Goal: Task Accomplishment & Management: Manage account settings

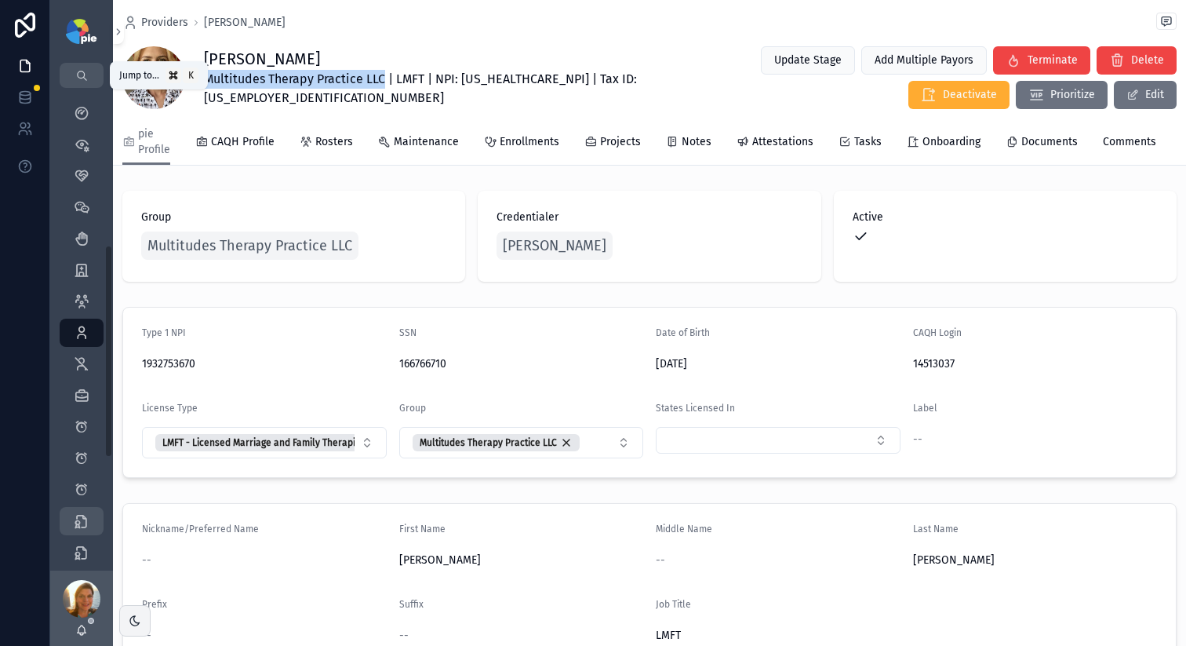
scroll to position [2629, 0]
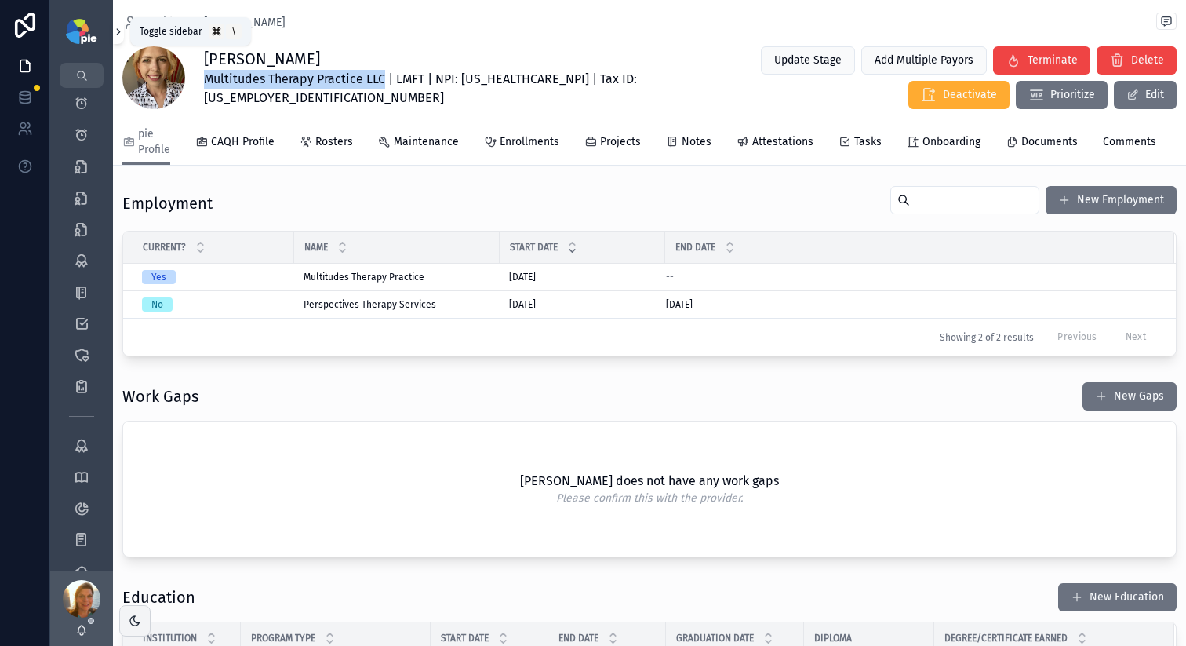
click at [120, 31] on icon "scrollable content" at bounding box center [118, 32] width 11 height 12
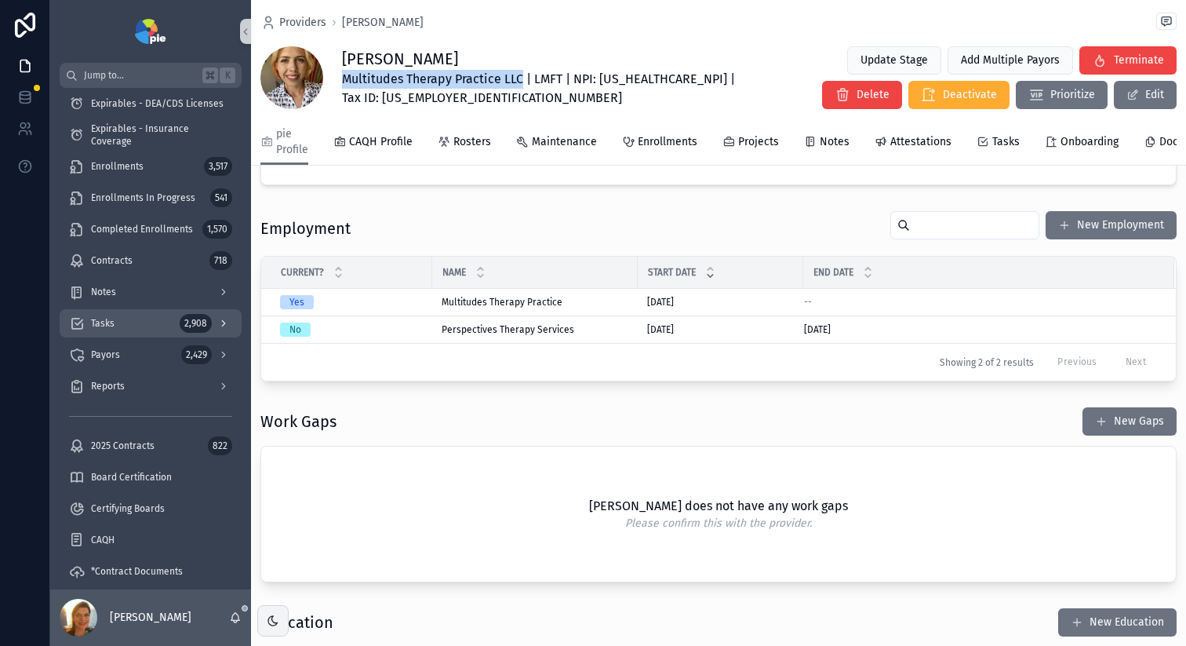
scroll to position [2642, 0]
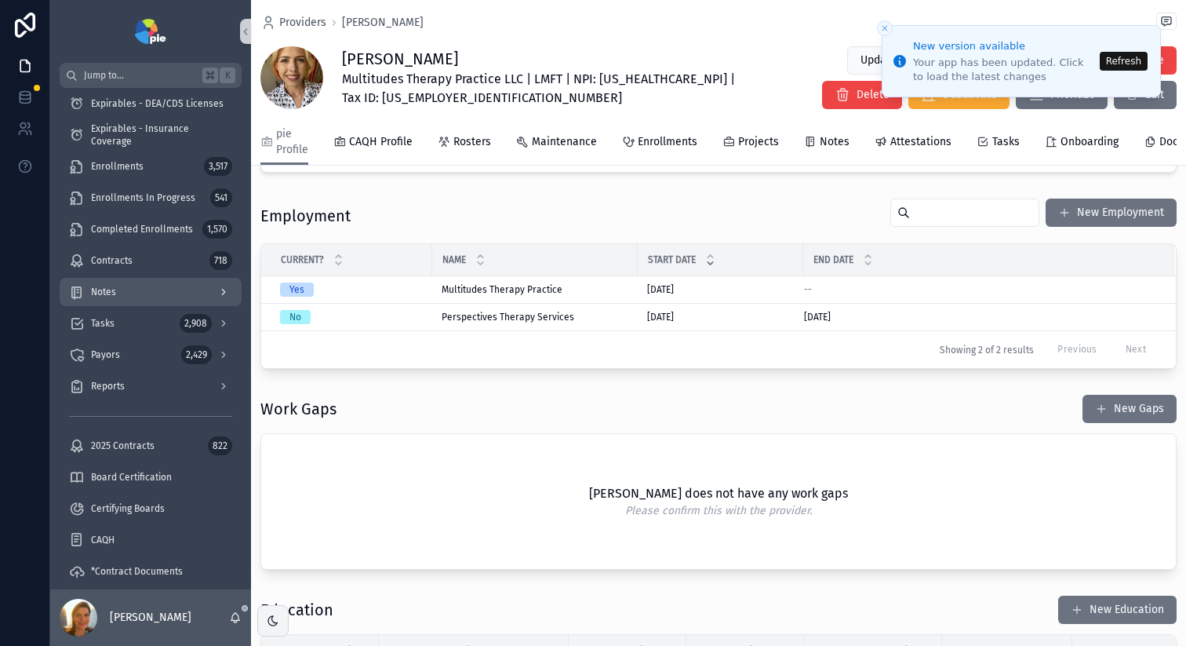
click at [104, 278] on link "Notes" at bounding box center [151, 292] width 182 height 28
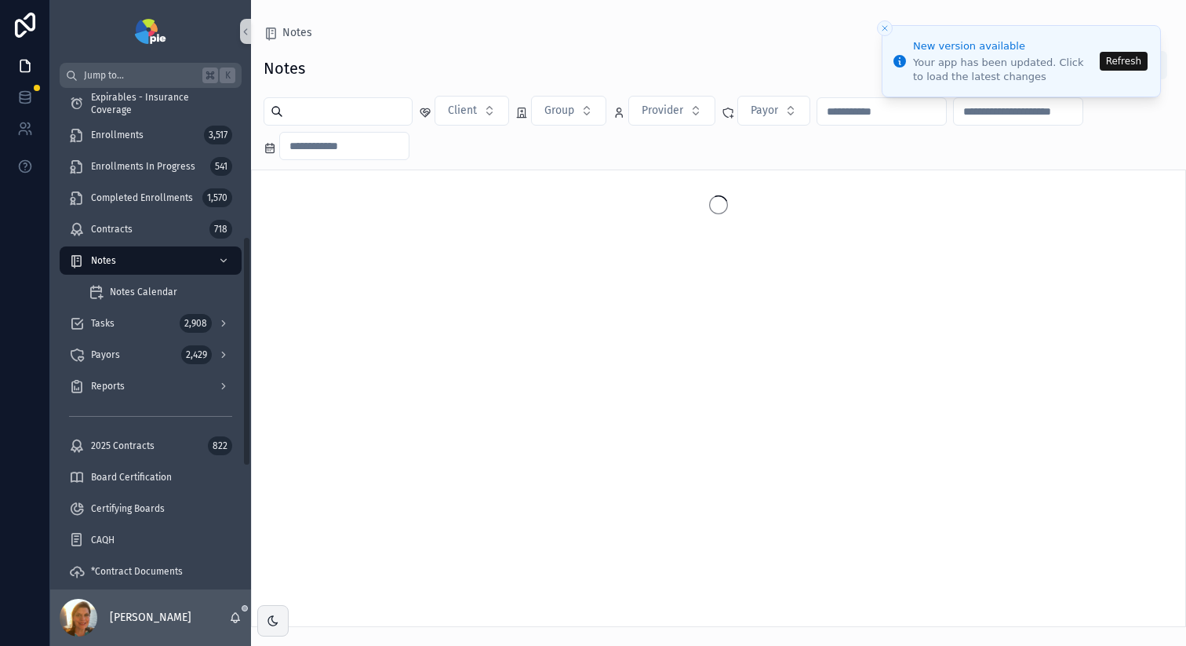
scroll to position [323, 0]
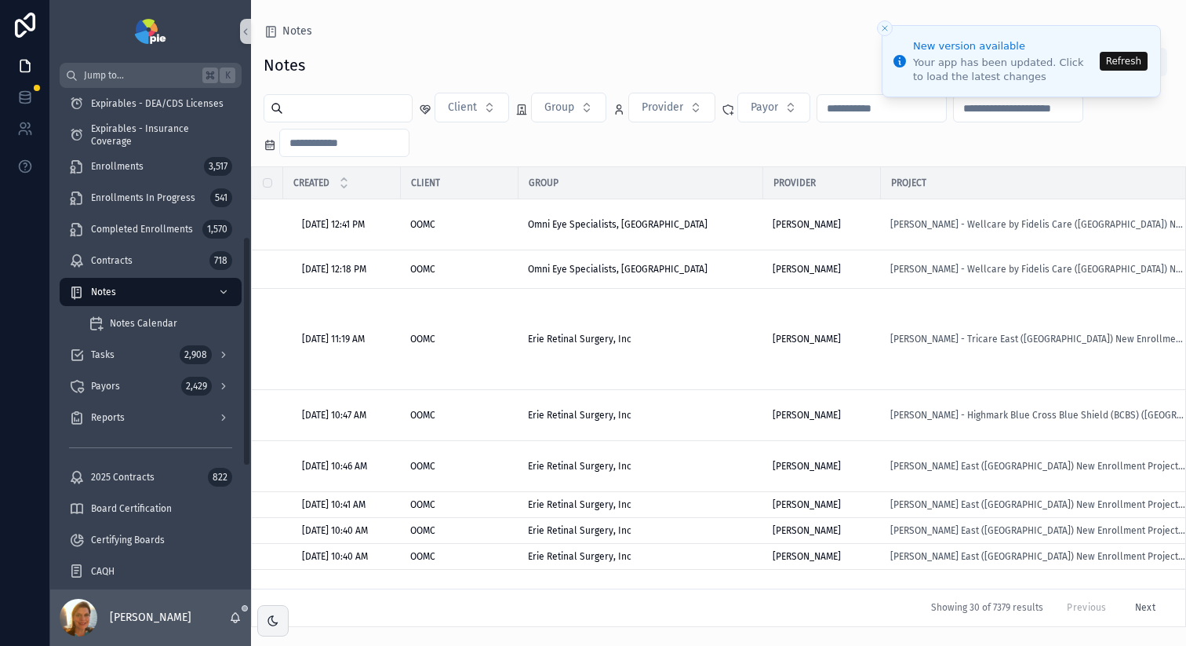
click at [1140, 56] on button "Refresh" at bounding box center [1124, 61] width 48 height 19
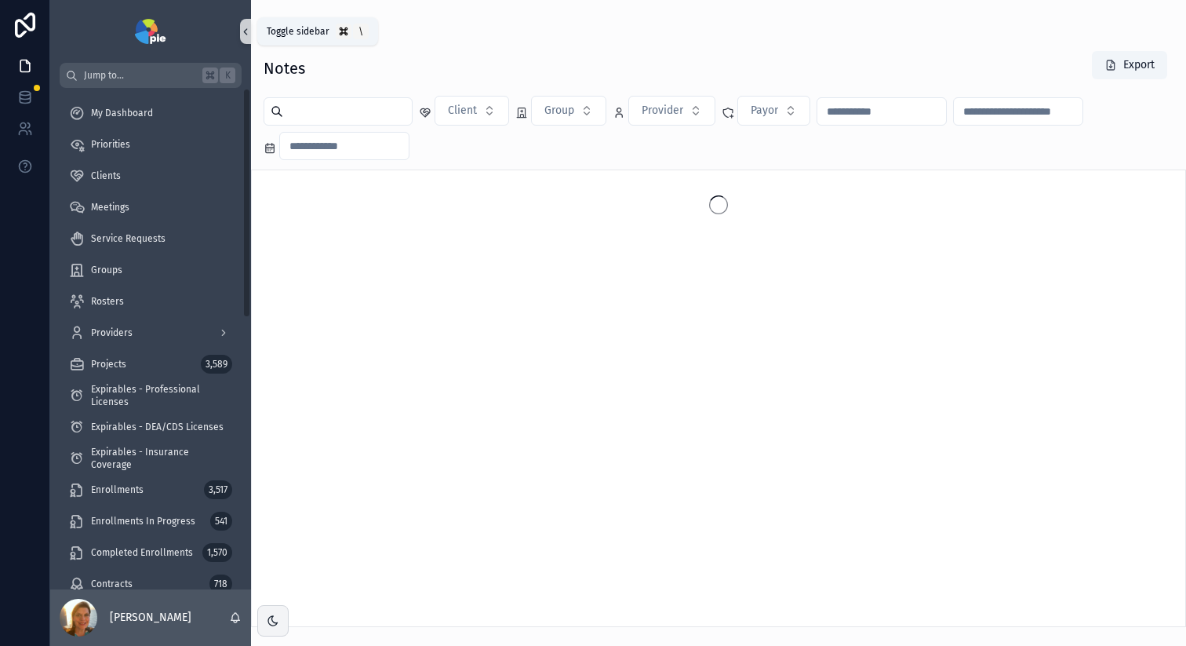
click at [240, 26] on icon "scrollable content" at bounding box center [245, 32] width 11 height 12
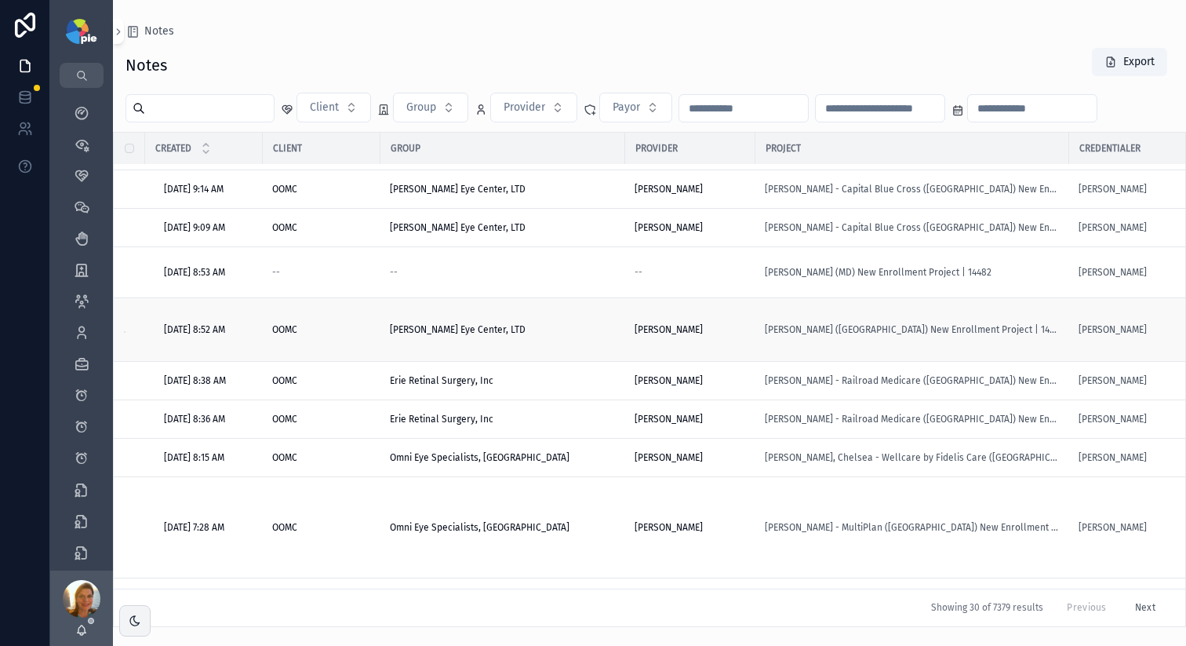
scroll to position [439, 0]
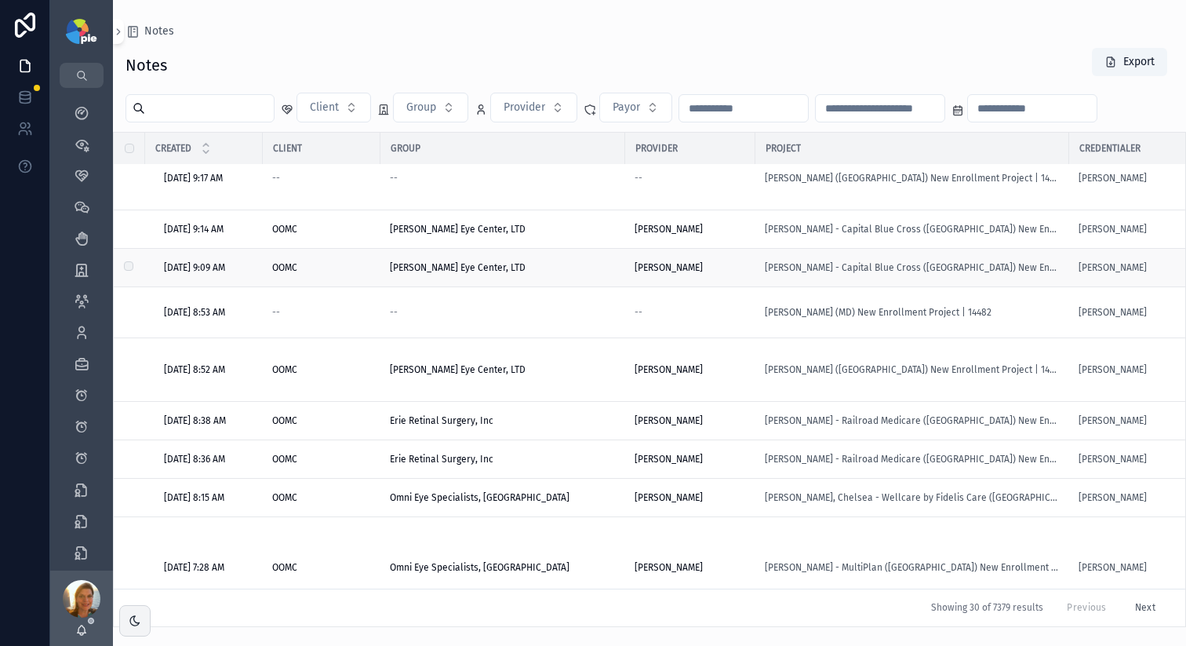
click at [955, 287] on td "[PERSON_NAME] - Capital Blue Cross ([GEOGRAPHIC_DATA]) New Enrollment Project |…" at bounding box center [913, 268] width 314 height 38
click at [967, 235] on span "[PERSON_NAME] - Capital Blue Cross ([GEOGRAPHIC_DATA]) New Enrollment Project |…" at bounding box center [912, 229] width 295 height 13
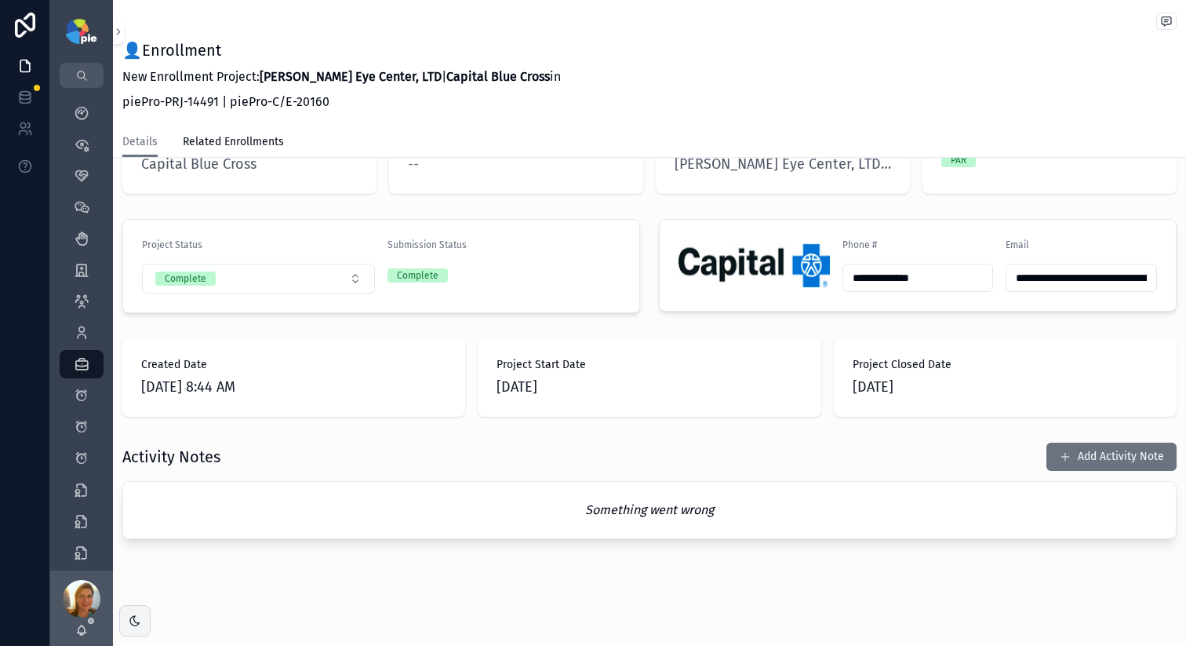
scroll to position [338, 0]
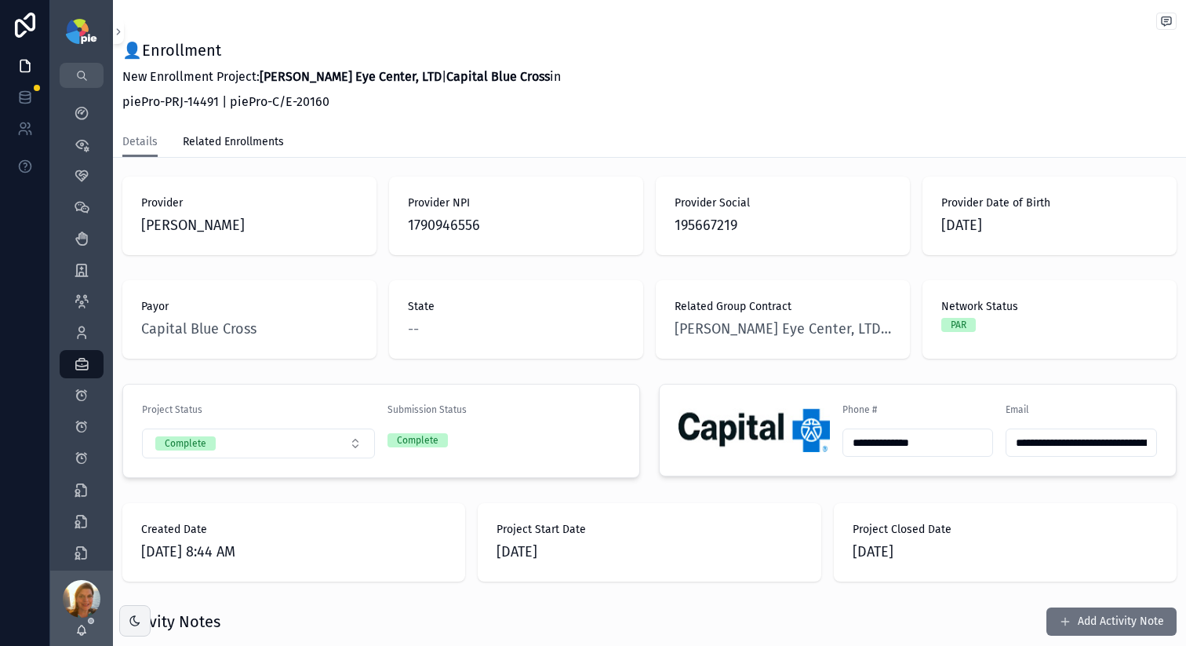
scroll to position [351, 0]
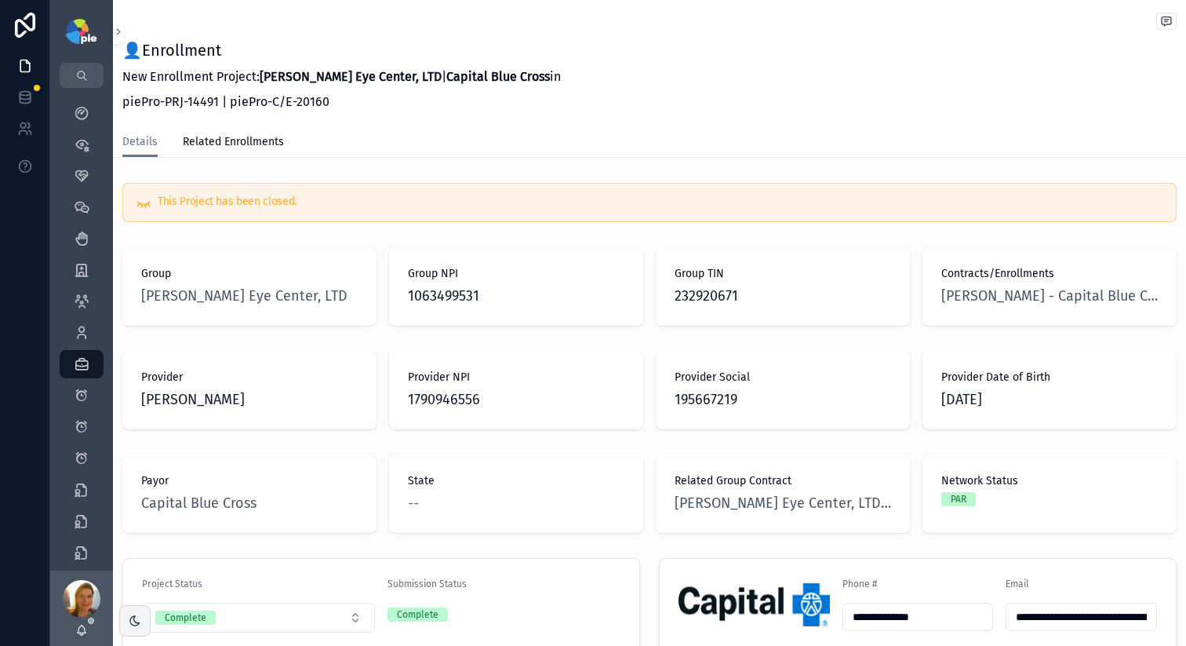
scroll to position [462, 0]
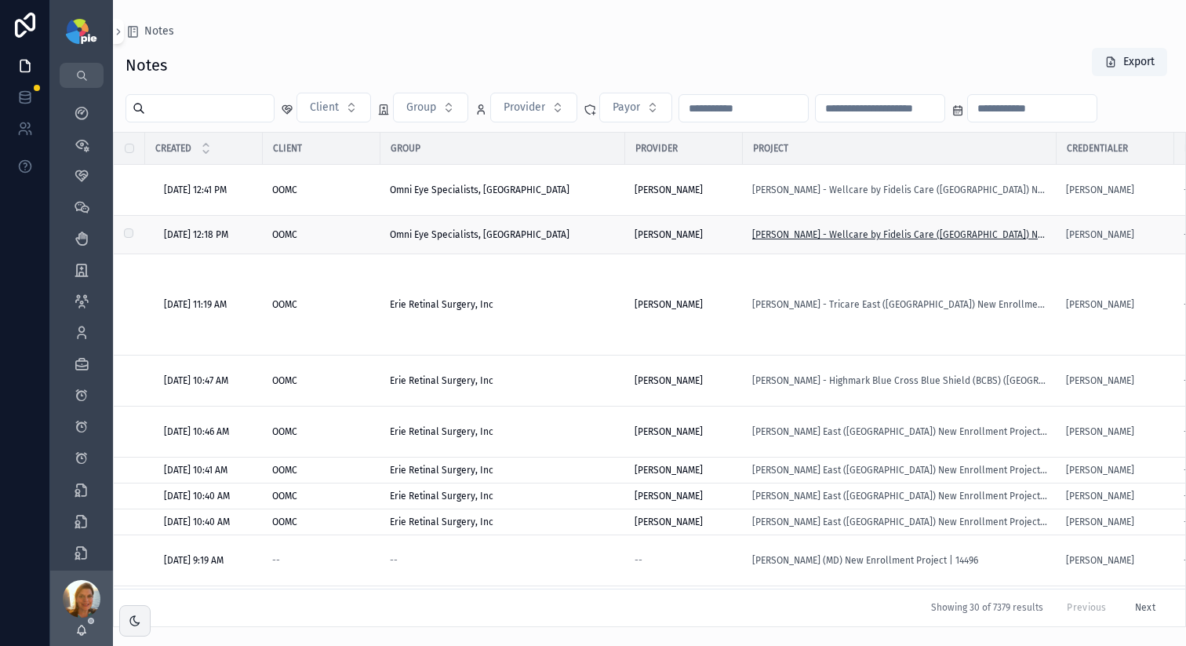
click at [945, 232] on span "[PERSON_NAME] - Wellcare by Fidelis Care ([GEOGRAPHIC_DATA]) New Enrollment Pro…" at bounding box center [899, 234] width 295 height 13
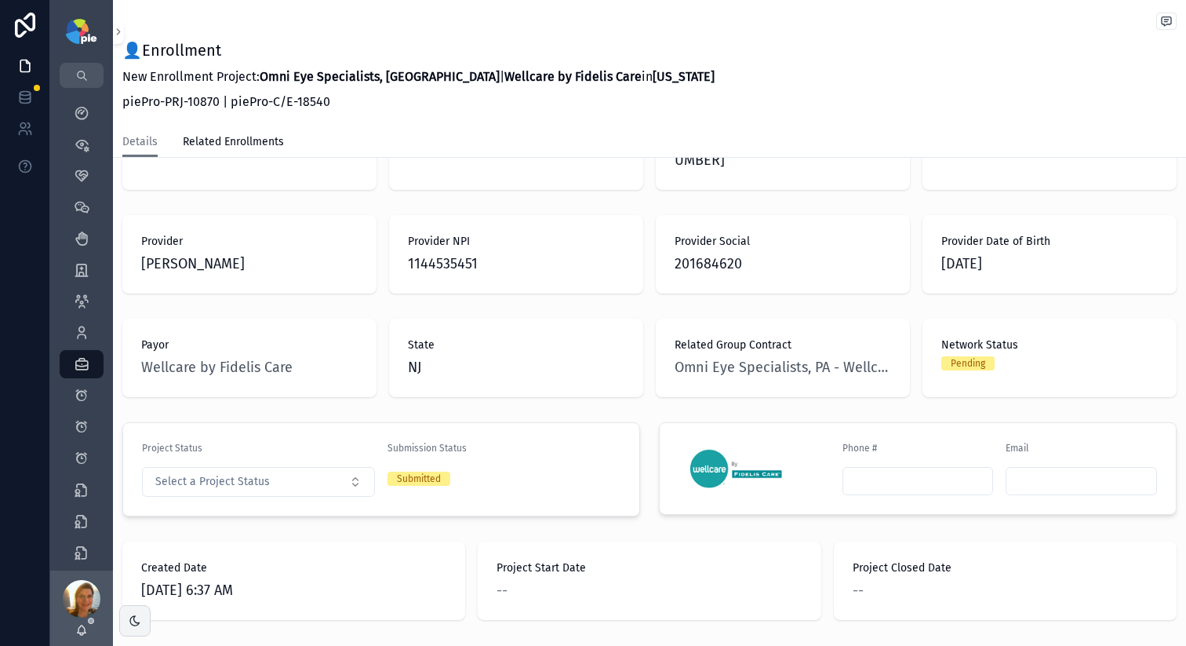
scroll to position [84, 0]
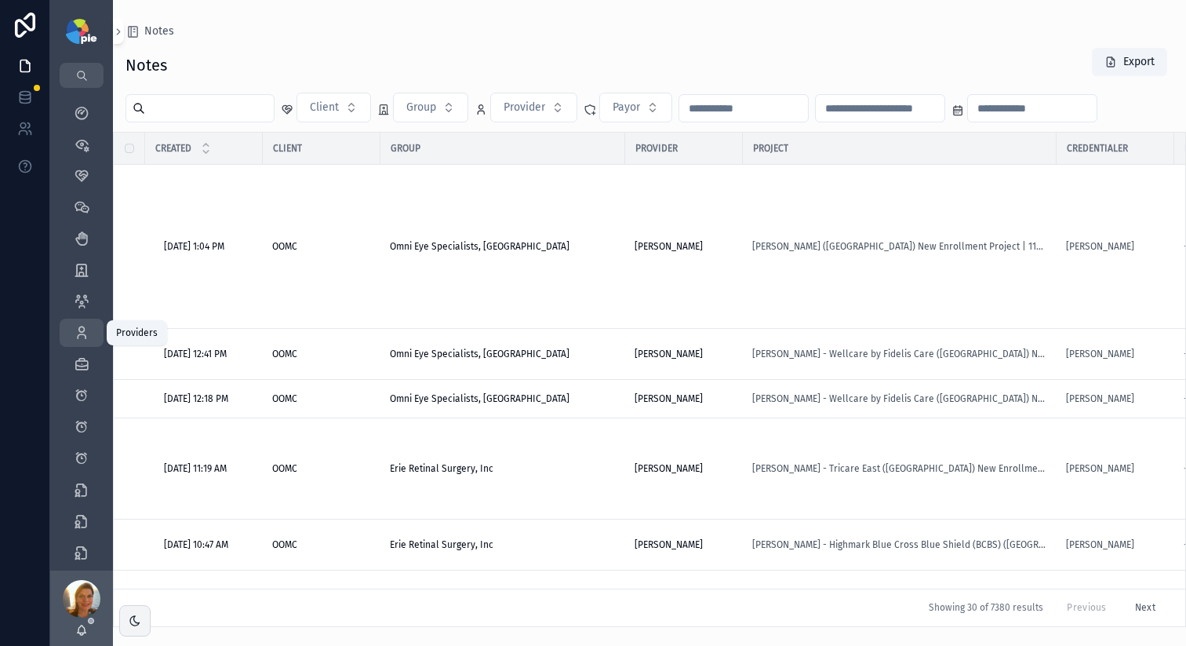
click at [85, 341] on div "Providers 293" at bounding box center [81, 332] width 25 height 25
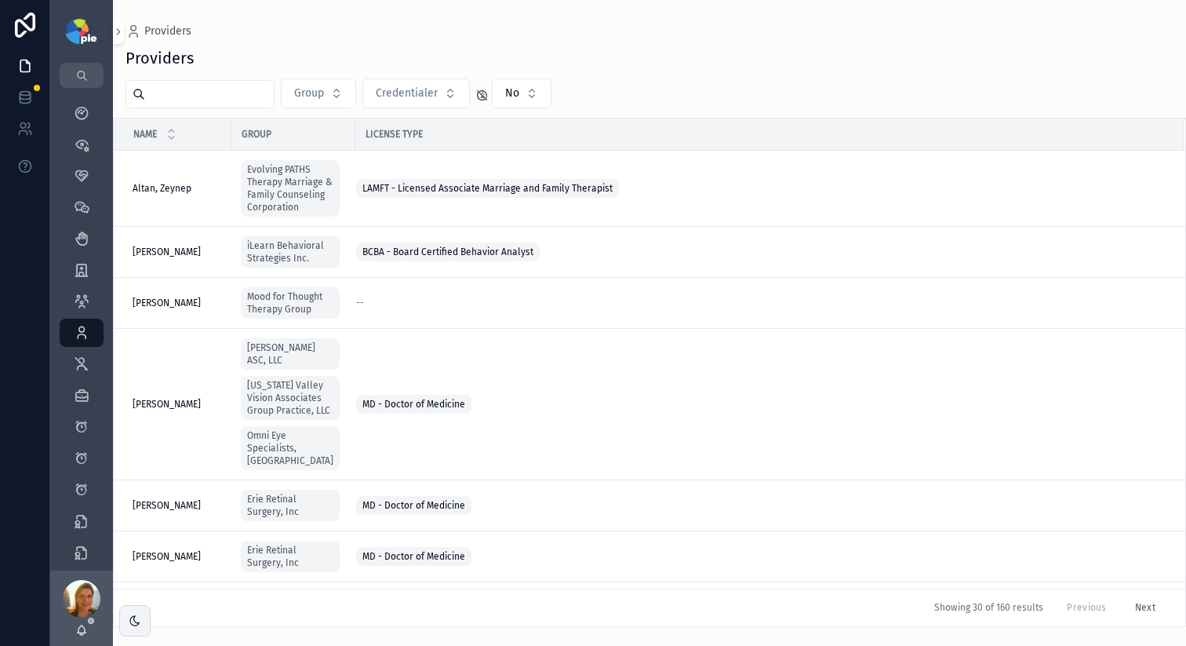
click at [240, 91] on input "scrollable content" at bounding box center [209, 94] width 129 height 22
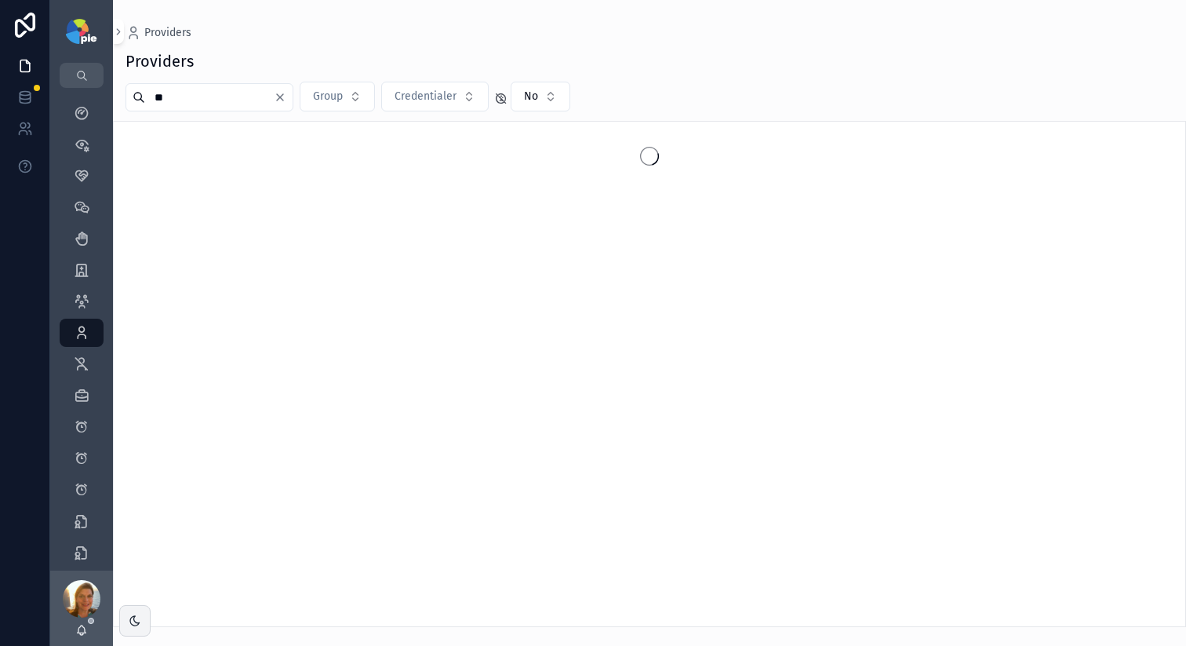
type input "*"
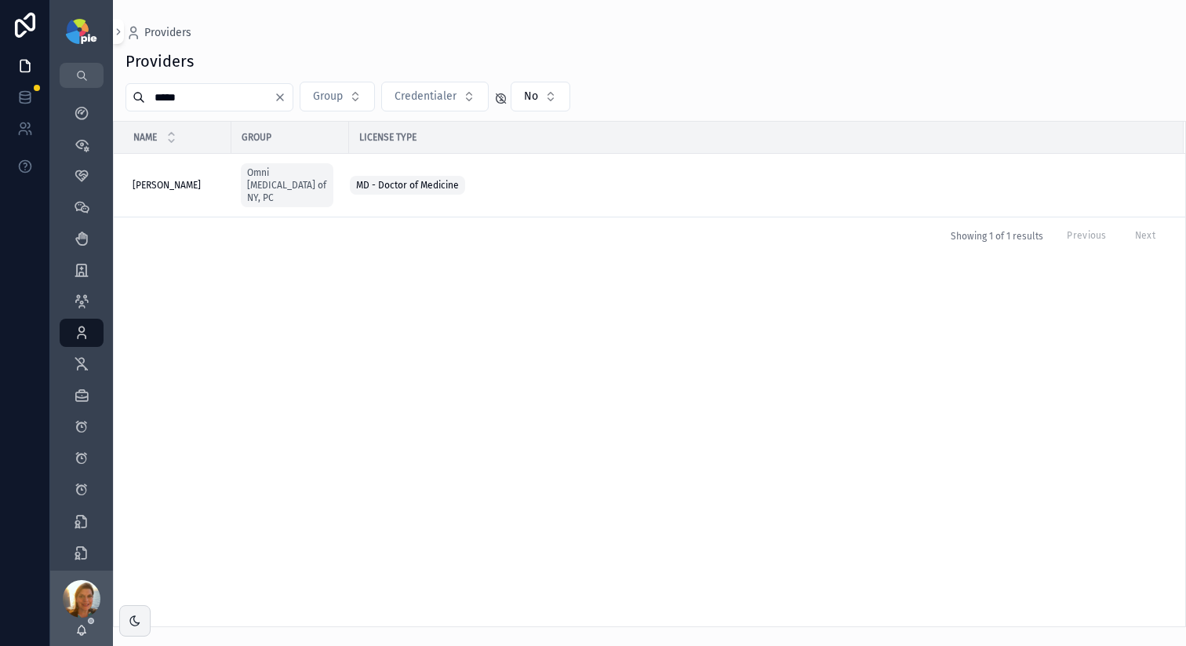
type input "*****"
click at [632, 477] on div "Name Group License Type Maher, Elizabeth Maher, Elizabeth Omni Eye Surgery of N…" at bounding box center [650, 374] width 1072 height 505
click at [174, 179] on span "Maher, Elizabeth" at bounding box center [167, 185] width 68 height 13
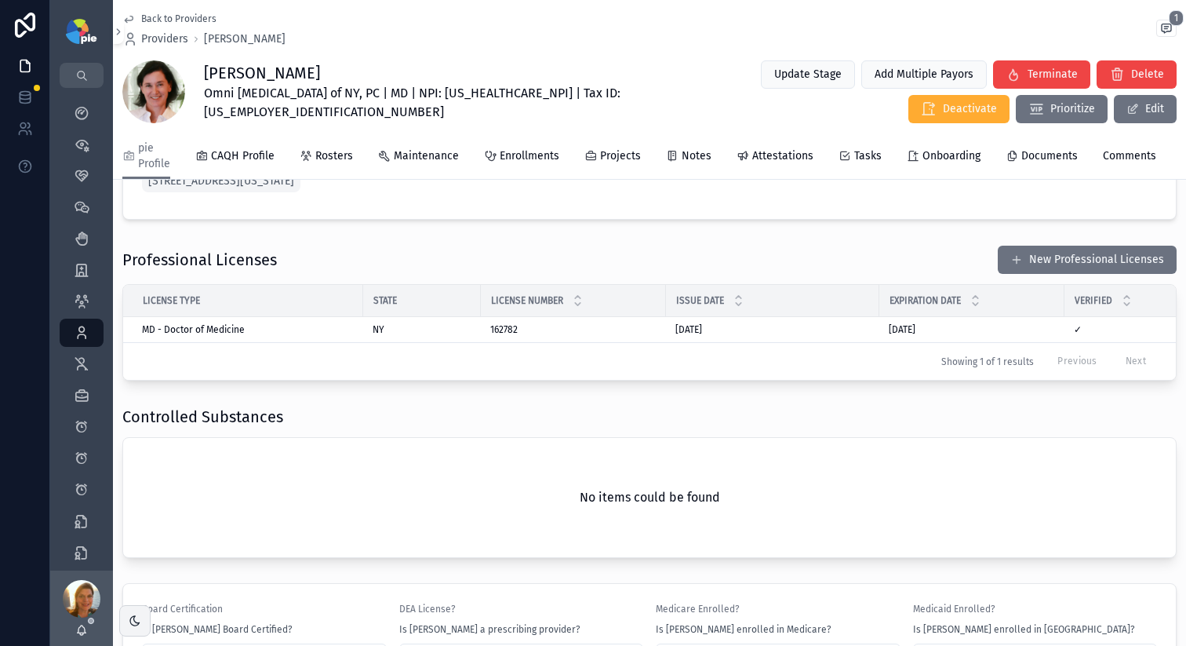
scroll to position [1261, 0]
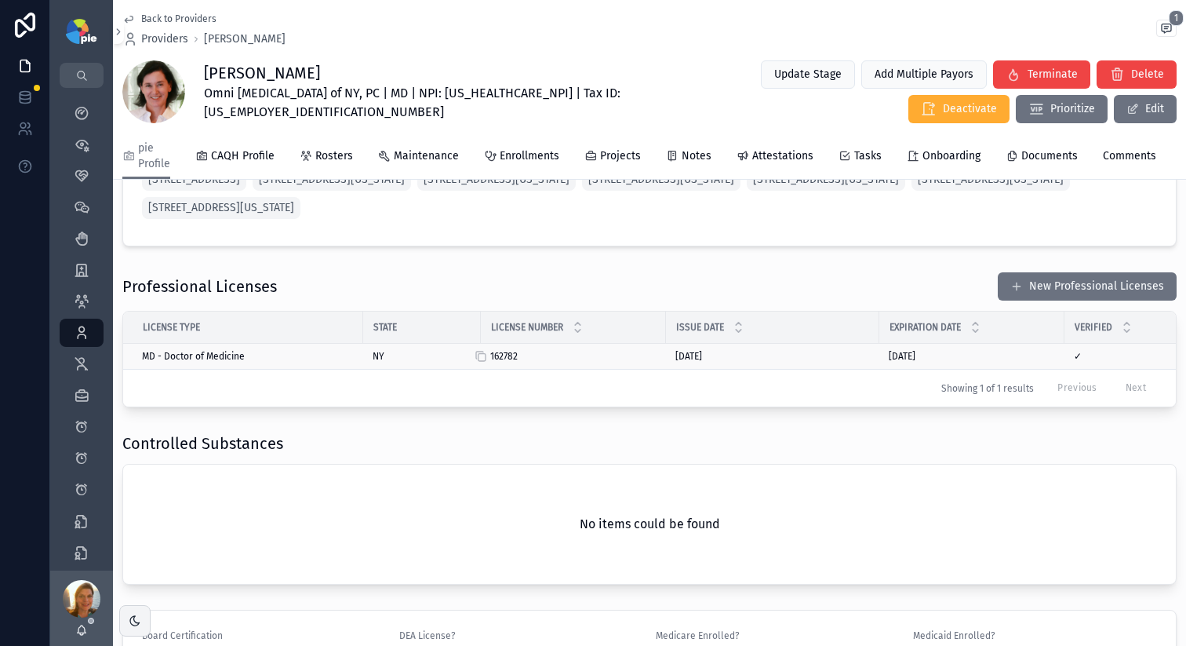
click at [502, 363] on span "162782" at bounding box center [503, 356] width 27 height 13
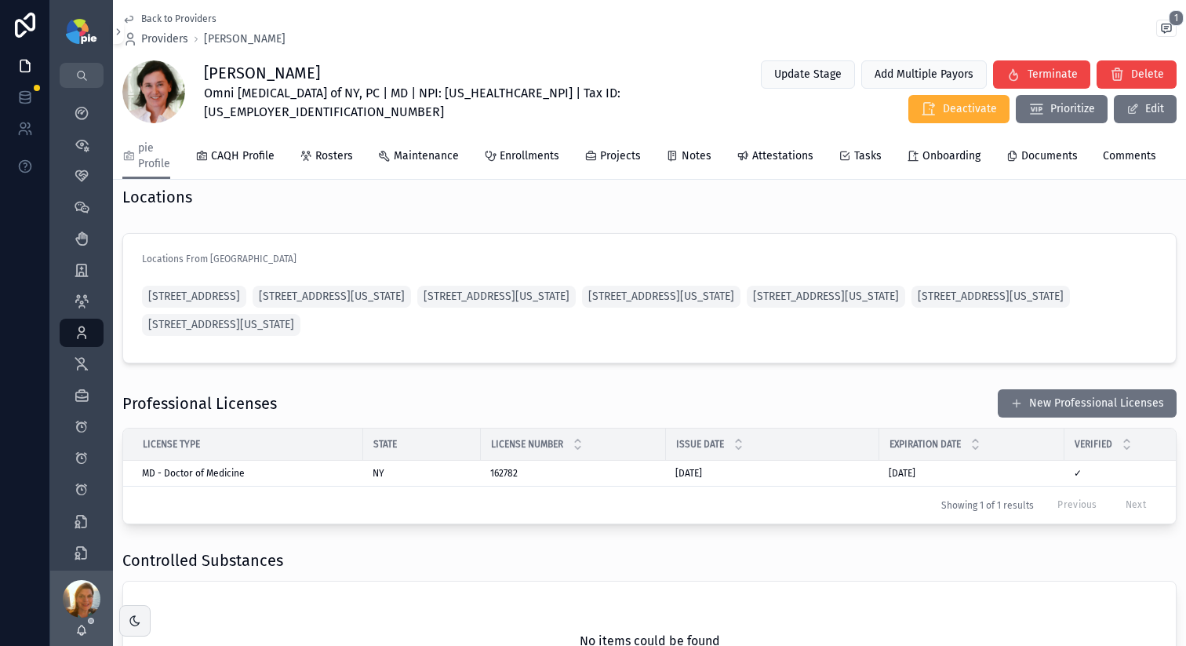
scroll to position [1365, 0]
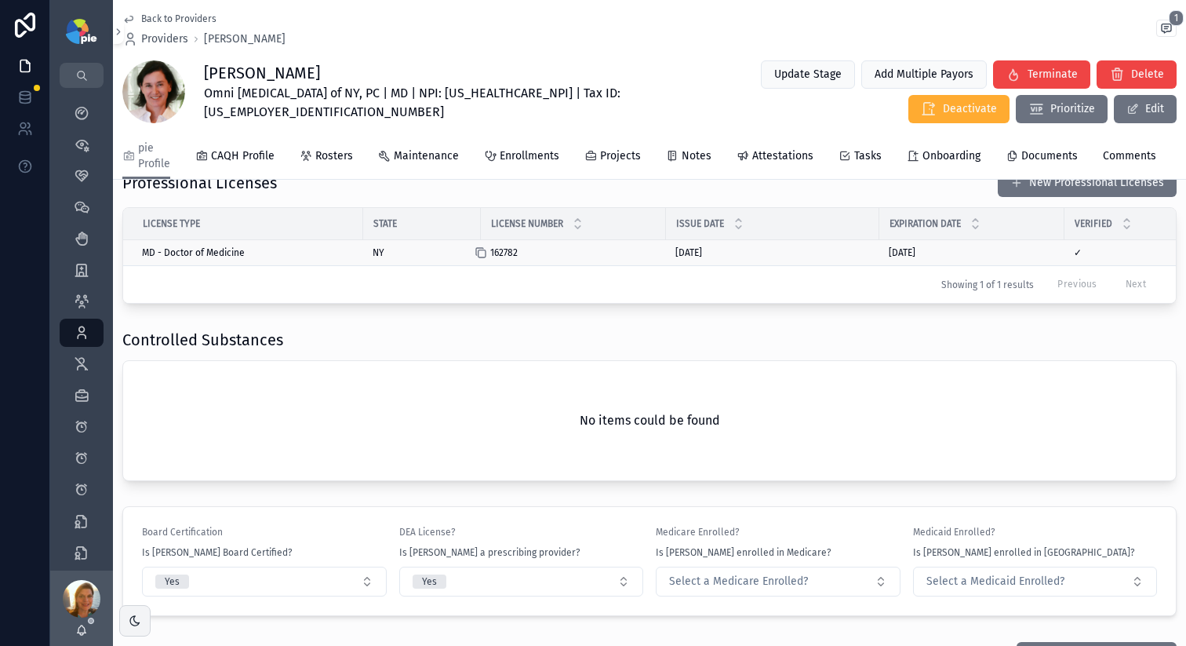
click at [483, 259] on icon "scrollable content" at bounding box center [481, 252] width 13 height 13
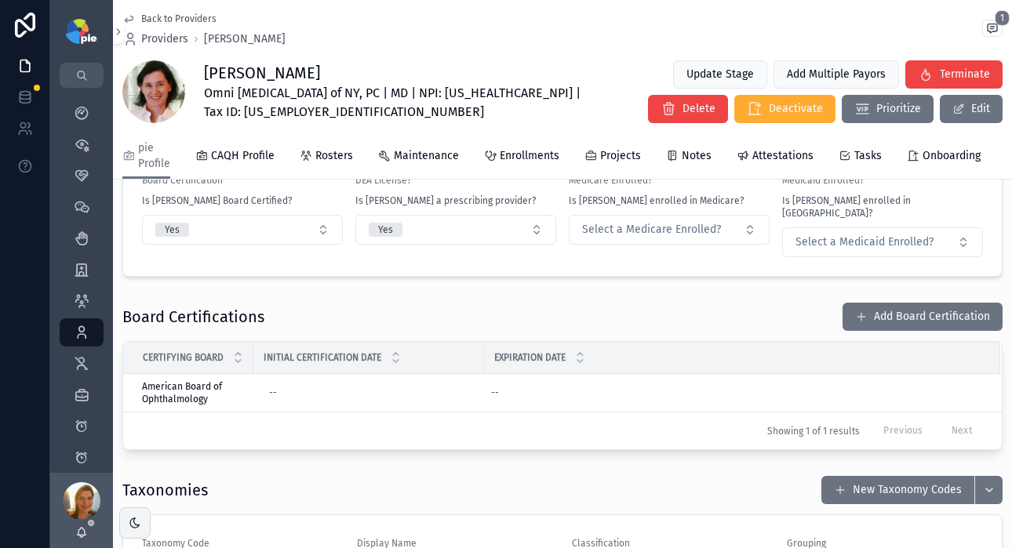
scroll to position [1744, 0]
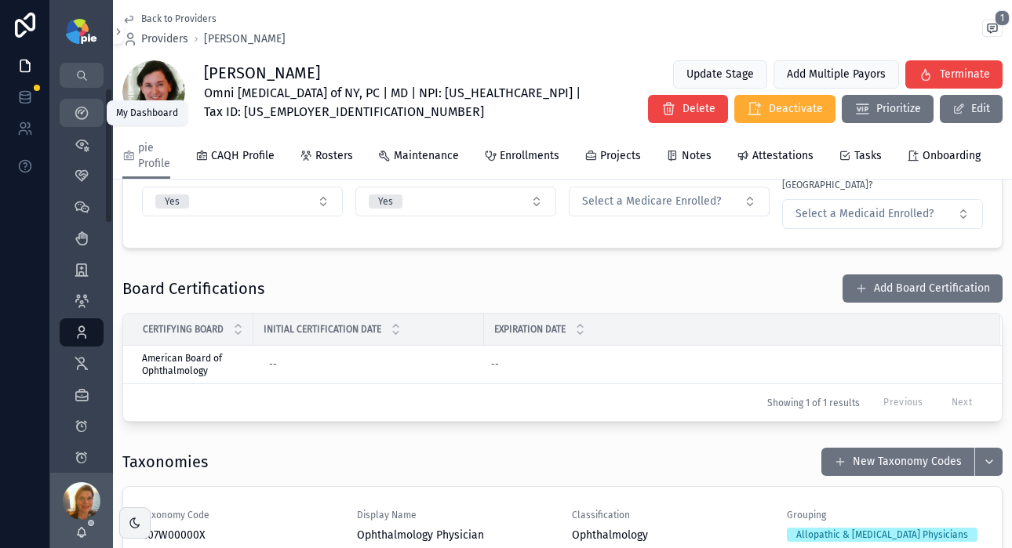
click at [89, 115] on div "My Dashboard" at bounding box center [81, 112] width 25 height 25
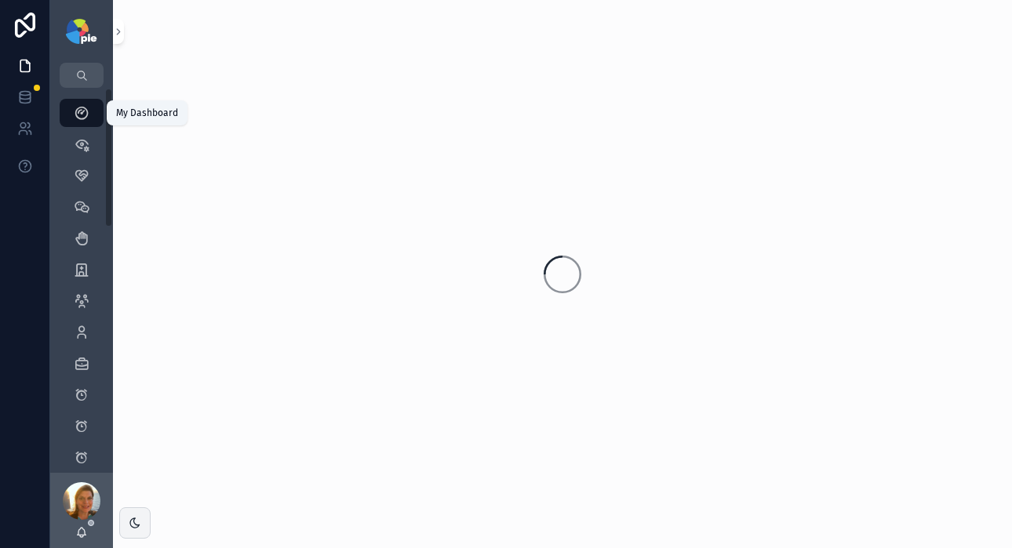
click at [89, 115] on div "My Dashboard" at bounding box center [81, 112] width 25 height 25
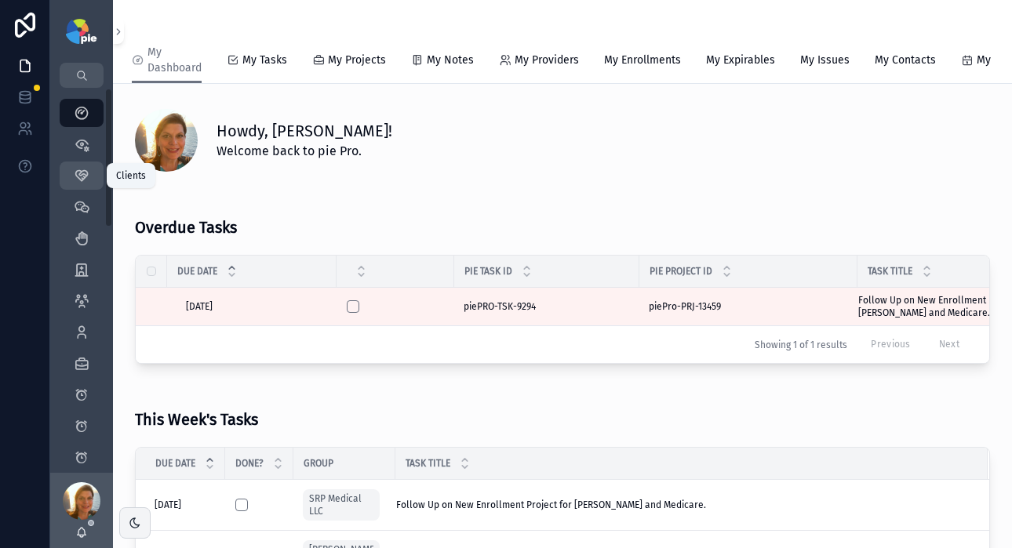
click at [75, 180] on icon "scrollable content" at bounding box center [82, 176] width 16 height 16
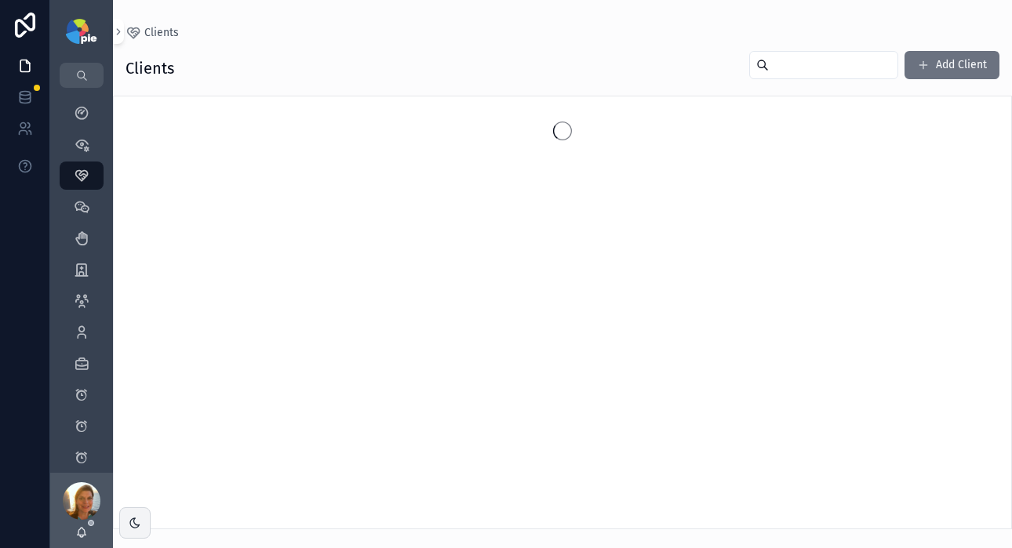
click at [831, 64] on input "scrollable content" at bounding box center [833, 65] width 129 height 22
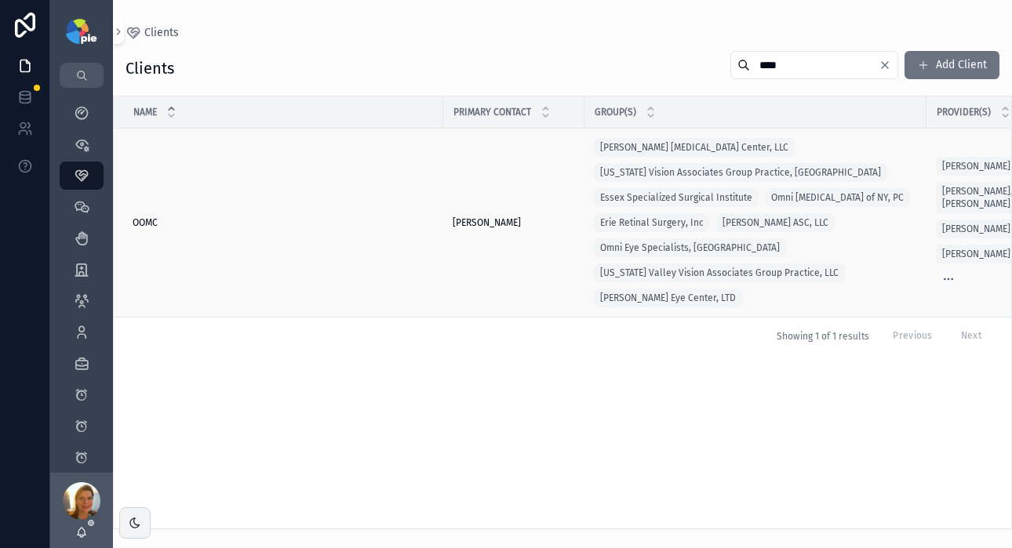
type input "****"
click at [138, 222] on span "OOMC" at bounding box center [145, 223] width 25 height 13
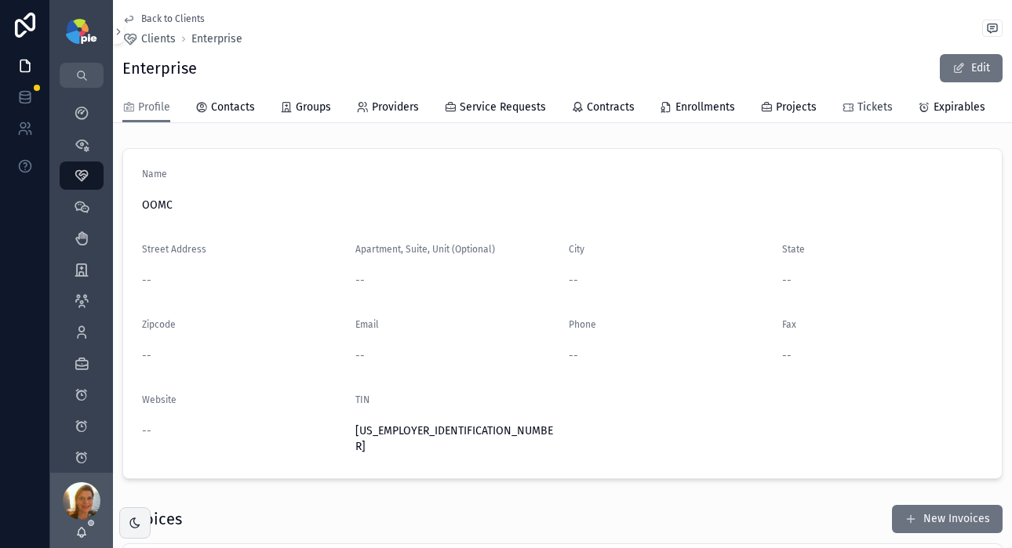
click at [861, 109] on span "Tickets" at bounding box center [875, 108] width 35 height 16
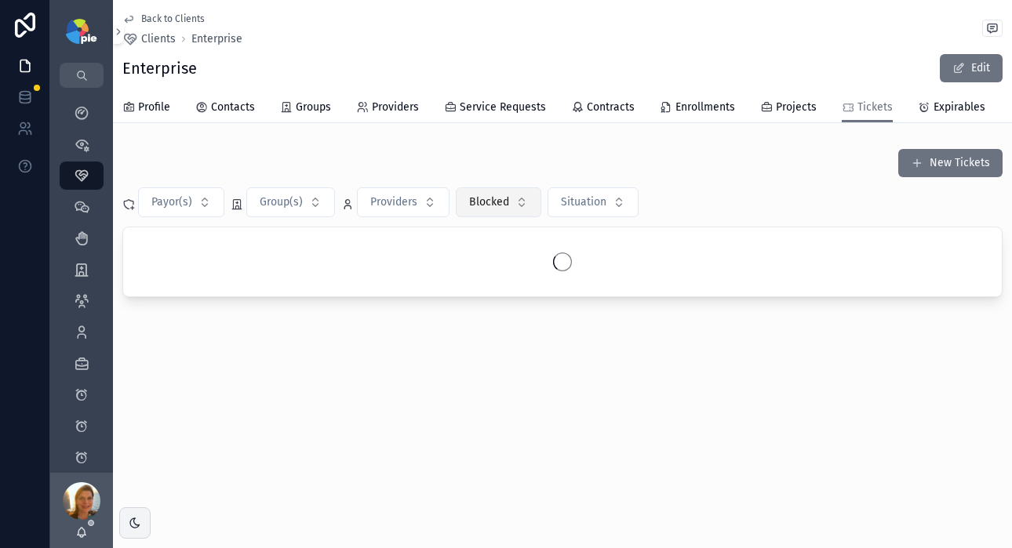
click at [514, 209] on button "Blocked" at bounding box center [499, 203] width 86 height 30
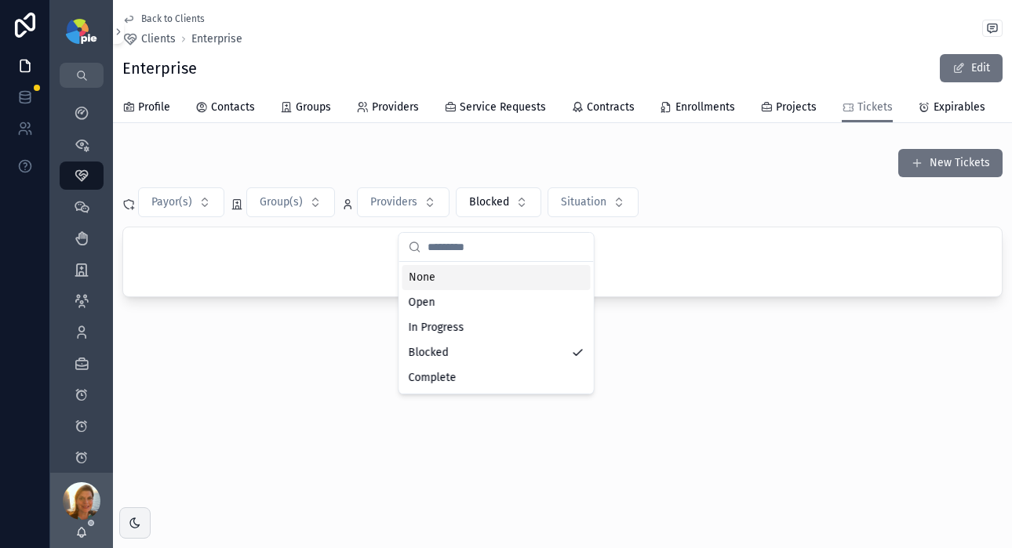
click at [488, 272] on div "None" at bounding box center [497, 277] width 188 height 25
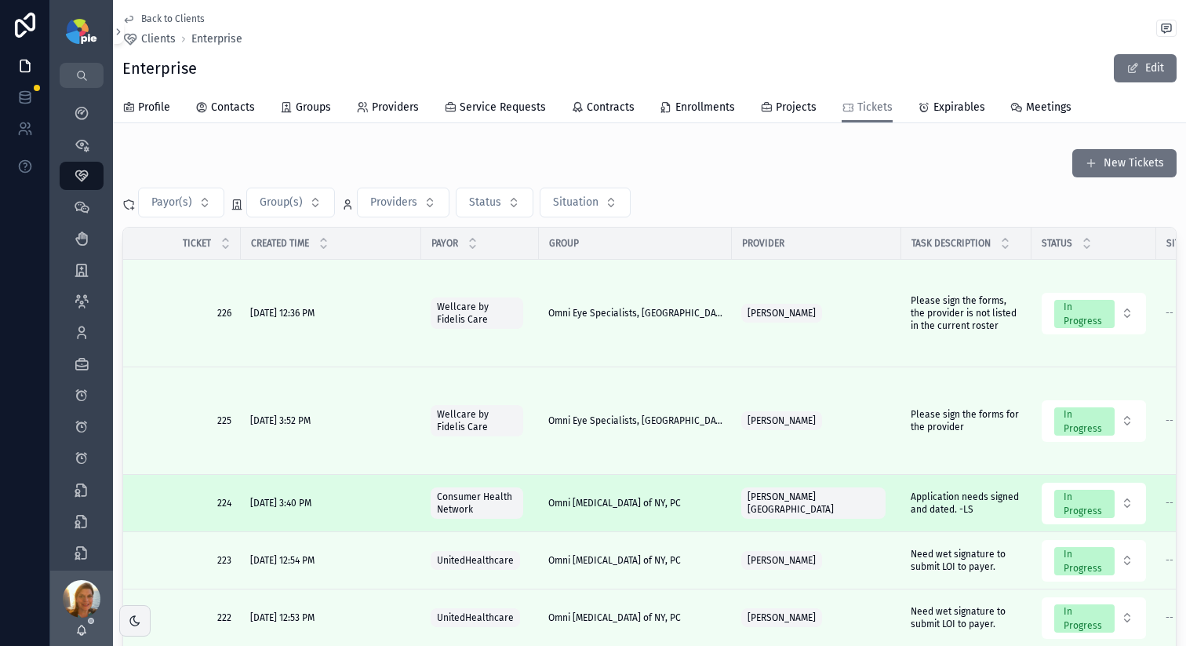
click at [811, 505] on span "[PERSON_NAME][GEOGRAPHIC_DATA]" at bounding box center [814, 502] width 132 height 25
click at [916, 505] on span "Application needs signed and dated. -LS" at bounding box center [966, 502] width 111 height 25
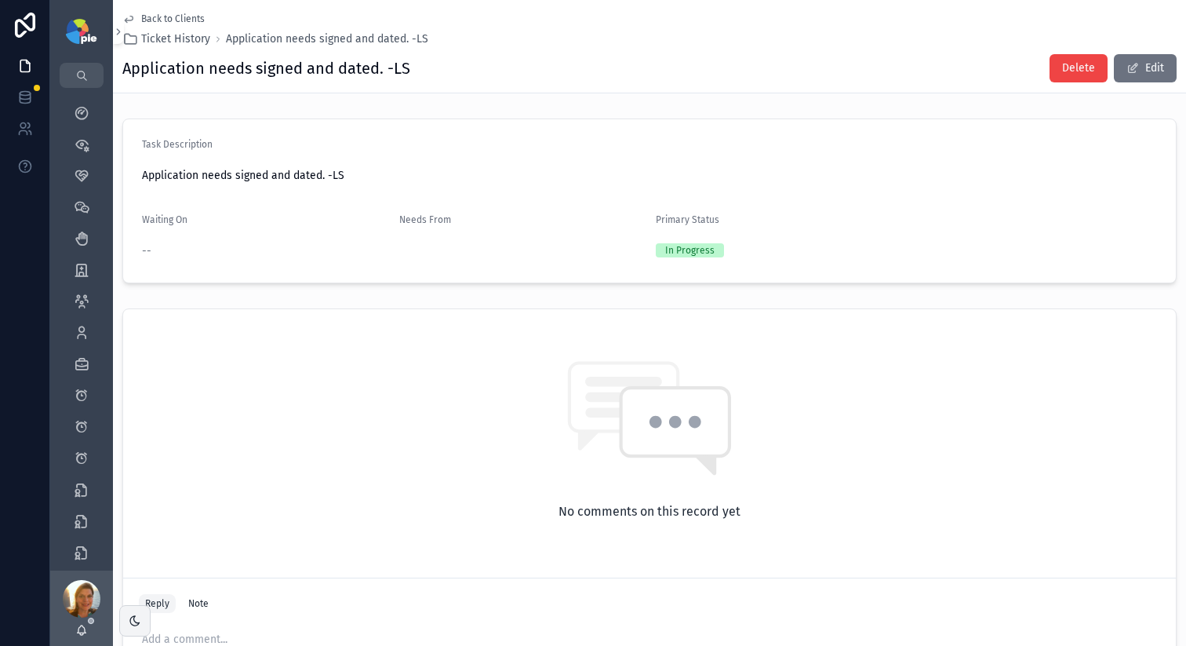
scroll to position [156, 0]
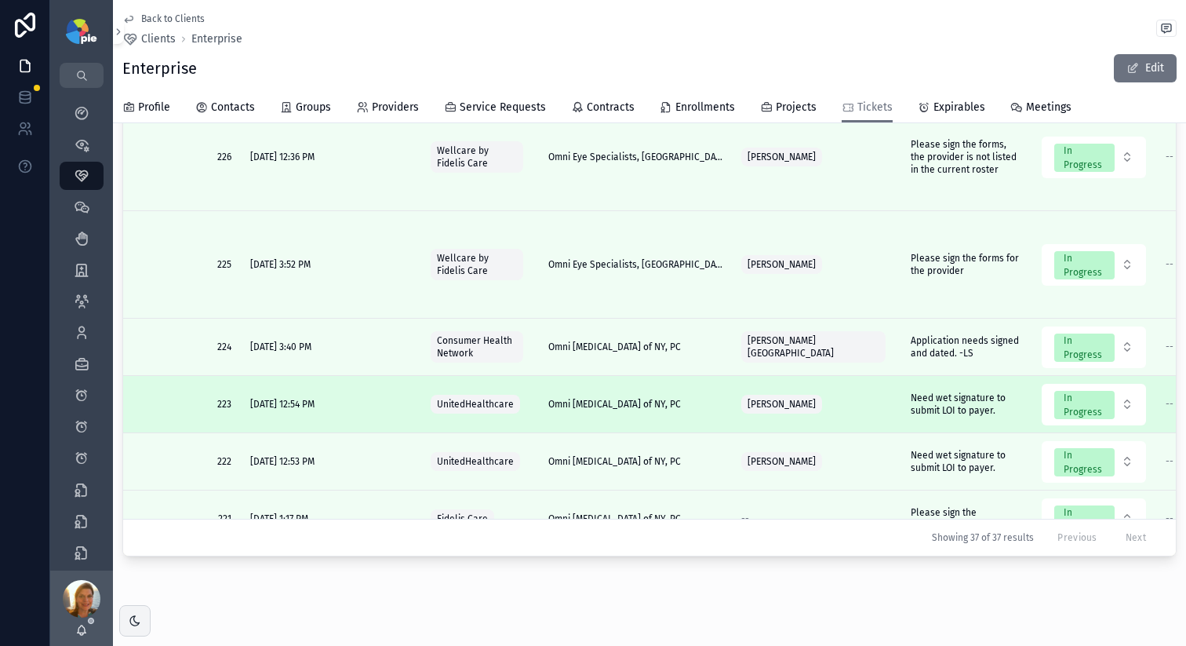
click at [870, 406] on div "[PERSON_NAME]" at bounding box center [817, 404] width 151 height 25
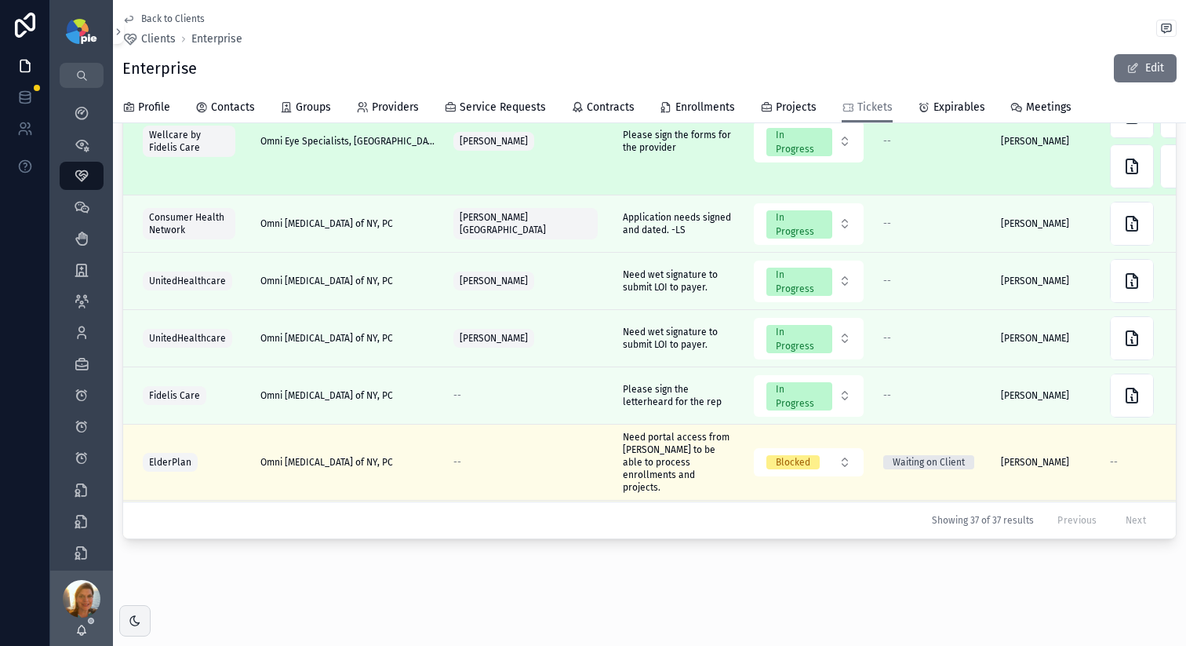
scroll to position [0, 288]
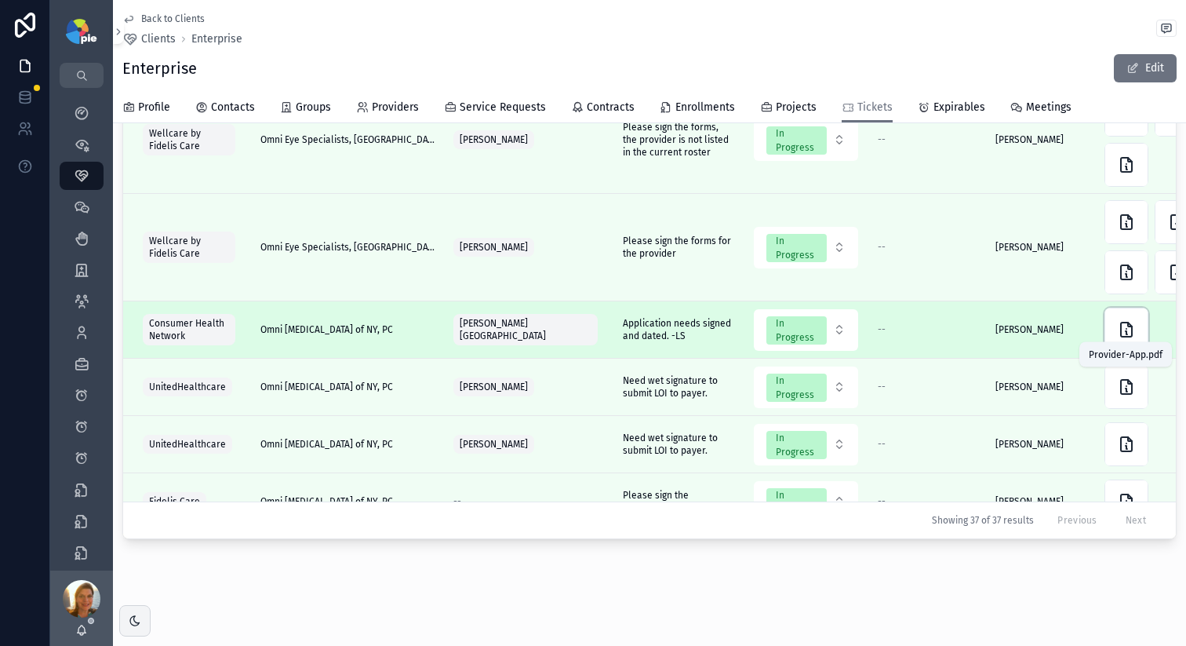
click at [1130, 325] on icon "scrollable content" at bounding box center [1126, 329] width 11 height 14
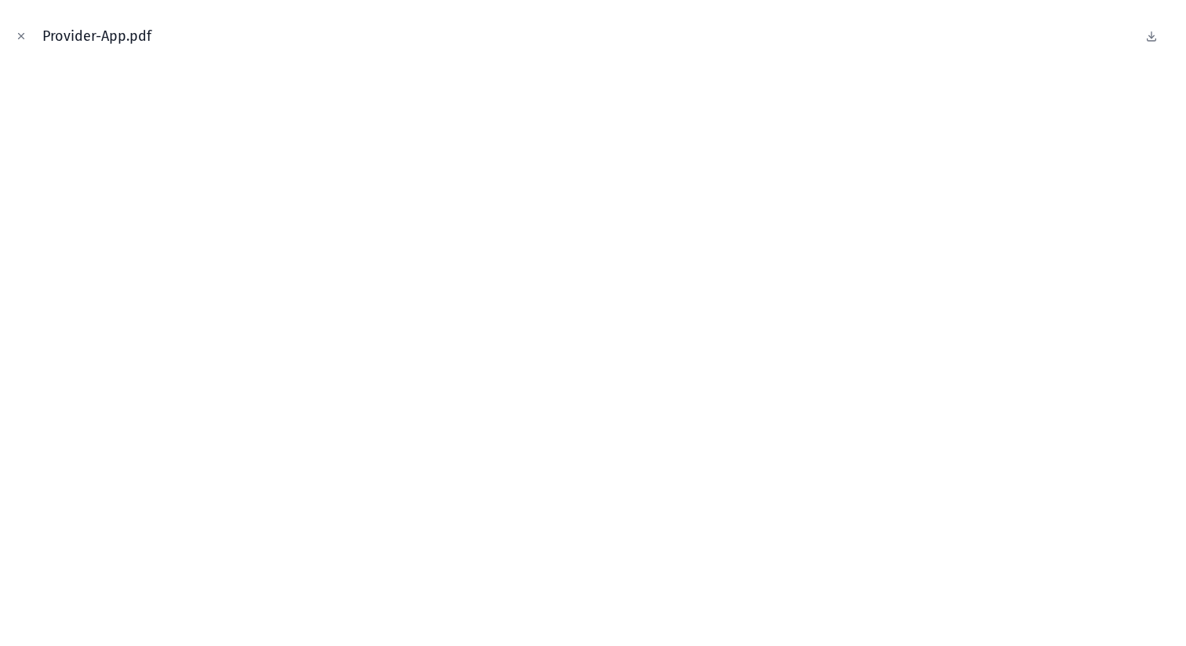
click at [18, 28] on button "Close modal" at bounding box center [21, 35] width 17 height 17
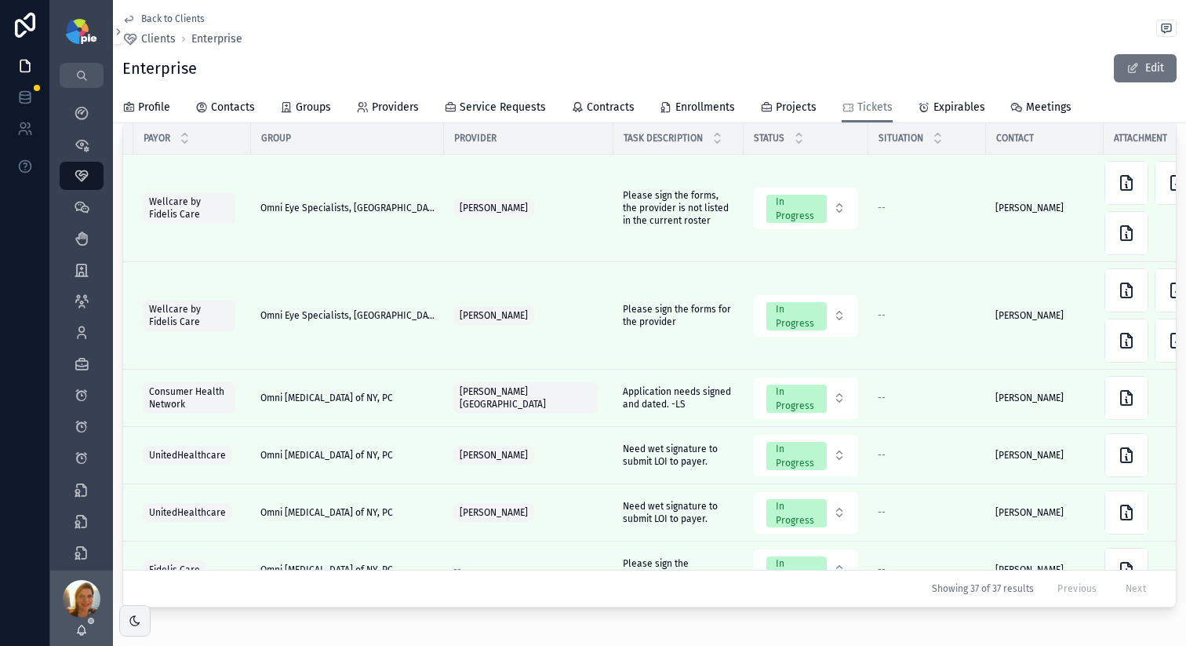
scroll to position [117, 0]
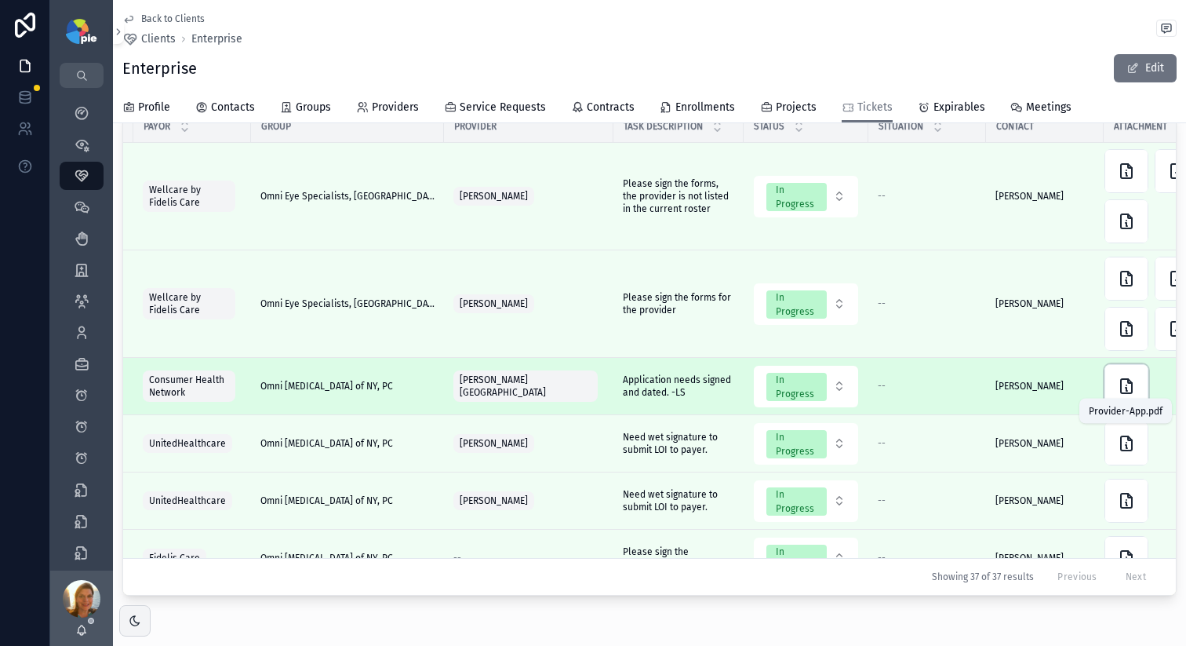
click at [1121, 381] on icon "scrollable content" at bounding box center [1126, 386] width 19 height 19
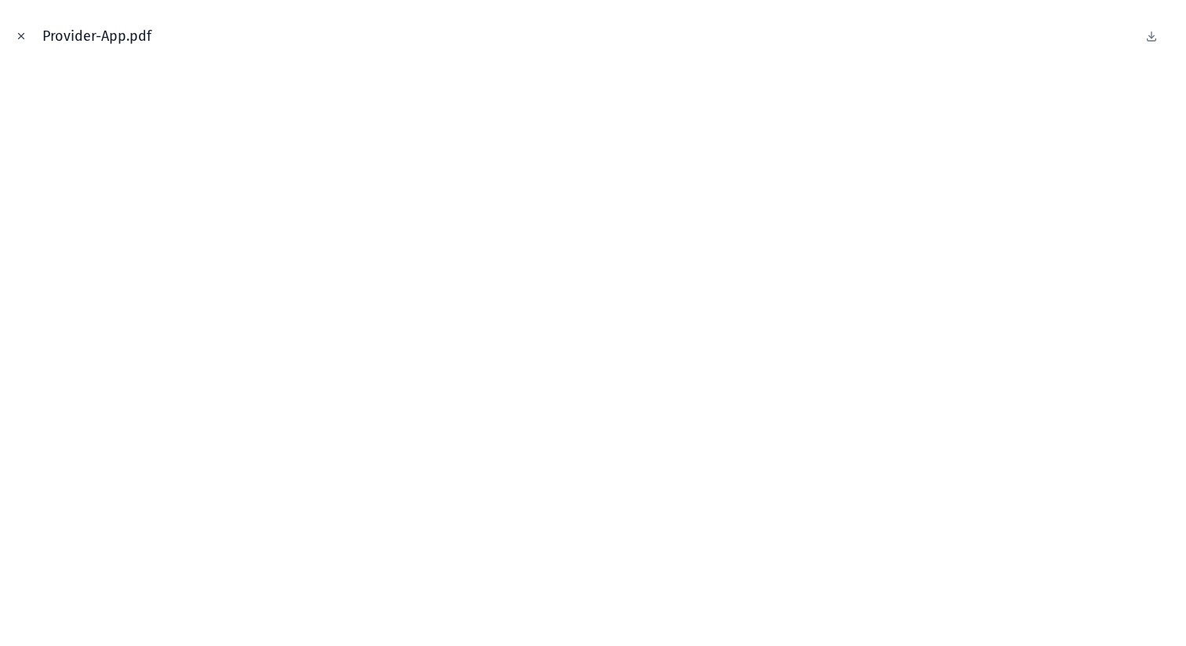
click at [24, 41] on icon "Close modal" at bounding box center [21, 36] width 11 height 11
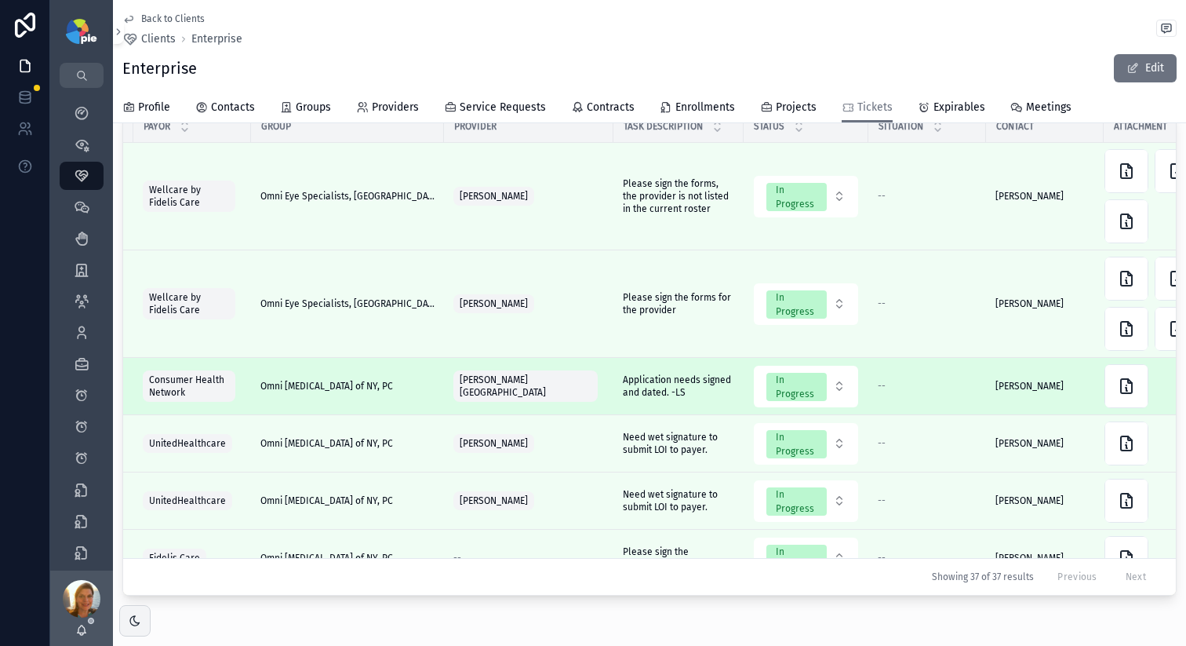
click at [920, 374] on td "--" at bounding box center [928, 386] width 118 height 57
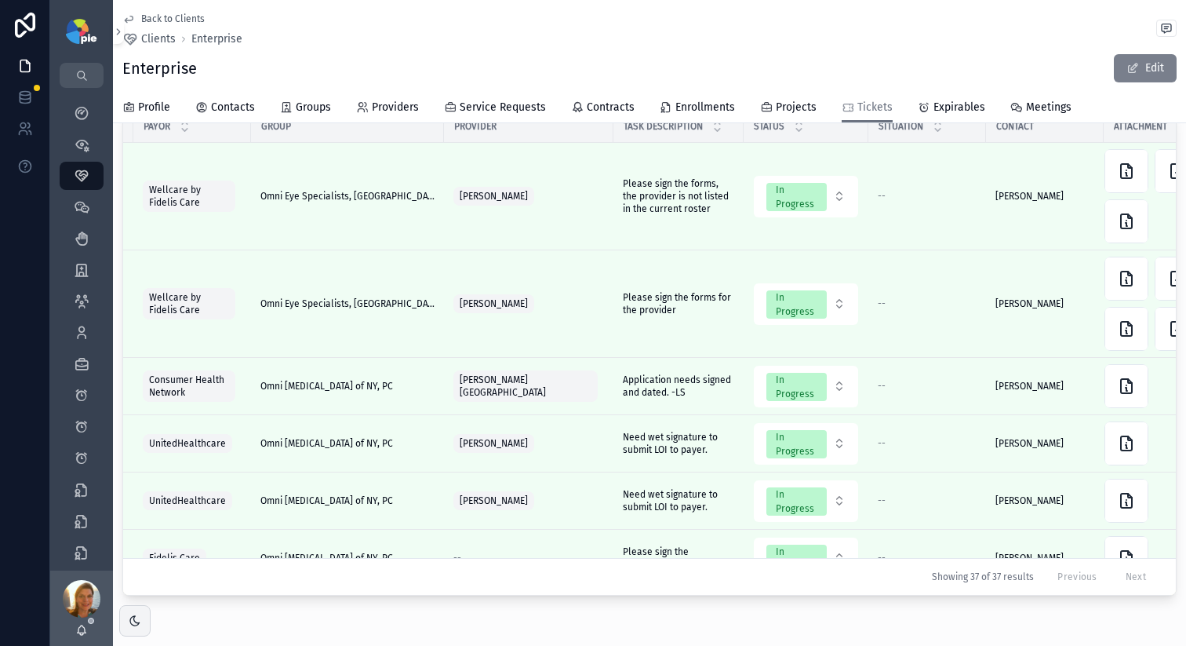
click at [1114, 72] on button "Edit" at bounding box center [1145, 68] width 63 height 28
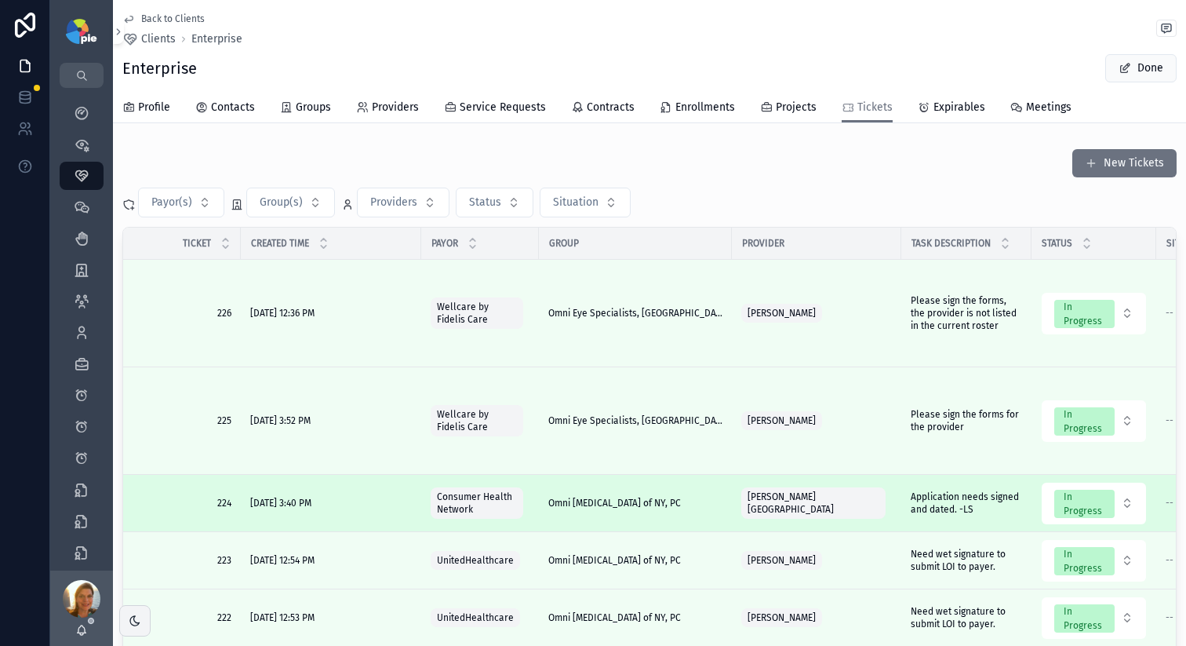
click at [879, 510] on div "Ovittore-Kenney, Kimberley" at bounding box center [817, 503] width 151 height 38
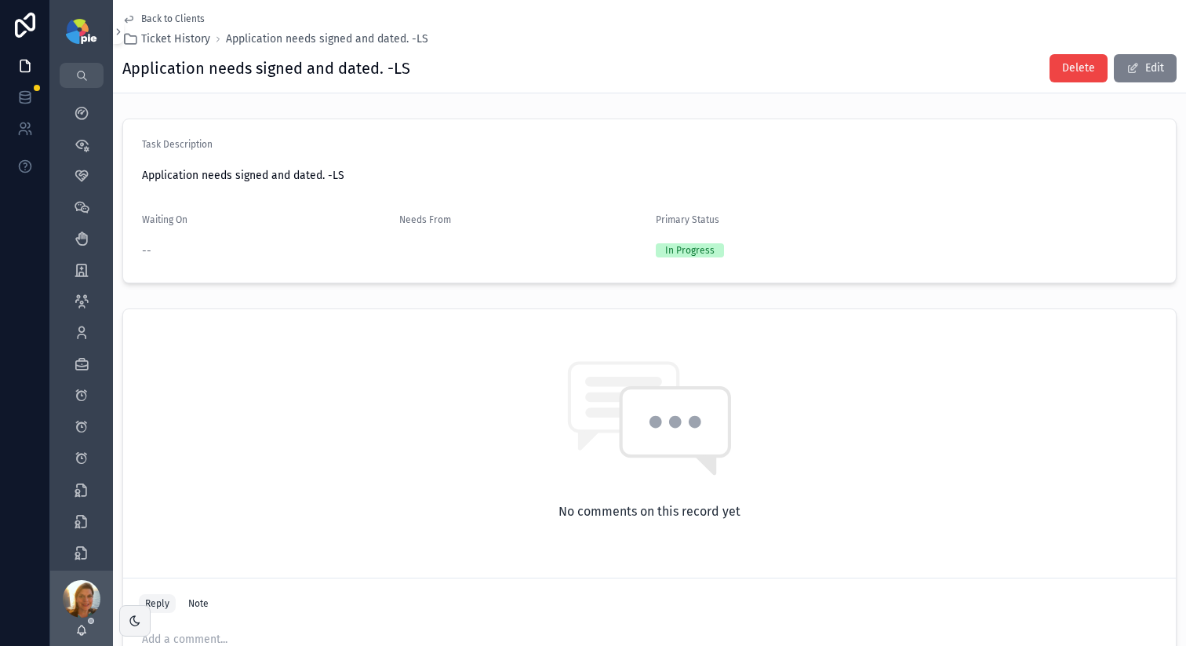
click at [1117, 75] on button "Edit" at bounding box center [1145, 68] width 63 height 28
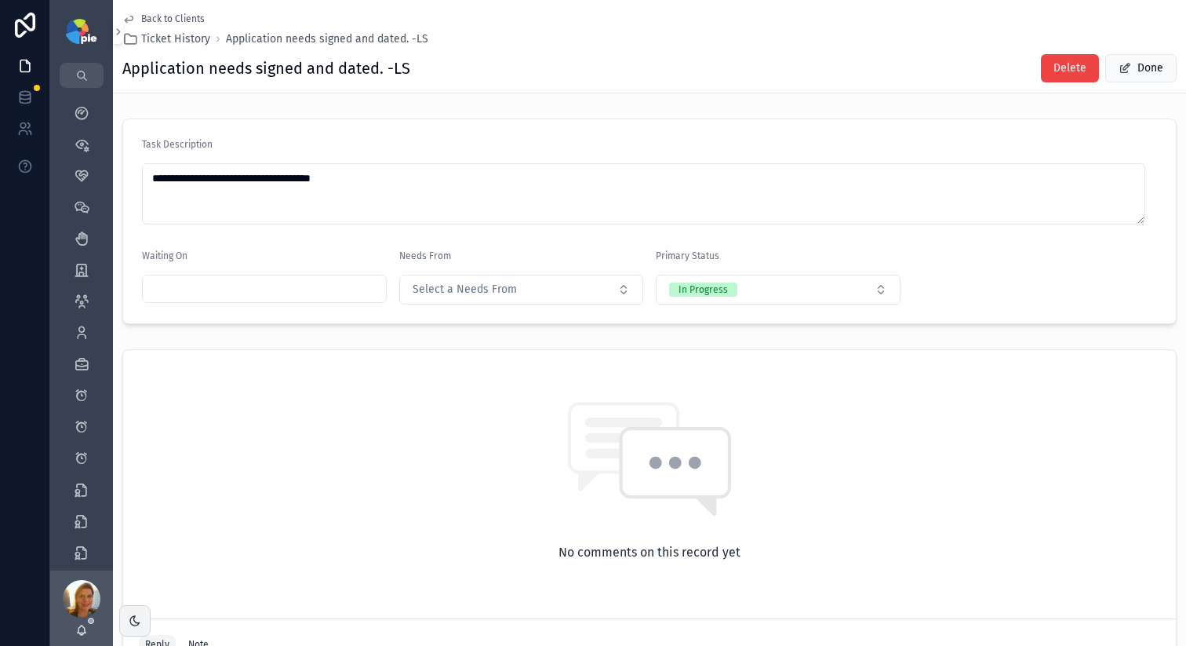
scroll to position [197, 0]
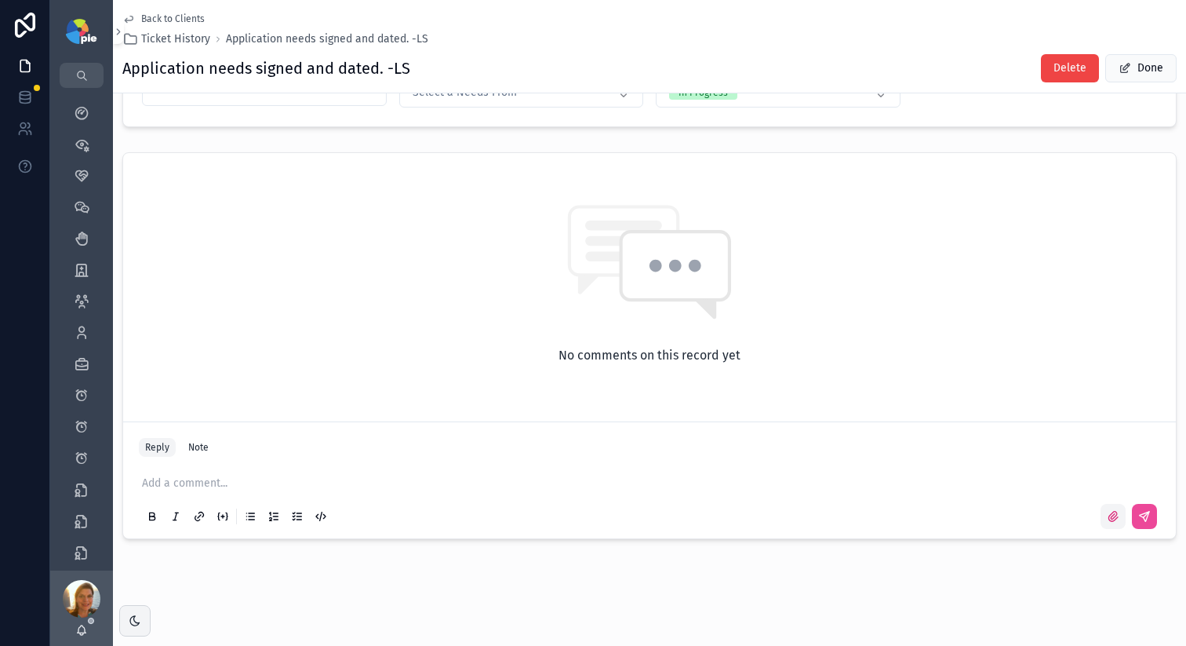
click at [1107, 512] on icon "scrollable content" at bounding box center [1113, 516] width 13 height 13
click at [0, 0] on input "scrollable content" at bounding box center [0, 0] width 0 height 0
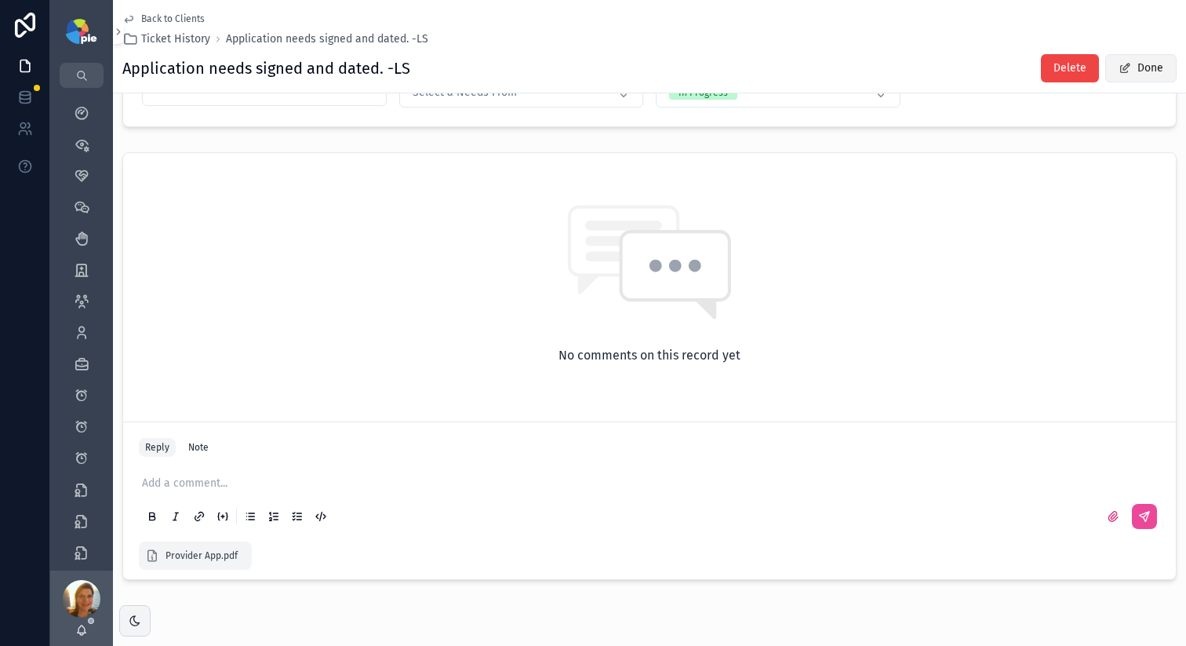
click at [1127, 65] on button "Done" at bounding box center [1141, 68] width 71 height 28
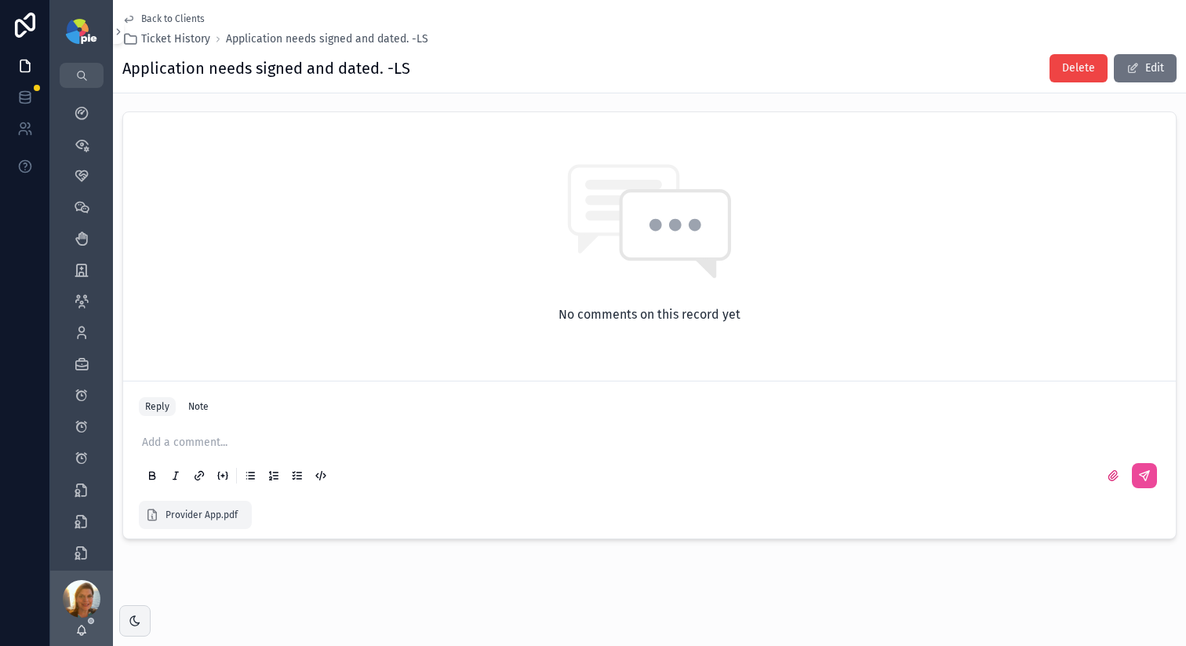
scroll to position [0, 0]
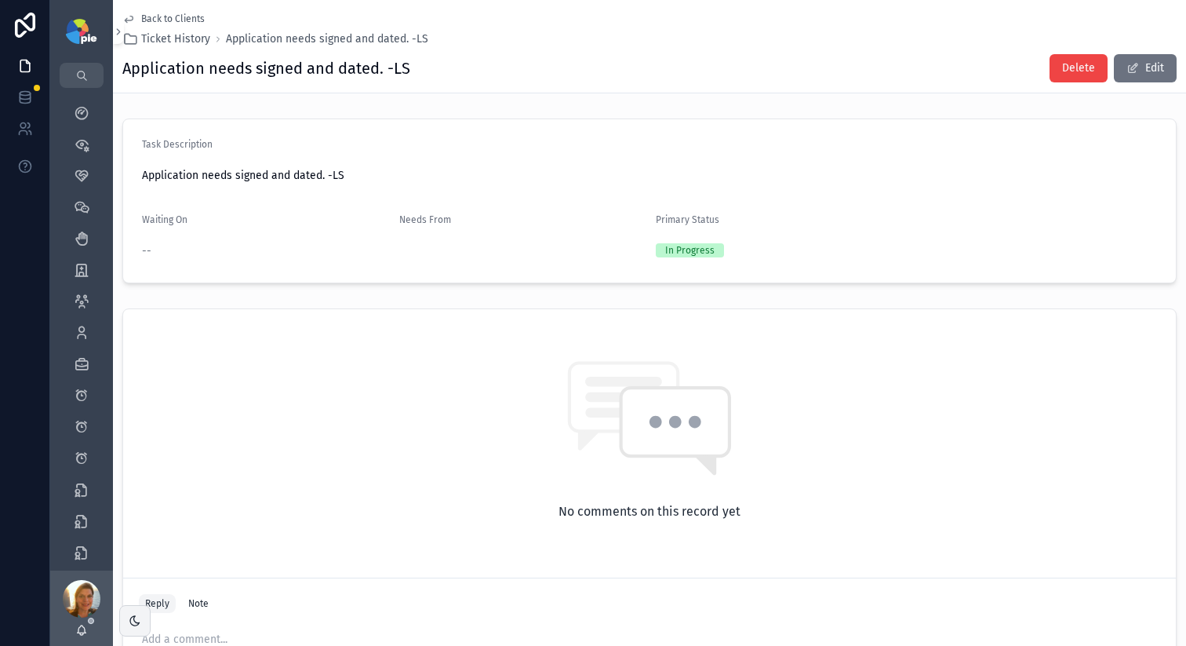
click at [138, 26] on div "Back to Clients Ticket History Application needs signed and dated. -LS" at bounding box center [275, 30] width 306 height 35
click at [134, 20] on icon "scrollable content" at bounding box center [128, 19] width 13 height 13
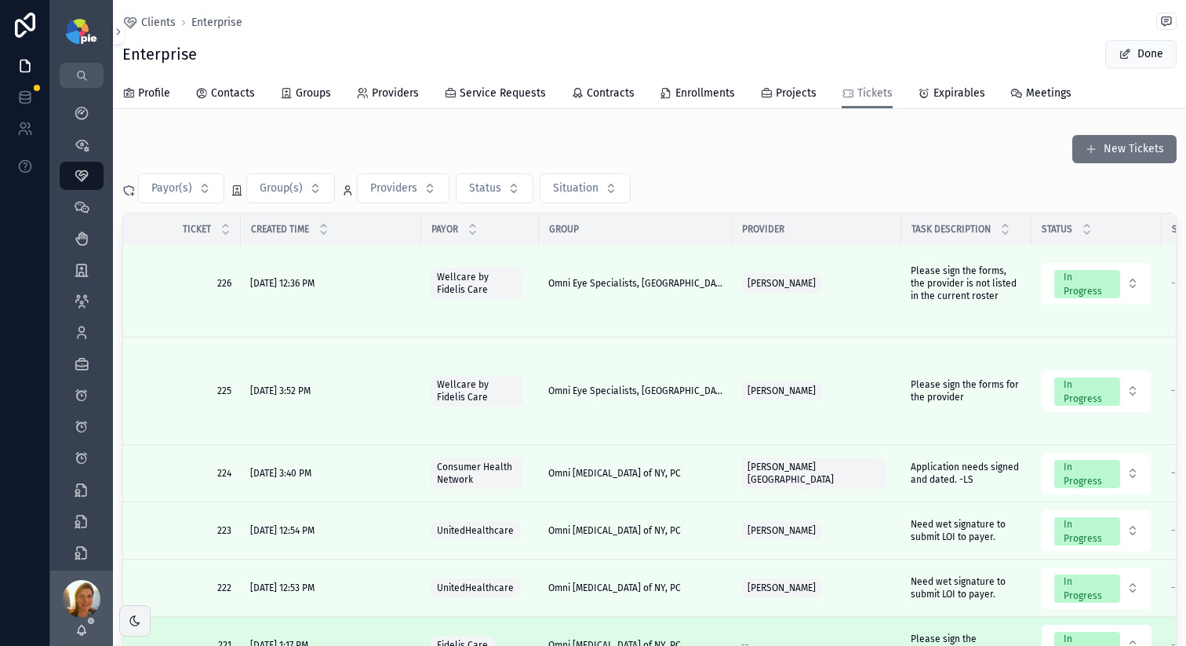
scroll to position [123, 0]
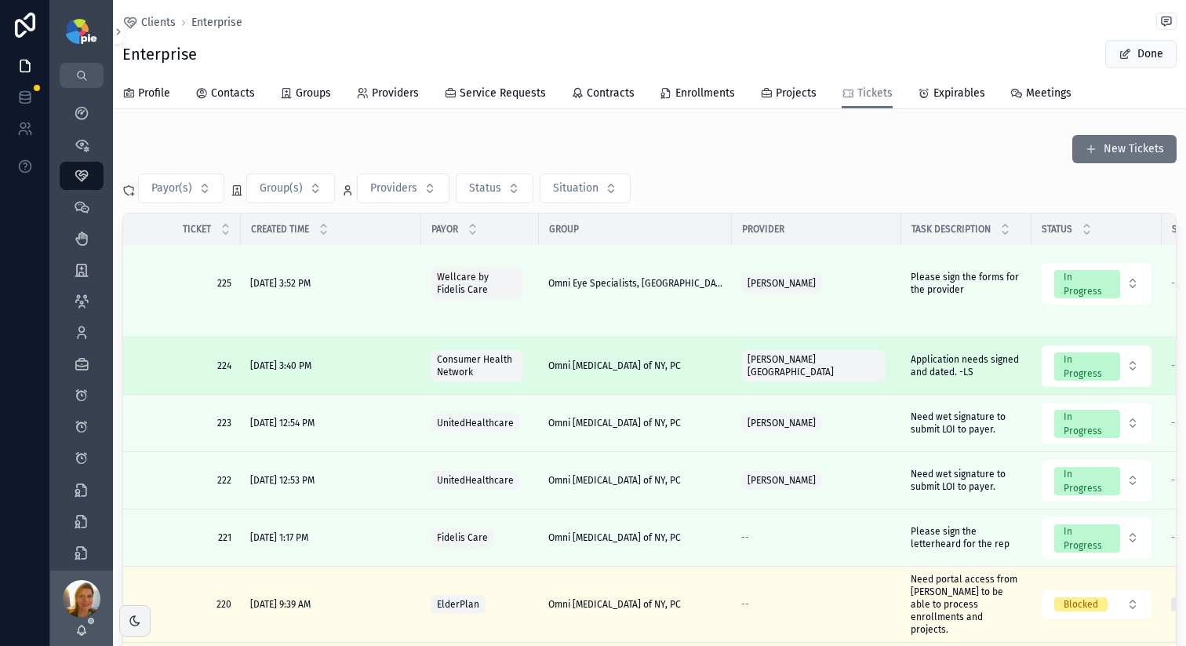
click at [848, 377] on div "Ovittore-Kenney, Kimberley" at bounding box center [817, 366] width 151 height 38
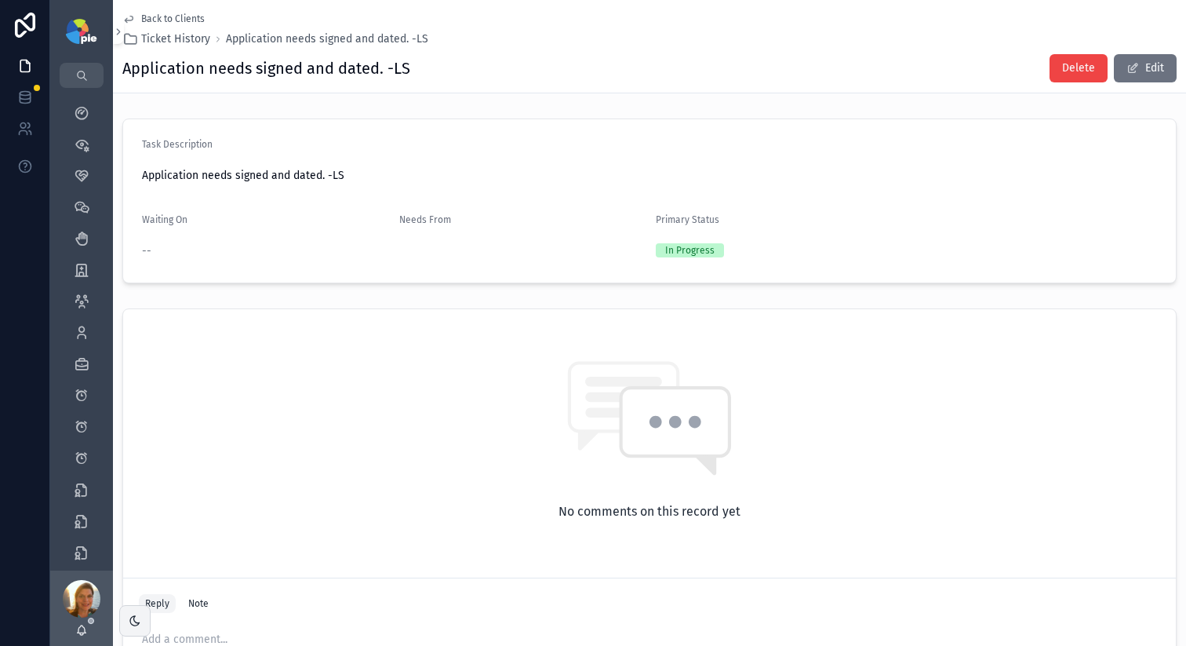
click at [693, 65] on div "Application needs signed and dated. -LS Delete Edit" at bounding box center [649, 68] width 1055 height 30
click at [132, 20] on icon "scrollable content" at bounding box center [129, 19] width 8 height 6
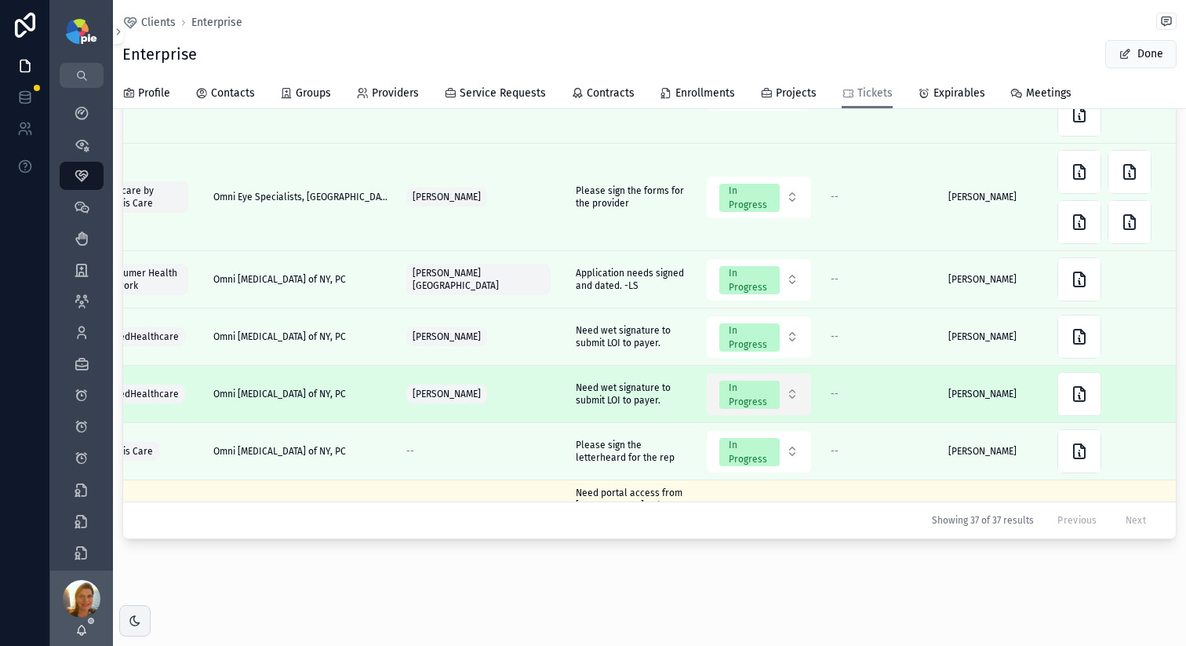
scroll to position [53, 357]
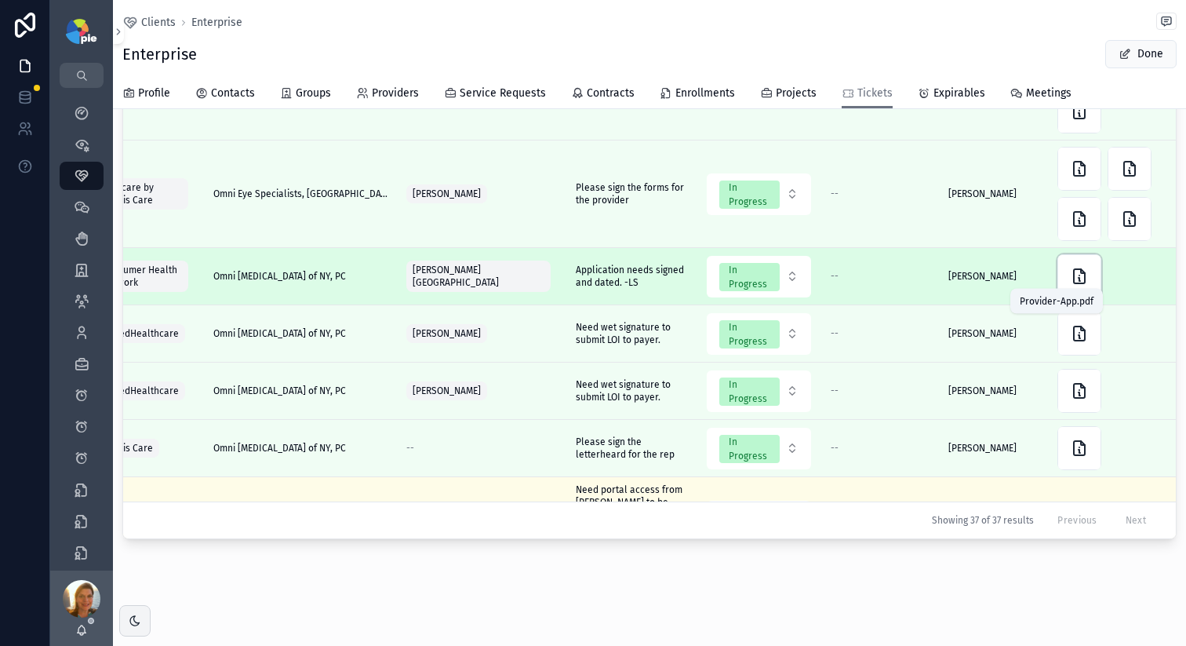
click at [1070, 277] on icon "scrollable content" at bounding box center [1079, 276] width 19 height 19
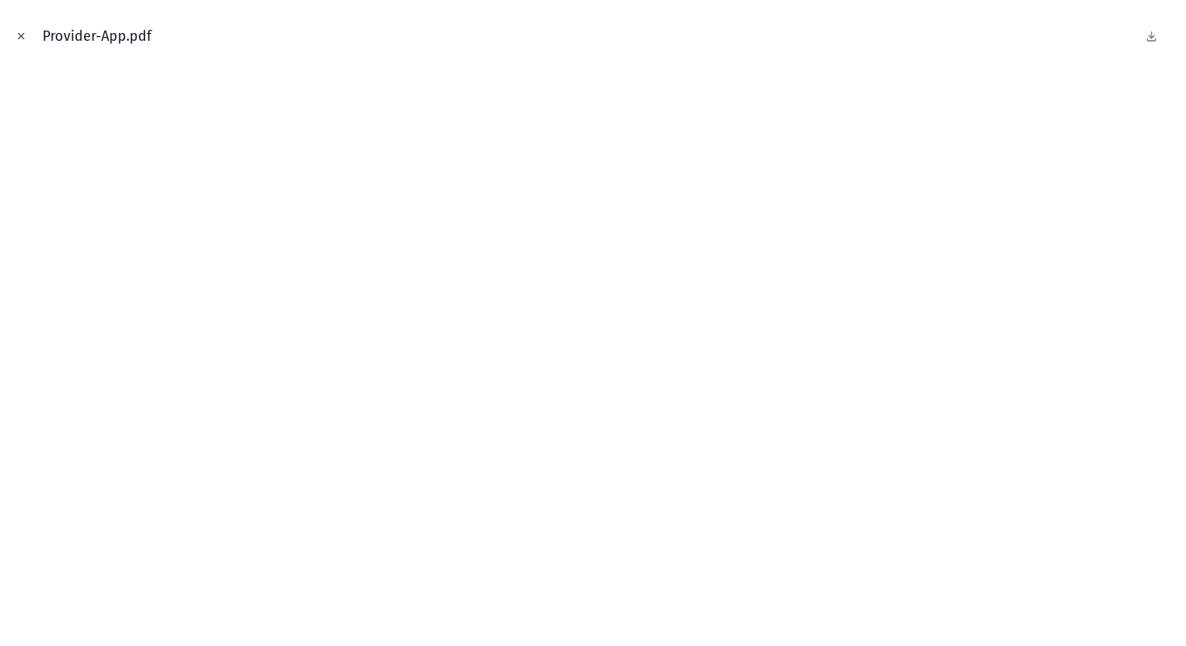
click at [19, 35] on icon "Close modal" at bounding box center [21, 36] width 11 height 11
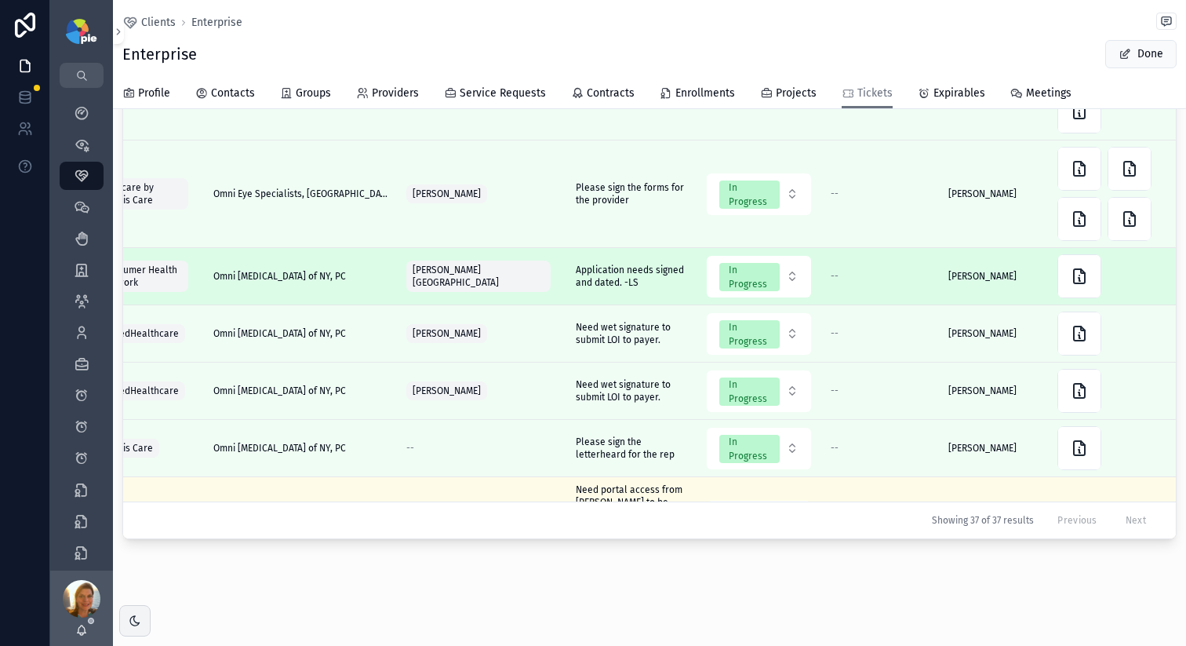
click at [850, 279] on div "--" at bounding box center [880, 276] width 99 height 13
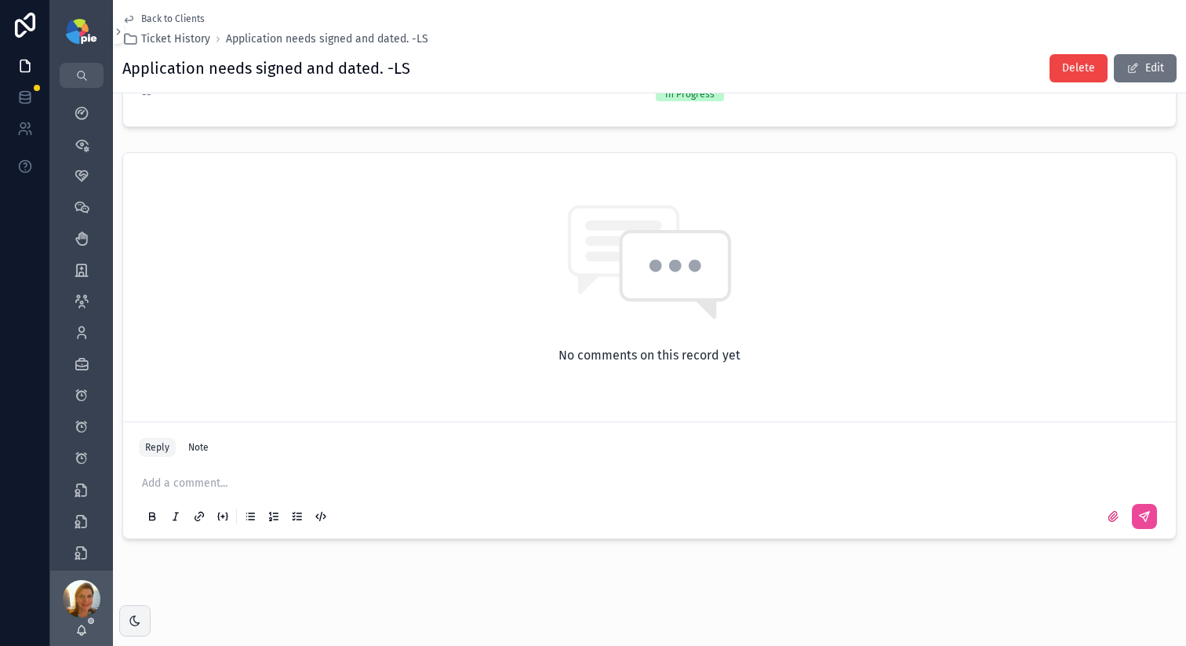
scroll to position [156, 0]
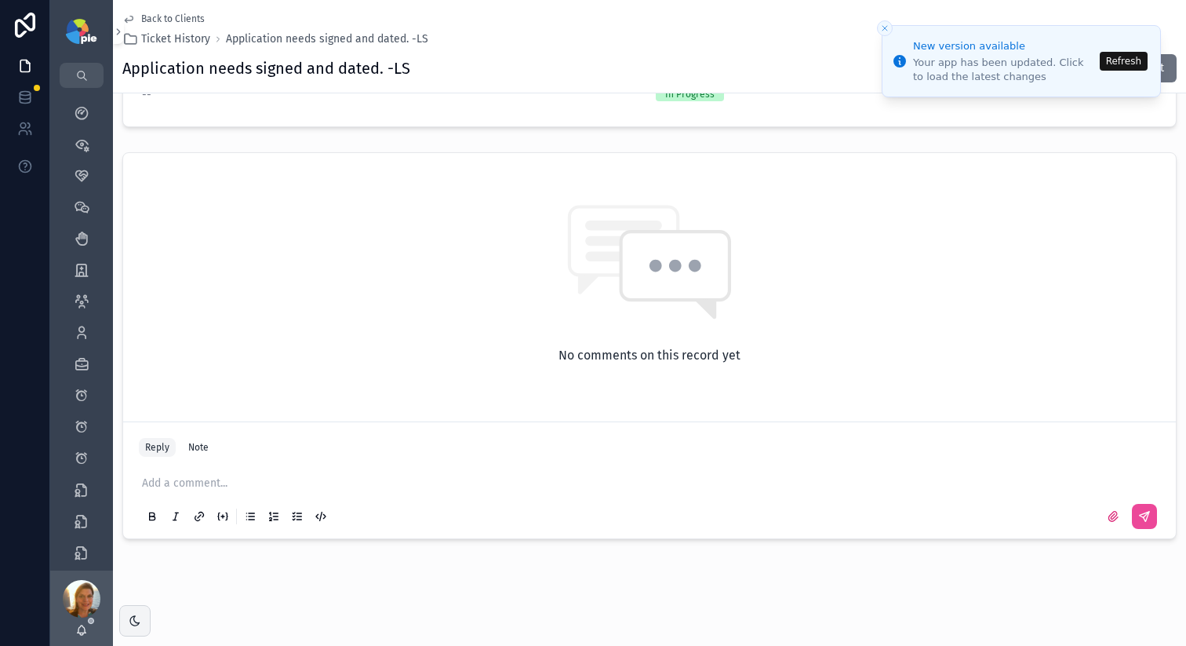
click at [1111, 68] on button "Refresh" at bounding box center [1124, 61] width 48 height 19
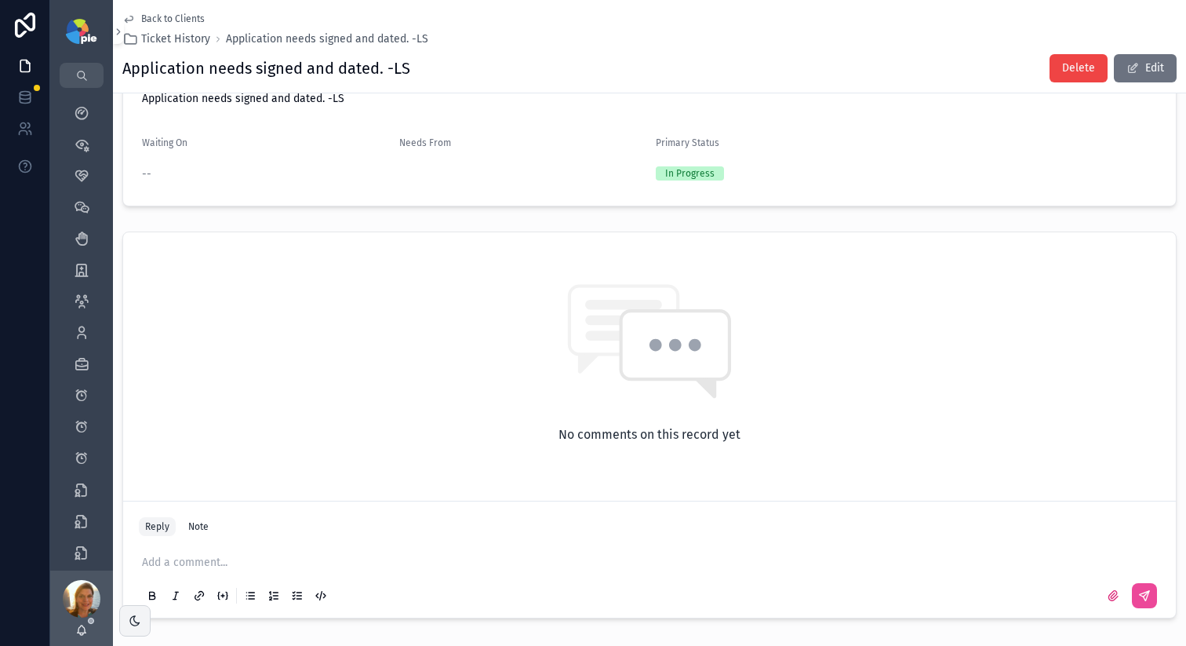
scroll to position [0, 0]
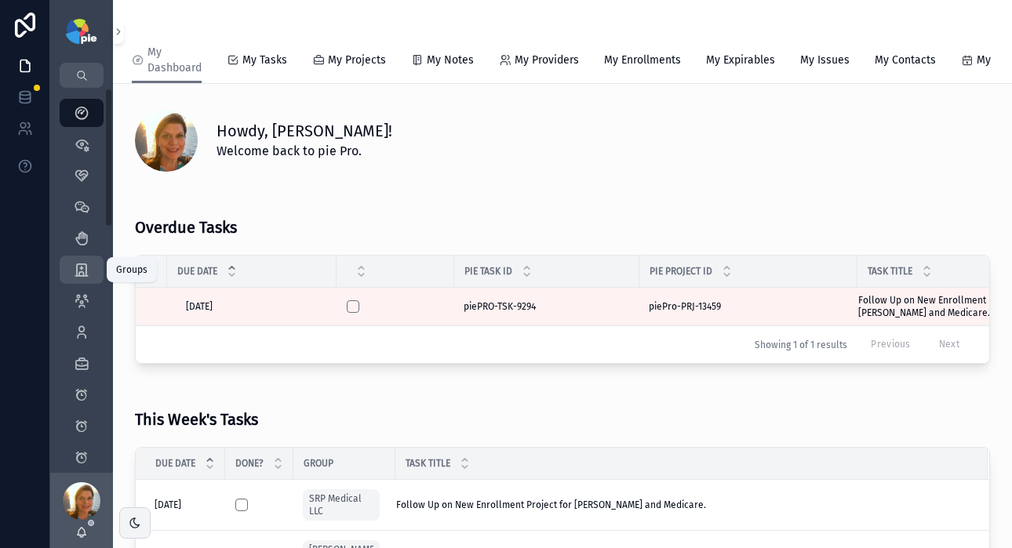
click at [77, 274] on icon "scrollable content" at bounding box center [82, 270] width 16 height 16
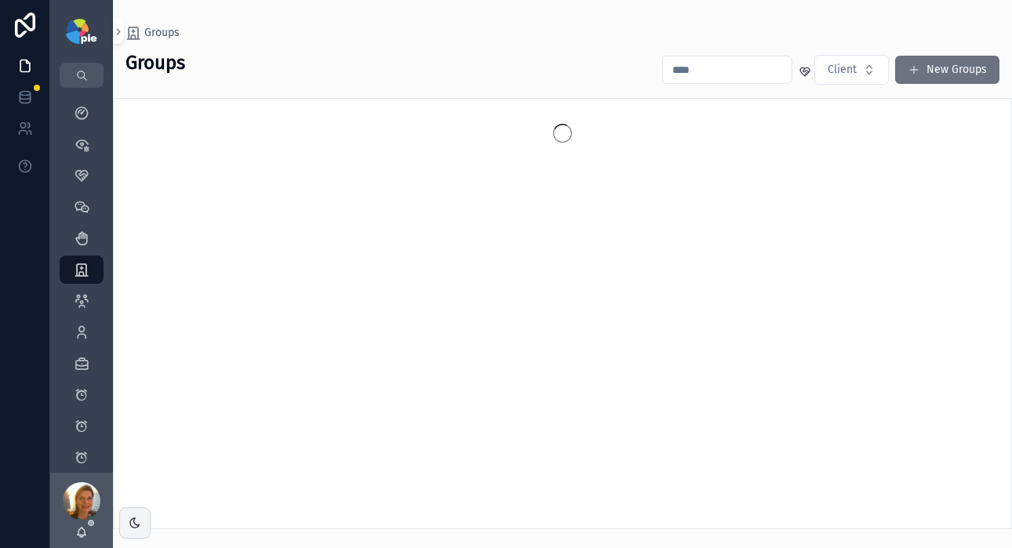
click at [723, 72] on input "scrollable content" at bounding box center [727, 70] width 129 height 22
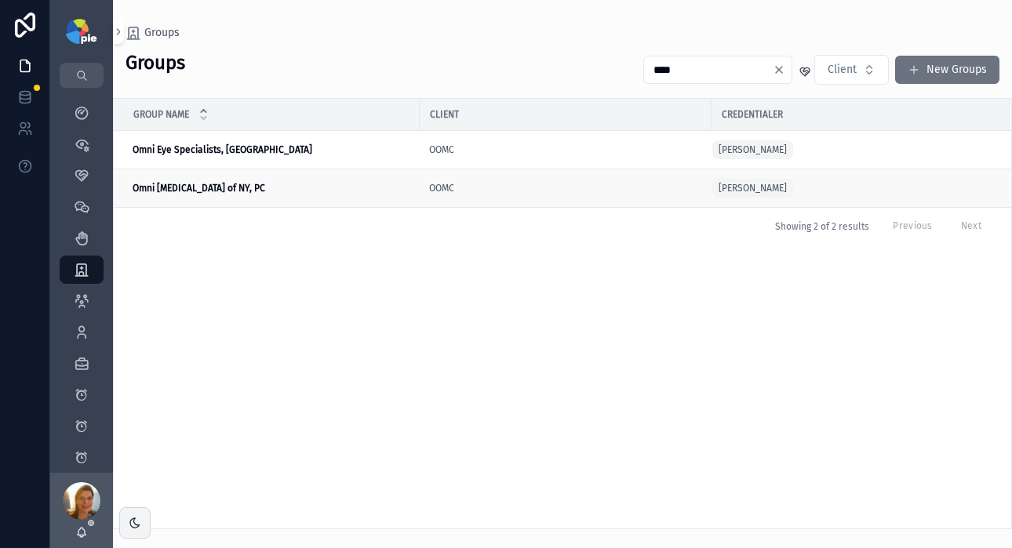
type input "****"
click at [204, 180] on td "Omni Eye Surgery of NY, PC Omni Eye Surgery of NY, PC" at bounding box center [267, 188] width 306 height 38
click at [229, 188] on strong "Omni Eye Surgery of NY, PC" at bounding box center [199, 188] width 133 height 11
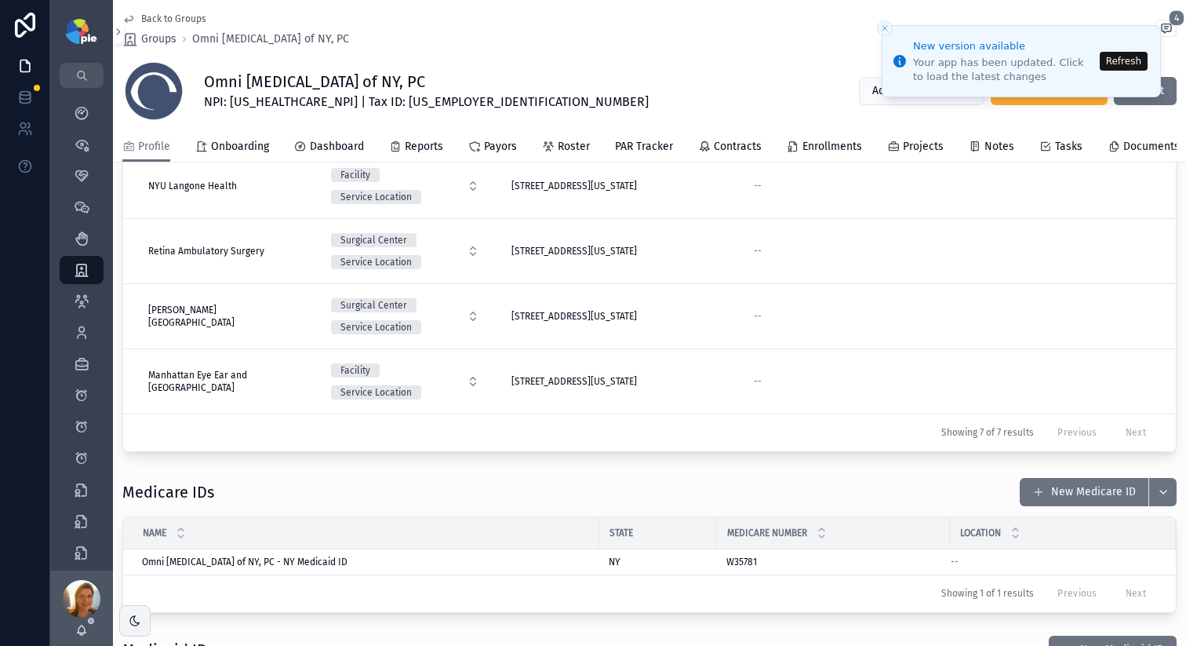
click at [1011, 64] on button "Refresh" at bounding box center [1124, 61] width 48 height 19
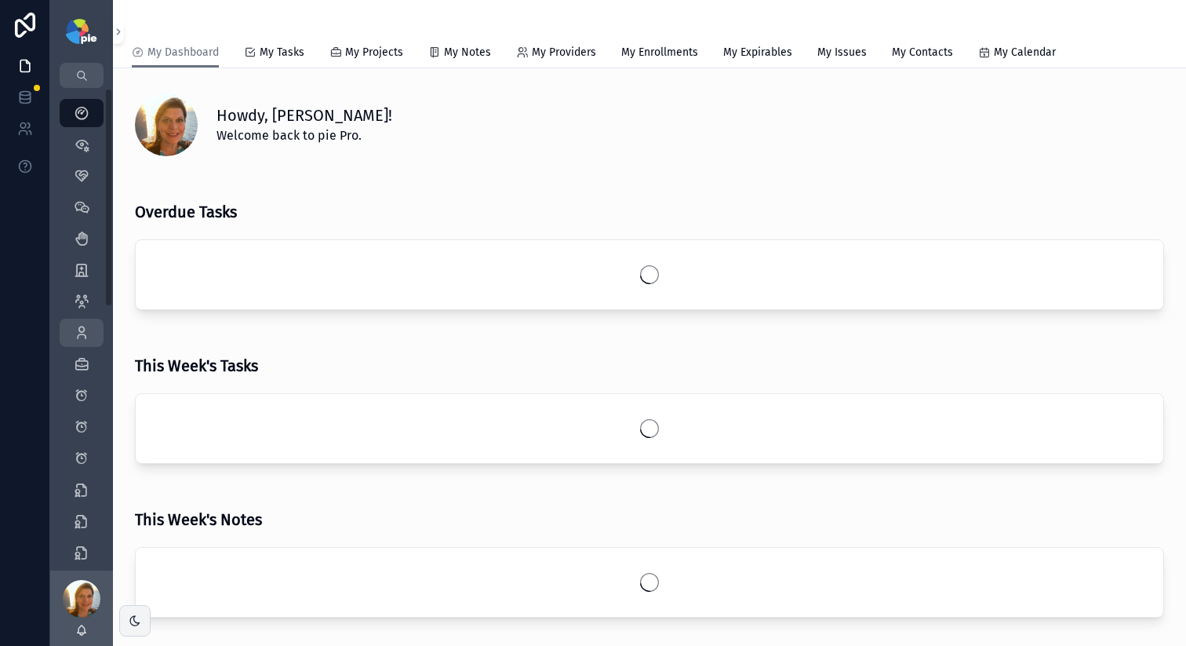
click at [74, 325] on icon "scrollable content" at bounding box center [82, 333] width 16 height 16
click at [80, 331] on icon "scrollable content" at bounding box center [82, 333] width 16 height 16
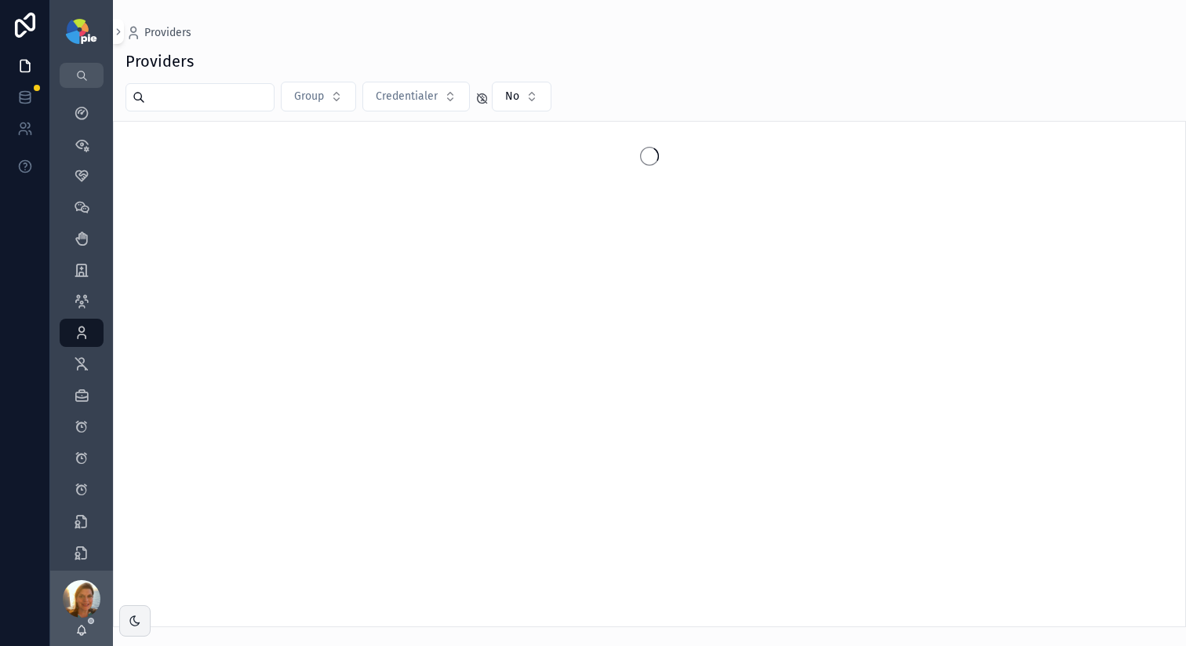
click at [194, 110] on div "scrollable content" at bounding box center [200, 97] width 149 height 28
click at [198, 107] on input "scrollable content" at bounding box center [209, 97] width 129 height 22
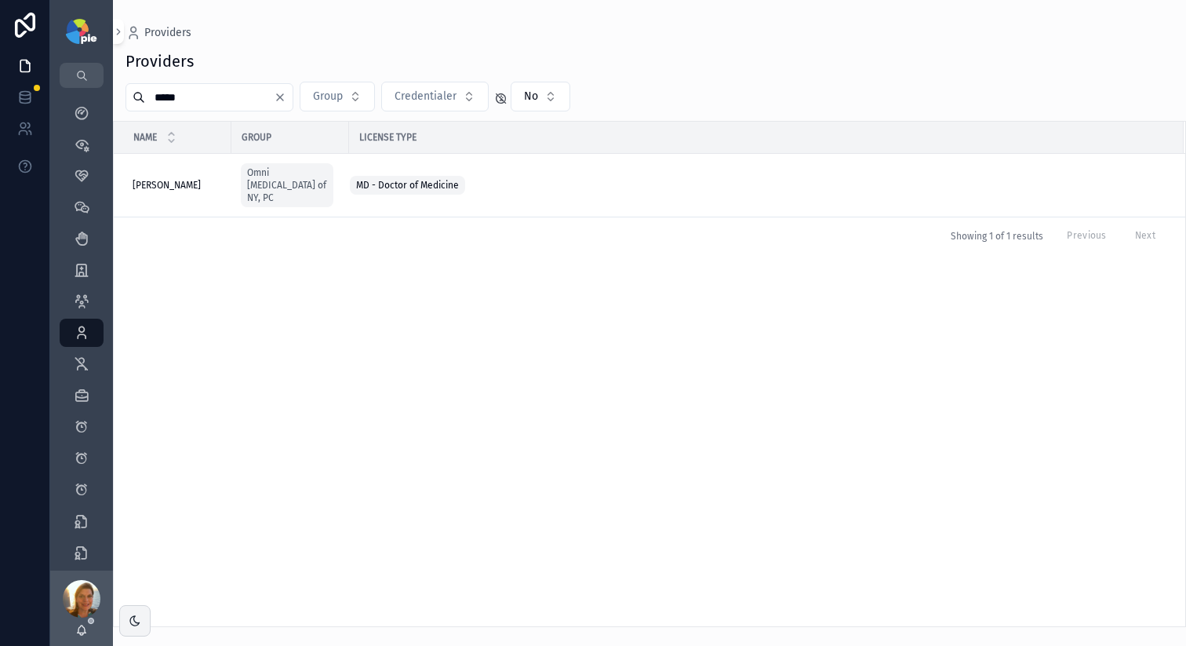
type input "*****"
click at [166, 179] on span "Maher, Elizabeth" at bounding box center [167, 185] width 68 height 13
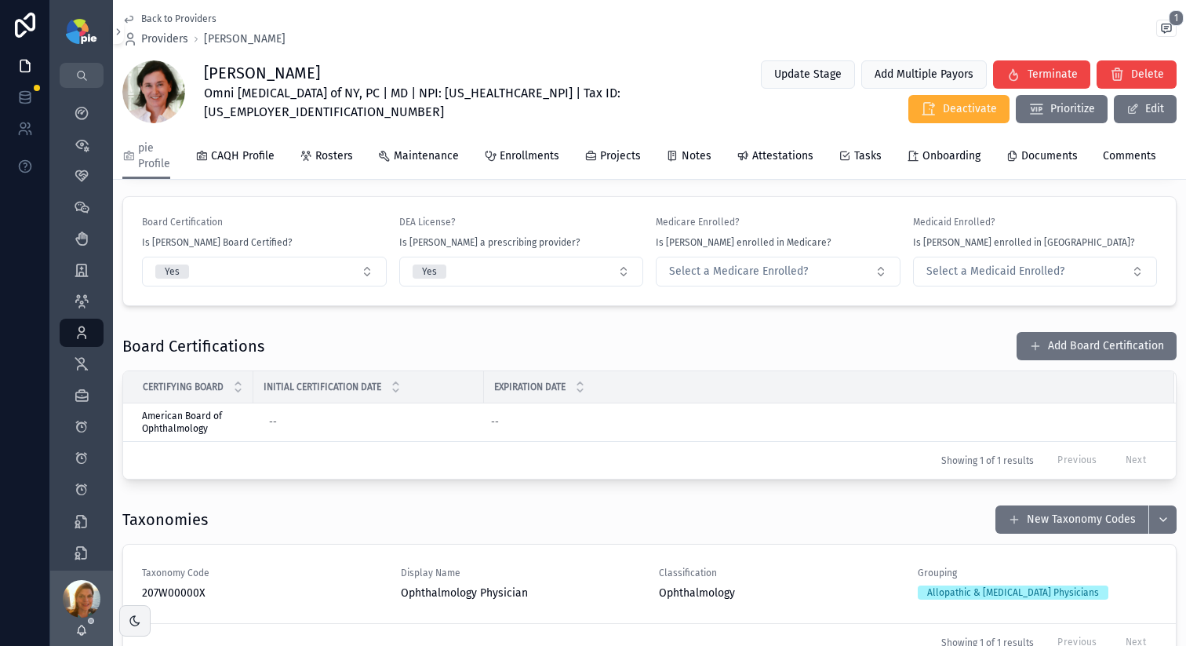
scroll to position [1674, 0]
click at [870, 287] on button "Select a Medicare Enrolled?" at bounding box center [778, 272] width 245 height 30
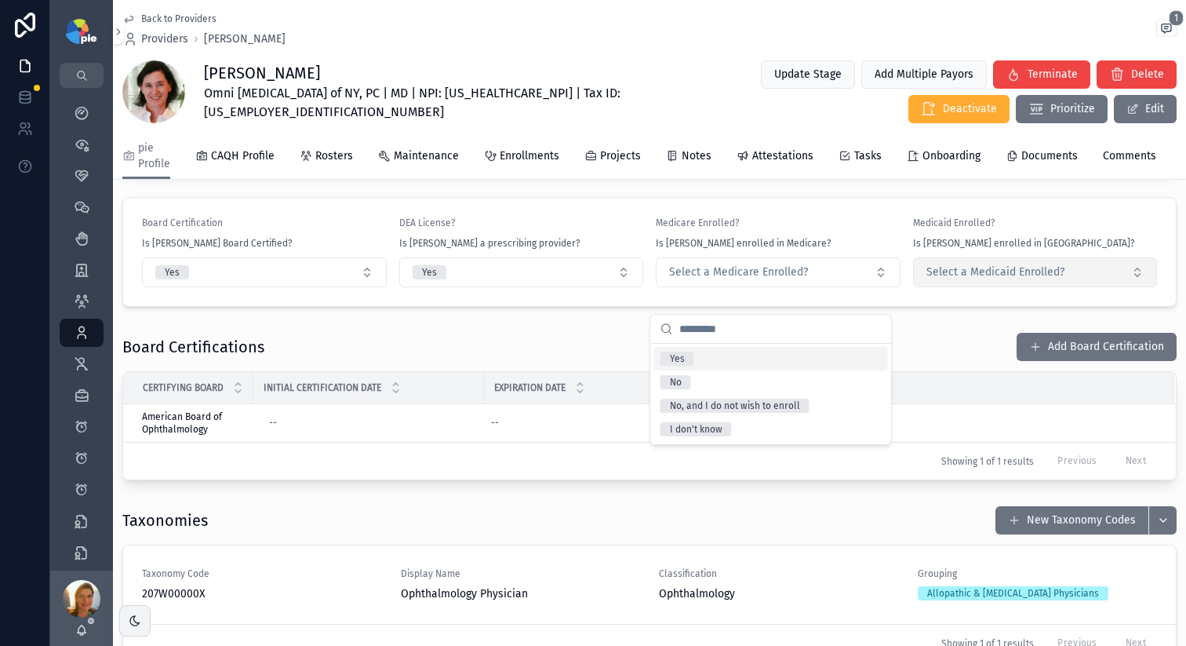
drag, startPoint x: 751, startPoint y: 363, endPoint x: 1055, endPoint y: 302, distance: 309.6
click at [751, 363] on div "Yes" at bounding box center [771, 359] width 234 height 24
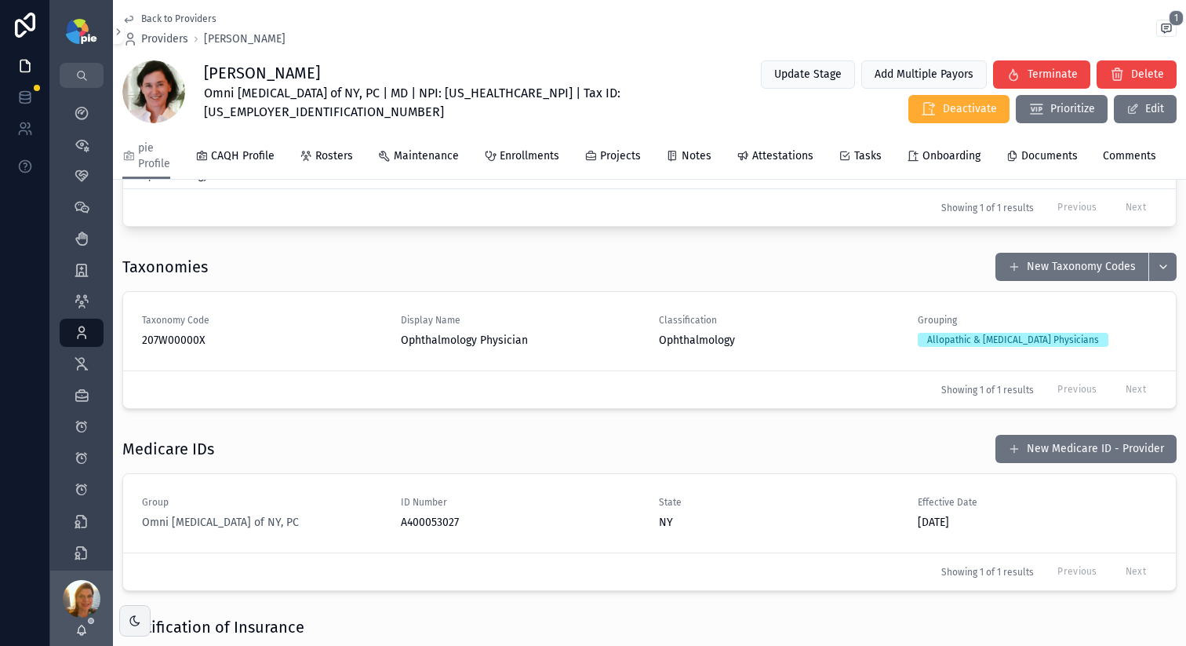
scroll to position [1961, 0]
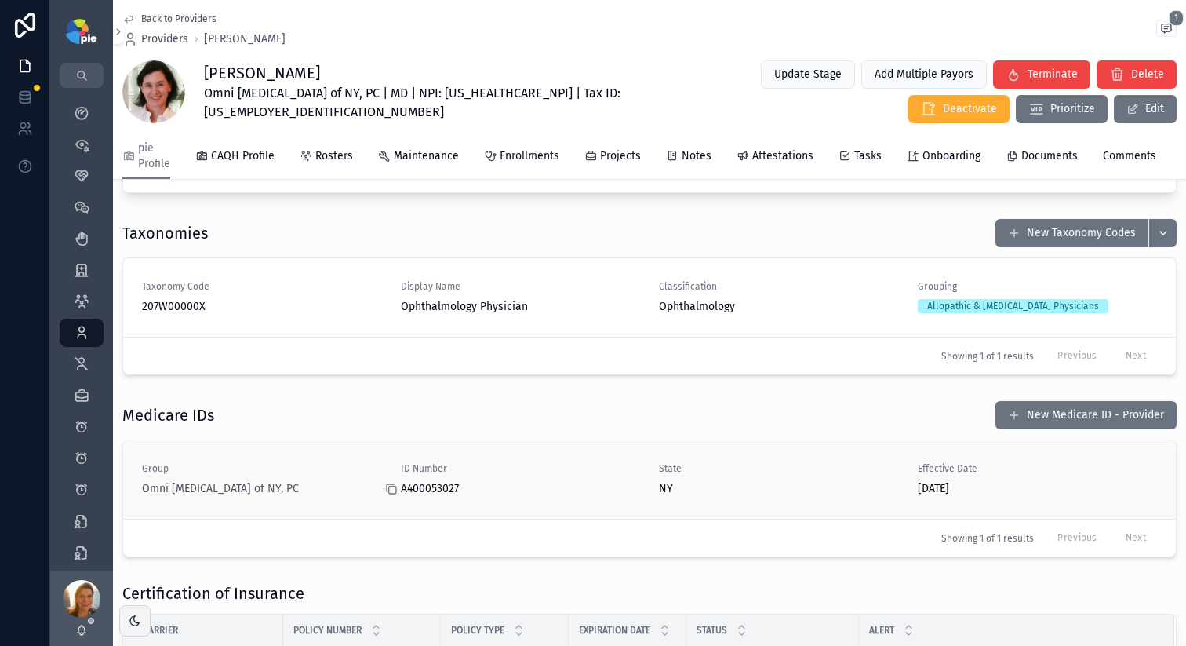
click at [387, 495] on icon "scrollable content" at bounding box center [391, 489] width 13 height 13
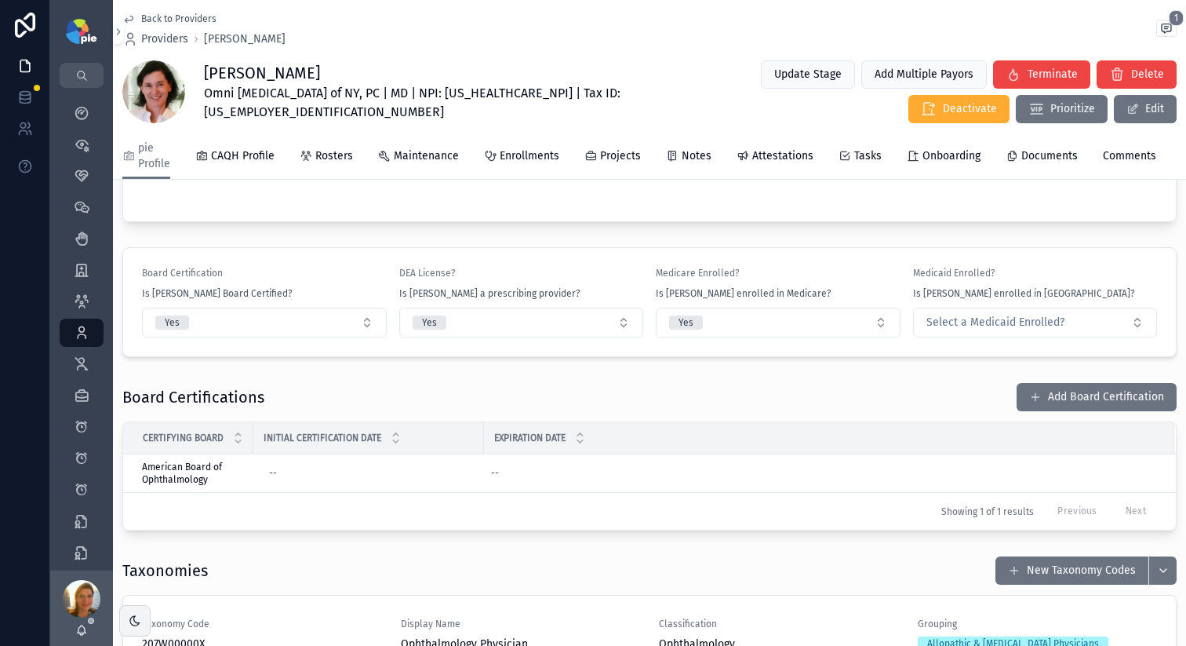
scroll to position [1585, 0]
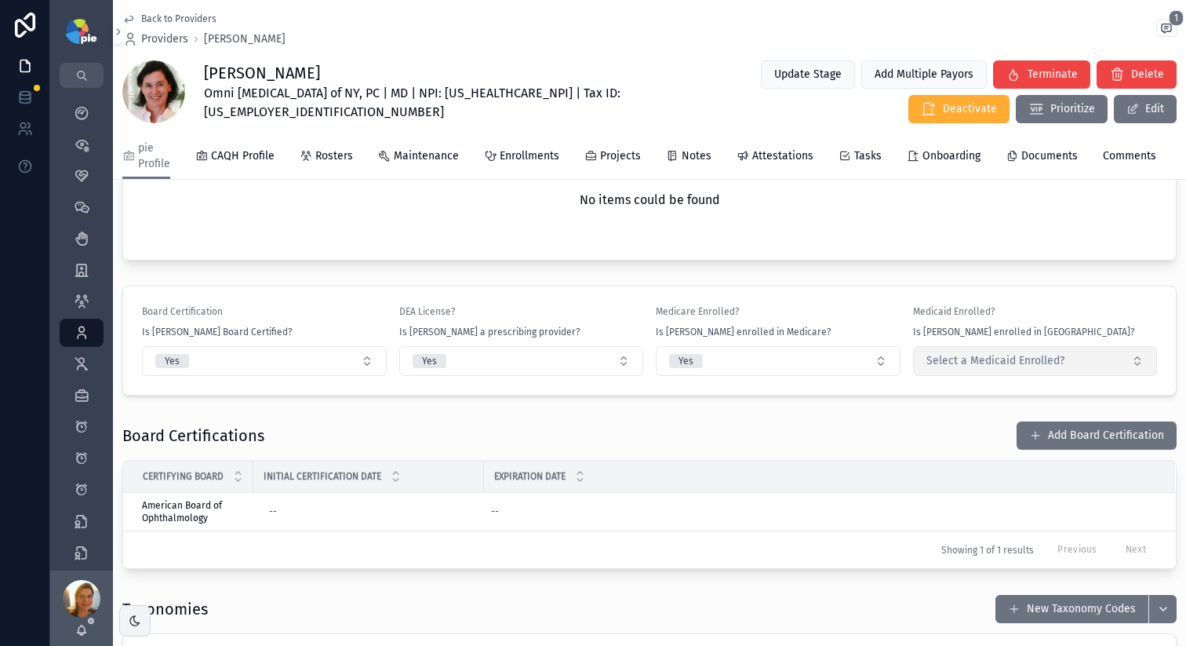
click at [1124, 376] on button "Select a Medicaid Enrolled?" at bounding box center [1035, 361] width 245 height 30
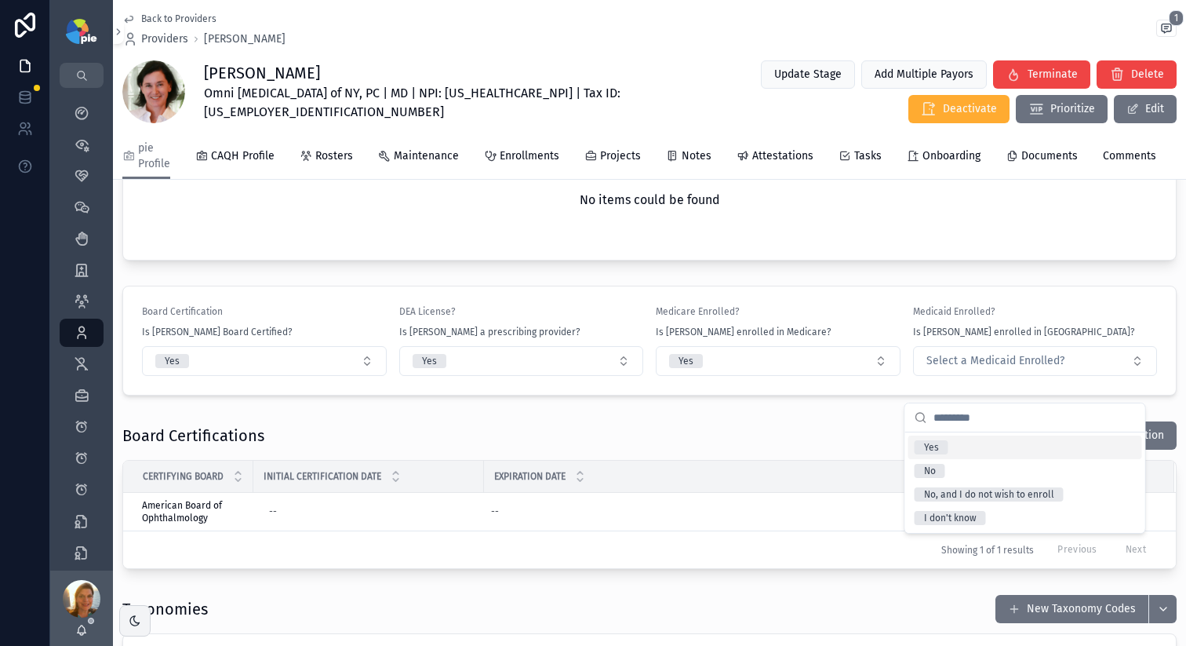
click at [965, 451] on div "Yes" at bounding box center [1026, 447] width 234 height 24
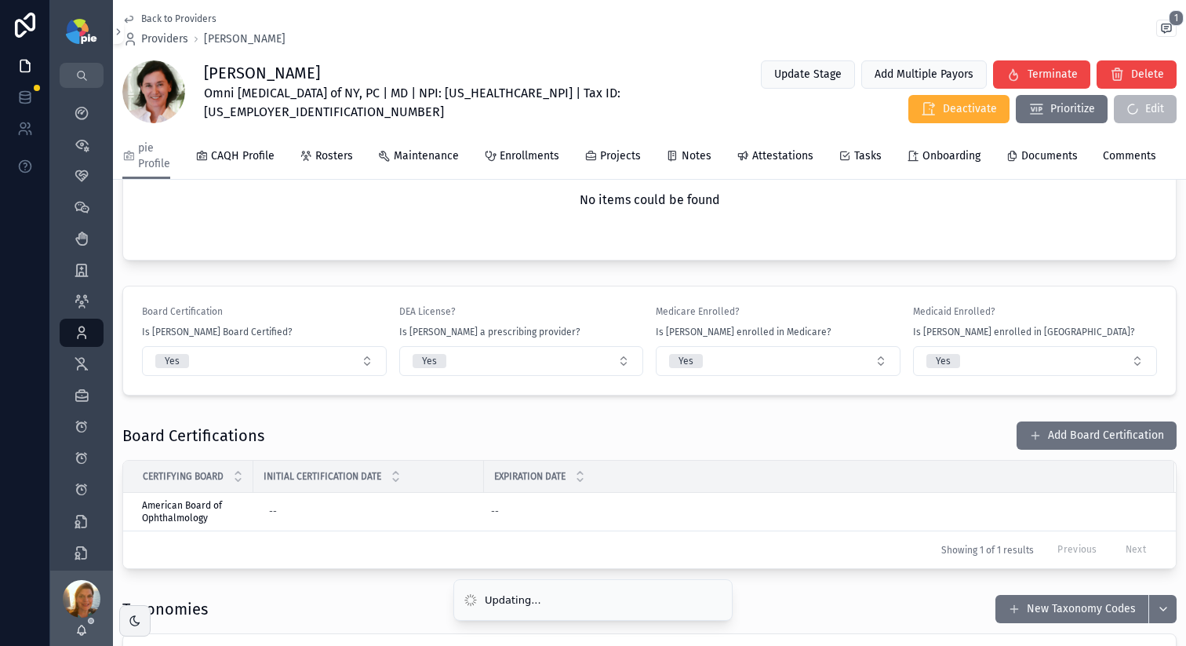
click at [765, 450] on div "Board Certifications Add Board Certification" at bounding box center [649, 436] width 1055 height 30
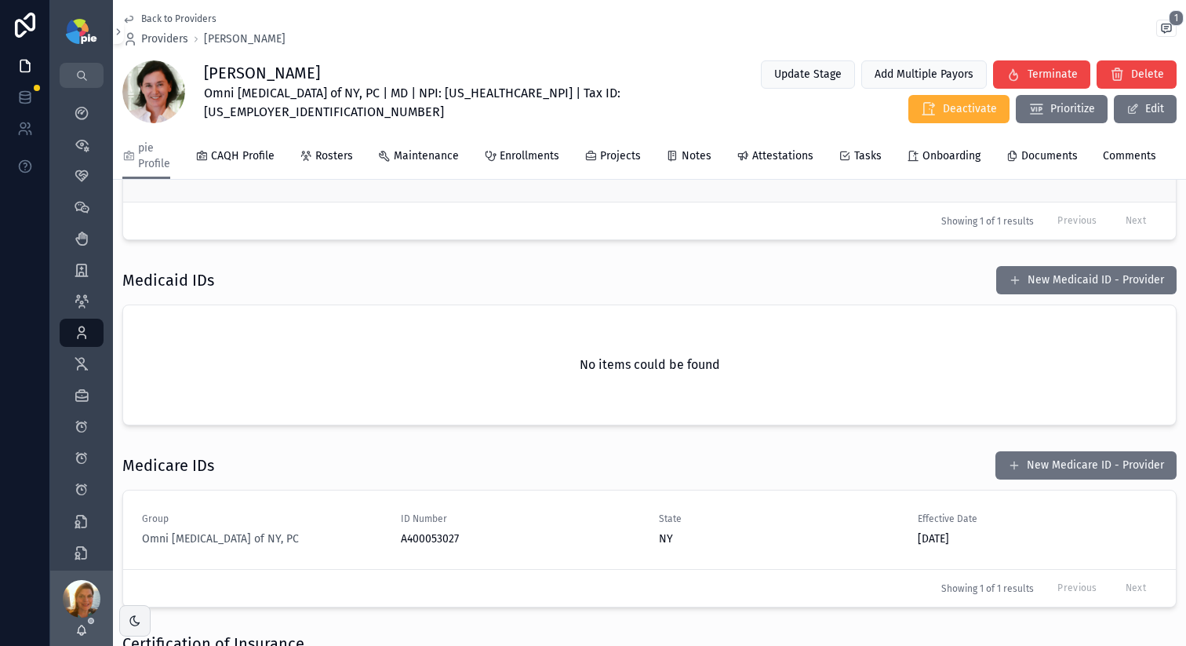
scroll to position [2094, 0]
click at [591, 162] on icon "scrollable content" at bounding box center [591, 156] width 13 height 13
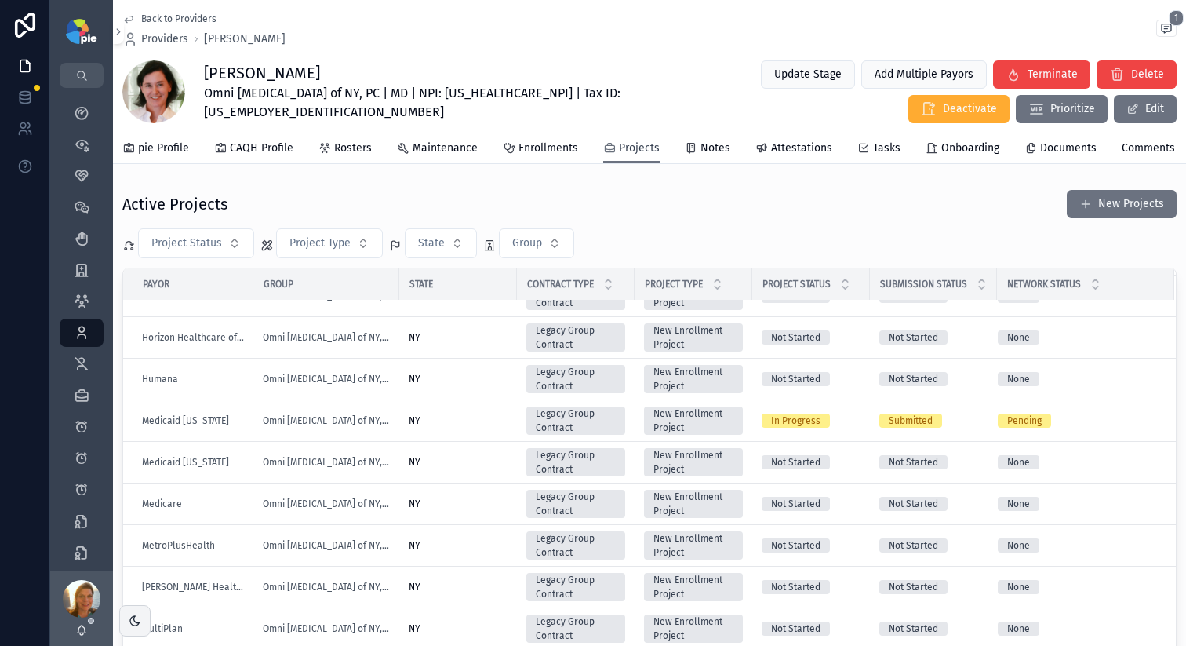
scroll to position [585, 0]
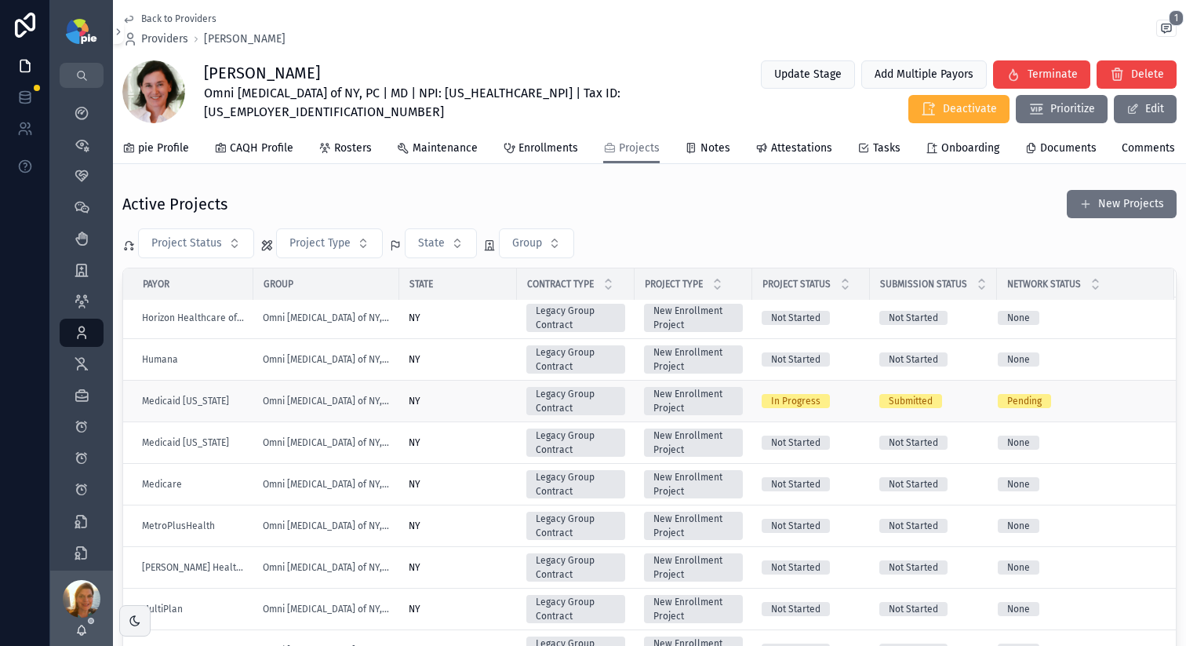
click at [471, 422] on td "NY" at bounding box center [458, 402] width 118 height 42
click at [479, 419] on td "NY" at bounding box center [458, 402] width 118 height 42
click at [461, 407] on div "NY" at bounding box center [458, 401] width 99 height 13
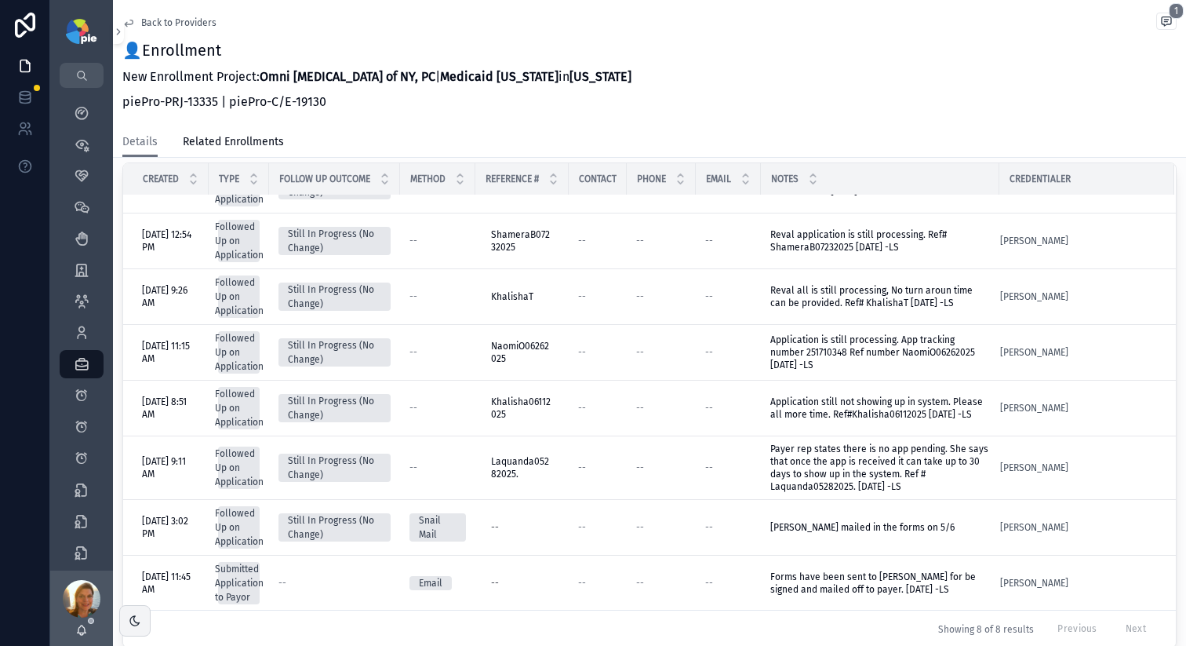
scroll to position [702, 0]
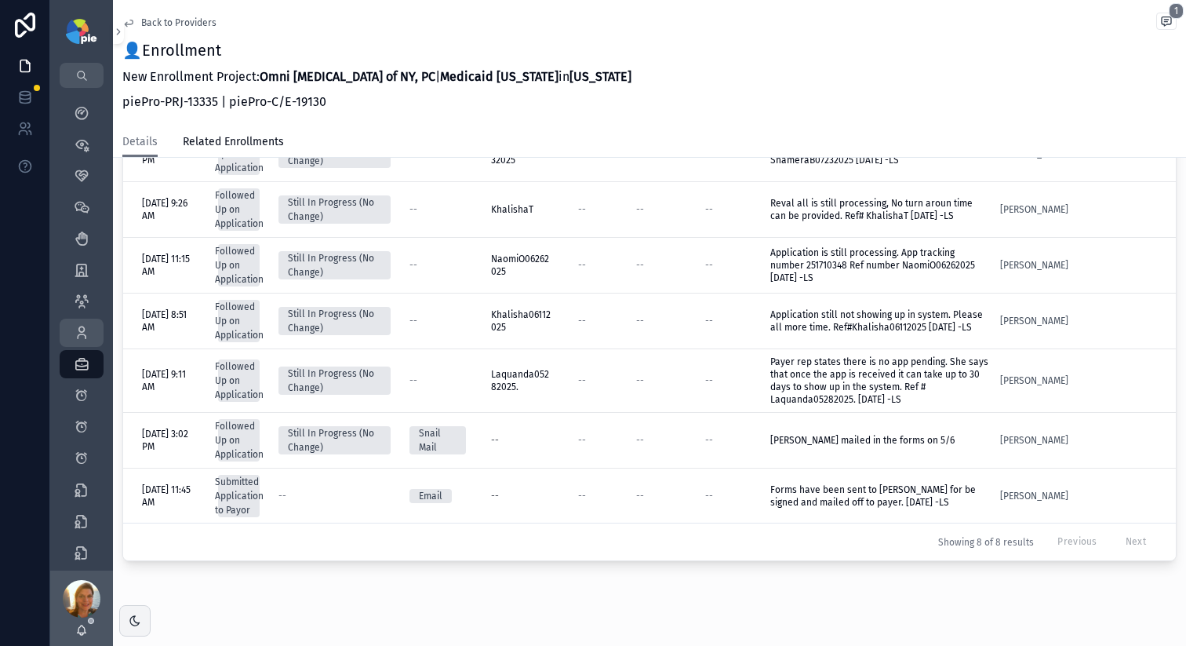
click at [80, 334] on icon "scrollable content" at bounding box center [82, 333] width 16 height 16
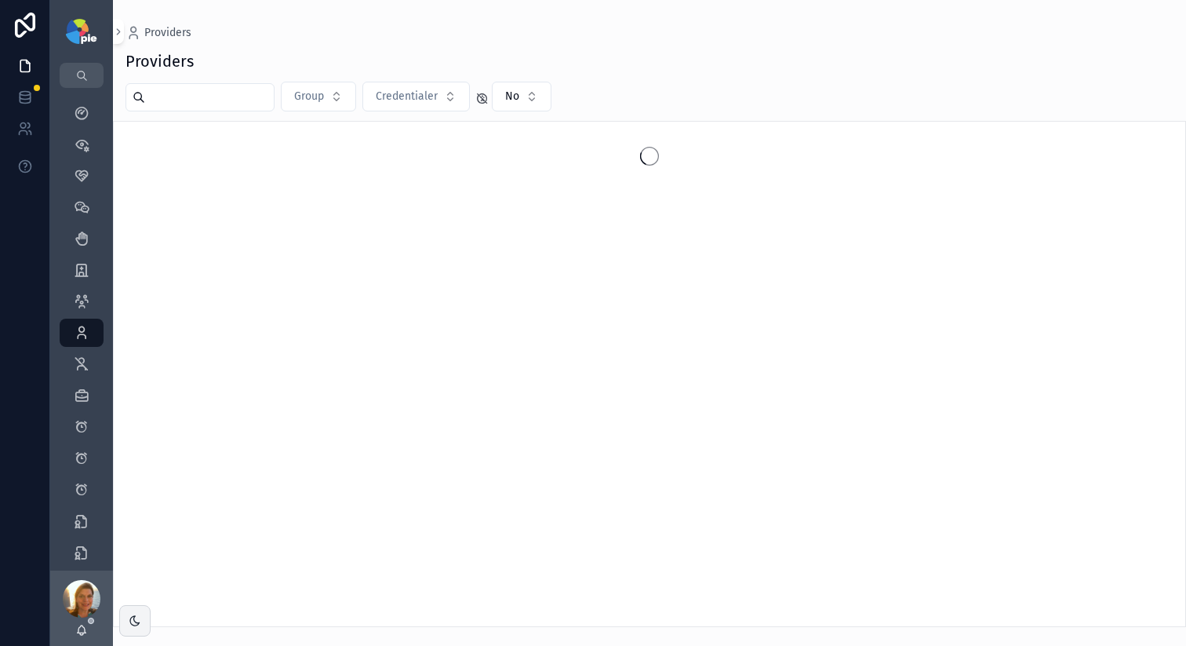
click at [268, 91] on input "scrollable content" at bounding box center [209, 97] width 129 height 22
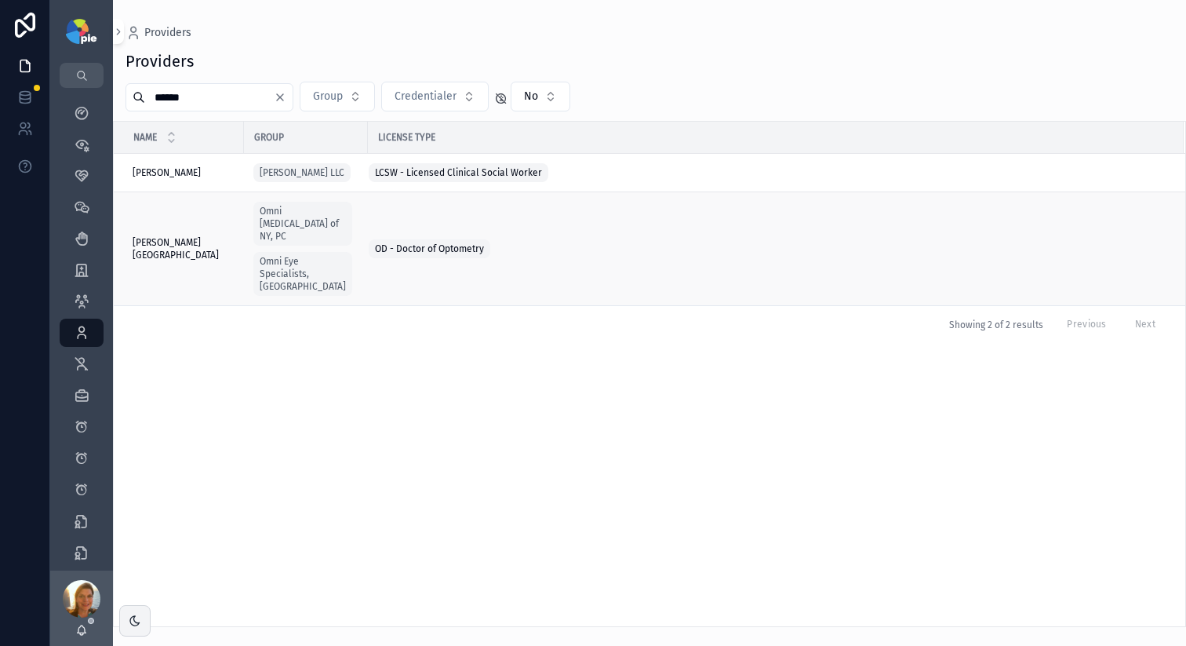
type input "******"
click at [183, 248] on span "Ovittore-Kenney, Kimberley" at bounding box center [184, 248] width 102 height 25
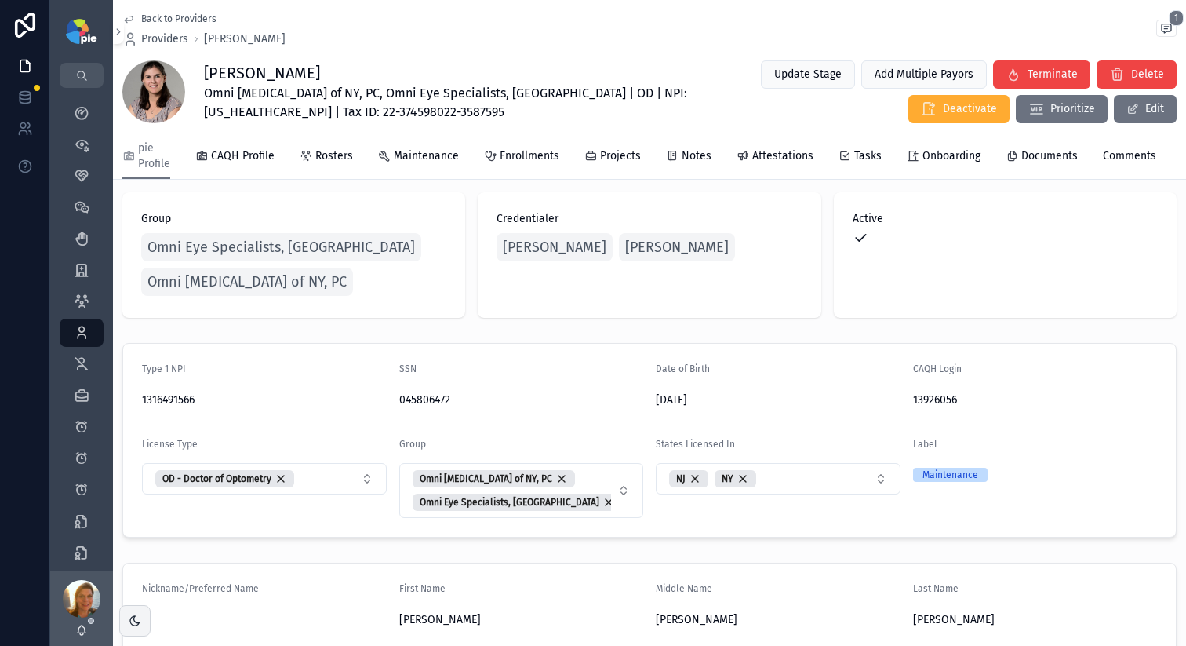
scroll to position [18, 0]
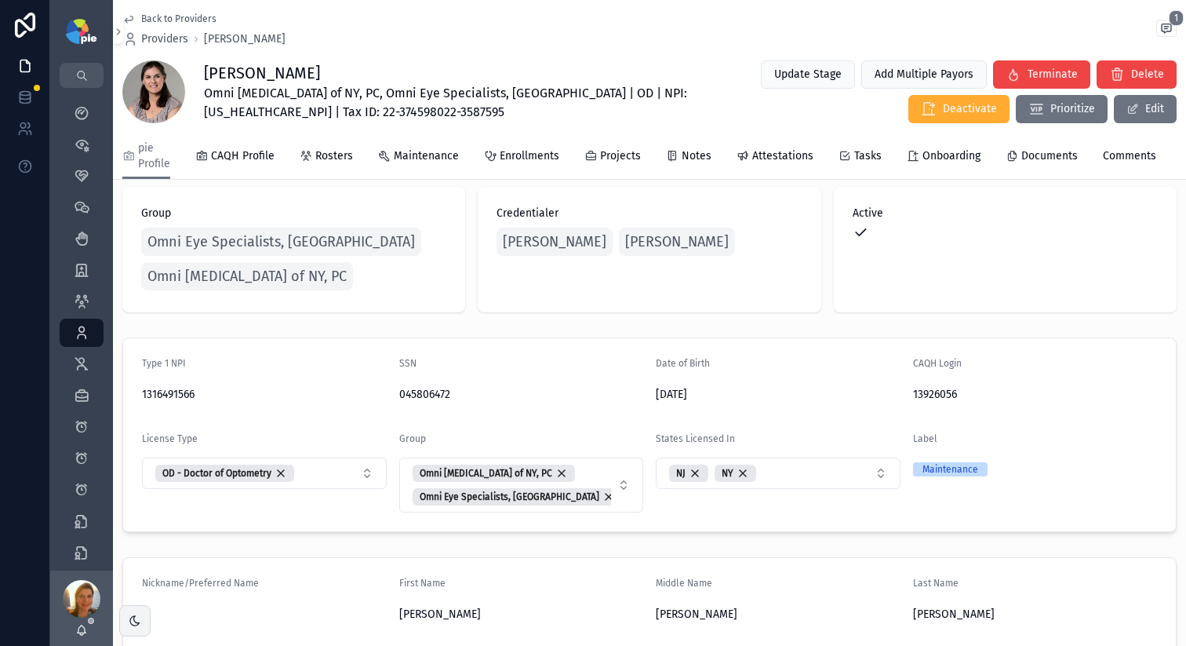
click at [581, 84] on span "Omni Eye Surgery of NY, PC, Omni Eye Specialists, PA | OD | NPI: 1316491566 | T…" at bounding box center [460, 103] width 512 height 38
copy span "1316491566"
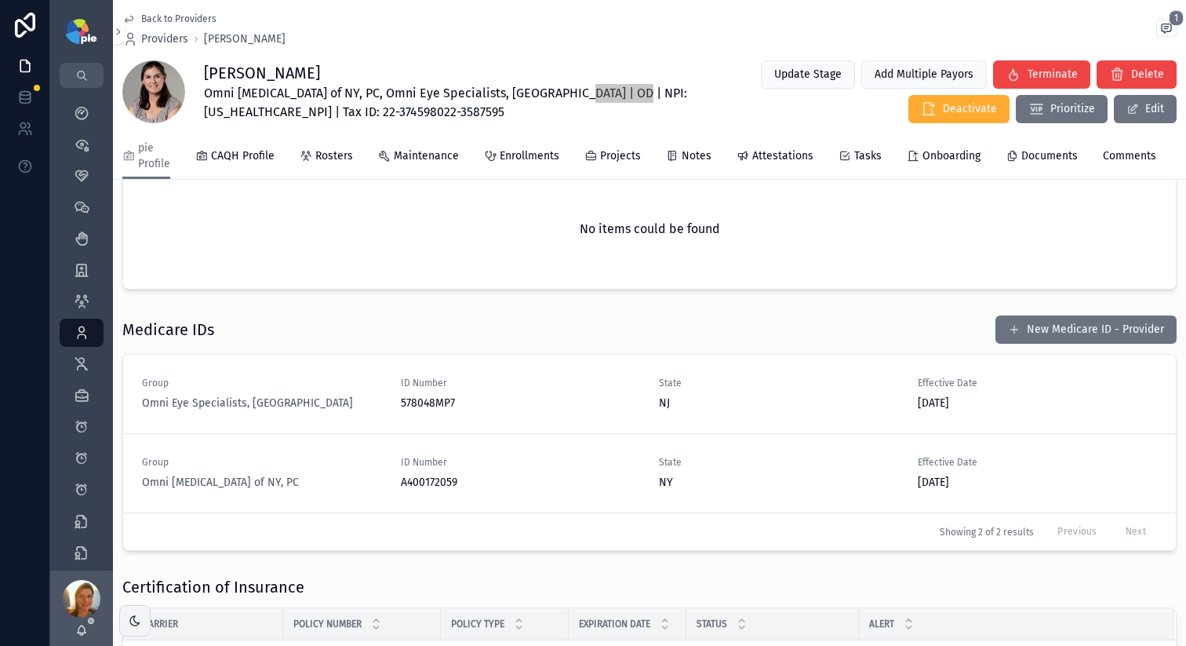
scroll to position [2251, 0]
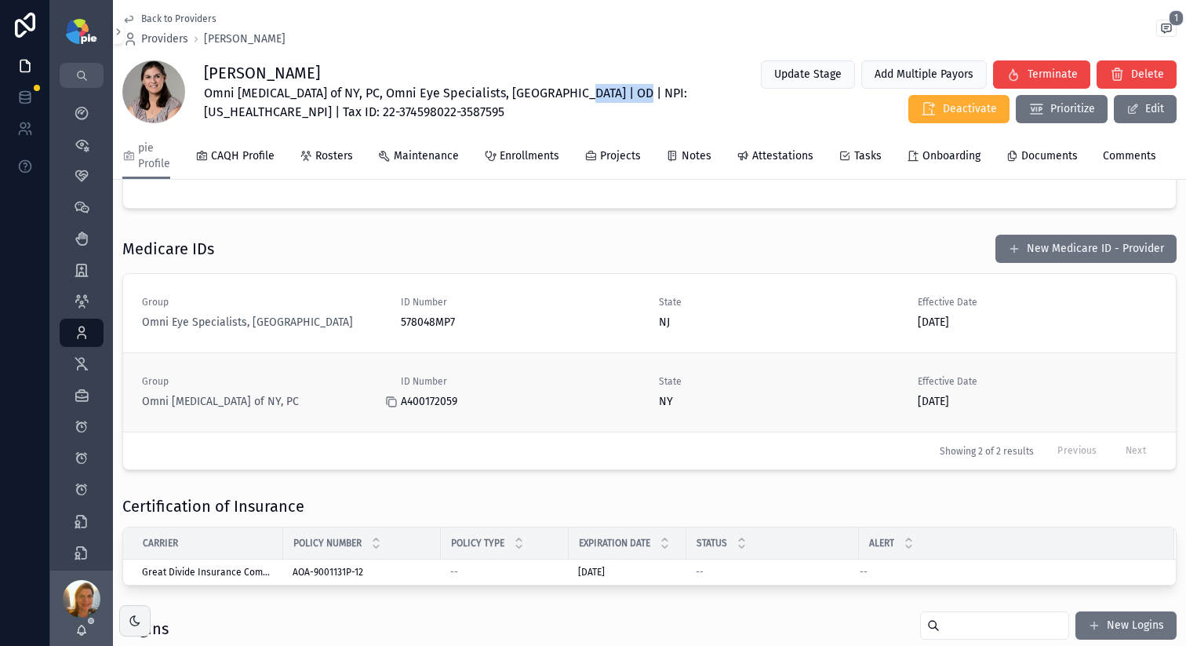
click at [394, 408] on icon "scrollable content" at bounding box center [391, 401] width 13 height 13
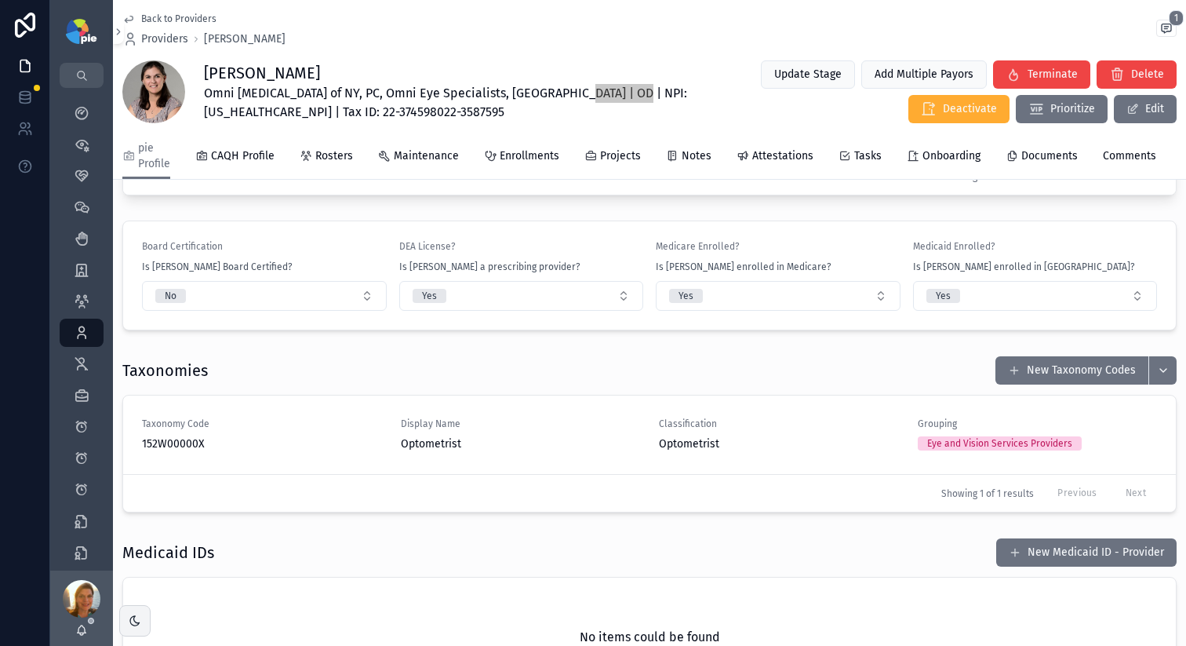
scroll to position [1761, 0]
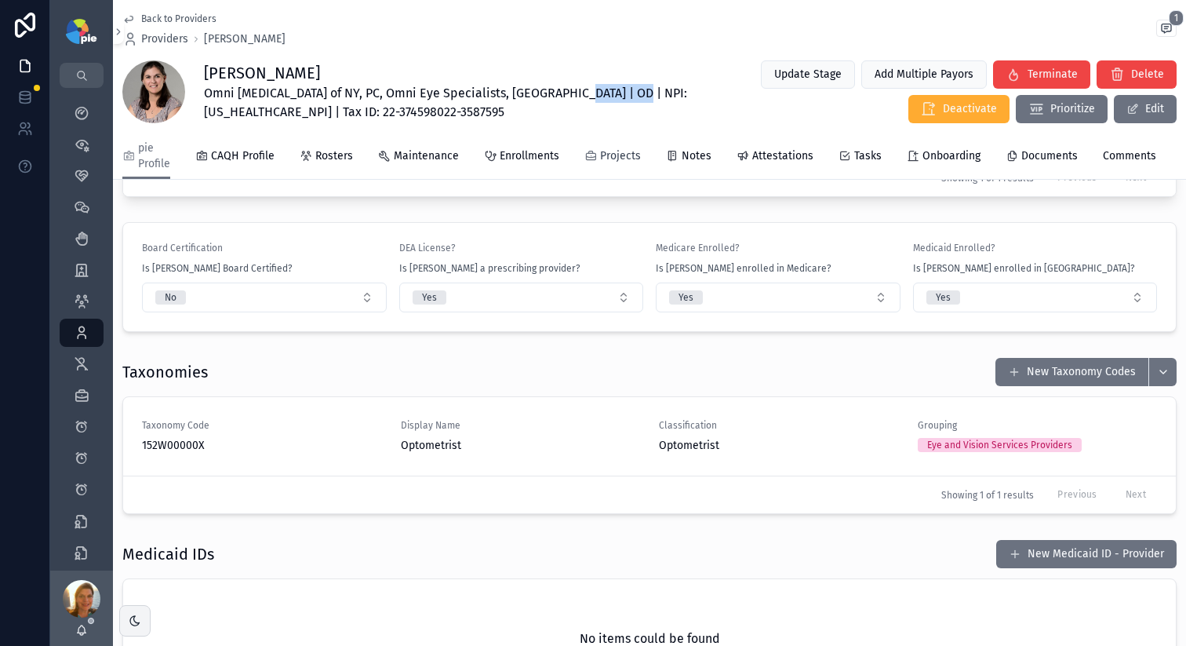
click at [618, 162] on span "Projects" at bounding box center [620, 156] width 41 height 16
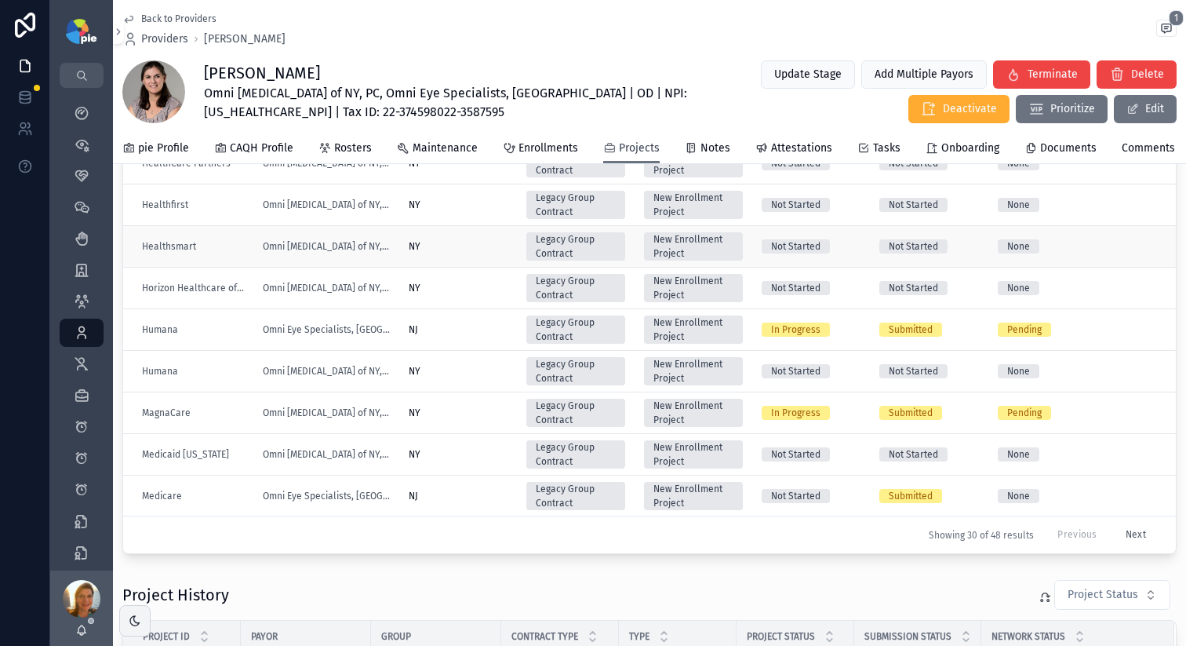
scroll to position [223, 0]
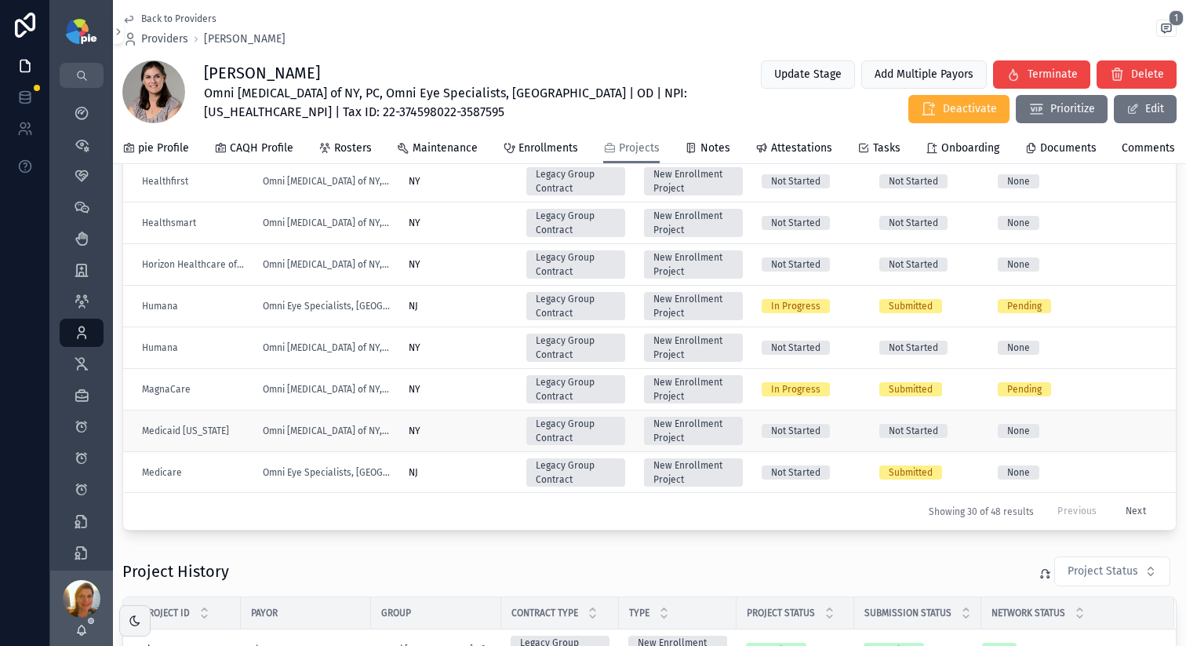
click at [482, 450] on td "NY" at bounding box center [458, 431] width 118 height 42
click at [482, 437] on div "NY" at bounding box center [458, 431] width 99 height 13
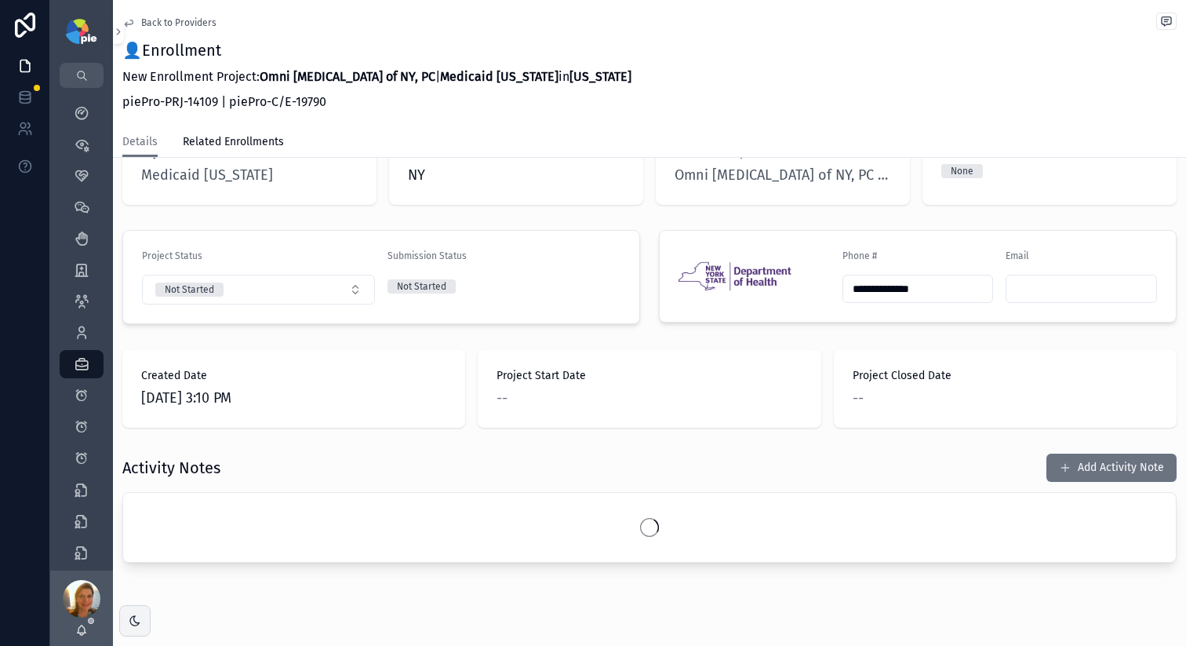
scroll to position [286, 0]
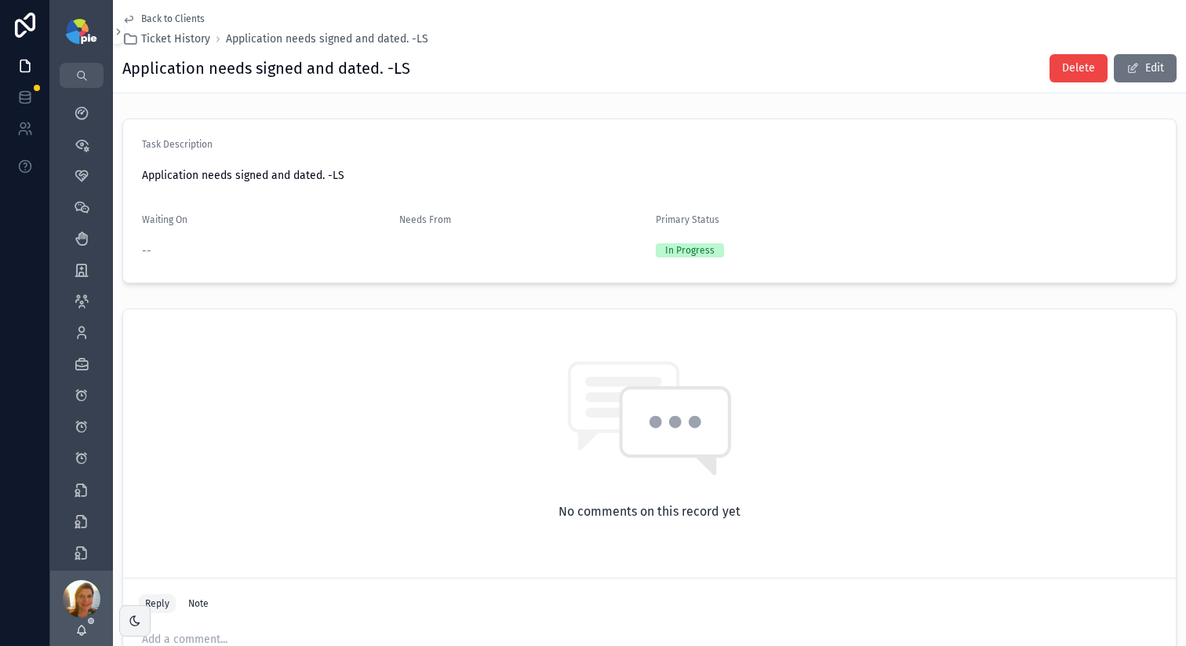
click at [167, 13] on span "Back to Clients" at bounding box center [173, 19] width 64 height 13
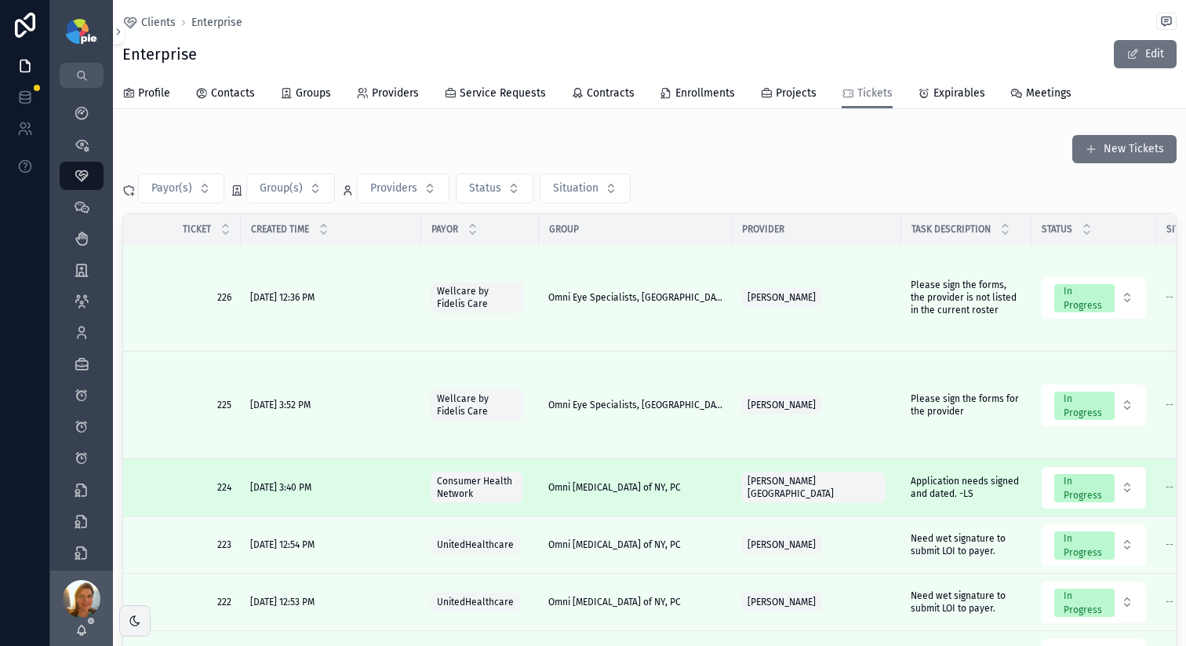
scroll to position [3, 0]
click at [920, 487] on span "Application needs signed and dated. -LS" at bounding box center [966, 485] width 111 height 25
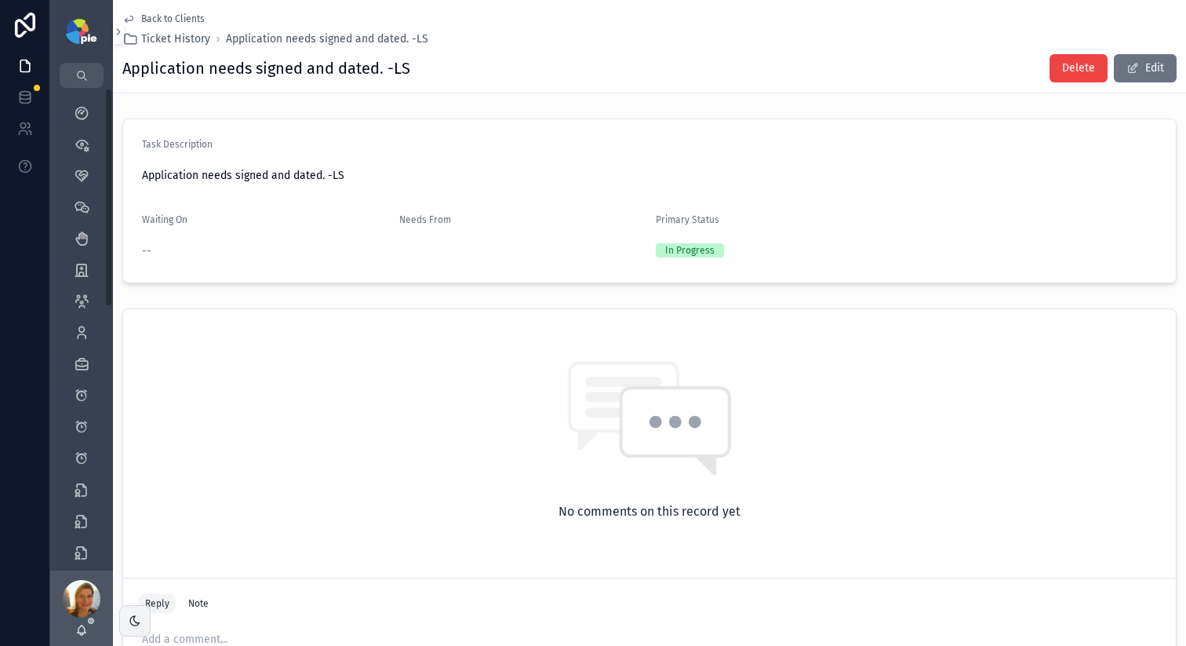
scroll to position [156, 0]
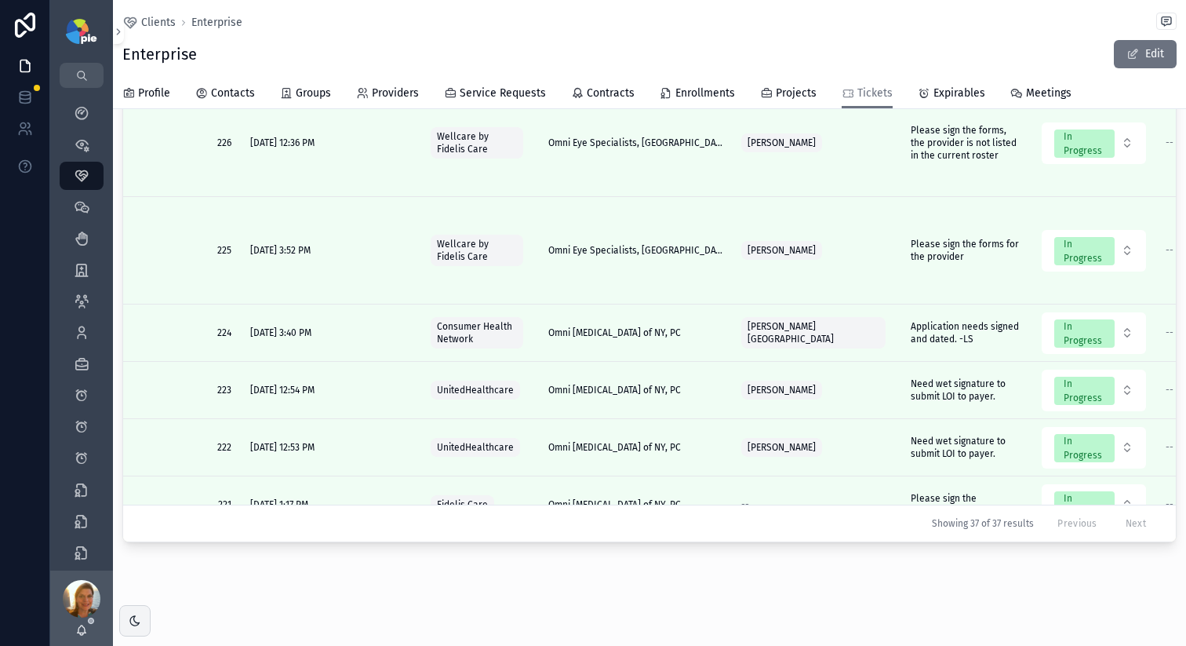
scroll to position [0, 357]
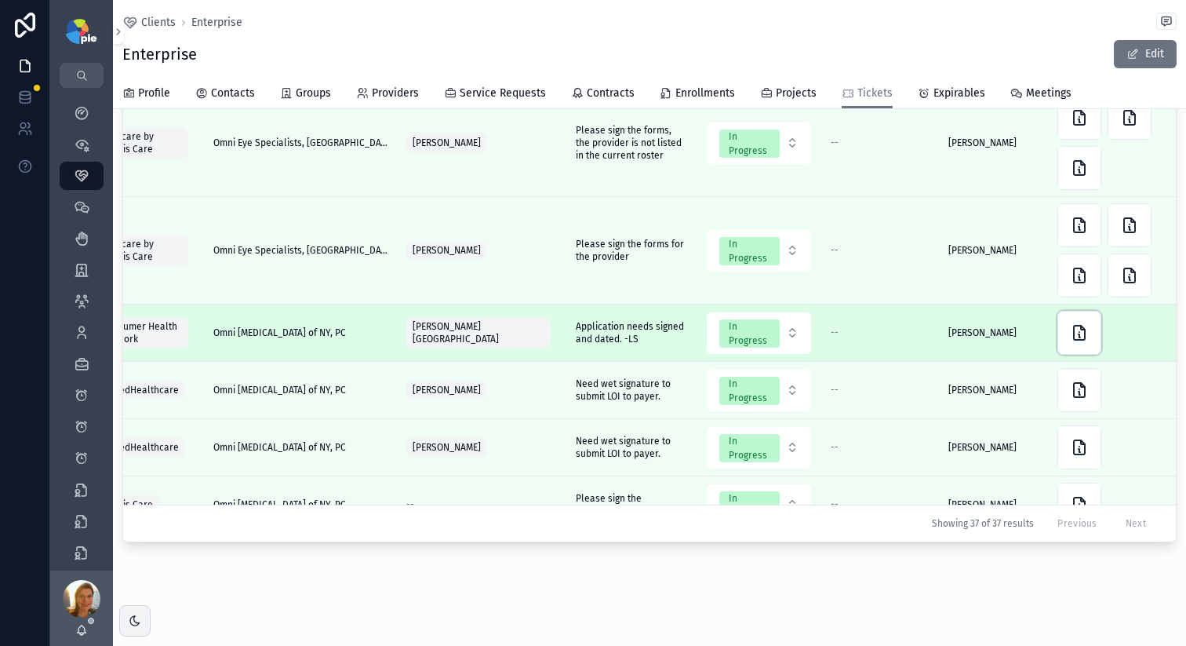
click at [1058, 336] on div "scrollable content" at bounding box center [1080, 333] width 44 height 44
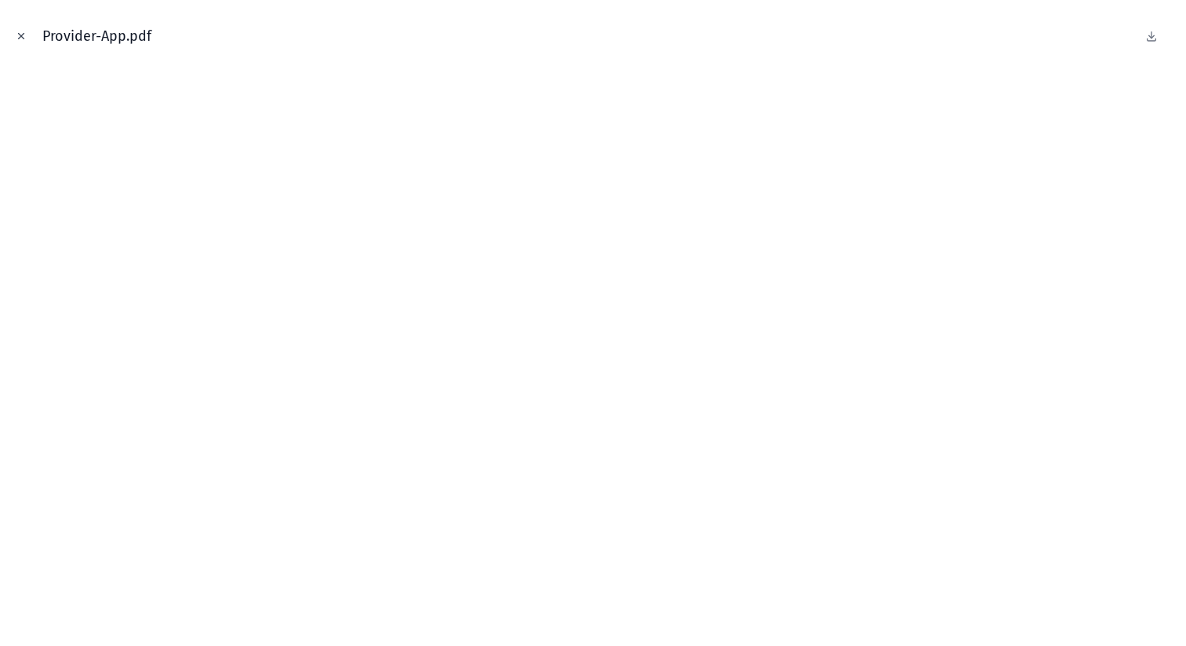
click at [20, 34] on icon "Close modal" at bounding box center [21, 36] width 11 height 11
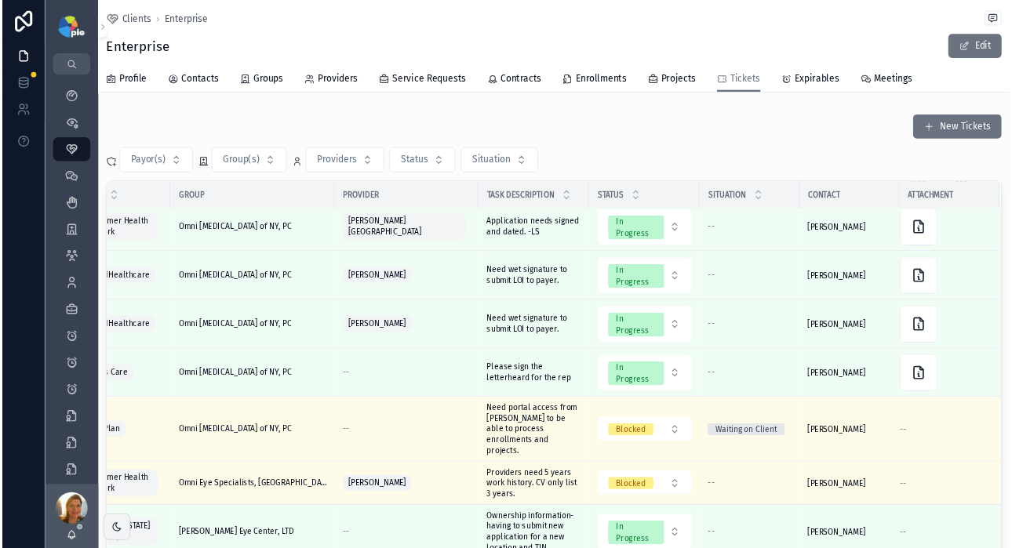
scroll to position [326, 357]
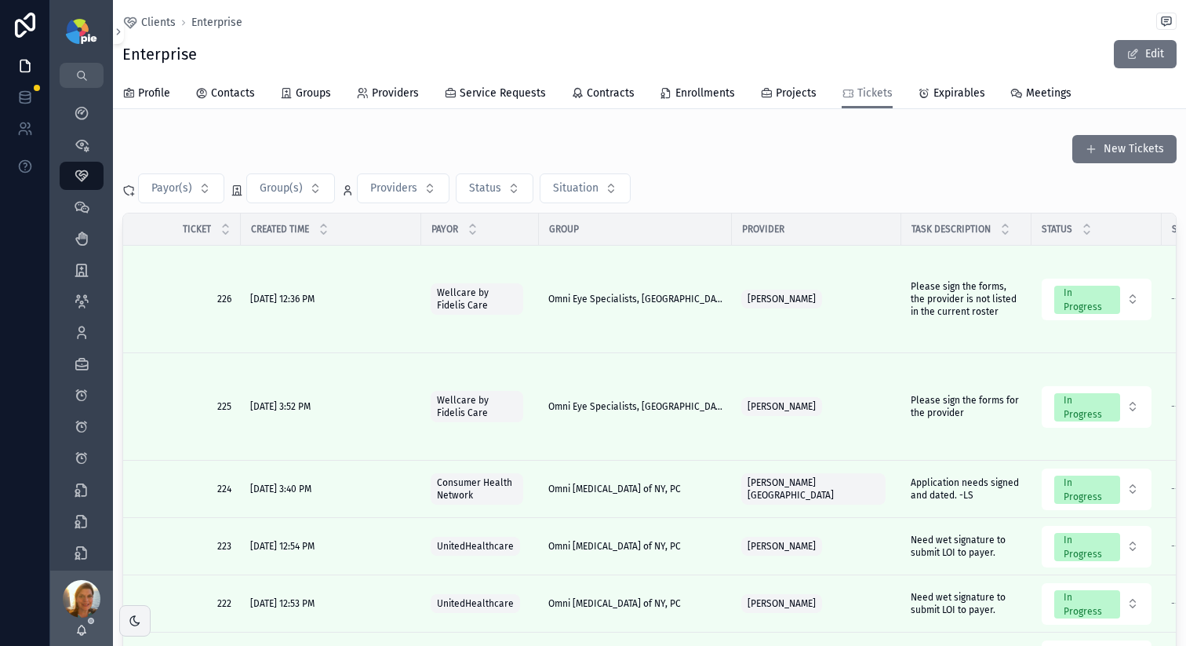
scroll to position [326, 357]
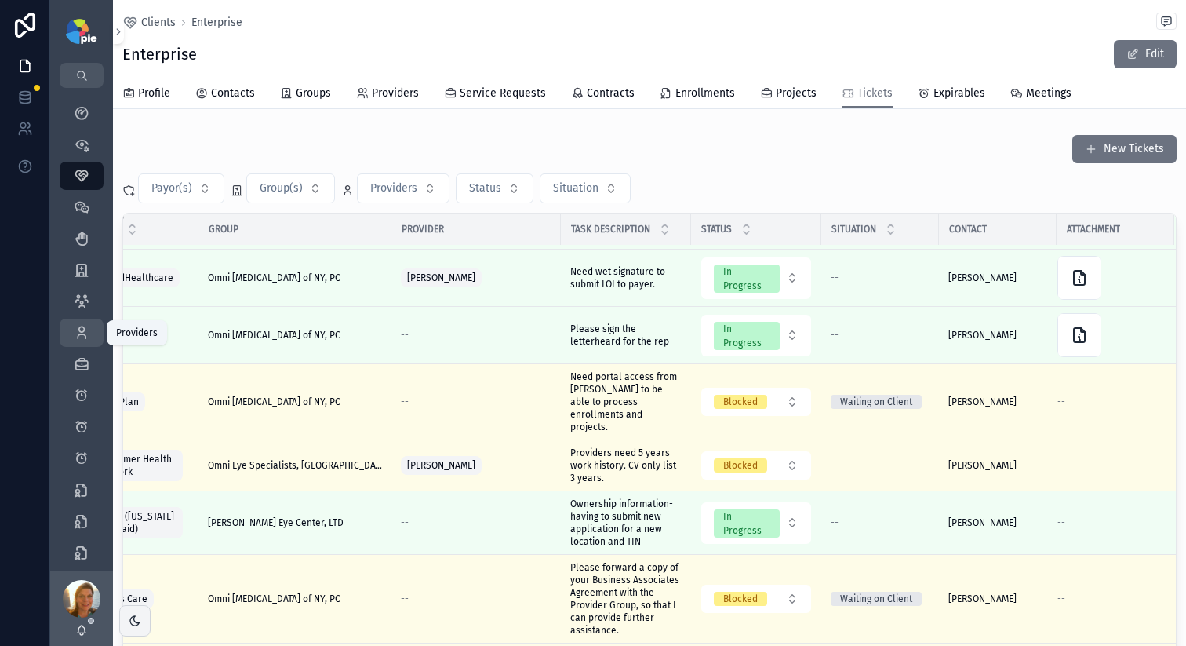
click at [81, 331] on icon "scrollable content" at bounding box center [82, 333] width 16 height 16
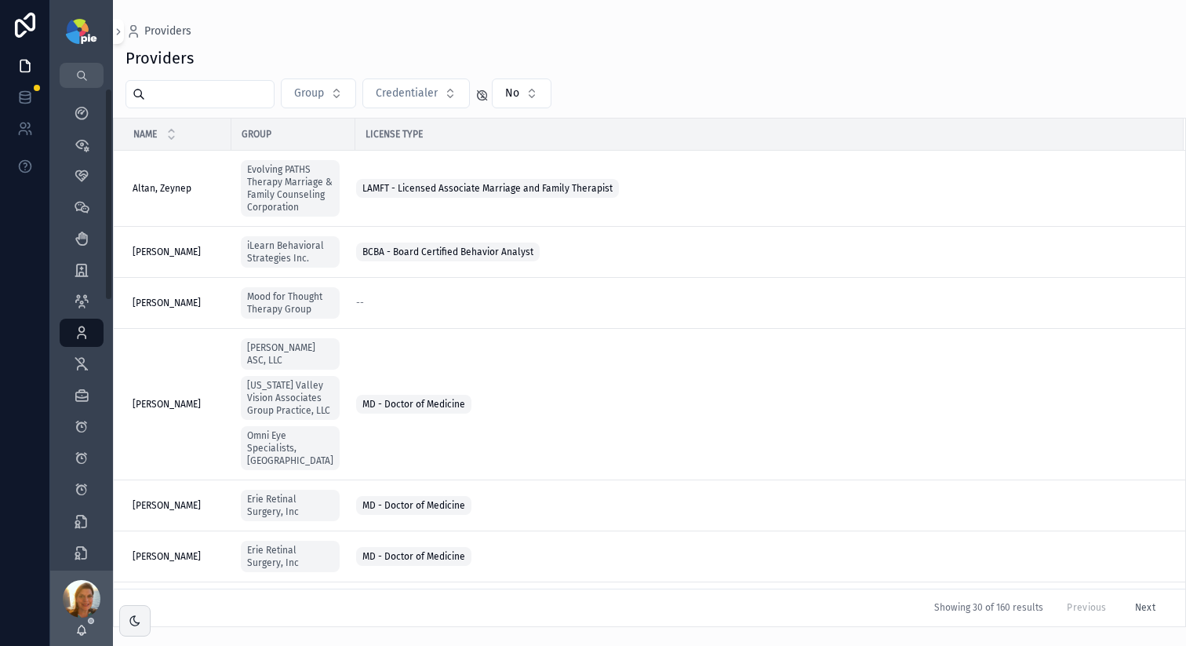
click at [152, 100] on input "scrollable content" at bounding box center [209, 94] width 129 height 22
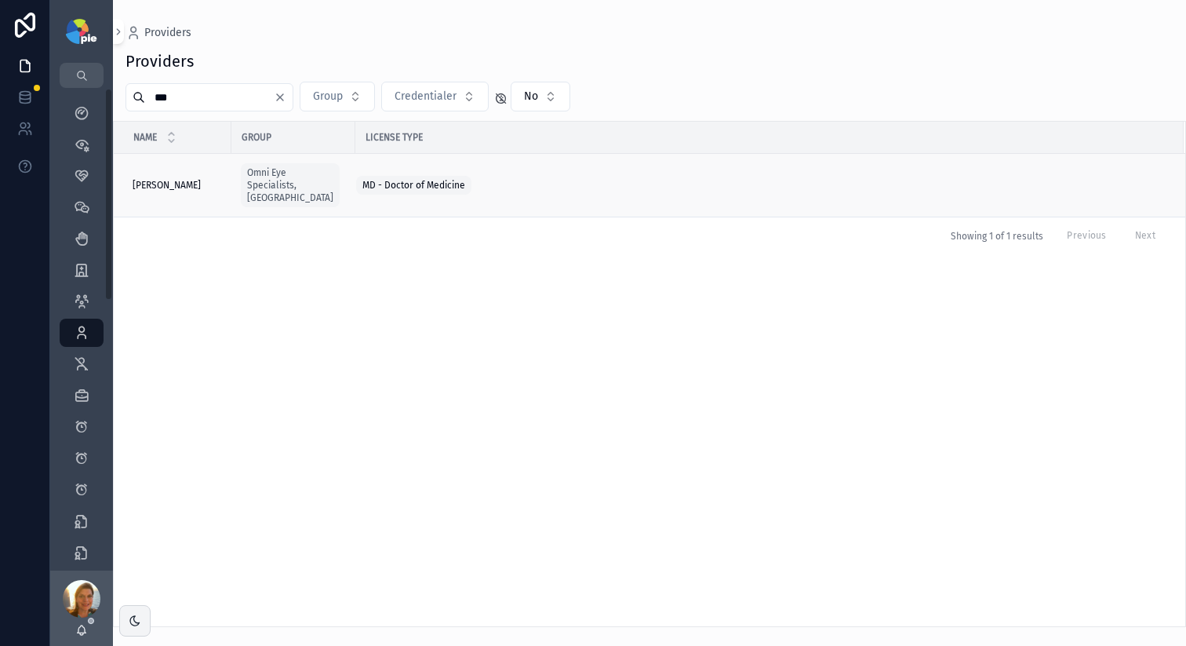
type input "***"
click at [188, 186] on td "[PERSON_NAME] [PERSON_NAME]" at bounding box center [173, 186] width 118 height 64
click at [188, 184] on span "[PERSON_NAME]" at bounding box center [167, 185] width 68 height 13
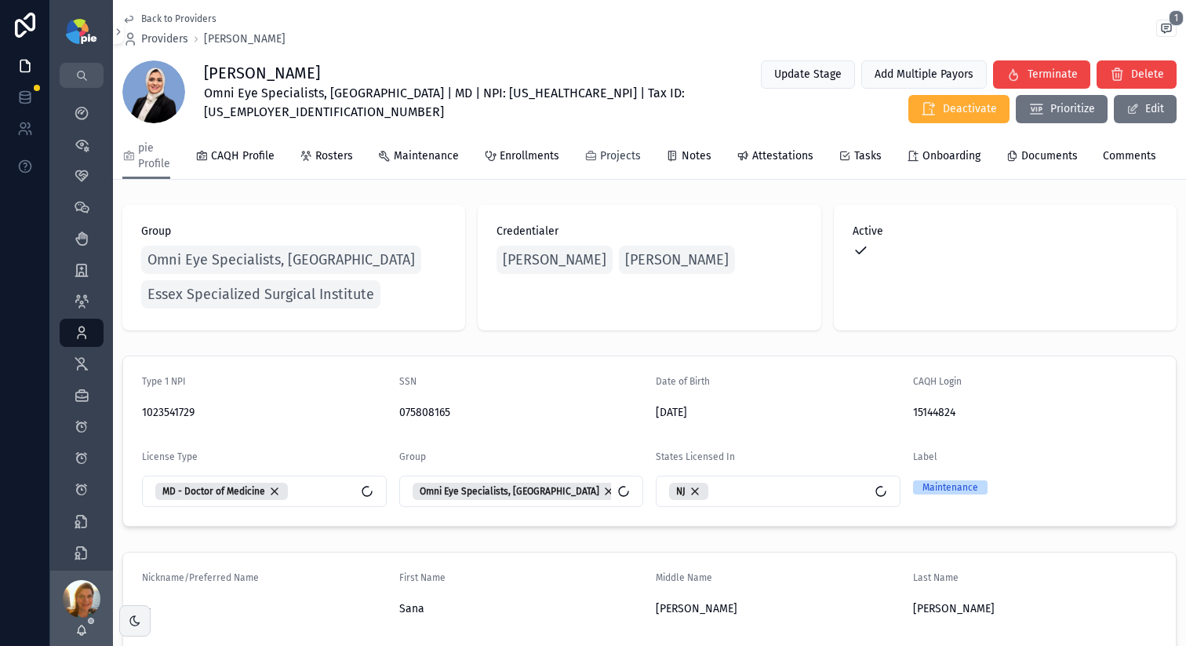
click at [632, 159] on span "Projects" at bounding box center [620, 156] width 41 height 16
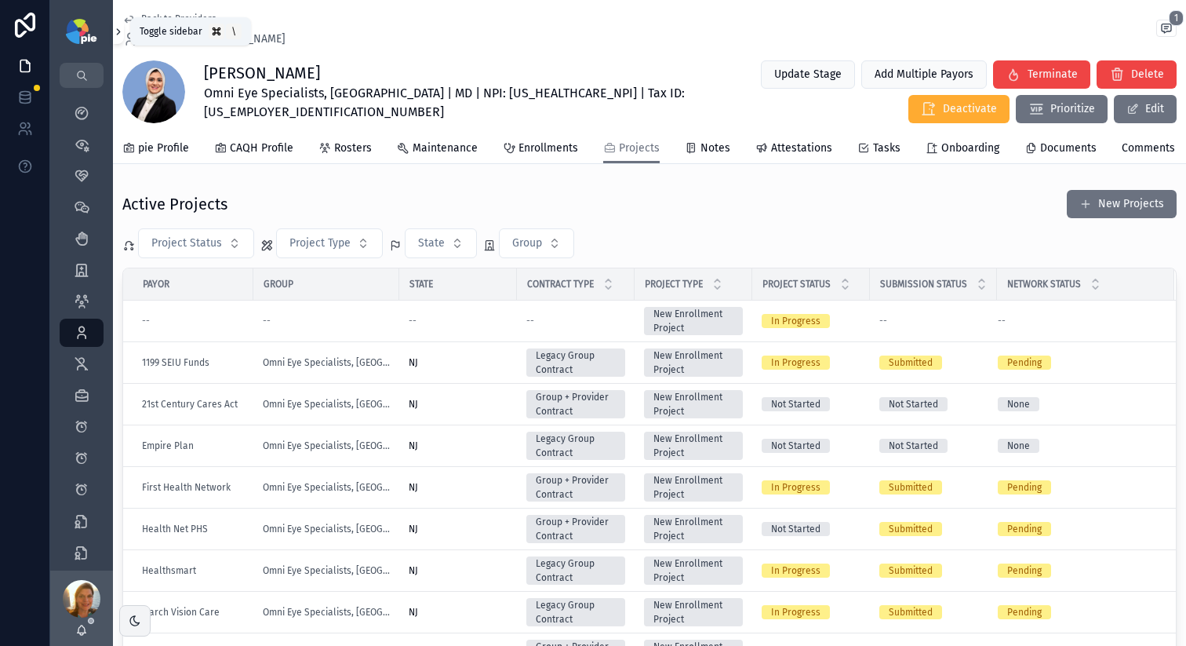
click at [116, 30] on icon "scrollable content" at bounding box center [118, 32] width 11 height 12
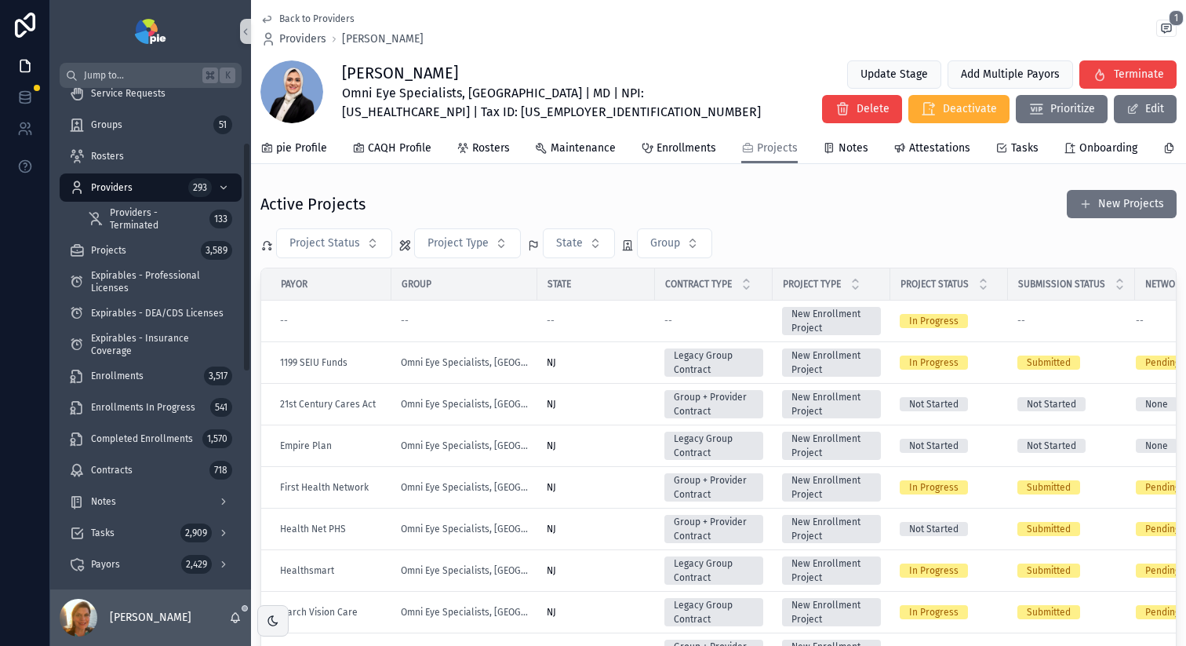
scroll to position [162, 0]
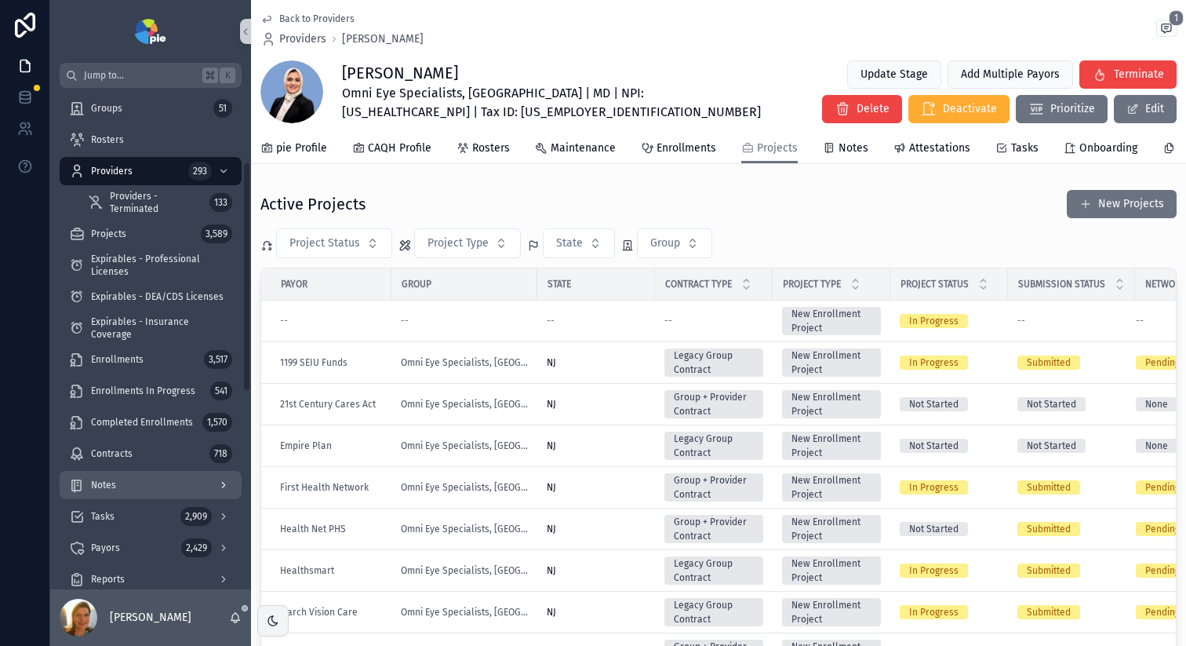
click at [88, 487] on div "Notes" at bounding box center [150, 484] width 163 height 25
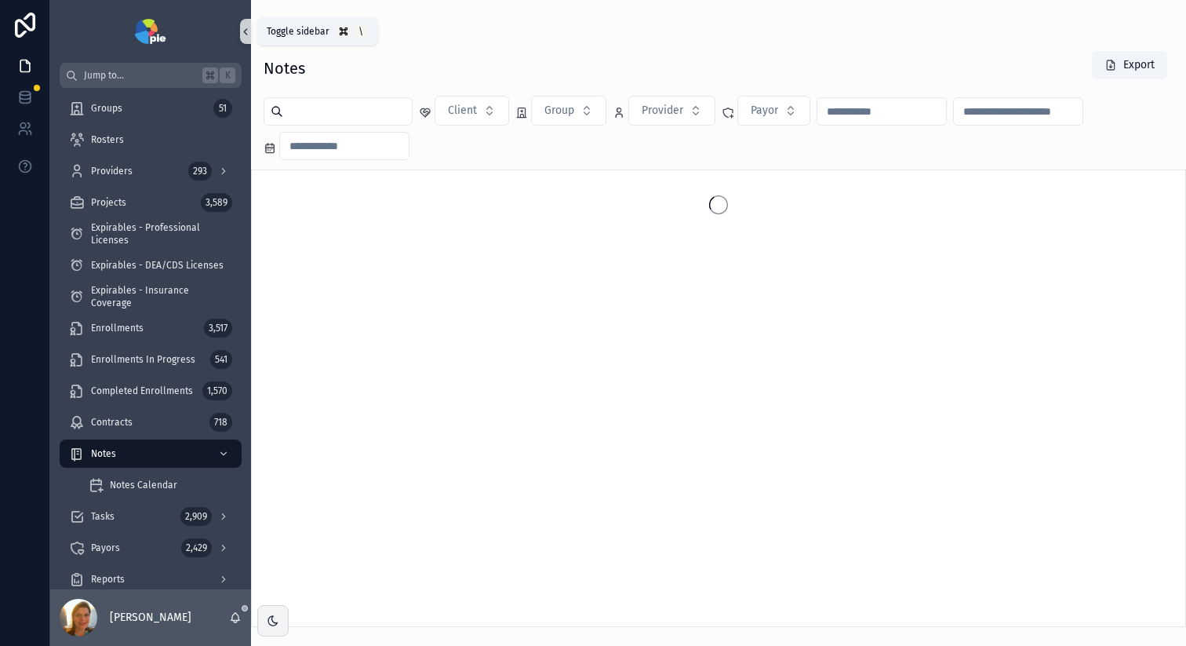
click at [245, 32] on icon "scrollable content" at bounding box center [245, 31] width 3 height 5
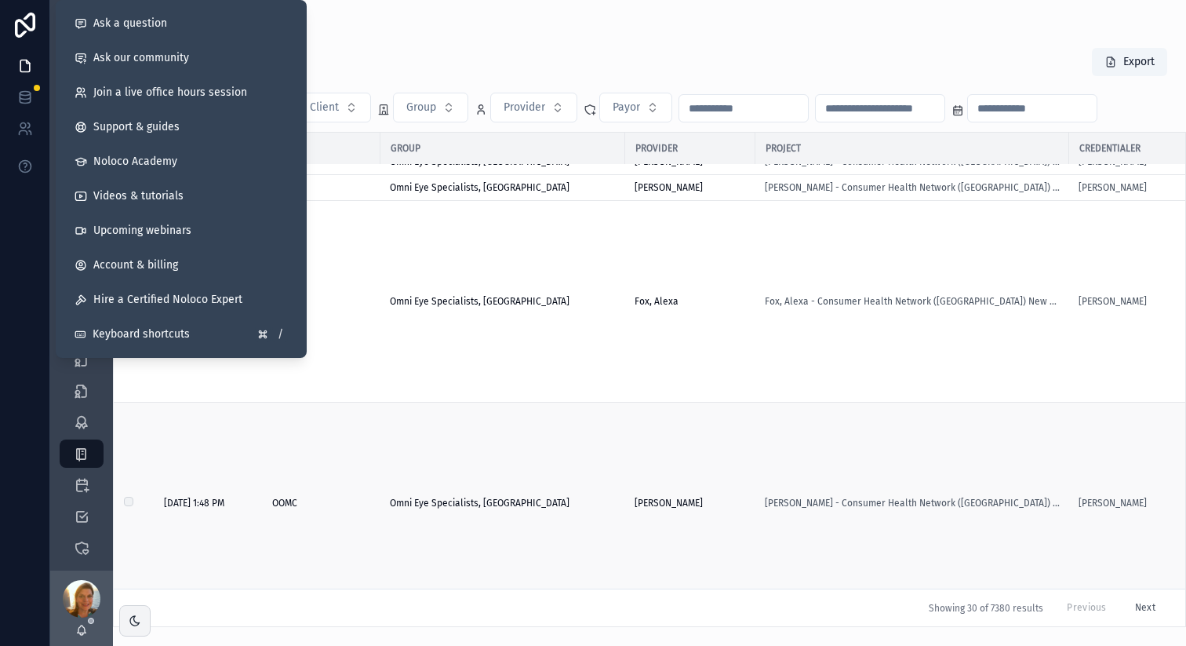
scroll to position [1419, 0]
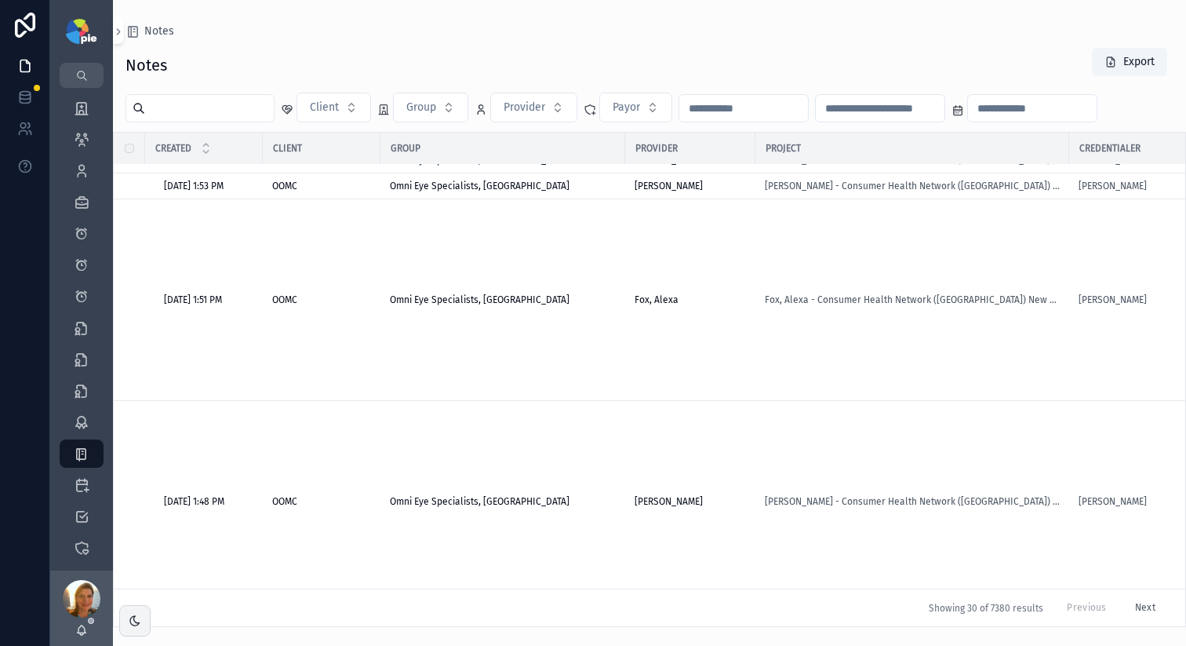
click at [1141, 597] on button "Next" at bounding box center [1145, 608] width 42 height 24
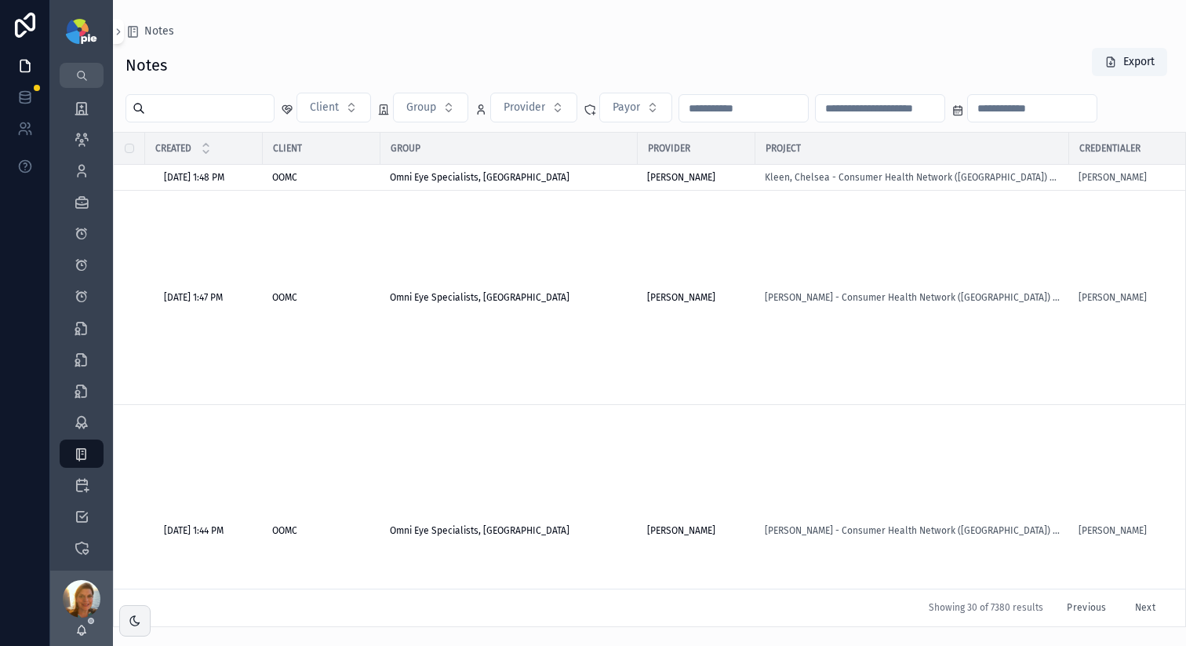
click at [124, 36] on div "Notes Notes Export Client Group Provider Payor Created Client Group Provider Pr…" at bounding box center [649, 313] width 1073 height 627
click at [93, 167] on div "Clients 58" at bounding box center [81, 175] width 25 height 25
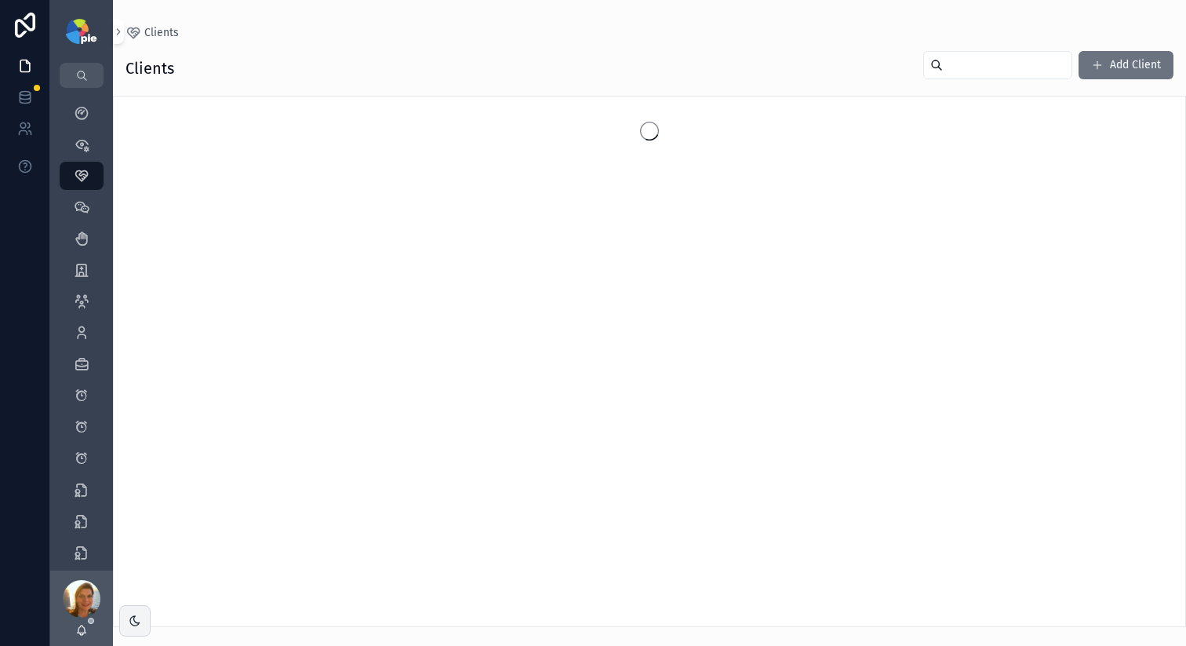
click at [960, 62] on input "scrollable content" at bounding box center [1007, 65] width 129 height 22
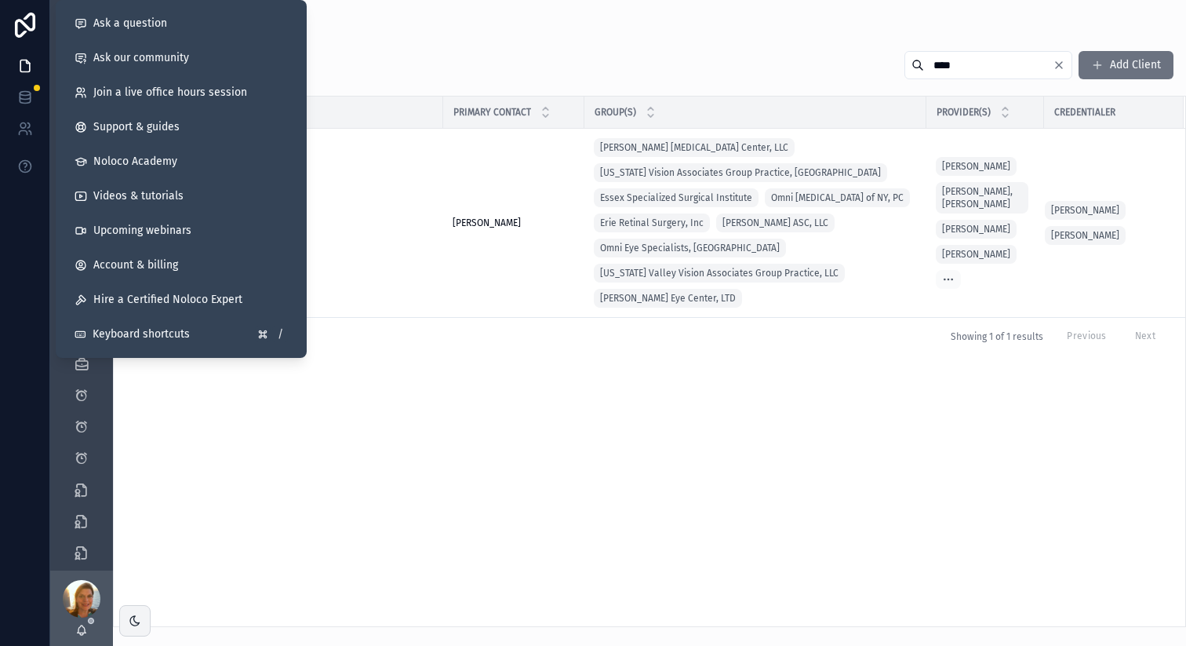
type input "****"
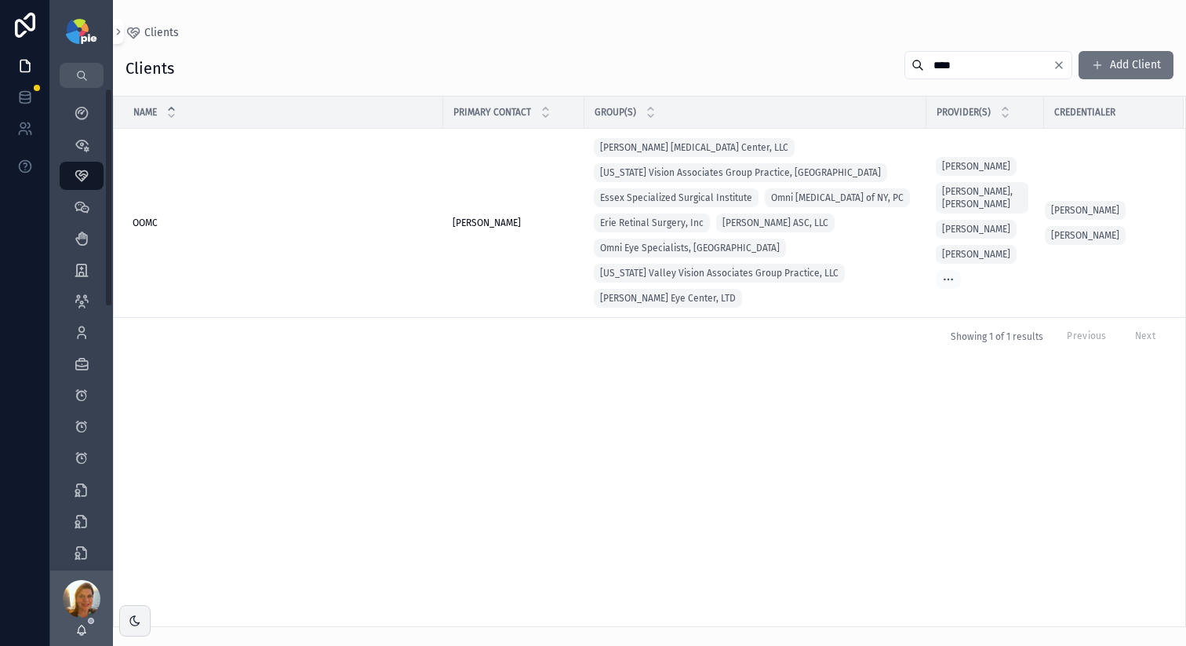
drag, startPoint x: 319, startPoint y: 458, endPoint x: 257, endPoint y: 330, distance: 142.1
click at [319, 446] on div "Name Primary Contact Group(s) Provider(s) Credentialer OOMC OOMC Yesenia Ramos …" at bounding box center [650, 362] width 1072 height 530
click at [142, 218] on span "OOMC" at bounding box center [145, 223] width 25 height 13
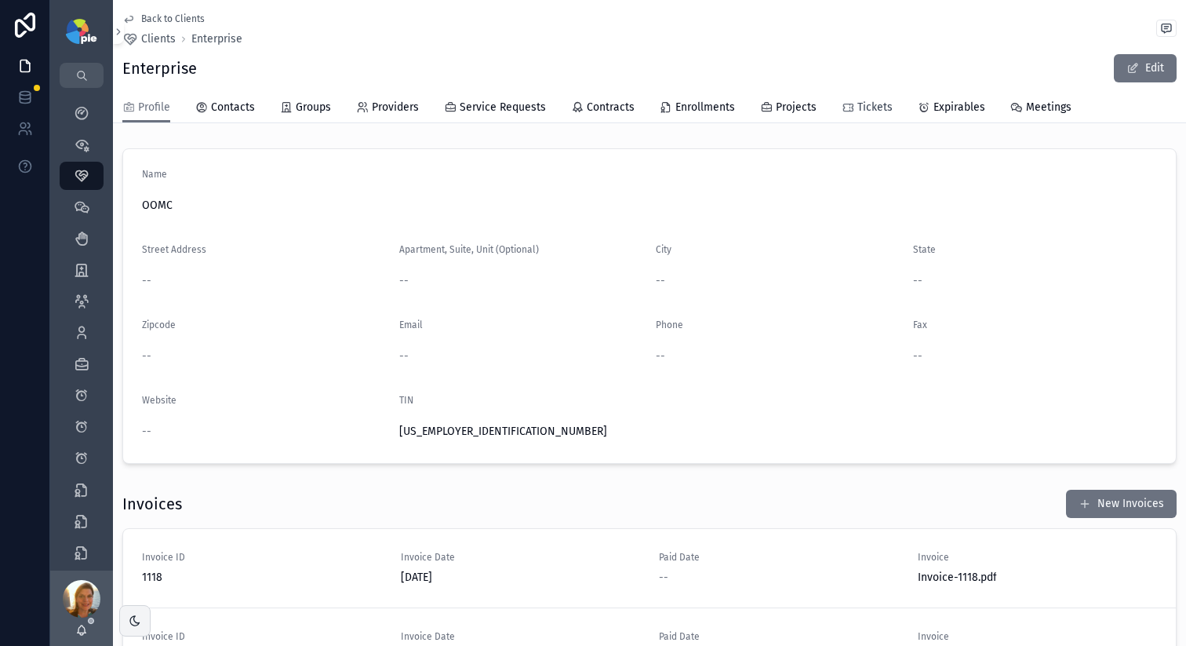
click at [880, 105] on span "Tickets" at bounding box center [875, 108] width 35 height 16
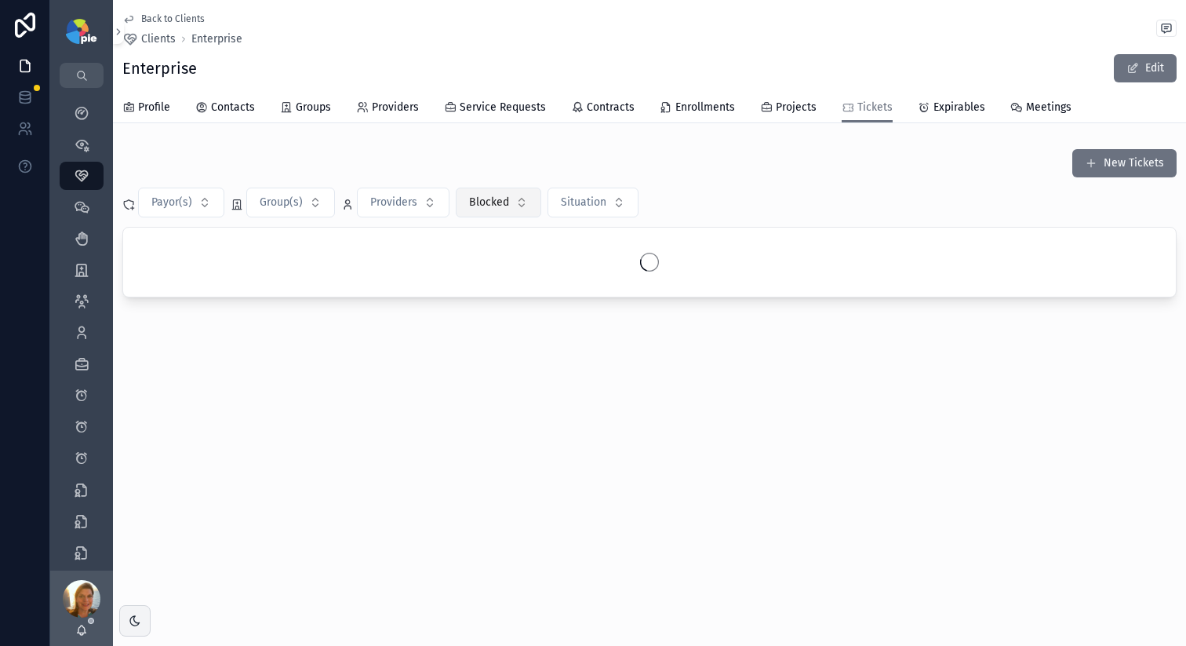
click at [534, 205] on button "Blocked" at bounding box center [499, 203] width 86 height 30
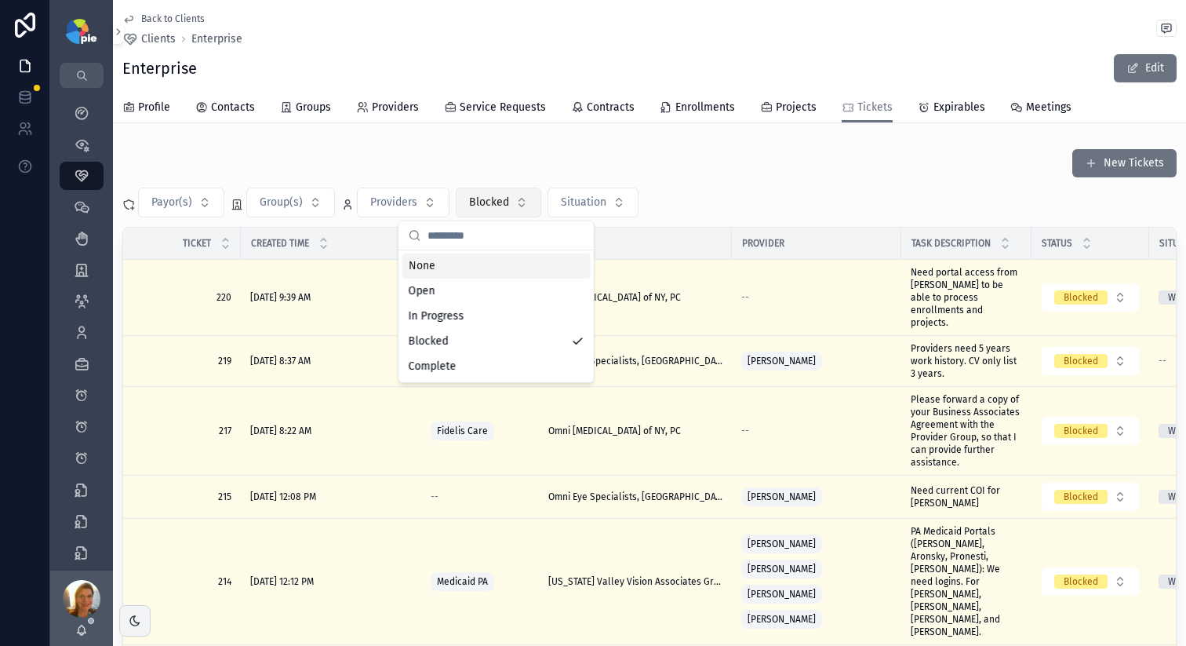
click at [494, 269] on div "None" at bounding box center [497, 265] width 188 height 25
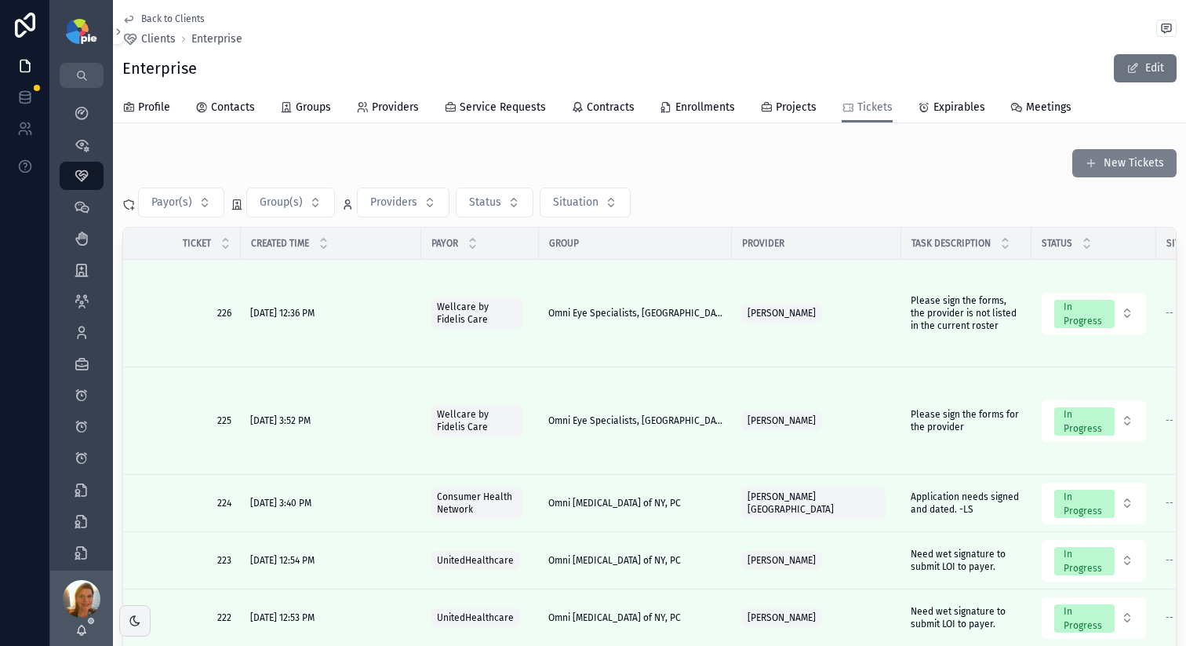
click at [1095, 174] on button "New Tickets" at bounding box center [1125, 163] width 104 height 28
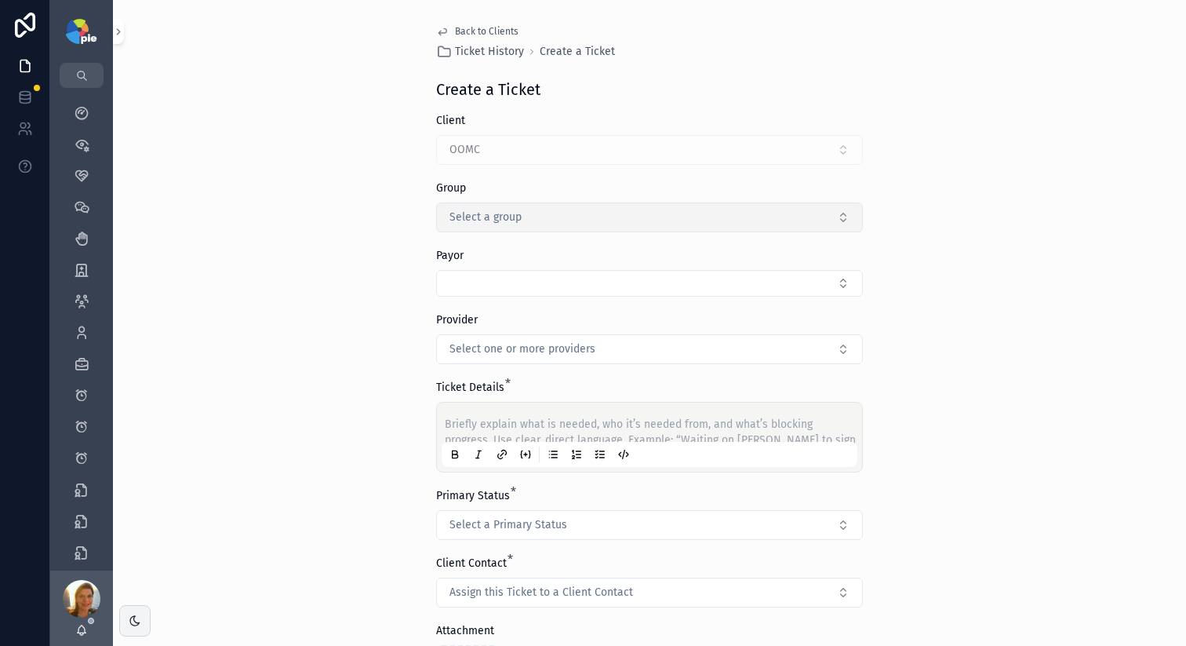
click at [499, 214] on span "Select a group" at bounding box center [486, 218] width 72 height 16
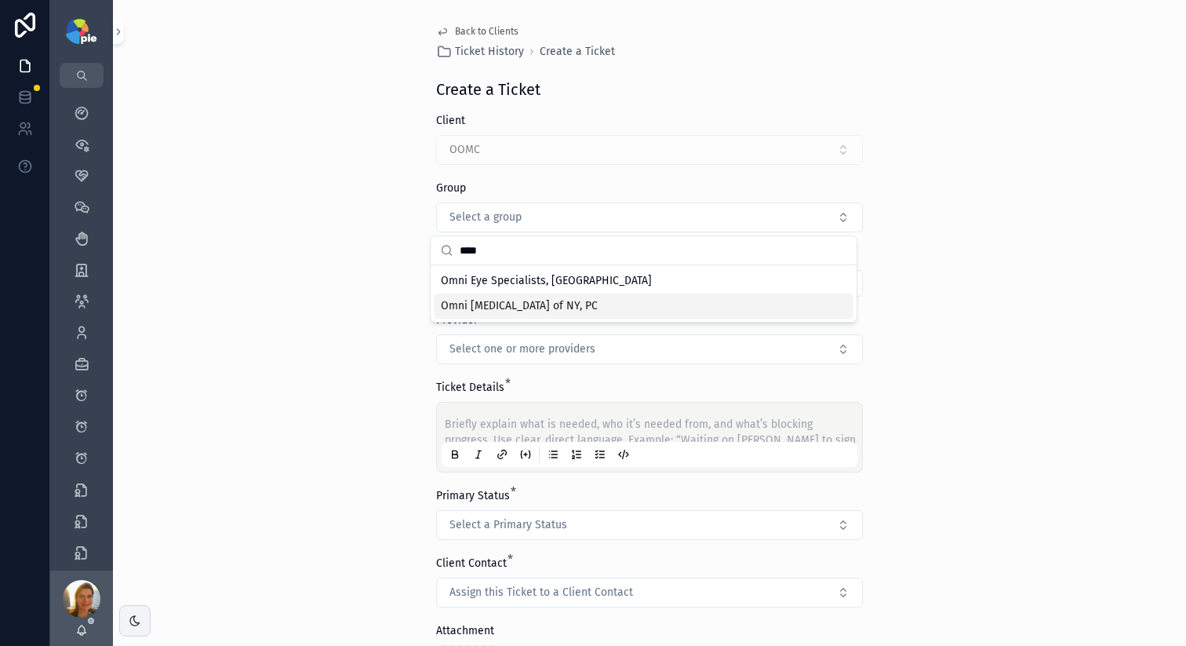
type input "****"
click at [471, 297] on div "Omni [MEDICAL_DATA] of NY, PC" at bounding box center [644, 305] width 419 height 25
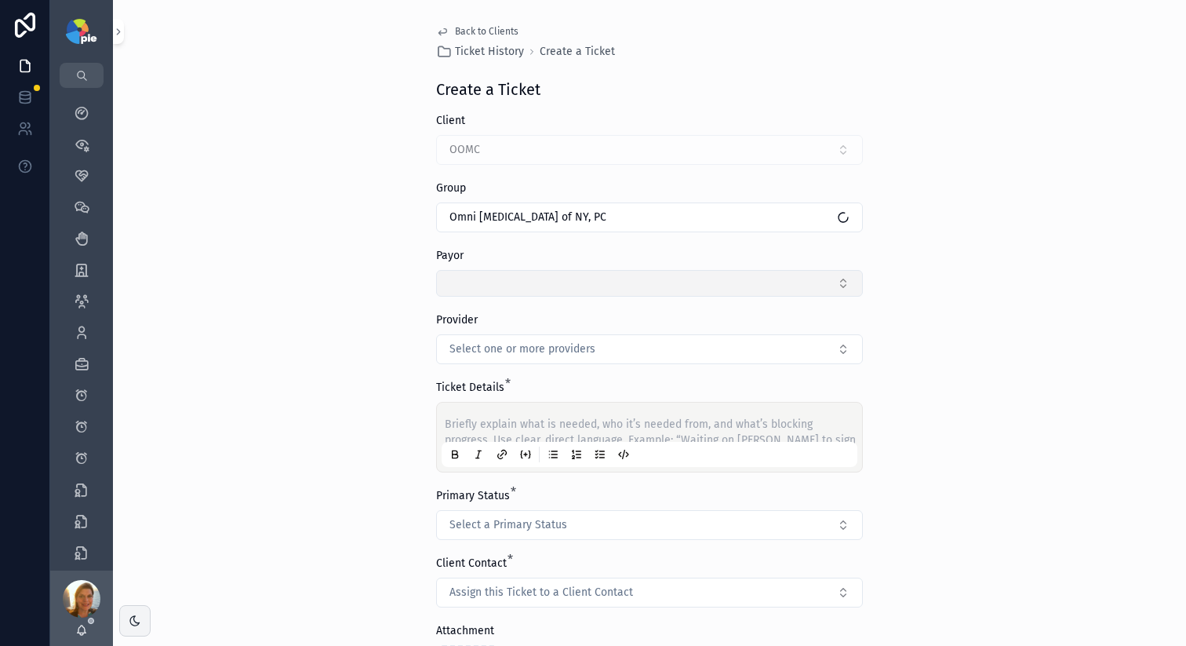
click at [497, 279] on button "Select Button" at bounding box center [649, 283] width 427 height 27
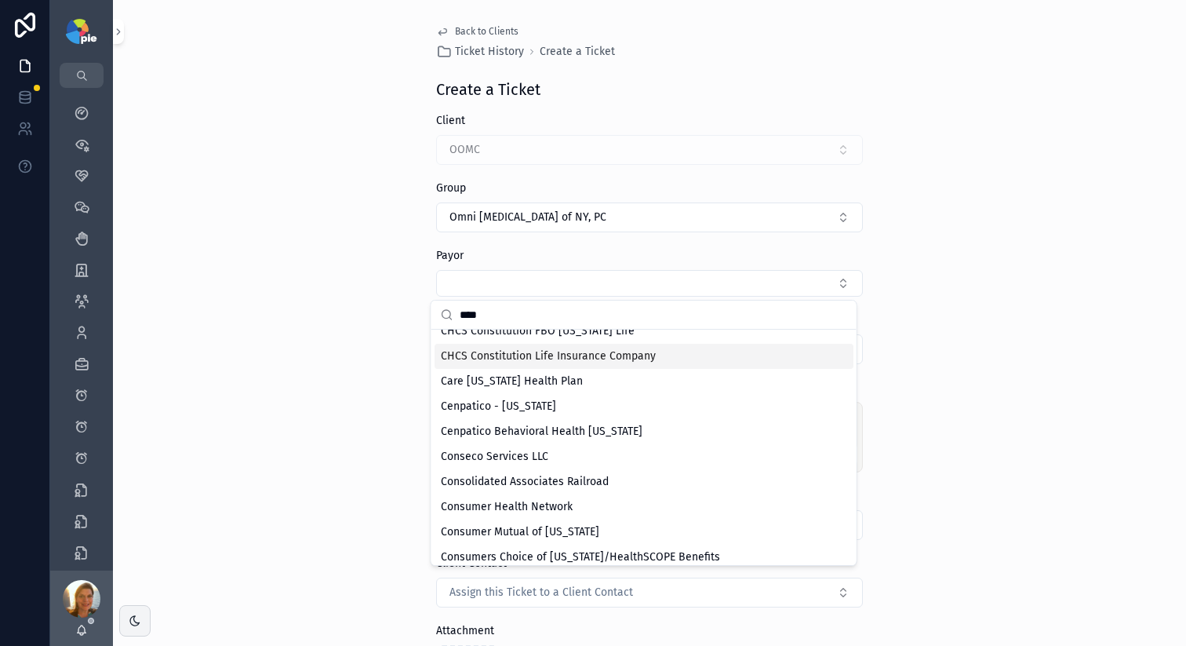
scroll to position [188, 0]
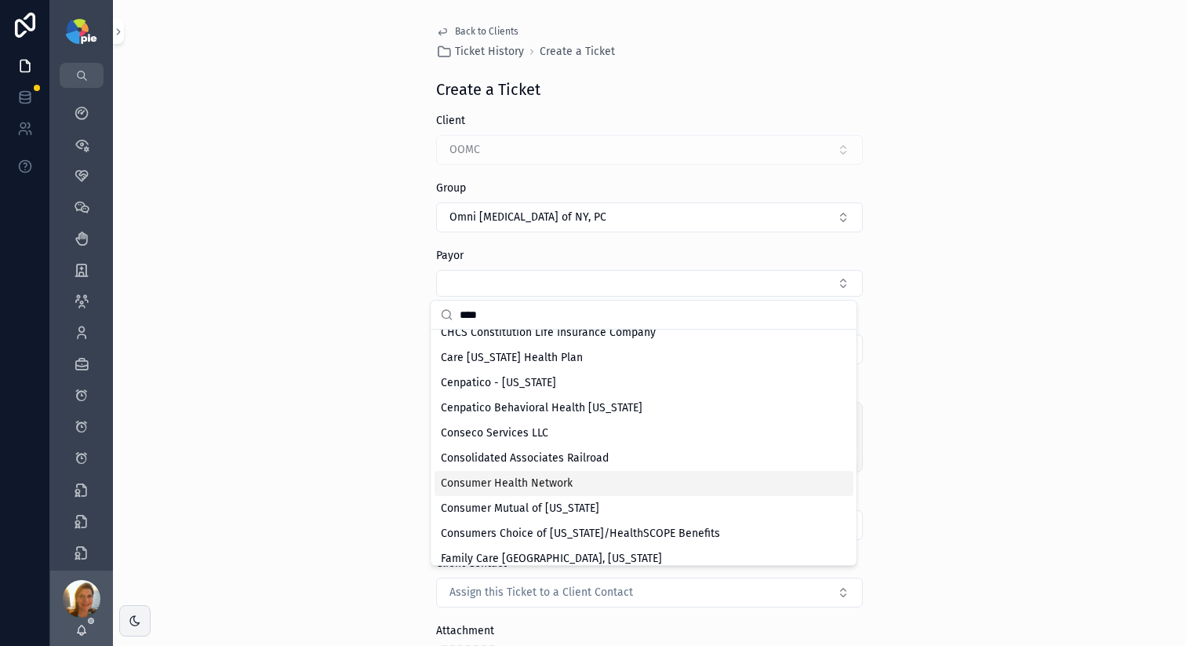
type input "****"
click at [589, 476] on div "Consumer Health Network" at bounding box center [644, 483] width 419 height 25
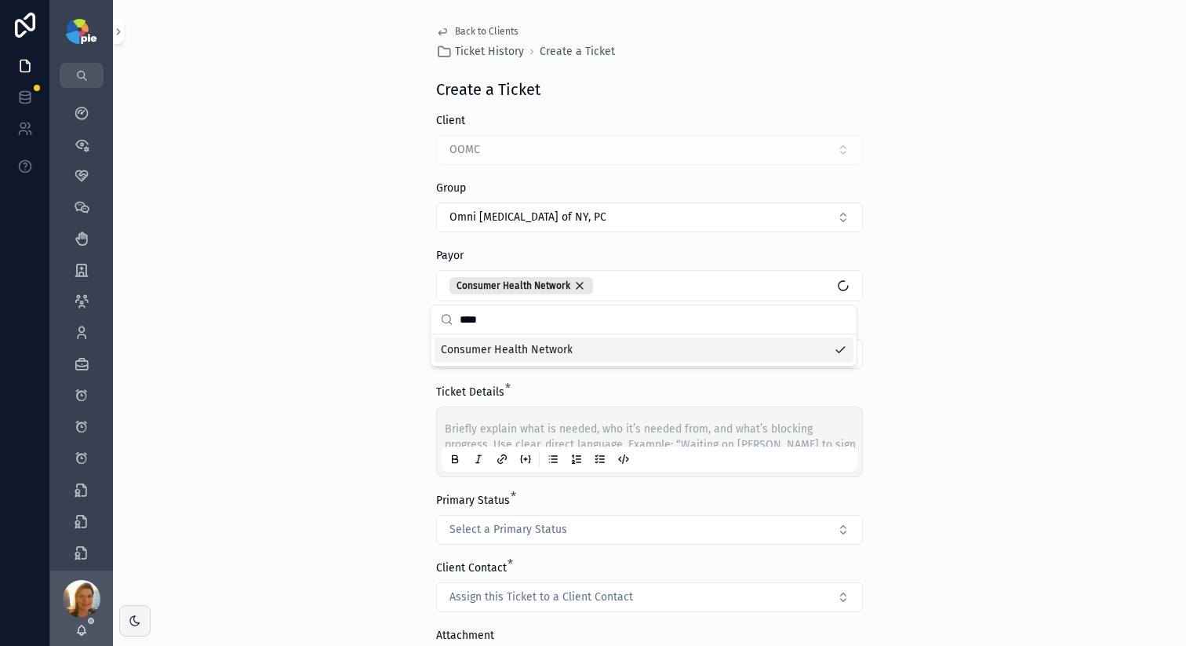
scroll to position [0, 0]
click at [315, 352] on div "Back to Clients Ticket History Create a Ticket Create a Ticket Client OOMC Grou…" at bounding box center [649, 323] width 1073 height 646
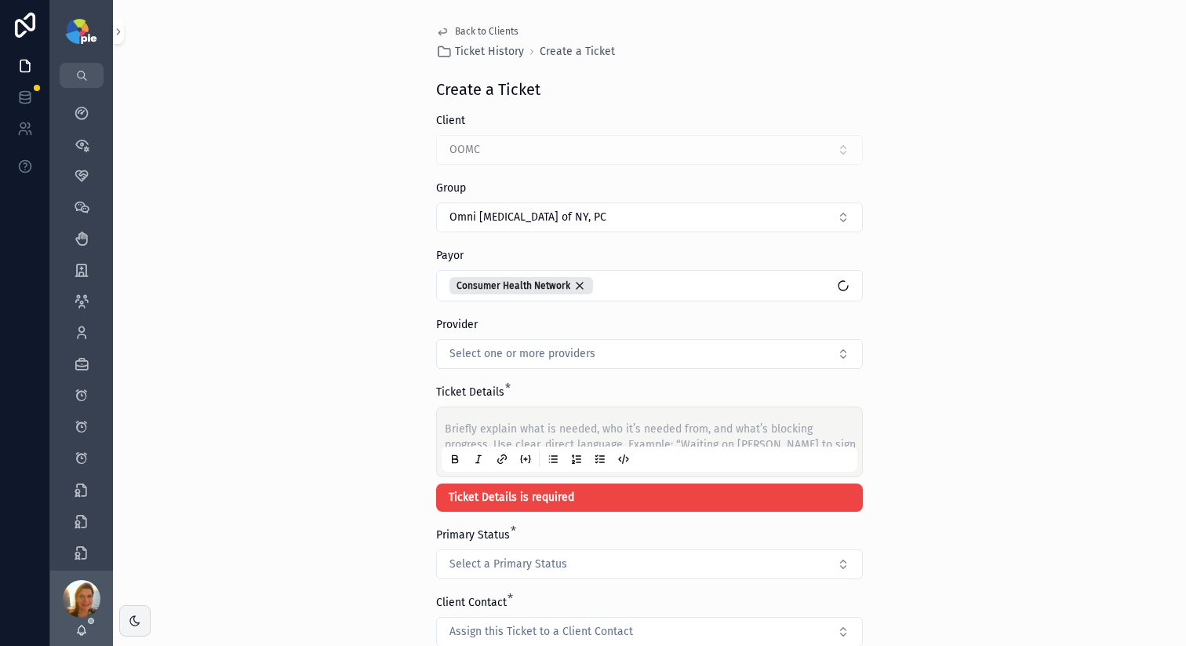
click at [483, 433] on p "scrollable content" at bounding box center [653, 429] width 416 height 16
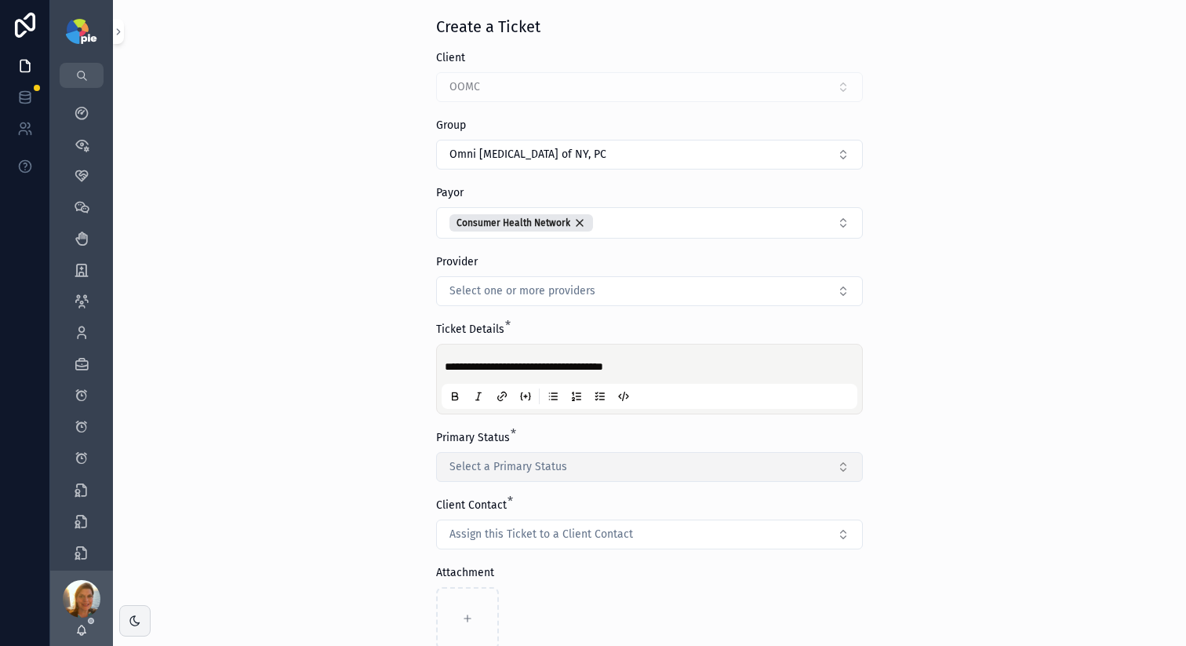
scroll to position [66, 0]
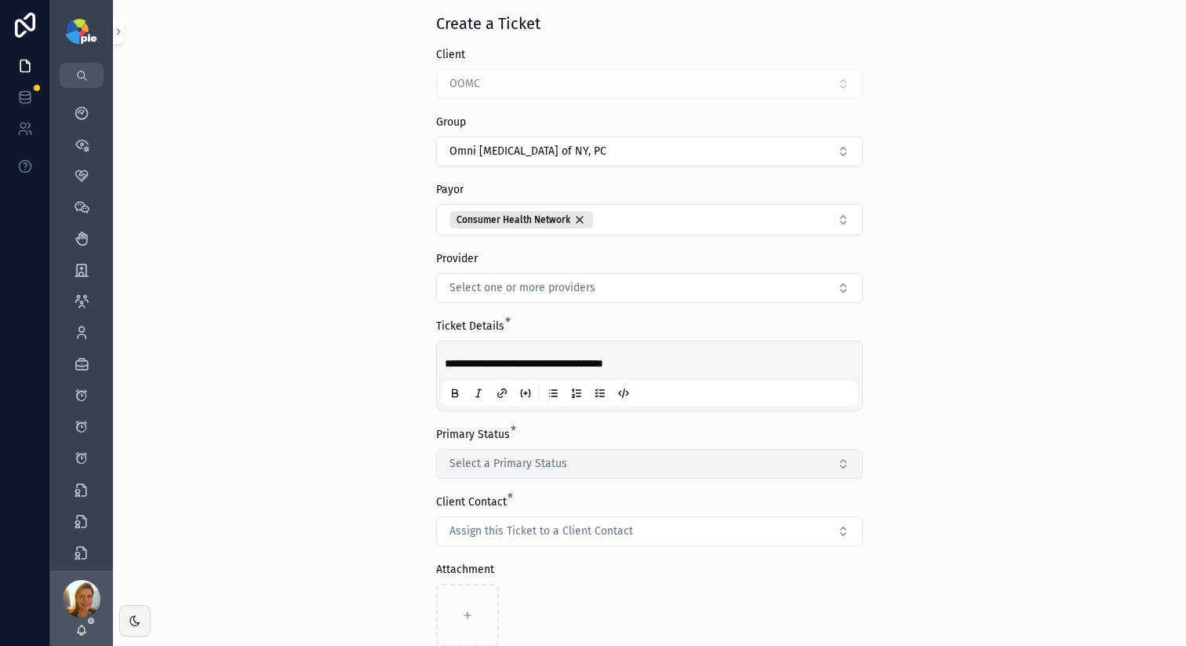
click at [479, 452] on button "Select a Primary Status" at bounding box center [649, 464] width 427 height 30
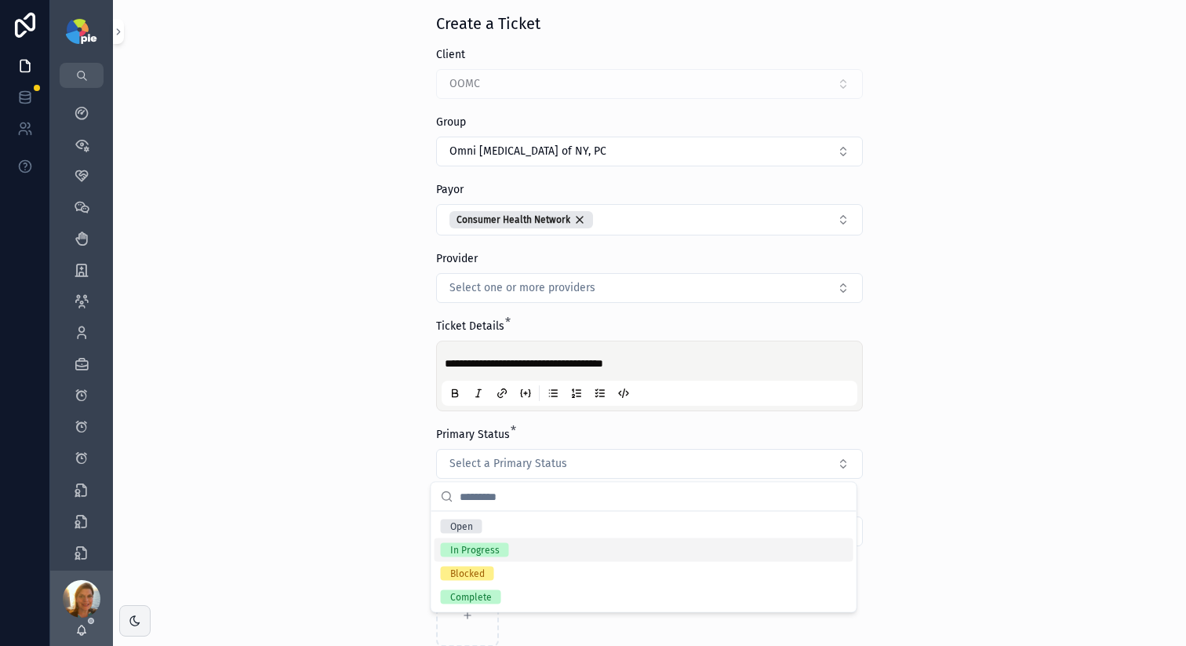
click at [514, 552] on div "In Progress" at bounding box center [644, 550] width 419 height 24
click at [212, 353] on div "**********" at bounding box center [649, 257] width 1073 height 646
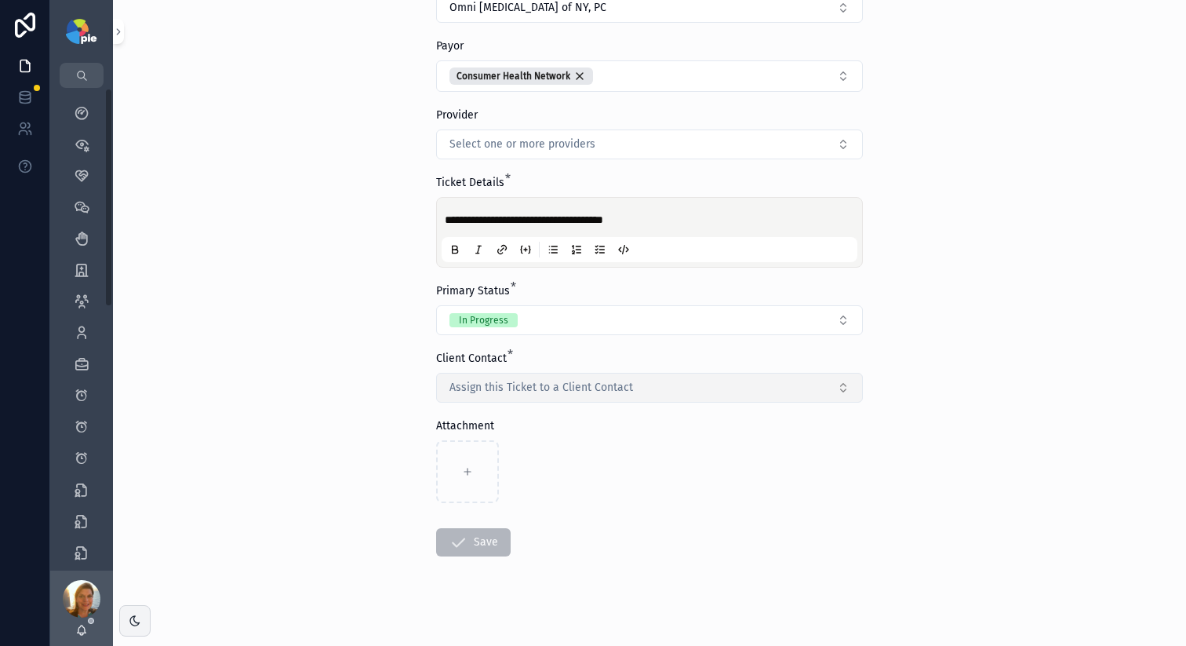
scroll to position [220, 0]
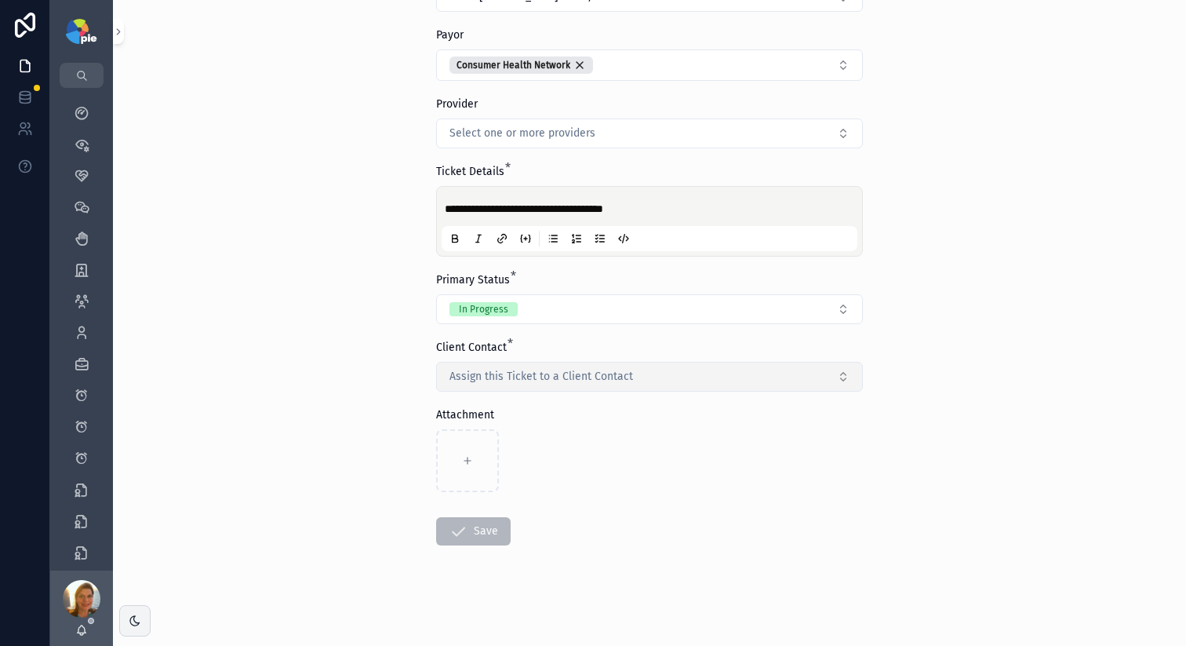
click at [461, 371] on span "Assign this Ticket to a Client Contact" at bounding box center [542, 377] width 184 height 16
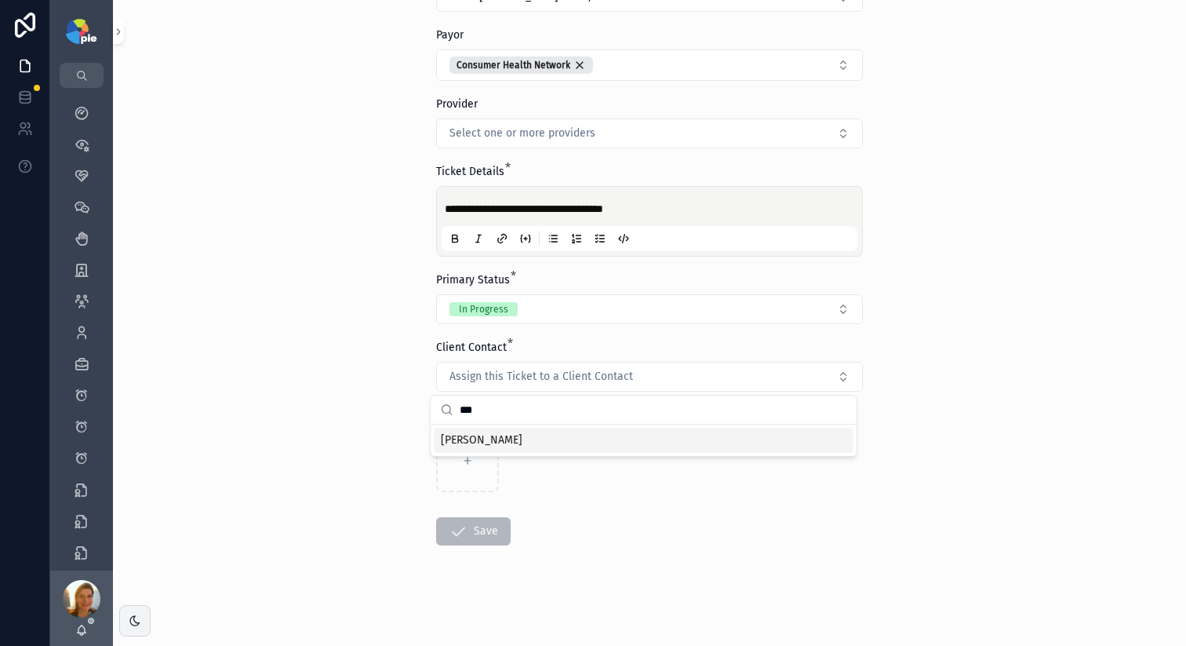
type input "***"
click at [529, 446] on div "[PERSON_NAME]" at bounding box center [644, 440] width 419 height 25
click at [726, 498] on form "**********" at bounding box center [649, 269] width 427 height 753
click at [724, 538] on form "**********" at bounding box center [649, 269] width 427 height 753
click at [483, 532] on button "Save" at bounding box center [473, 531] width 75 height 28
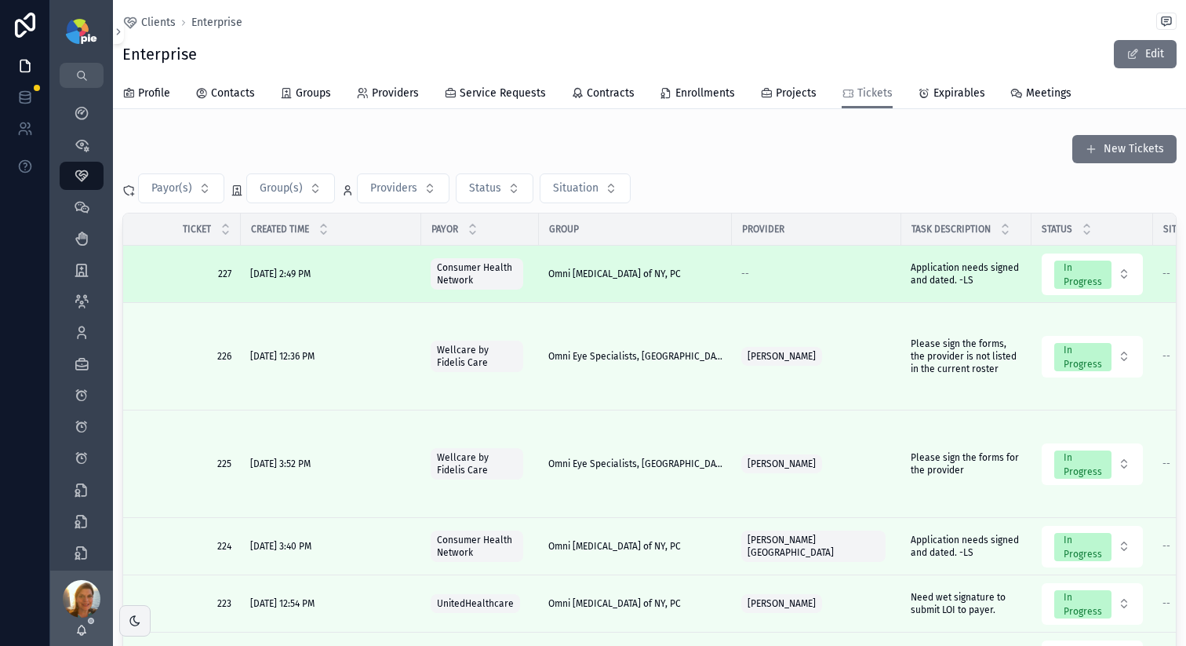
click at [825, 277] on div "--" at bounding box center [817, 274] width 151 height 13
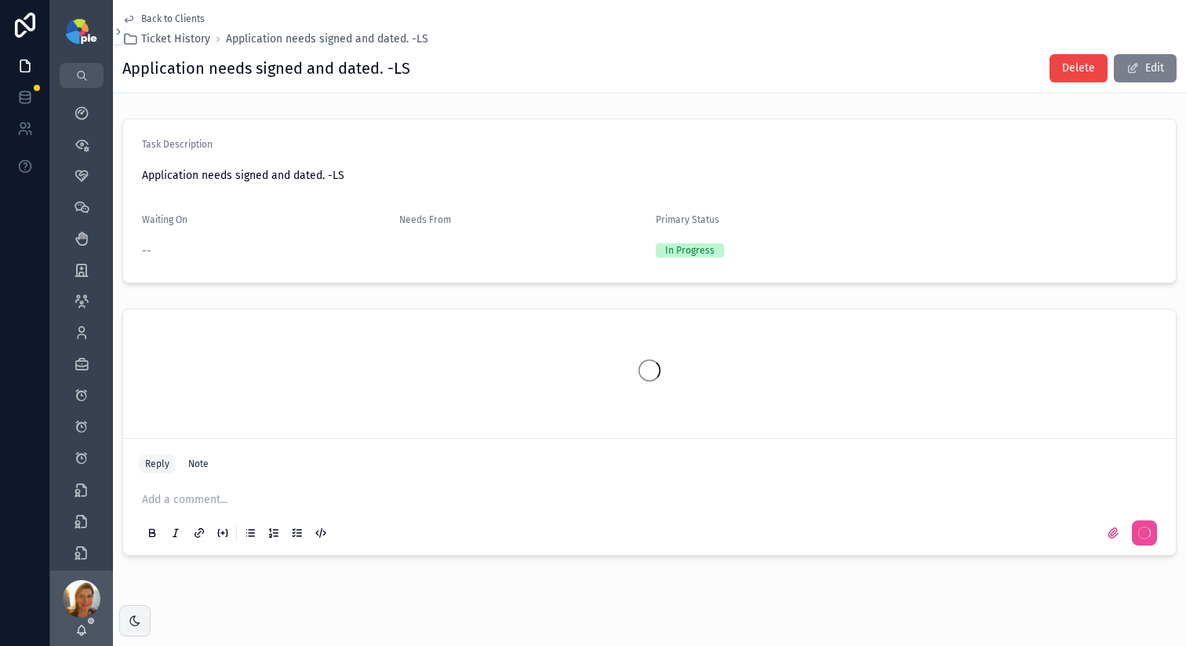
click at [1143, 75] on button "Edit" at bounding box center [1145, 68] width 63 height 28
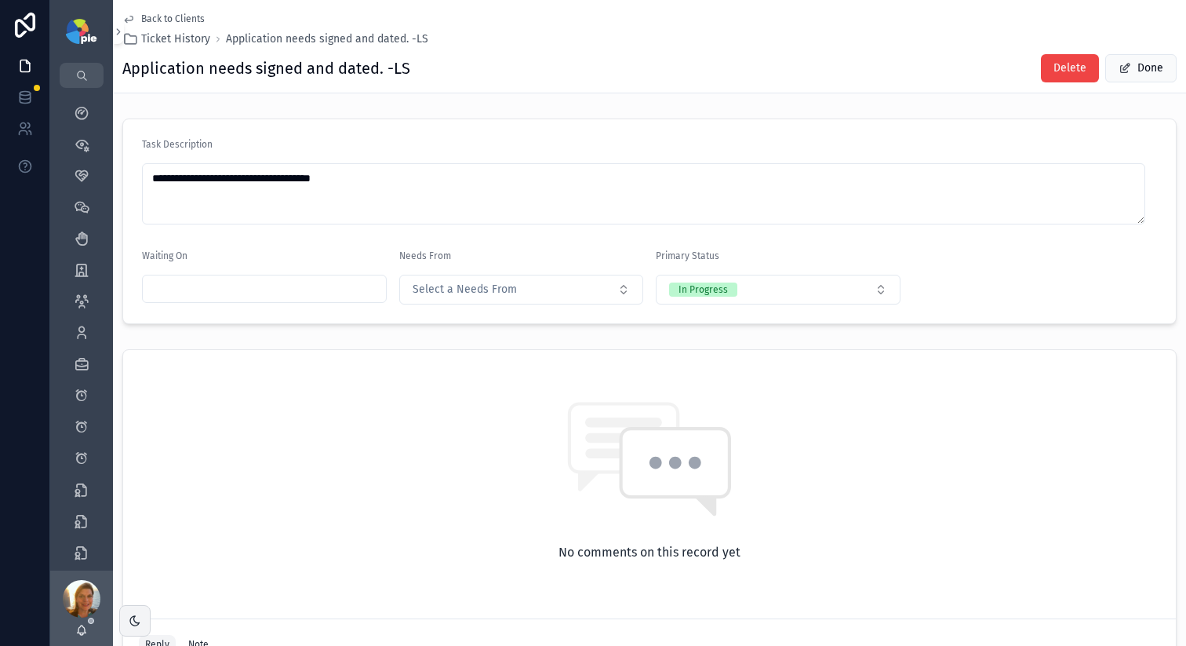
click at [339, 299] on input "scrollable content" at bounding box center [264, 289] width 243 height 22
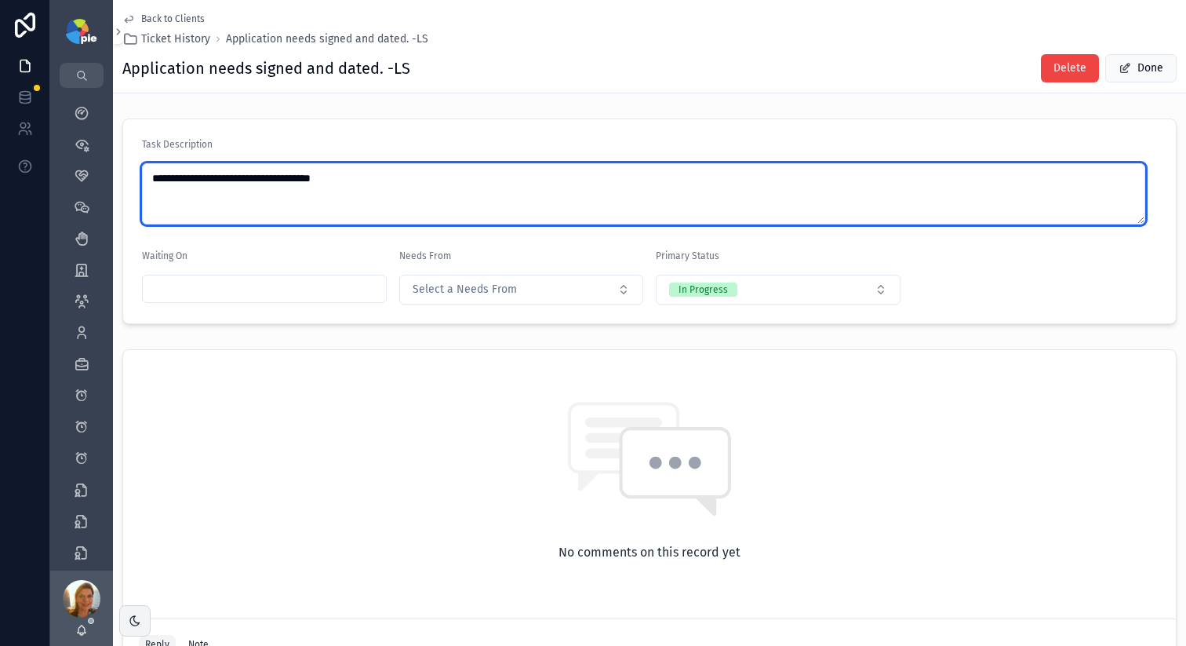
click at [336, 188] on textarea "**********" at bounding box center [644, 193] width 1004 height 61
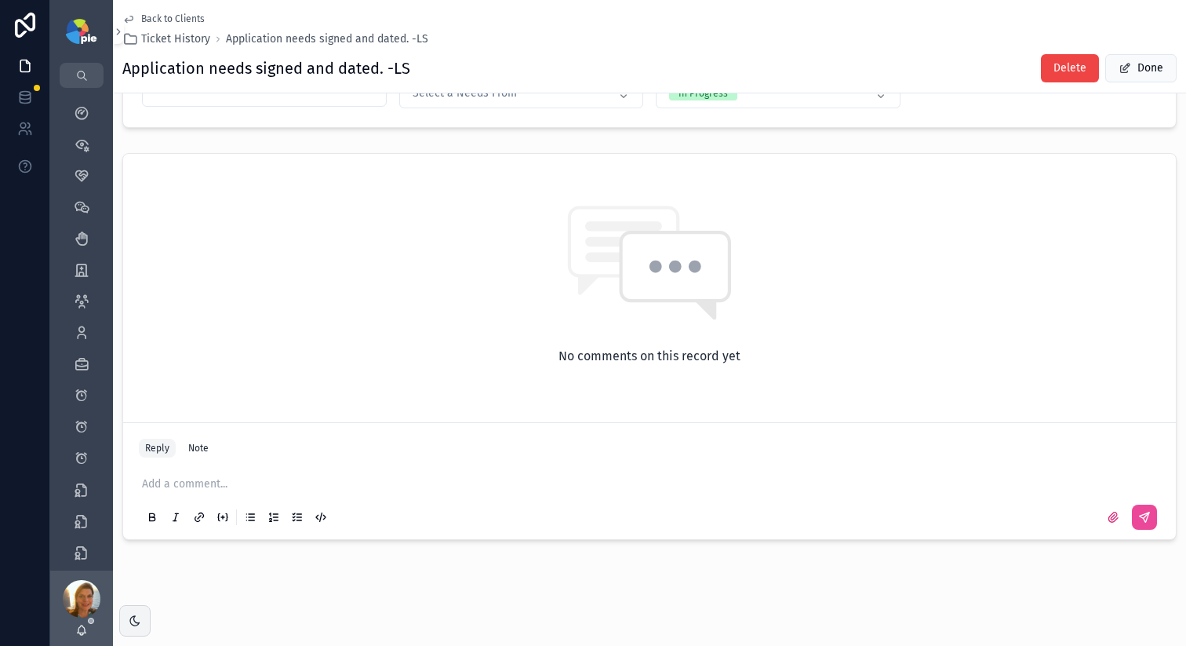
scroll to position [197, 0]
click at [1122, 76] on button "Done" at bounding box center [1141, 68] width 71 height 28
click at [155, 26] on div "Back to Clients Ticket History Application needs signed and dated. -LS" at bounding box center [275, 30] width 306 height 35
click at [168, 23] on span "Back to Clients" at bounding box center [173, 19] width 64 height 13
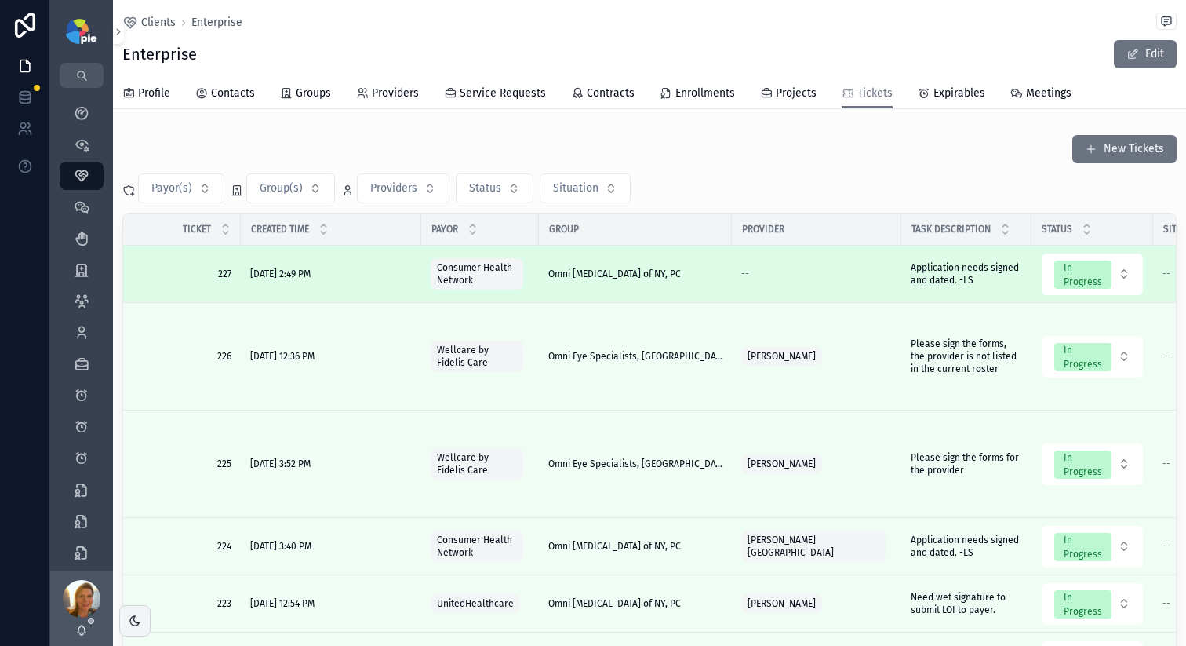
click at [756, 272] on div "--" at bounding box center [817, 274] width 151 height 13
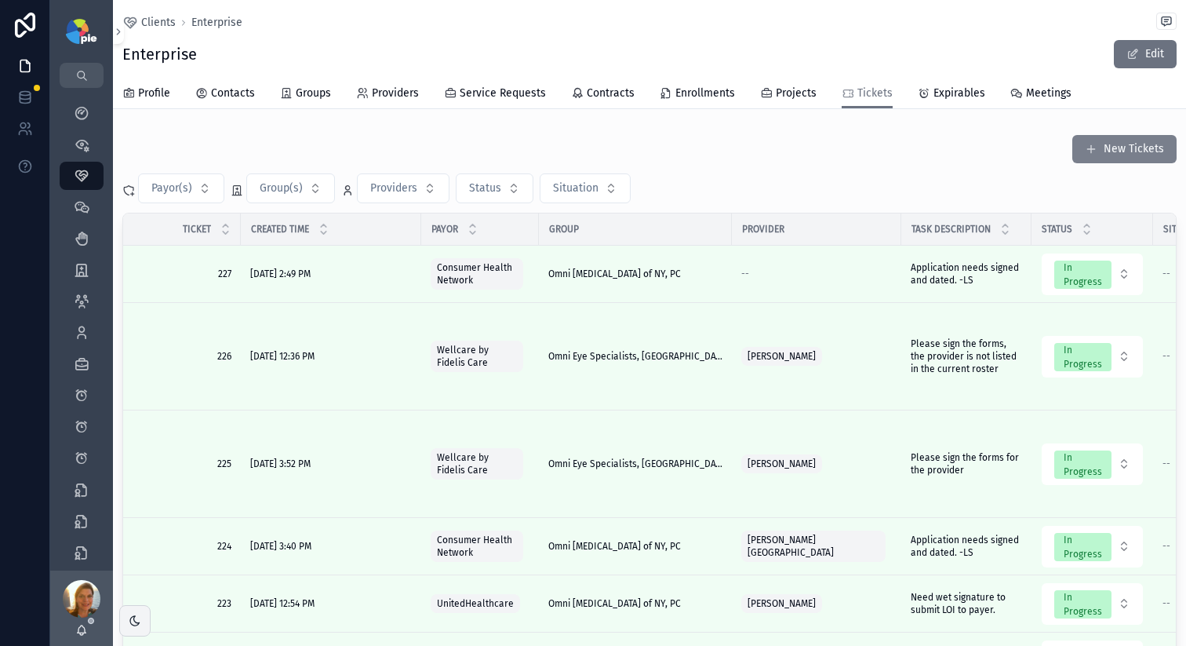
click at [1085, 148] on span "scrollable content" at bounding box center [1091, 149] width 13 height 13
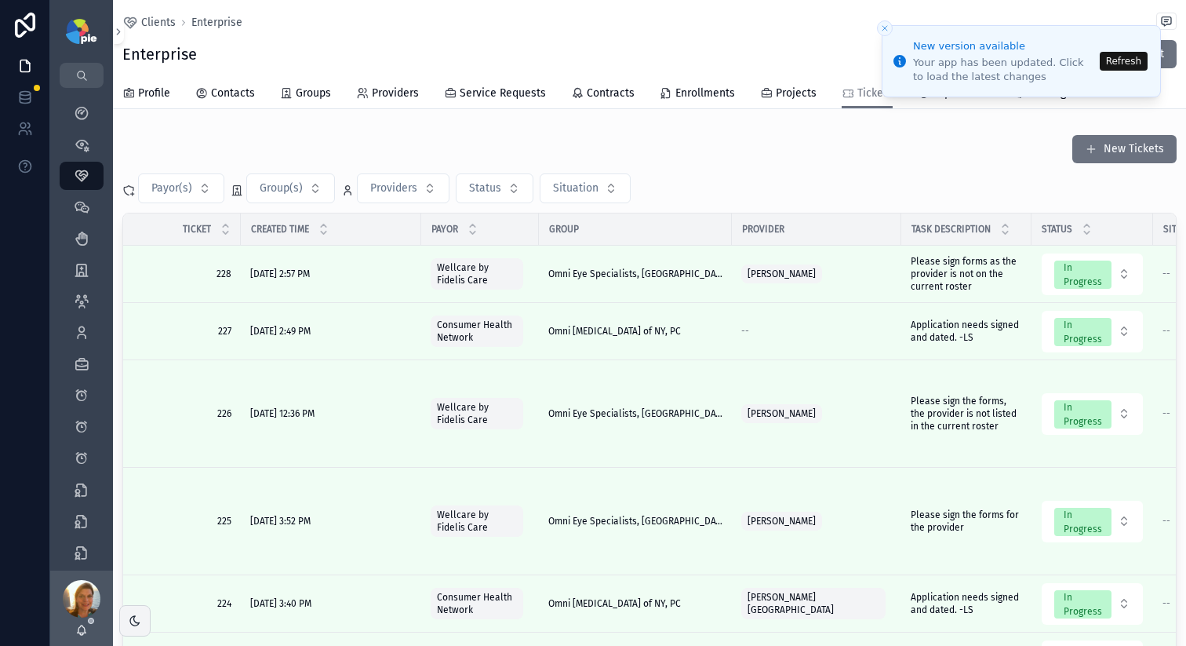
click at [1128, 57] on button "Refresh" at bounding box center [1124, 61] width 48 height 19
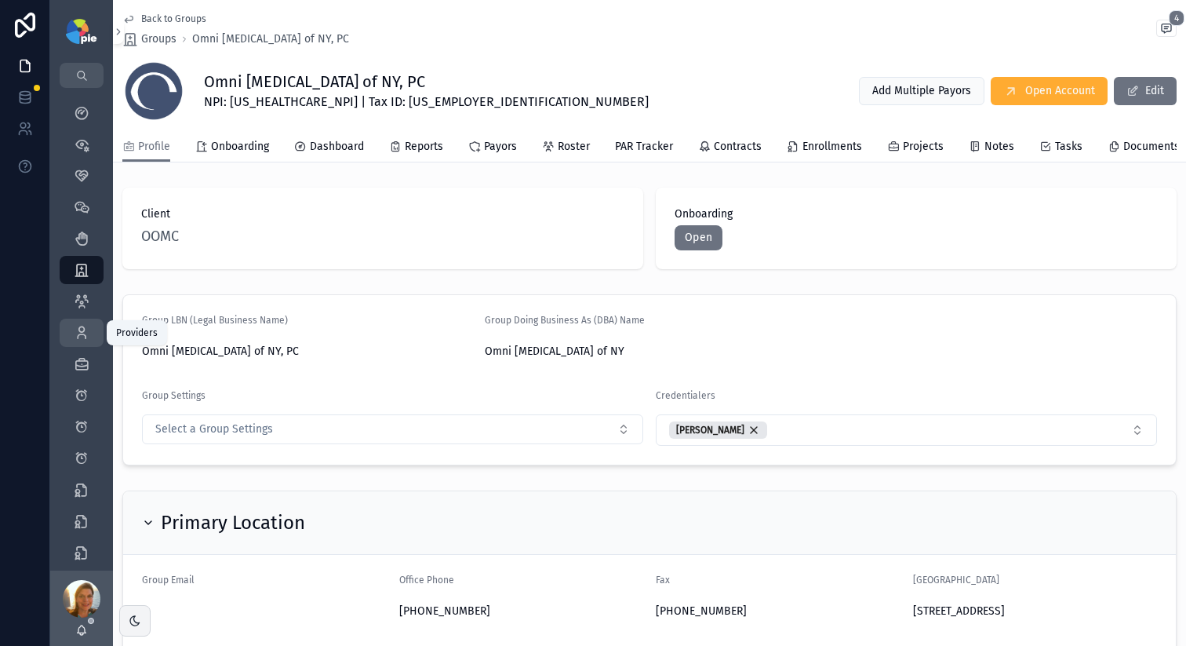
click at [79, 322] on div "Providers 293" at bounding box center [81, 332] width 25 height 25
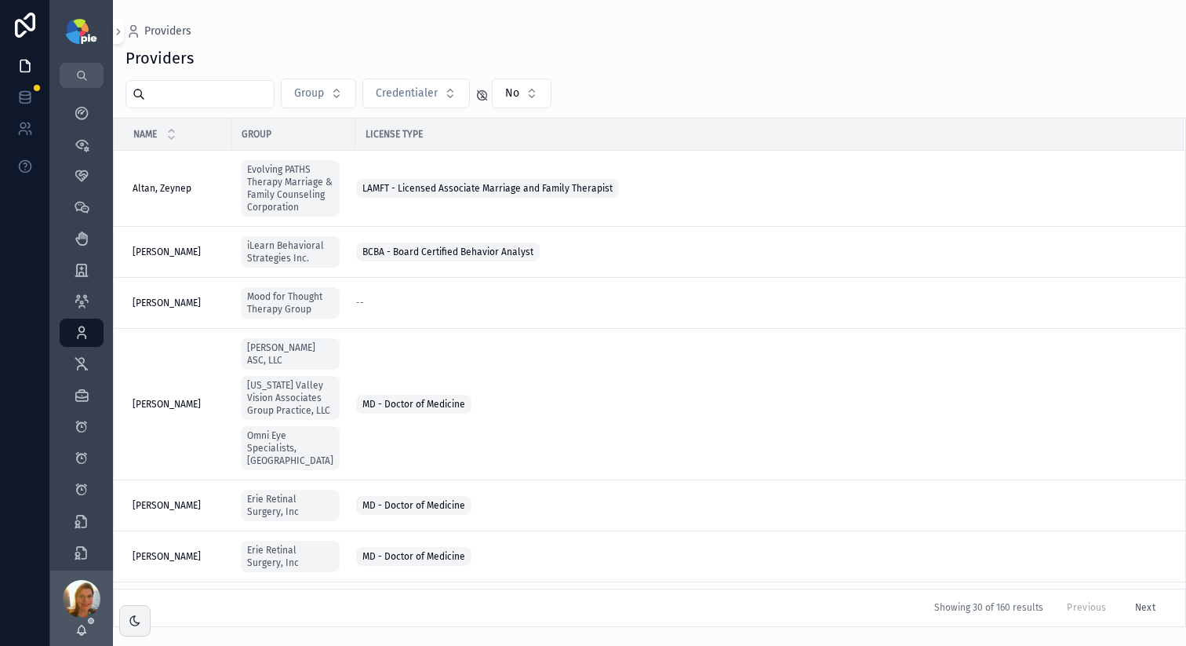
click at [189, 99] on input "scrollable content" at bounding box center [209, 94] width 129 height 22
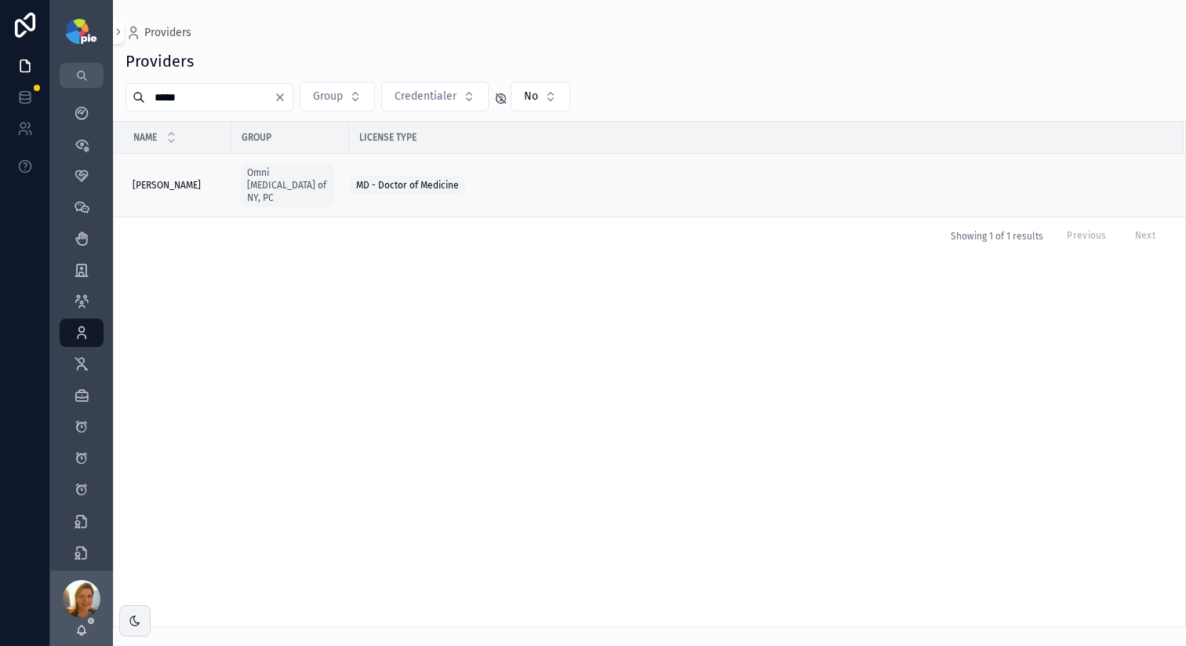
type input "*****"
click at [188, 179] on span "Maher, Elizabeth" at bounding box center [167, 185] width 68 height 13
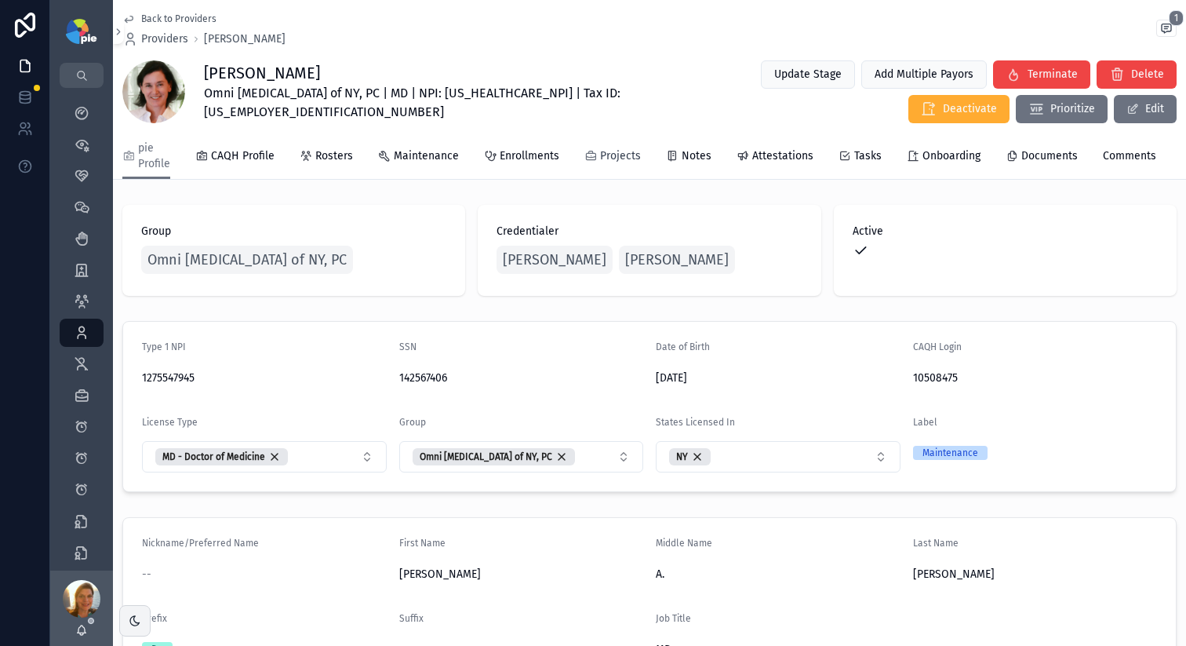
click at [613, 162] on span "Projects" at bounding box center [620, 156] width 41 height 16
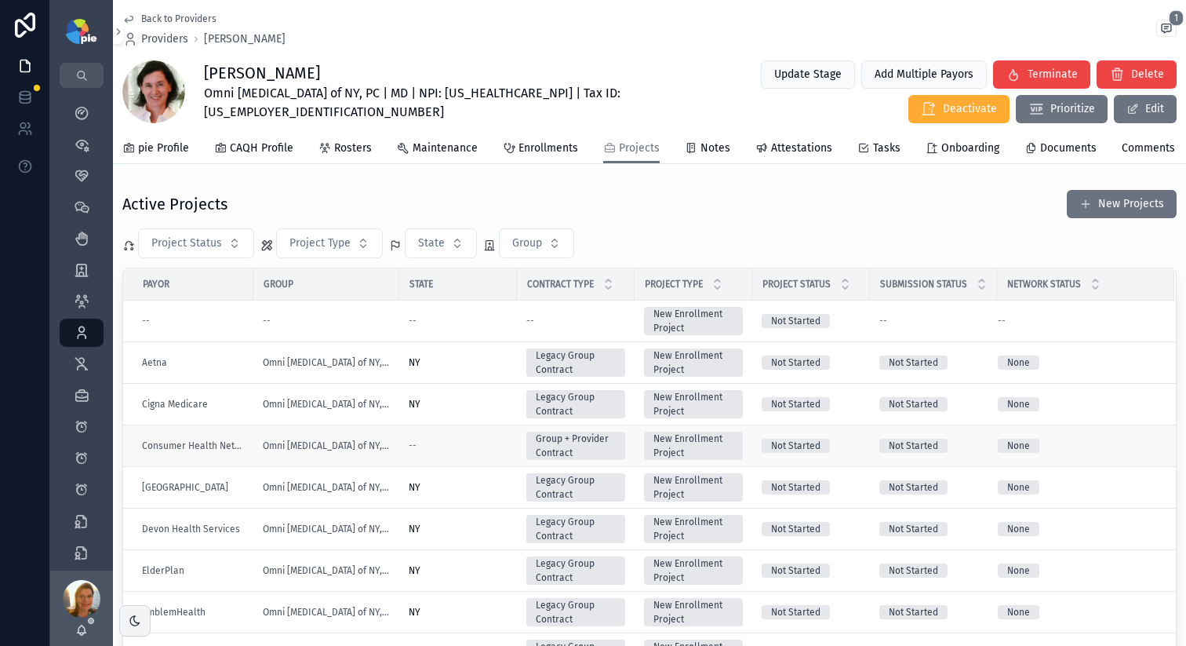
click at [460, 452] on div "--" at bounding box center [458, 445] width 99 height 13
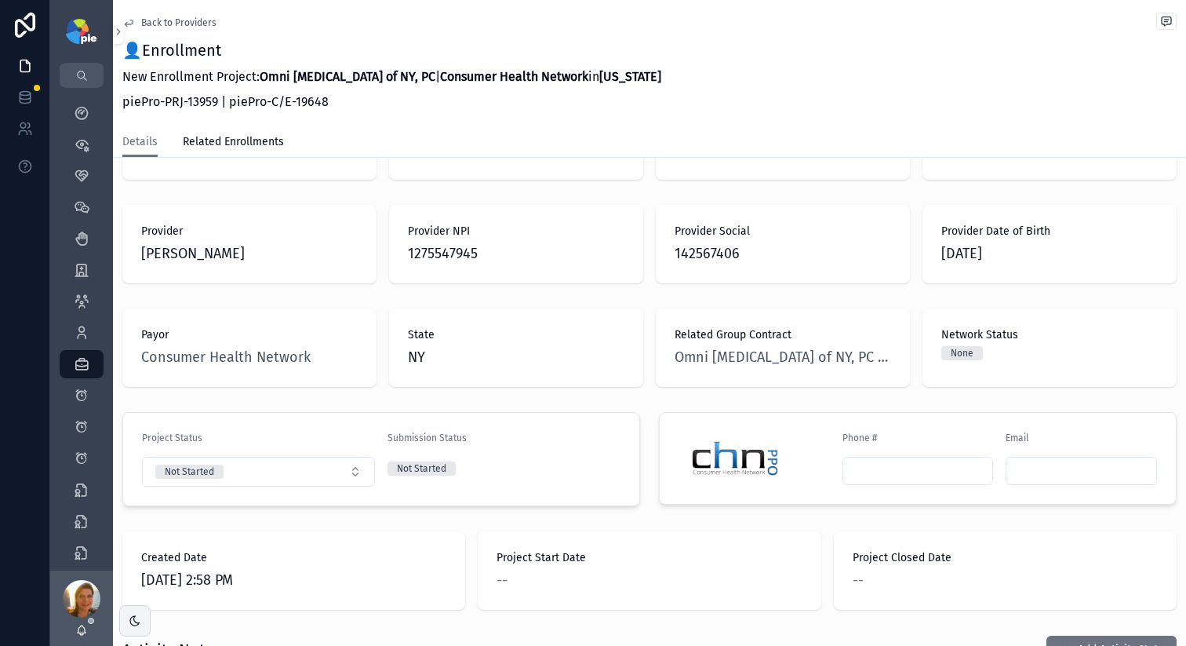
scroll to position [288, 0]
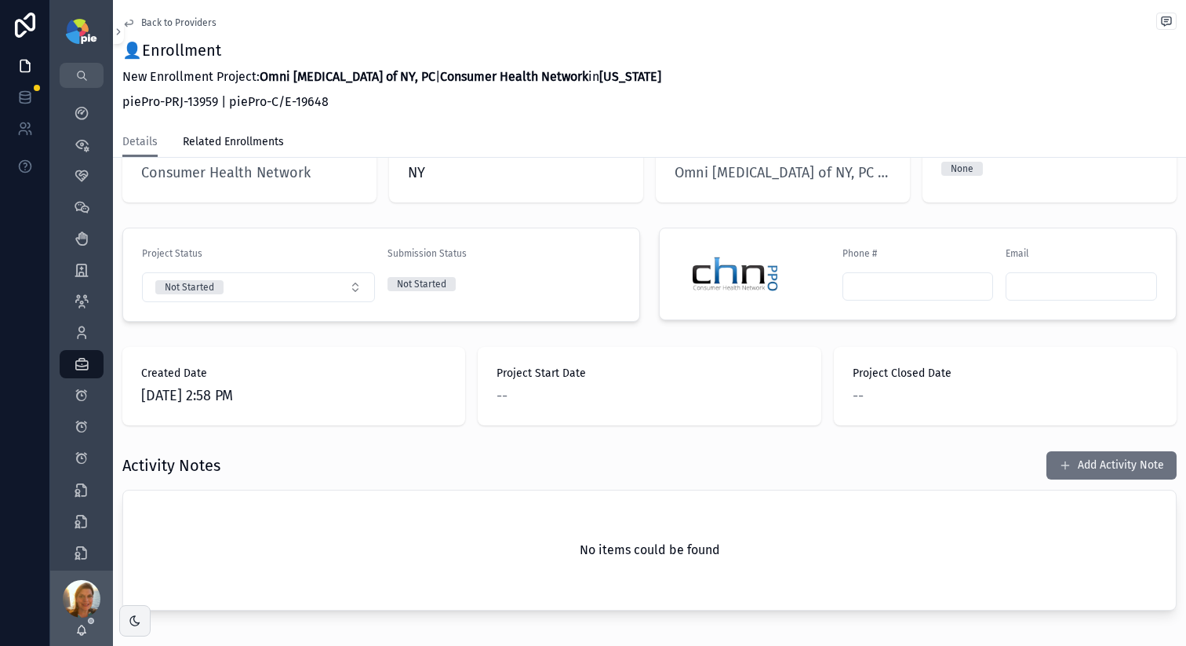
click at [1135, 451] on button "Add Activity Note" at bounding box center [1112, 465] width 130 height 28
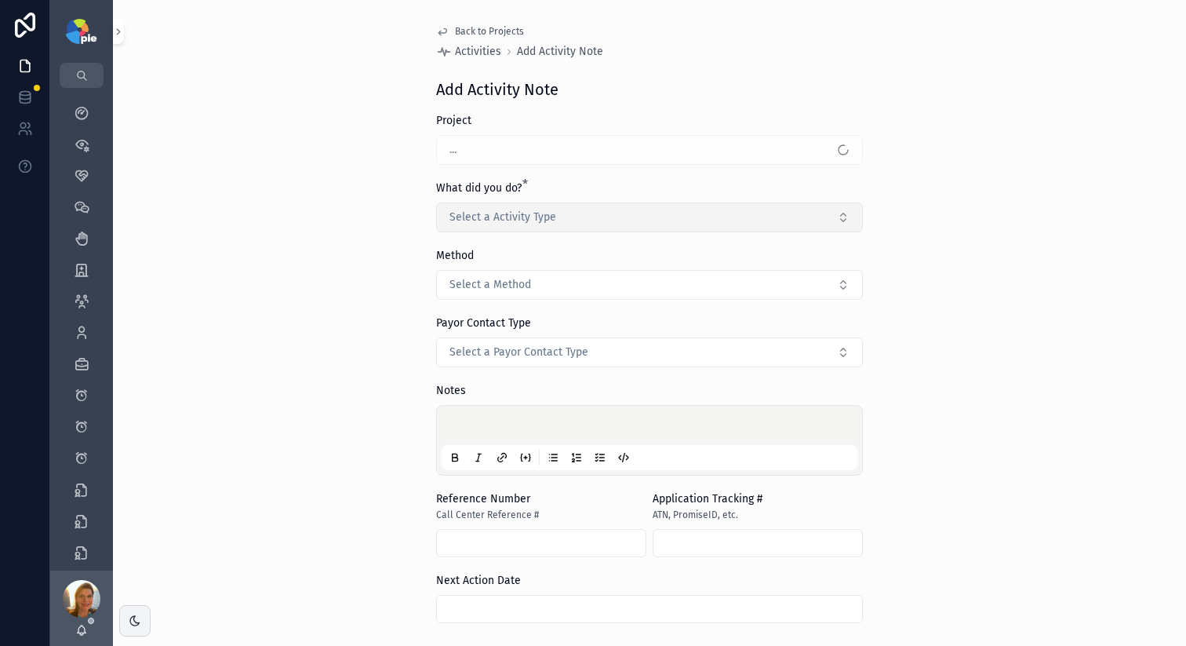
click at [516, 220] on span "Select a Activity Type" at bounding box center [503, 218] width 107 height 16
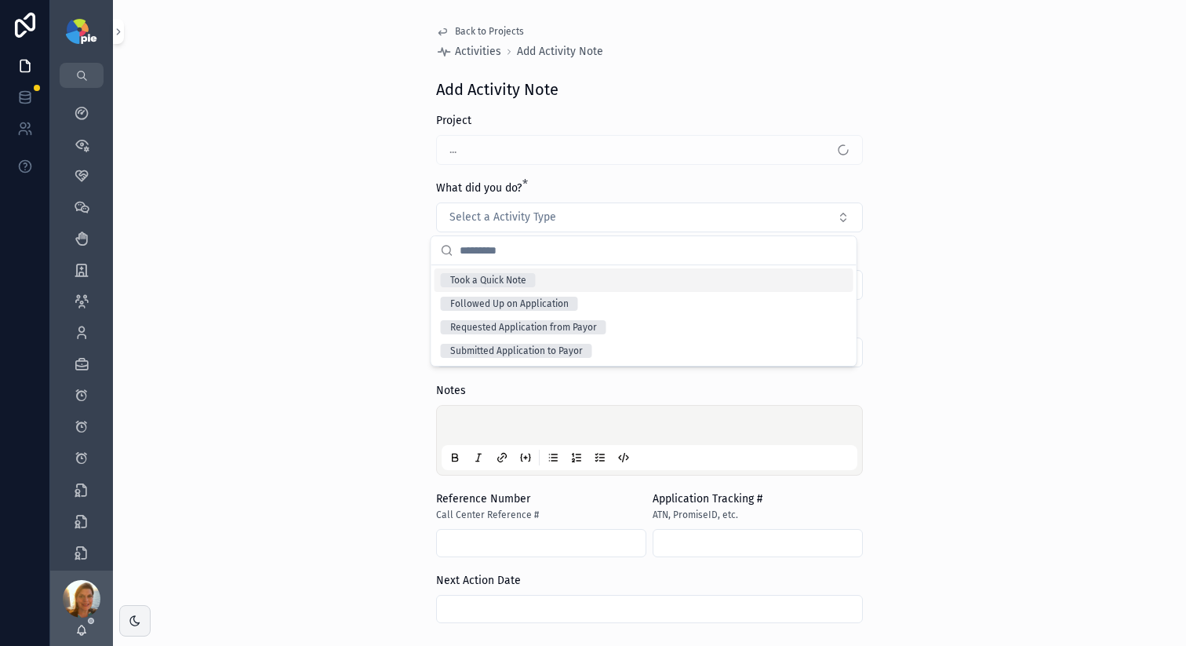
click at [508, 286] on div "Took a Quick Note" at bounding box center [488, 280] width 76 height 14
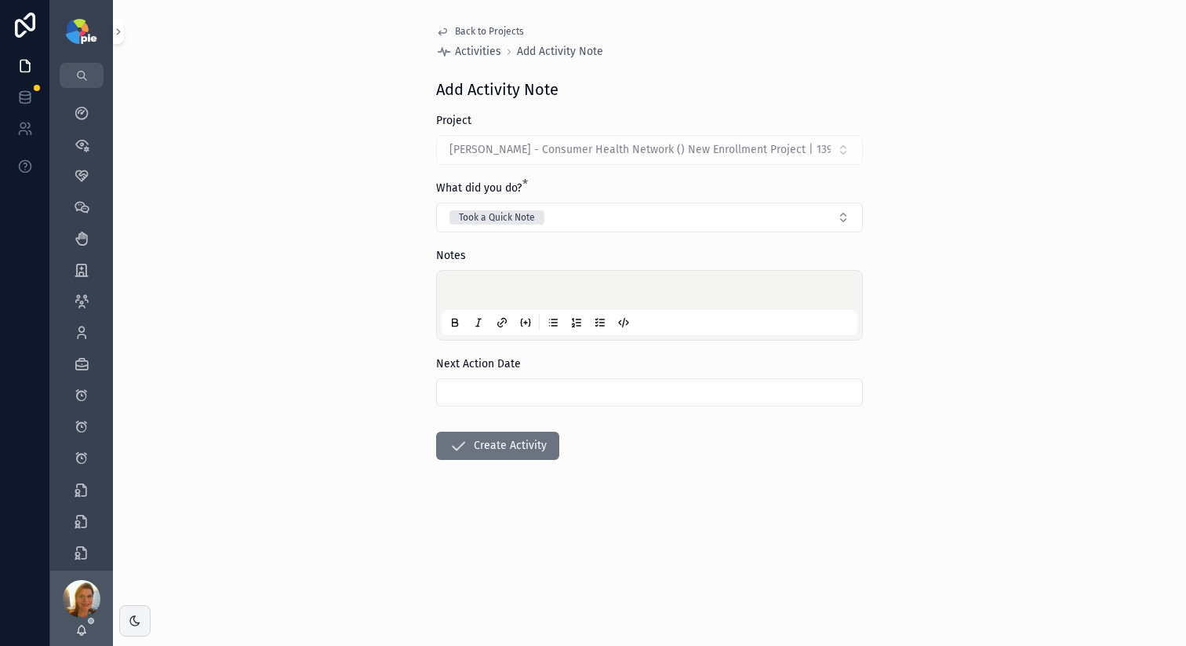
click at [483, 287] on p "scrollable content" at bounding box center [653, 293] width 416 height 16
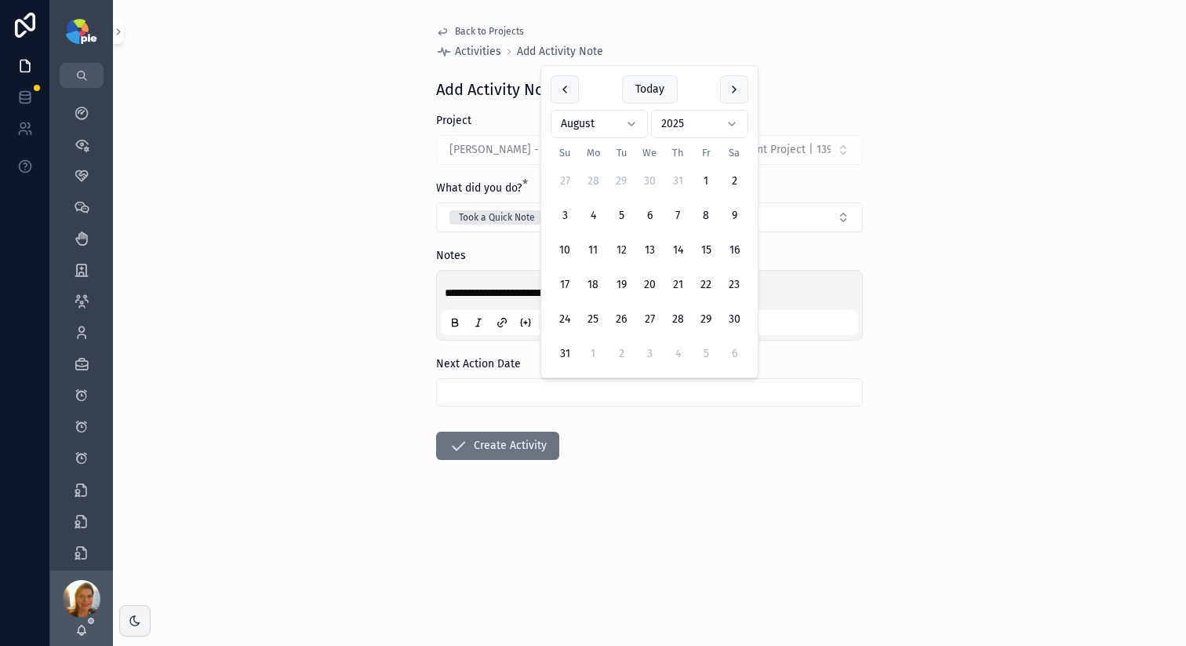
click at [509, 381] on input "scrollable content" at bounding box center [649, 392] width 425 height 22
click at [705, 242] on button "15" at bounding box center [706, 250] width 28 height 28
type input "*********"
click at [504, 449] on button "Create Activity" at bounding box center [497, 446] width 123 height 28
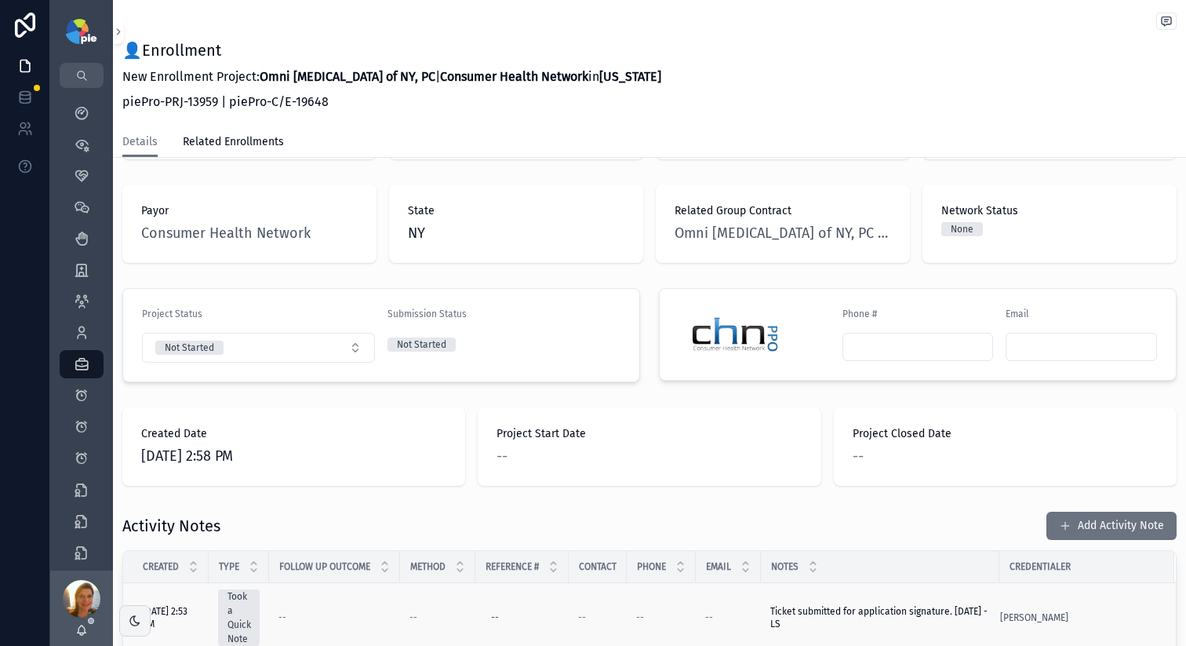
scroll to position [221, 0]
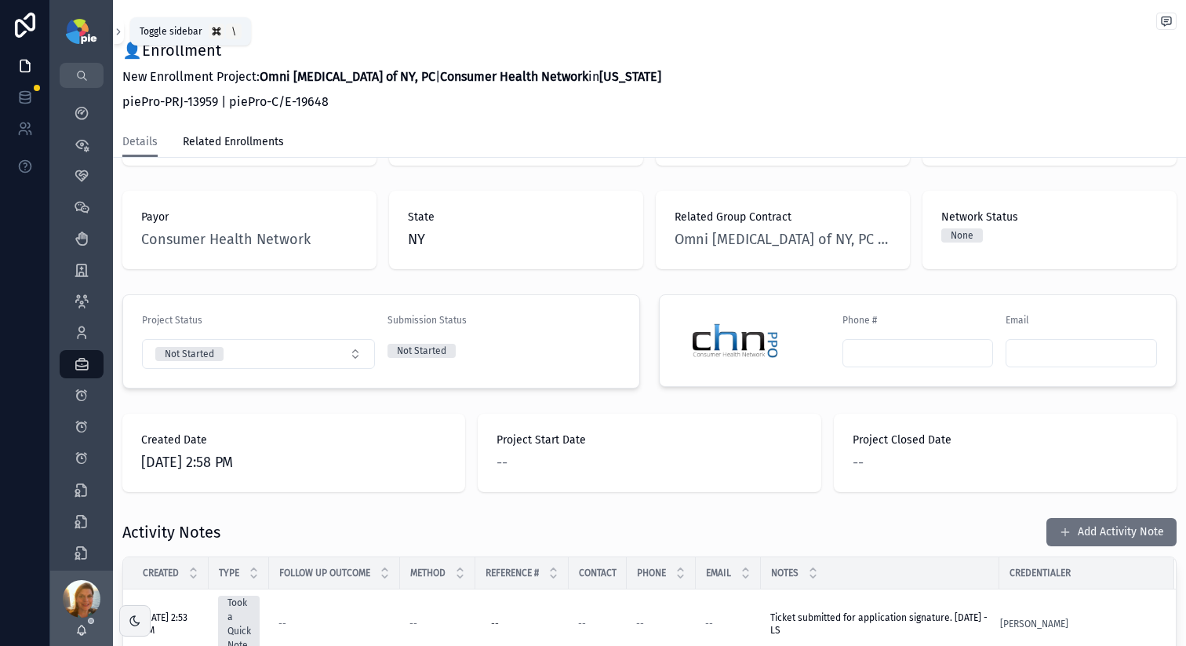
click at [114, 31] on icon "scrollable content" at bounding box center [118, 32] width 11 height 12
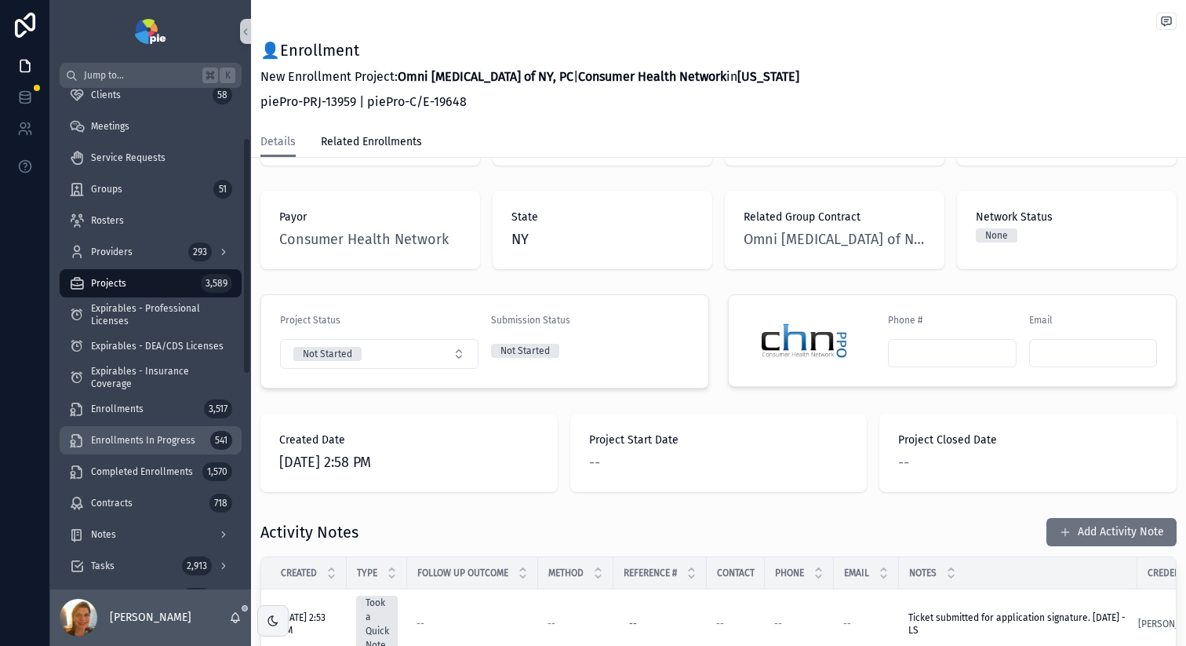
scroll to position [129, 0]
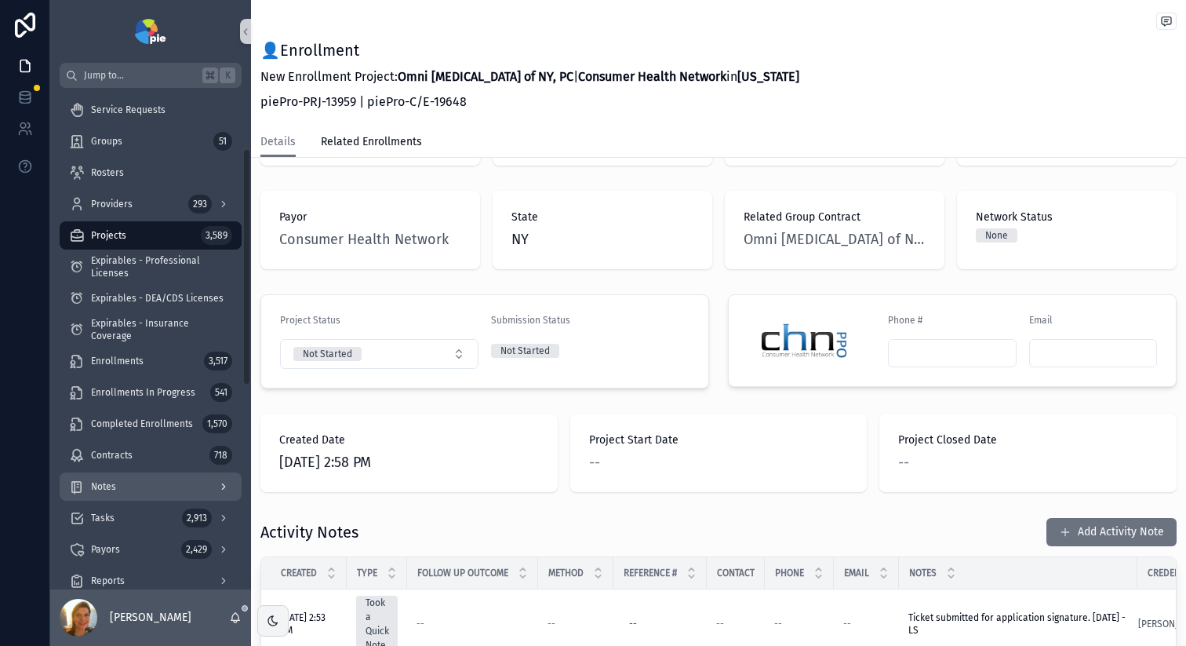
click at [85, 479] on div "Notes" at bounding box center [150, 486] width 163 height 25
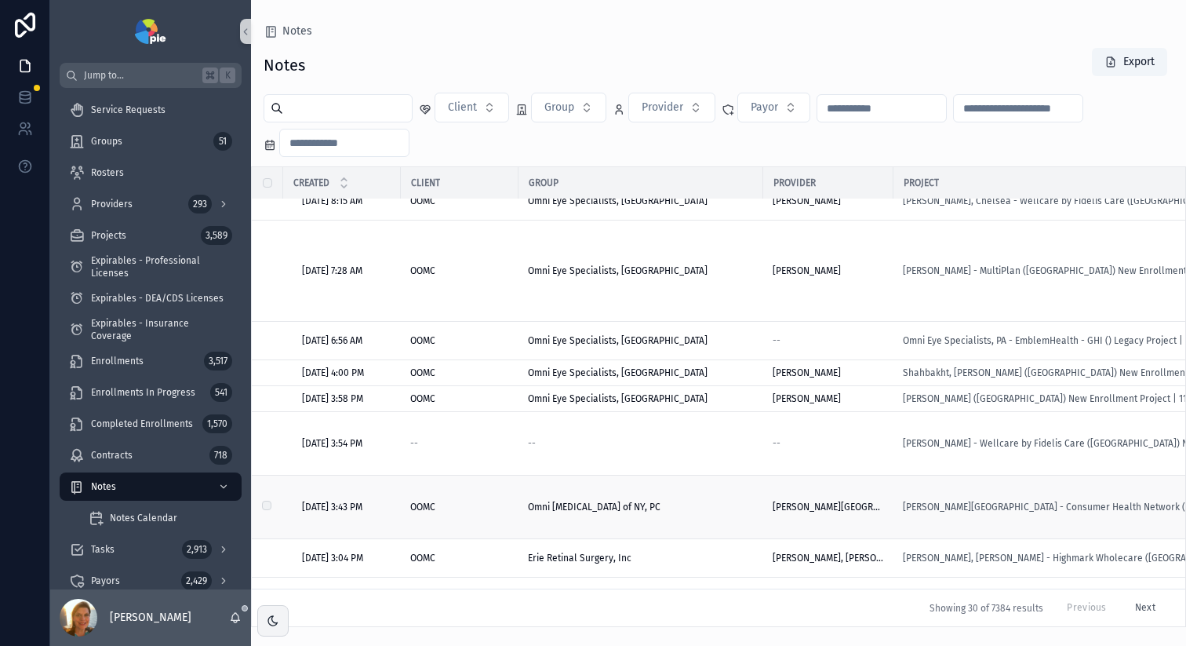
scroll to position [1340, 0]
click at [1139, 596] on button "Next" at bounding box center [1145, 608] width 42 height 24
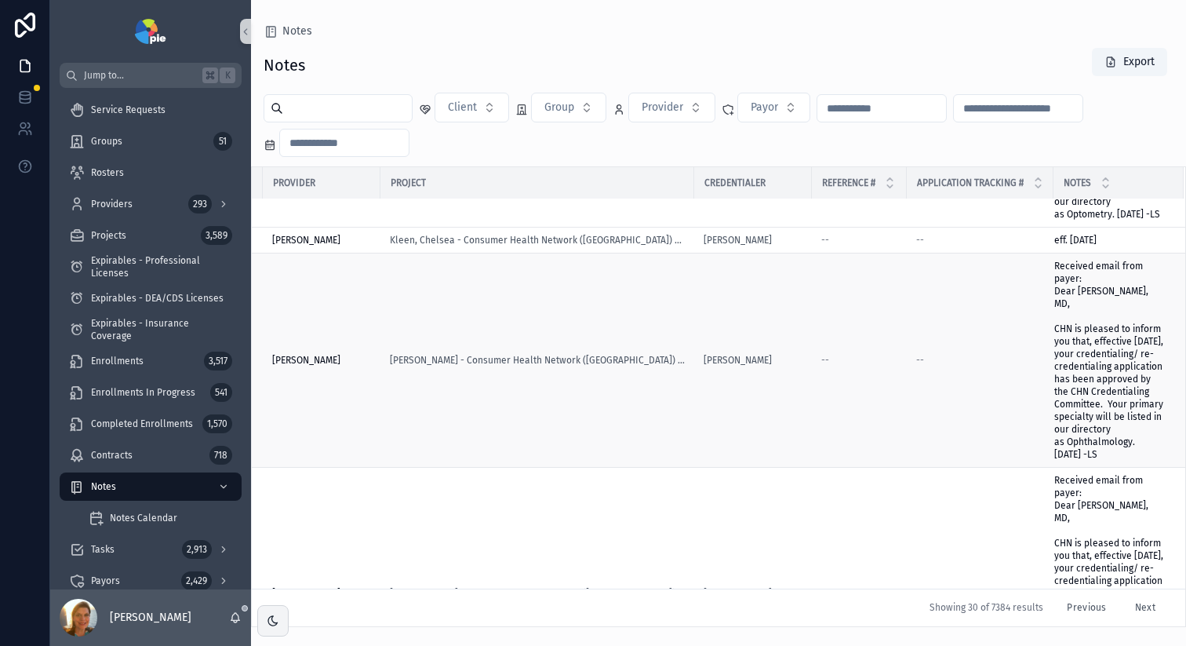
scroll to position [398, 525]
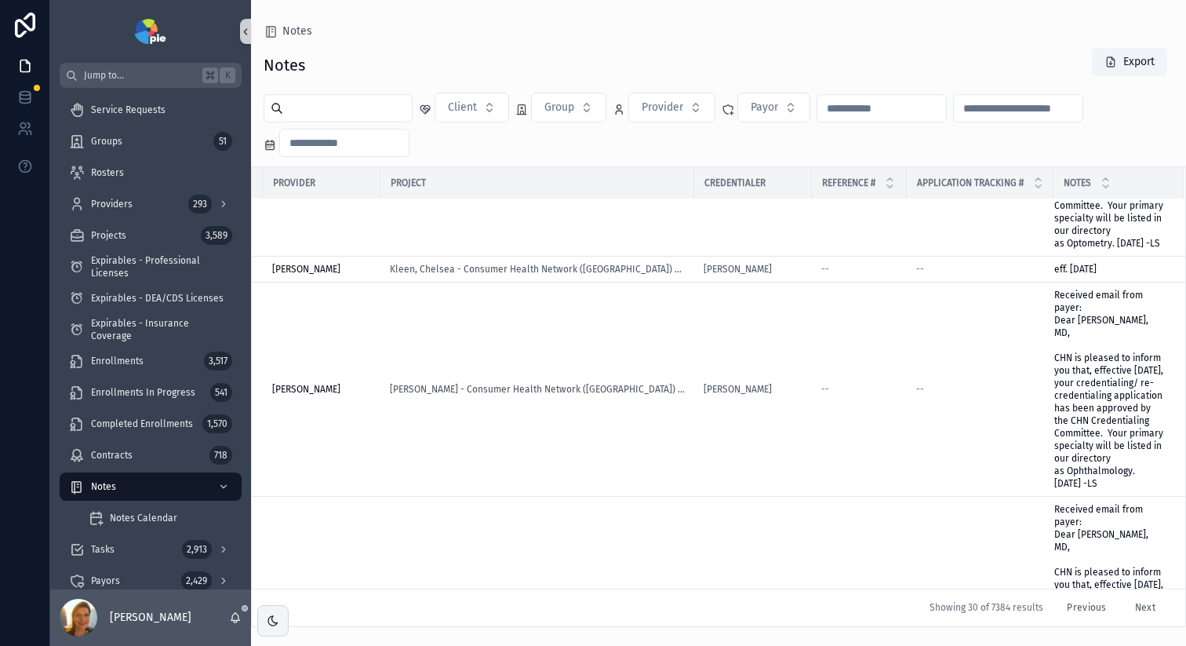
click at [242, 29] on icon "scrollable content" at bounding box center [245, 32] width 11 height 12
click at [264, 29] on div "Notes" at bounding box center [719, 31] width 910 height 13
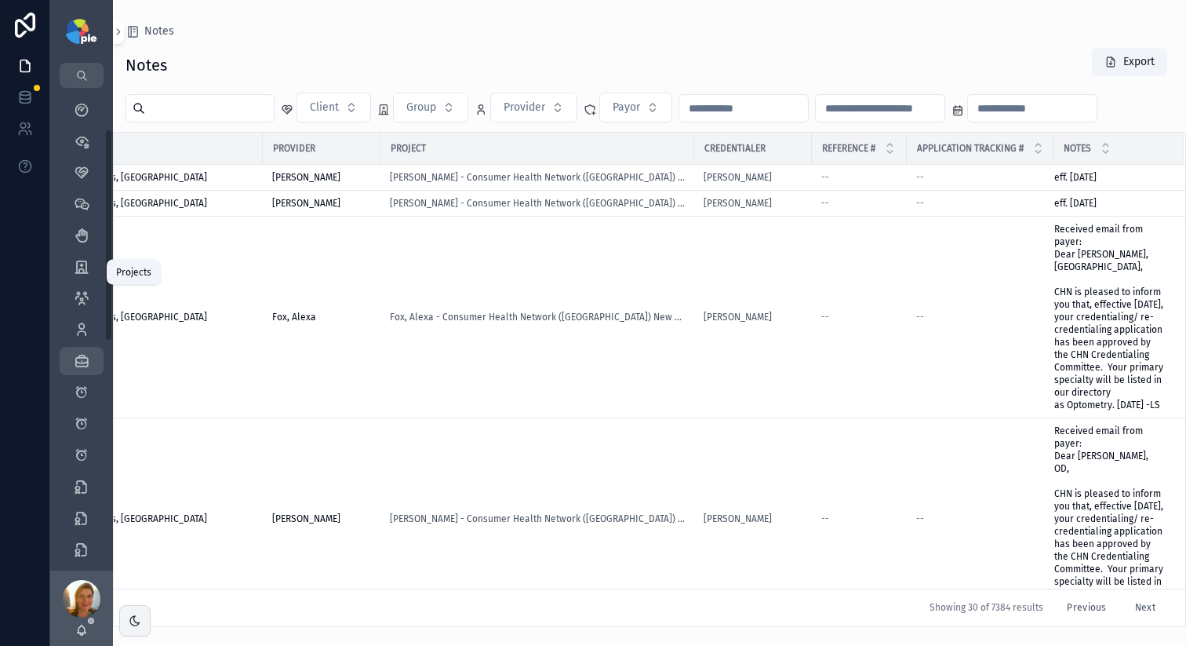
scroll to position [0, 0]
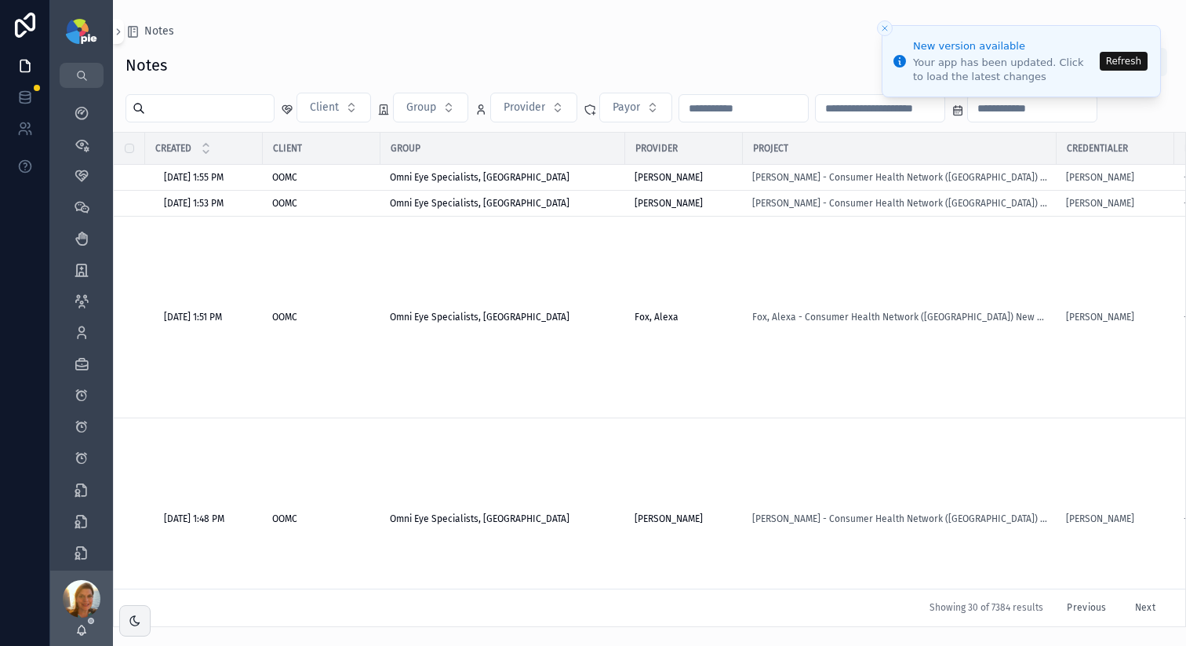
click at [1110, 63] on button "Refresh" at bounding box center [1124, 61] width 48 height 19
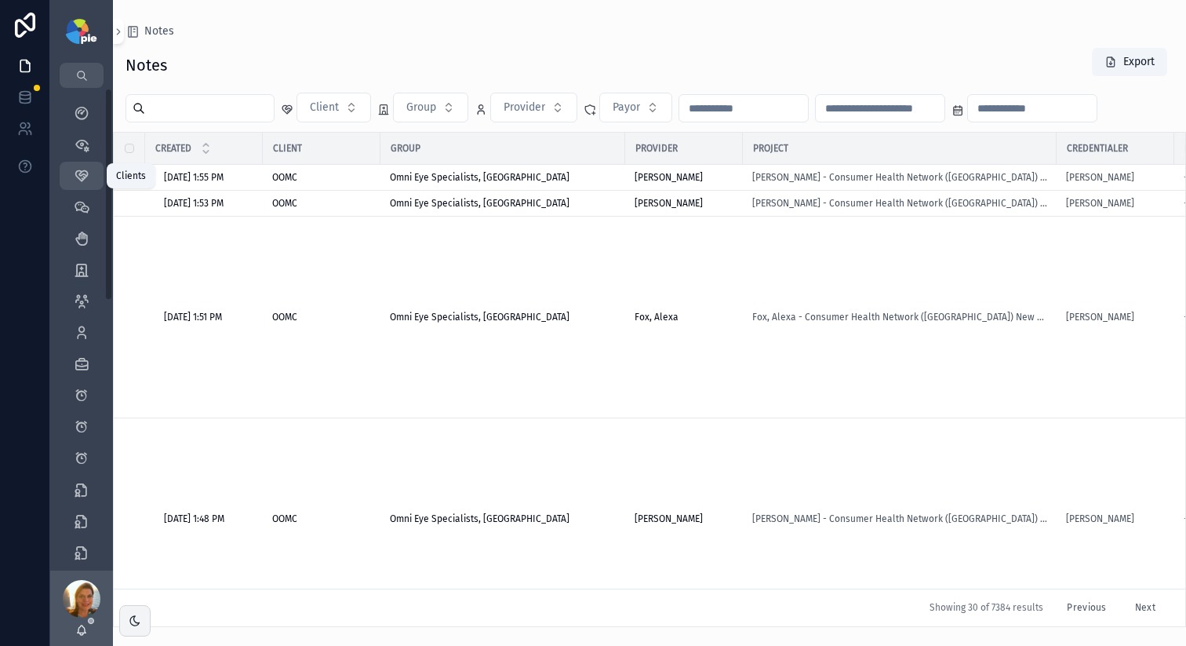
click at [82, 179] on icon "scrollable content" at bounding box center [82, 176] width 16 height 16
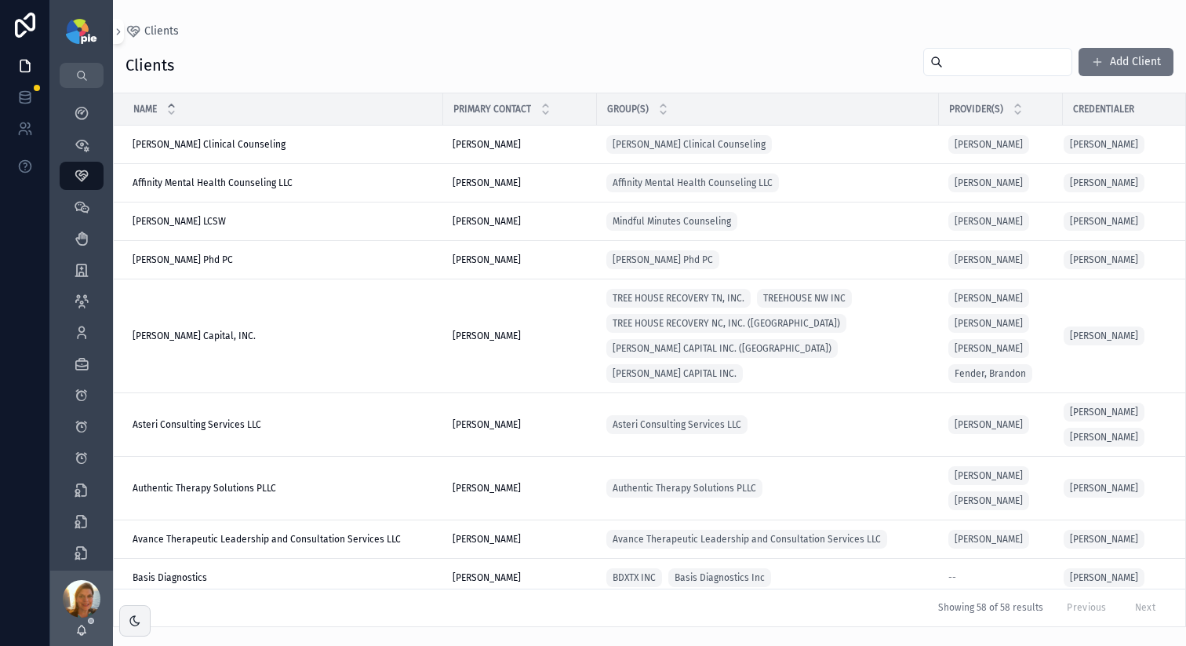
click at [1030, 64] on input "scrollable content" at bounding box center [1007, 62] width 129 height 22
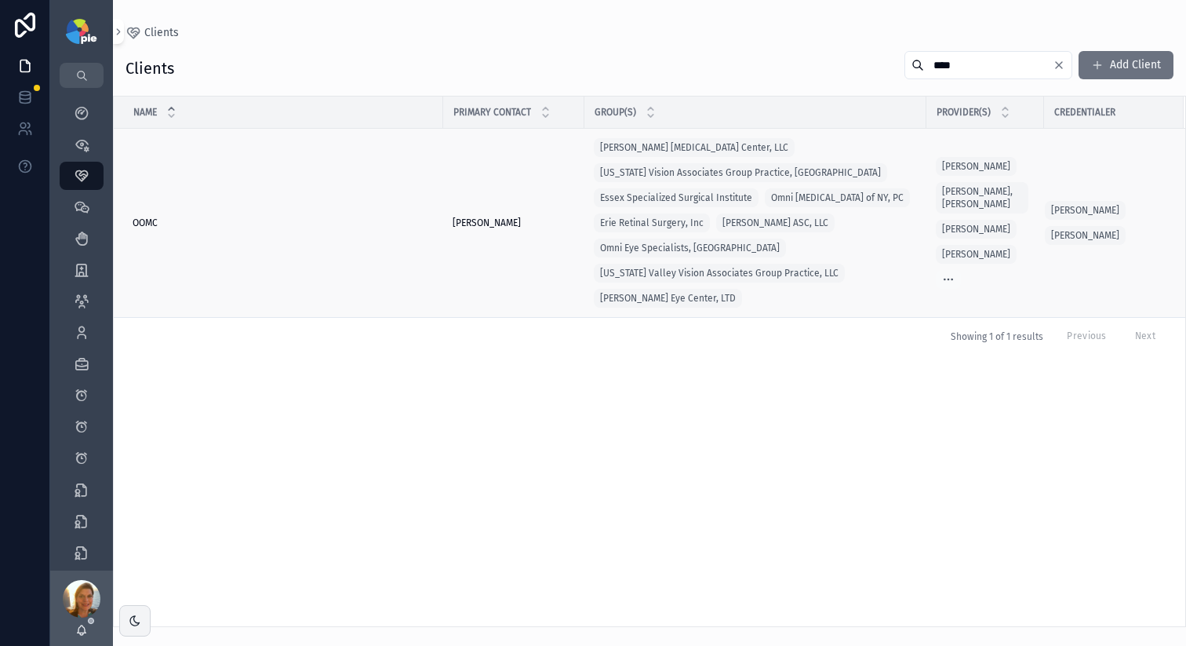
type input "****"
click at [133, 217] on span "OOMC" at bounding box center [145, 223] width 25 height 13
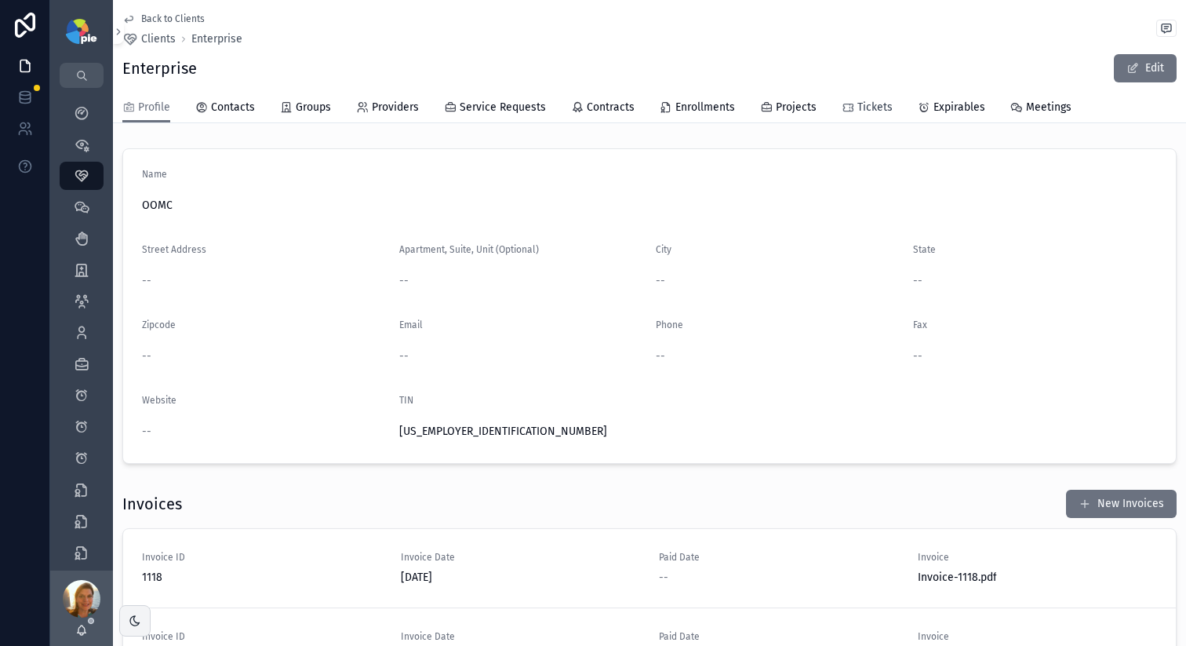
click at [885, 101] on span "Tickets" at bounding box center [875, 108] width 35 height 16
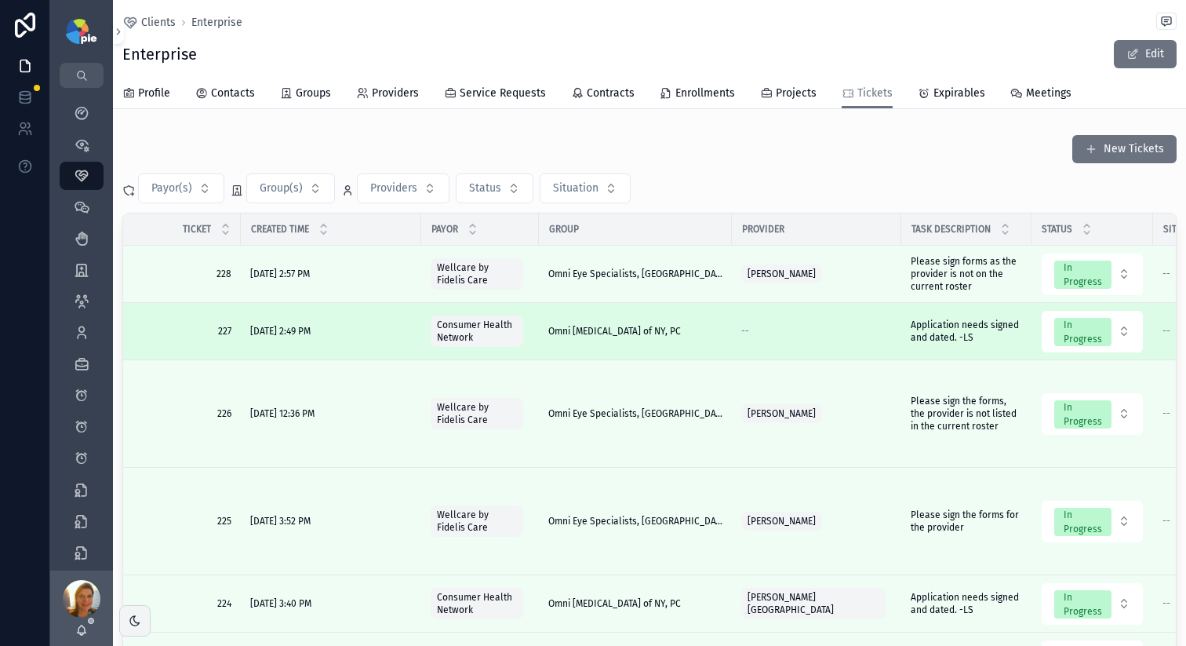
click at [814, 334] on div "--" at bounding box center [817, 331] width 151 height 13
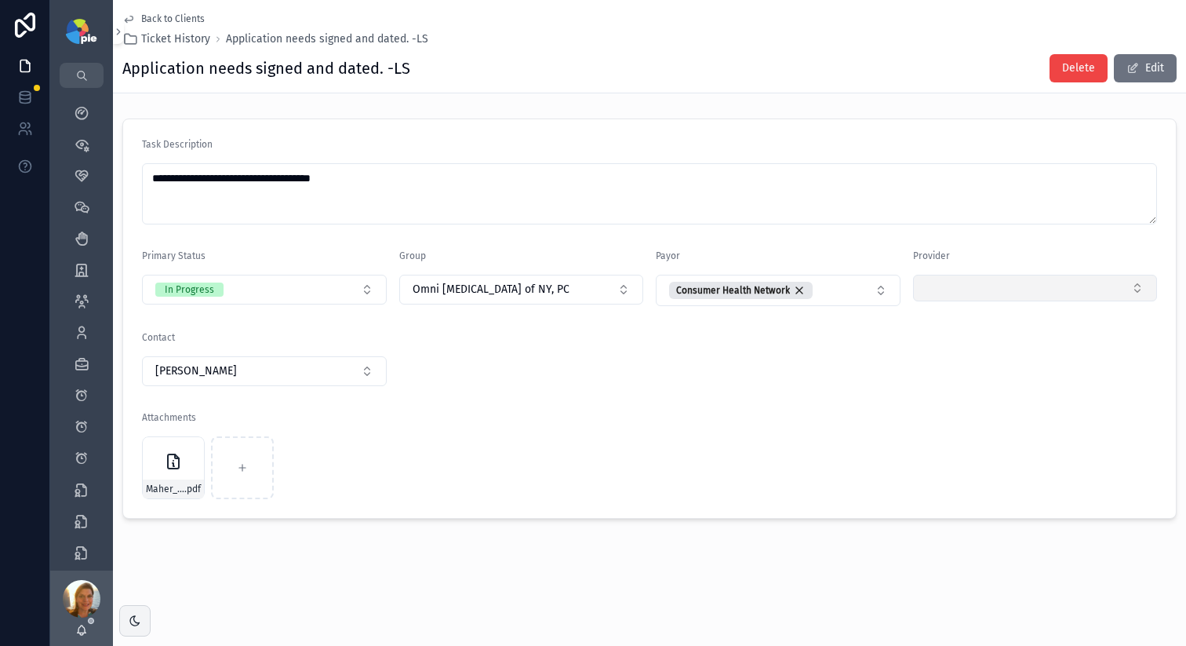
click at [989, 290] on button "Select Button" at bounding box center [1035, 288] width 245 height 27
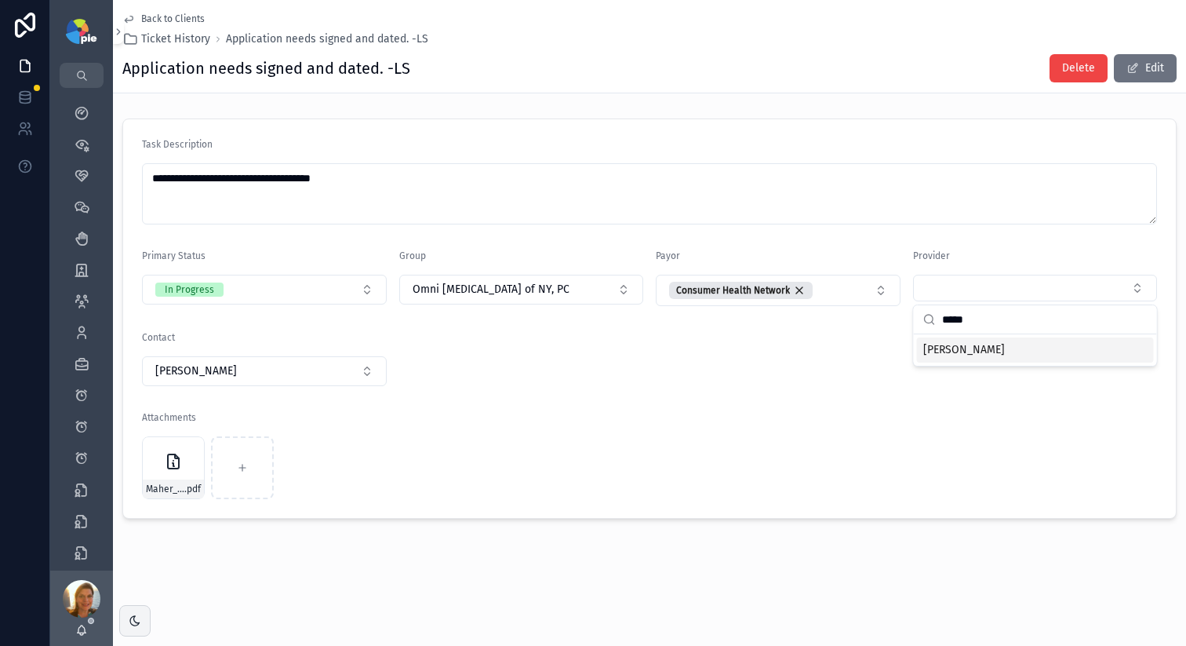
type input "*****"
click at [959, 345] on span "[PERSON_NAME]" at bounding box center [965, 350] width 82 height 16
click at [814, 399] on form "**********" at bounding box center [649, 318] width 1053 height 399
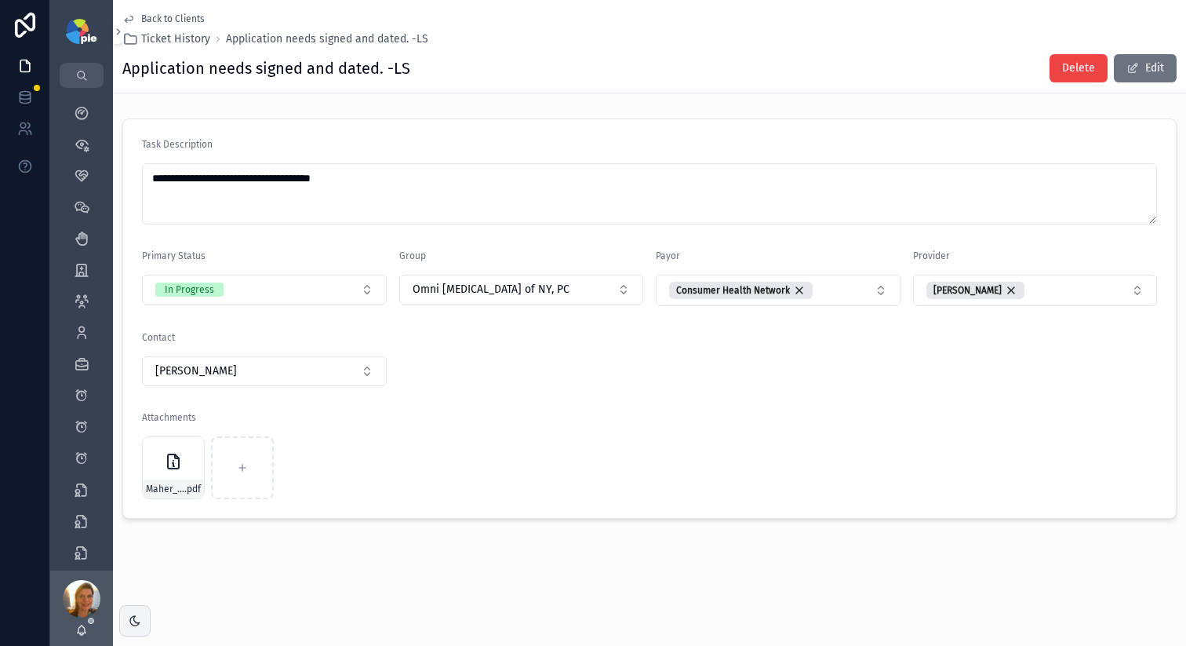
click at [194, 16] on span "Back to Clients" at bounding box center [173, 19] width 64 height 13
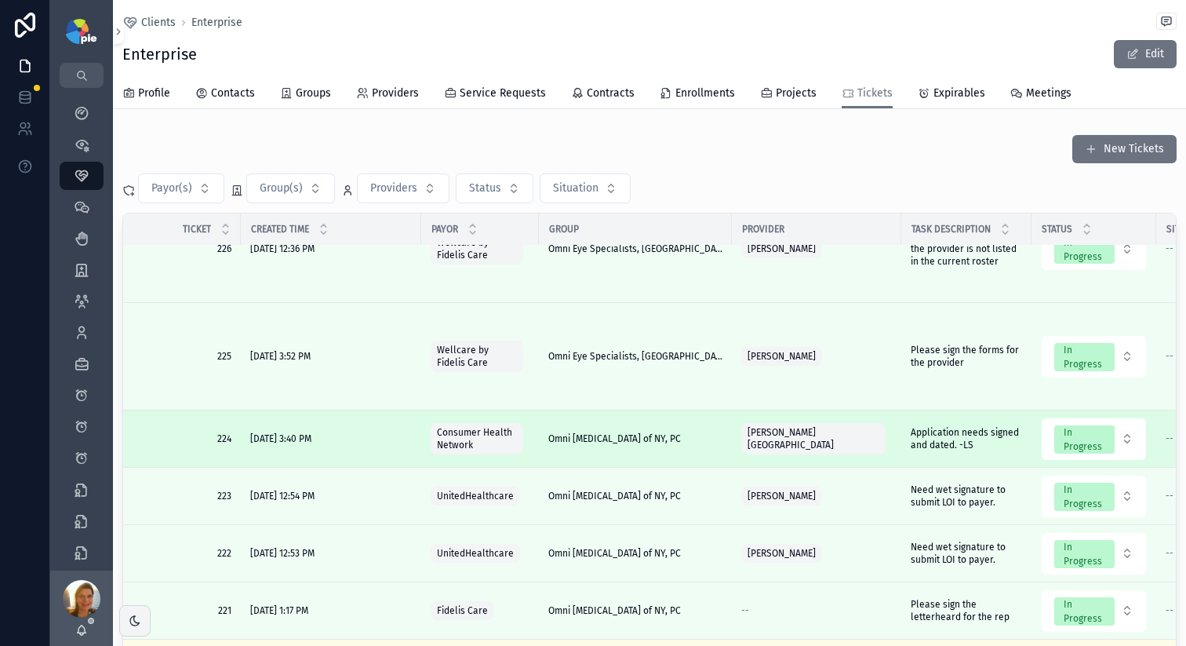
scroll to position [176, 0]
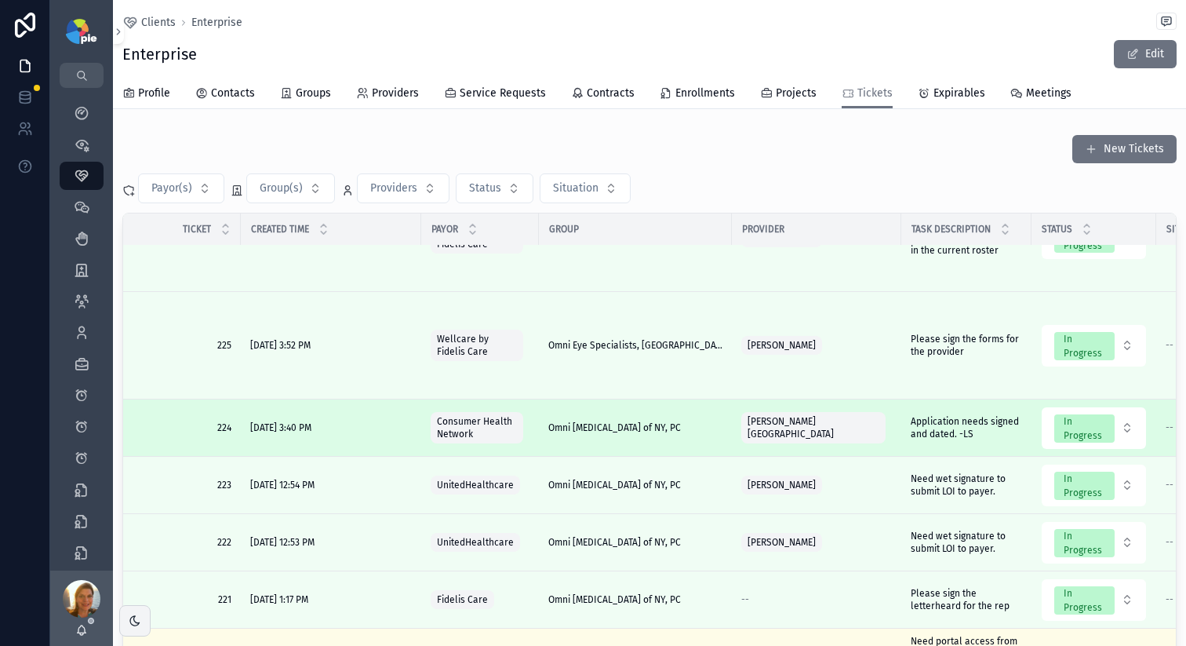
click at [860, 435] on div "[PERSON_NAME][GEOGRAPHIC_DATA]" at bounding box center [814, 427] width 144 height 31
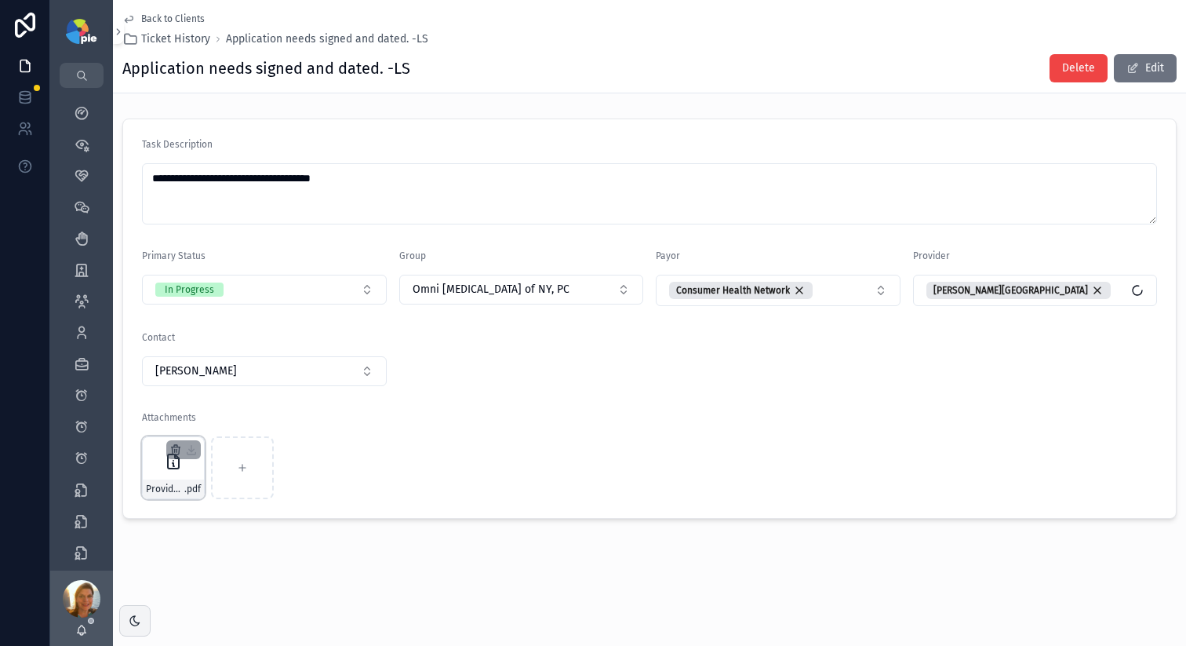
click at [174, 455] on icon "scrollable content" at bounding box center [175, 449] width 13 height 13
click at [206, 421] on icon "scrollable content" at bounding box center [206, 422] width 0 height 3
click at [165, 17] on span "Back to Clients" at bounding box center [173, 19] width 64 height 13
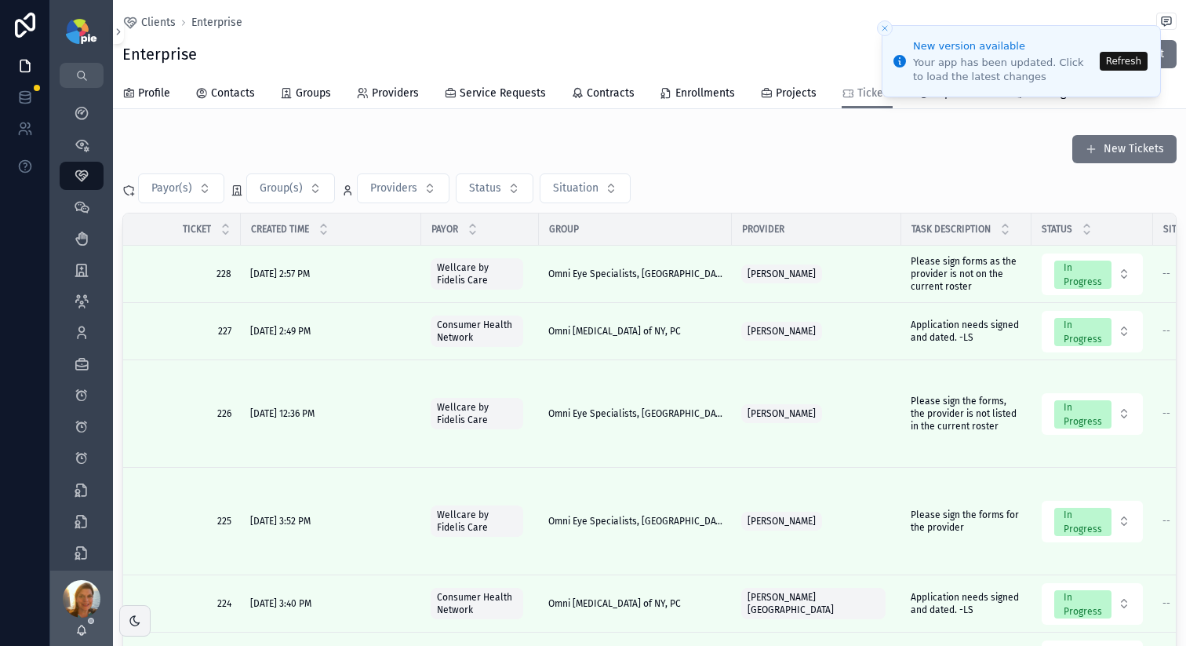
click at [1137, 62] on button "Refresh" at bounding box center [1124, 61] width 48 height 19
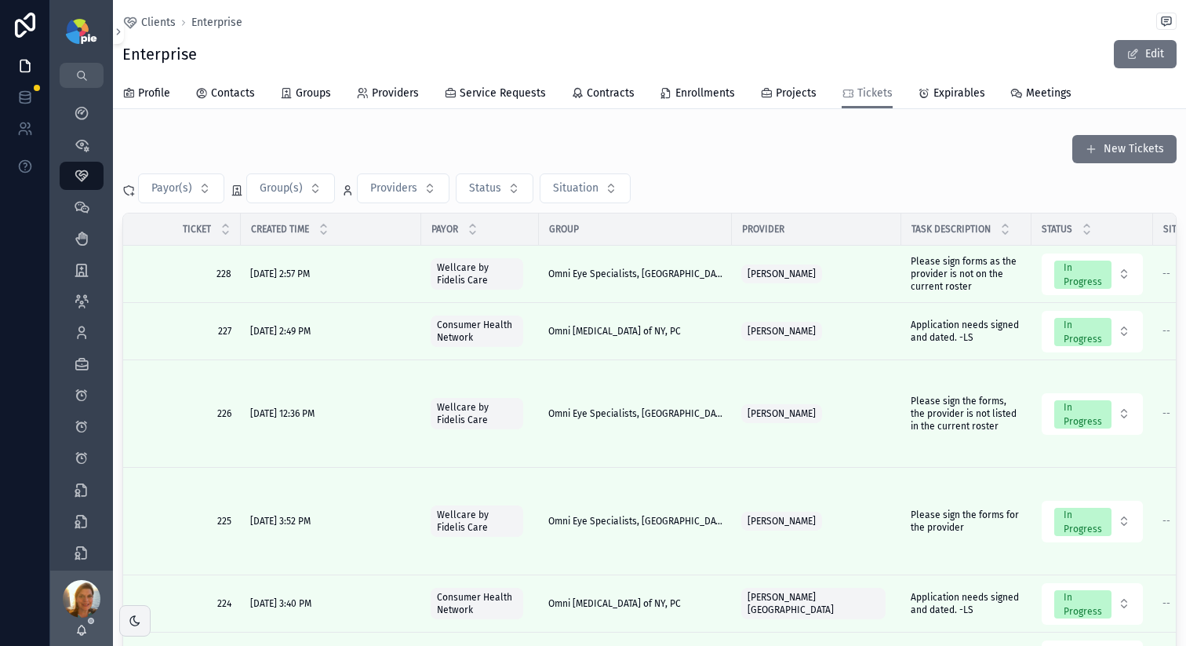
click at [763, 145] on div "New Tickets" at bounding box center [649, 149] width 1055 height 30
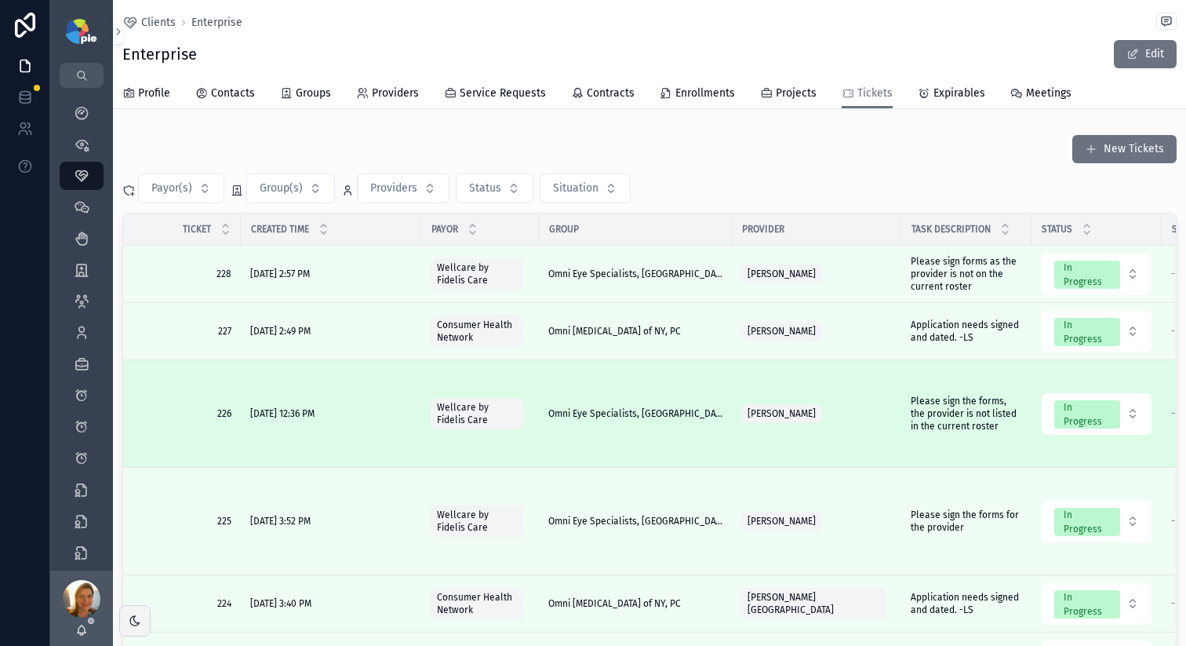
scroll to position [396, 0]
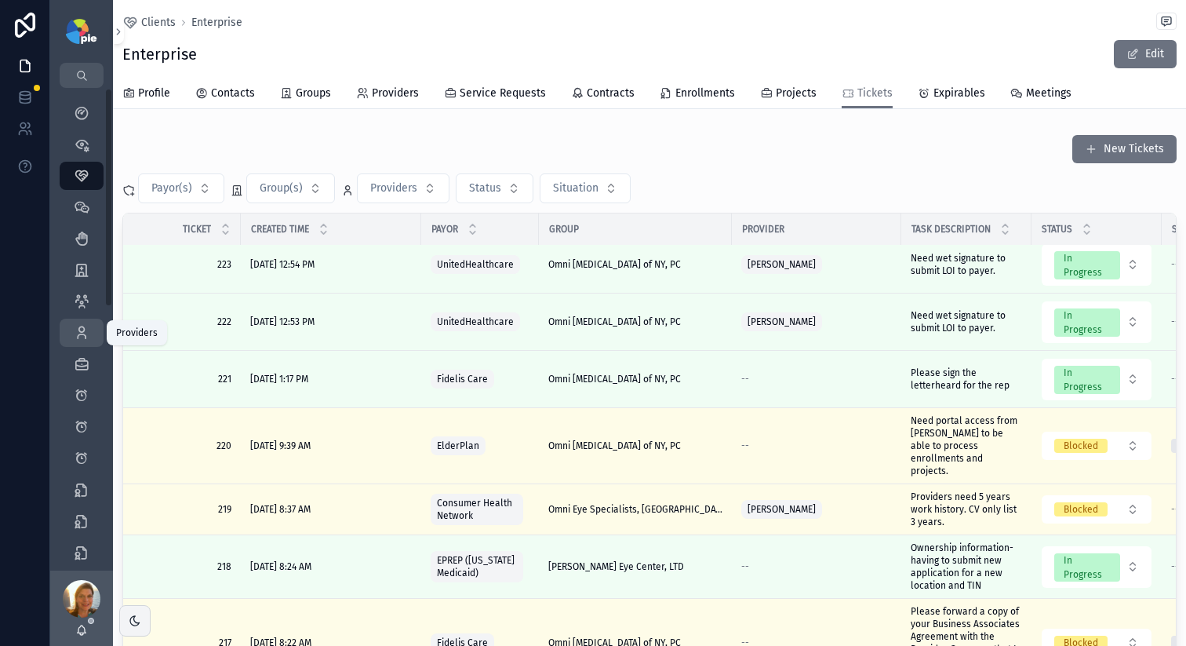
click at [85, 345] on link "Providers 293" at bounding box center [82, 333] width 44 height 28
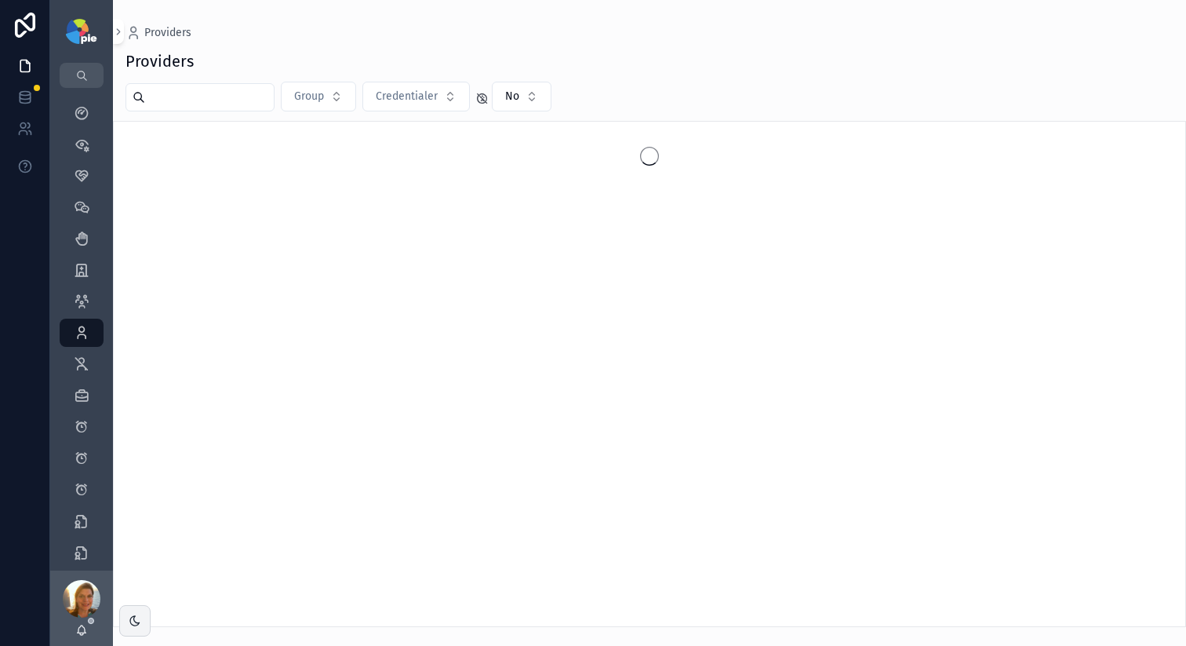
click at [240, 100] on input "scrollable content" at bounding box center [209, 97] width 129 height 22
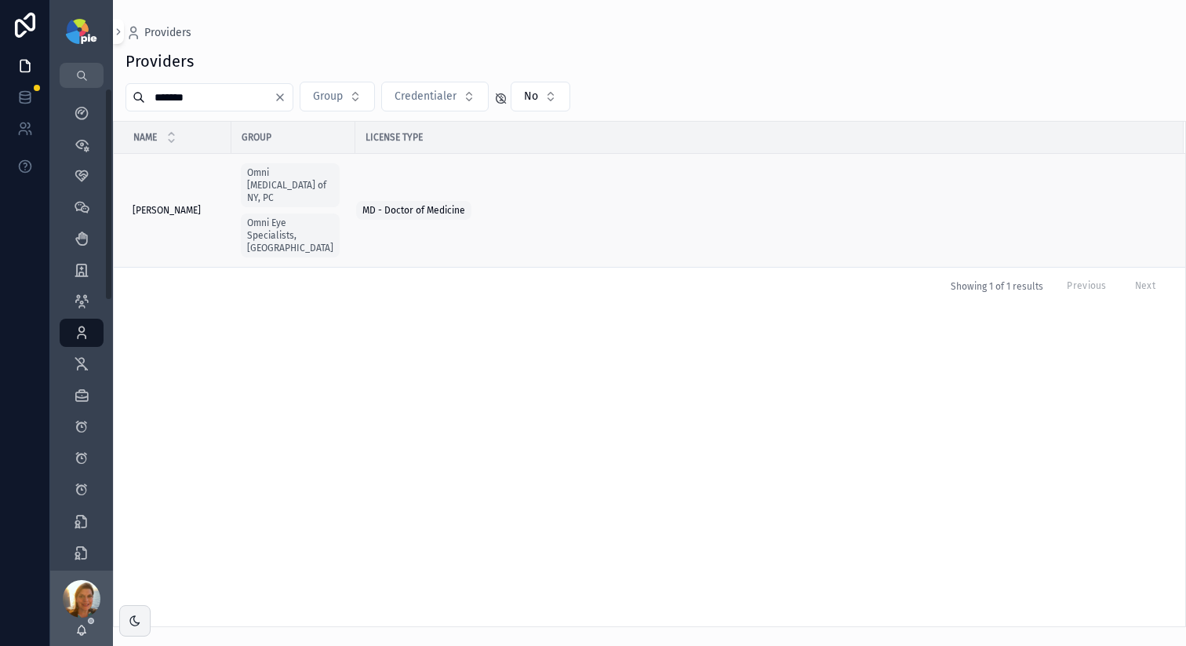
type input "******"
click at [173, 204] on span "Wisotsky, Burton" at bounding box center [167, 210] width 68 height 13
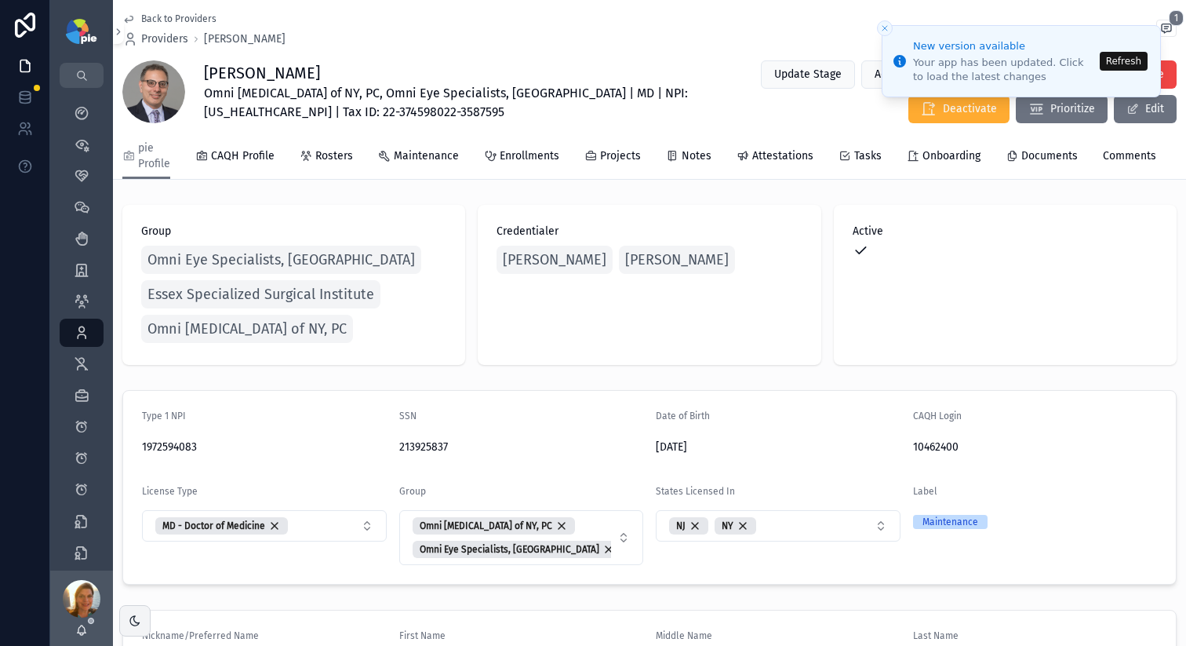
click at [1115, 68] on button "Refresh" at bounding box center [1124, 61] width 48 height 19
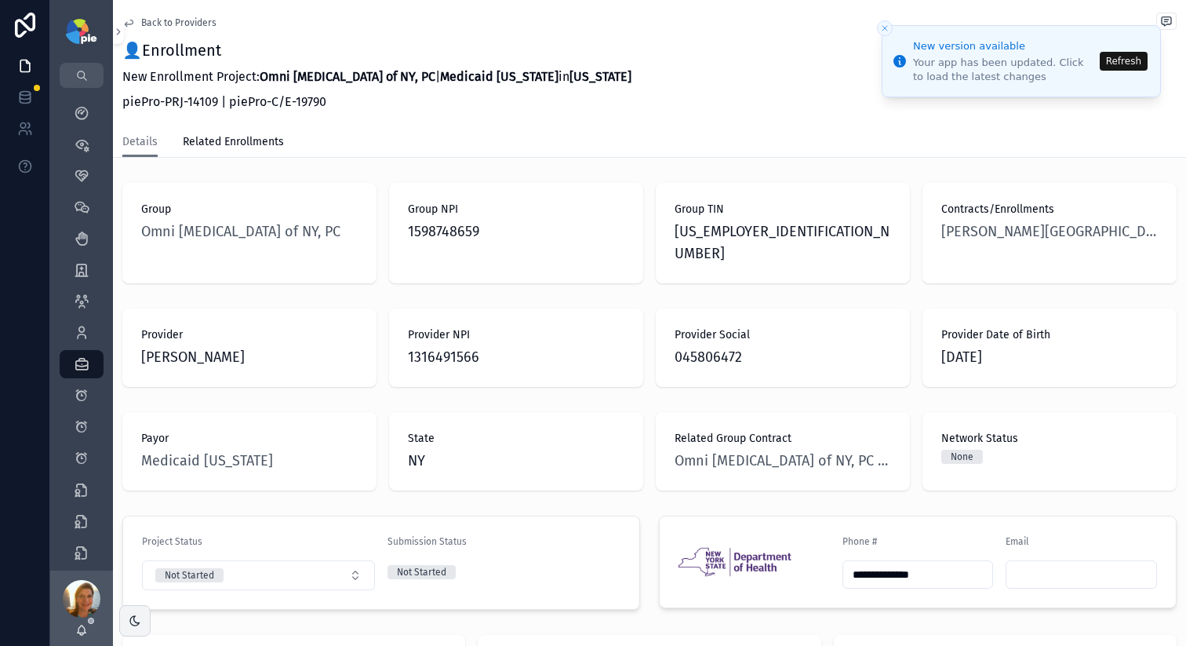
scroll to position [286, 0]
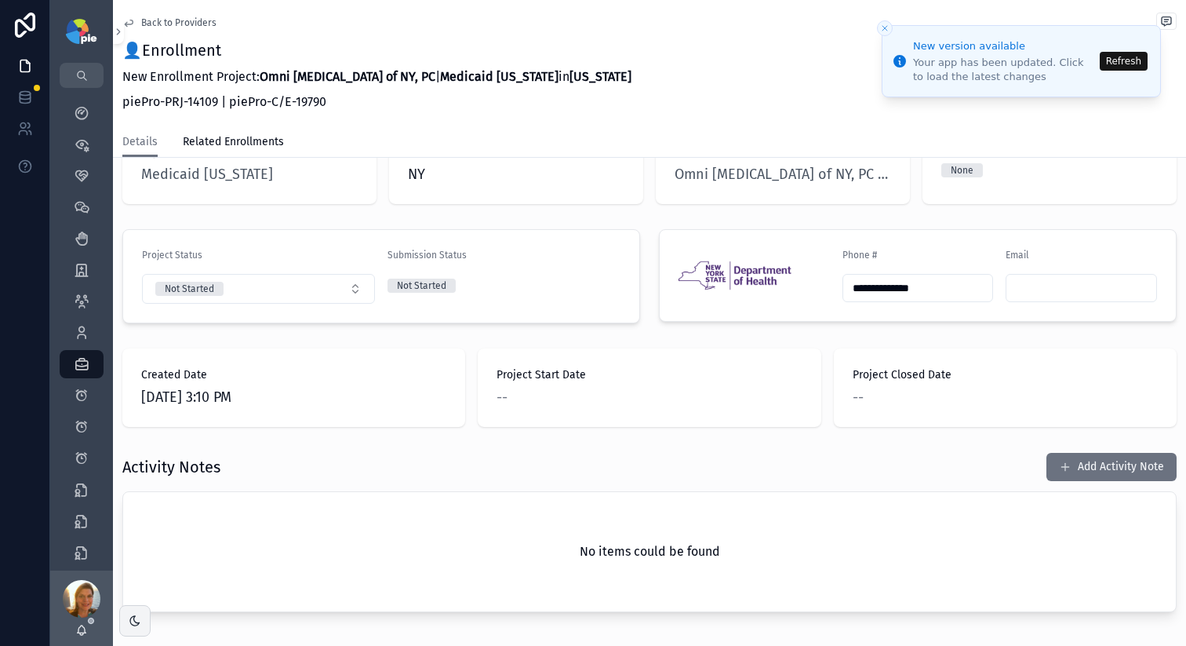
click at [1135, 52] on button "Refresh" at bounding box center [1124, 61] width 48 height 19
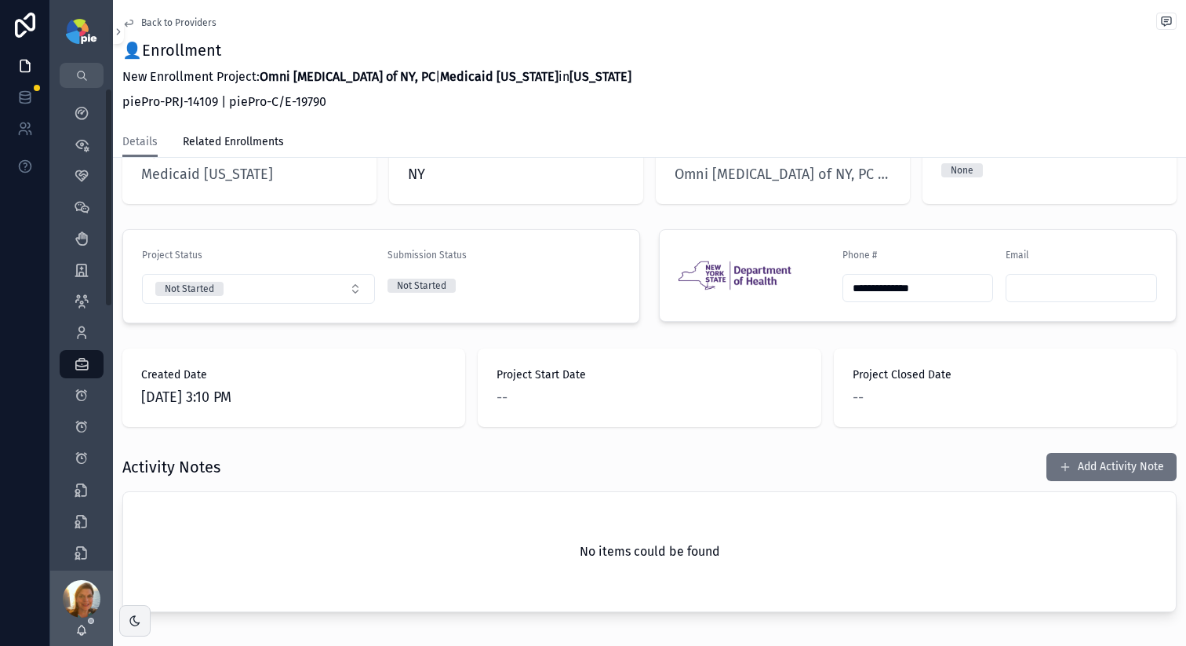
click at [85, 317] on div "Providers 293" at bounding box center [81, 332] width 63 height 31
click at [78, 329] on icon "scrollable content" at bounding box center [82, 333] width 16 height 16
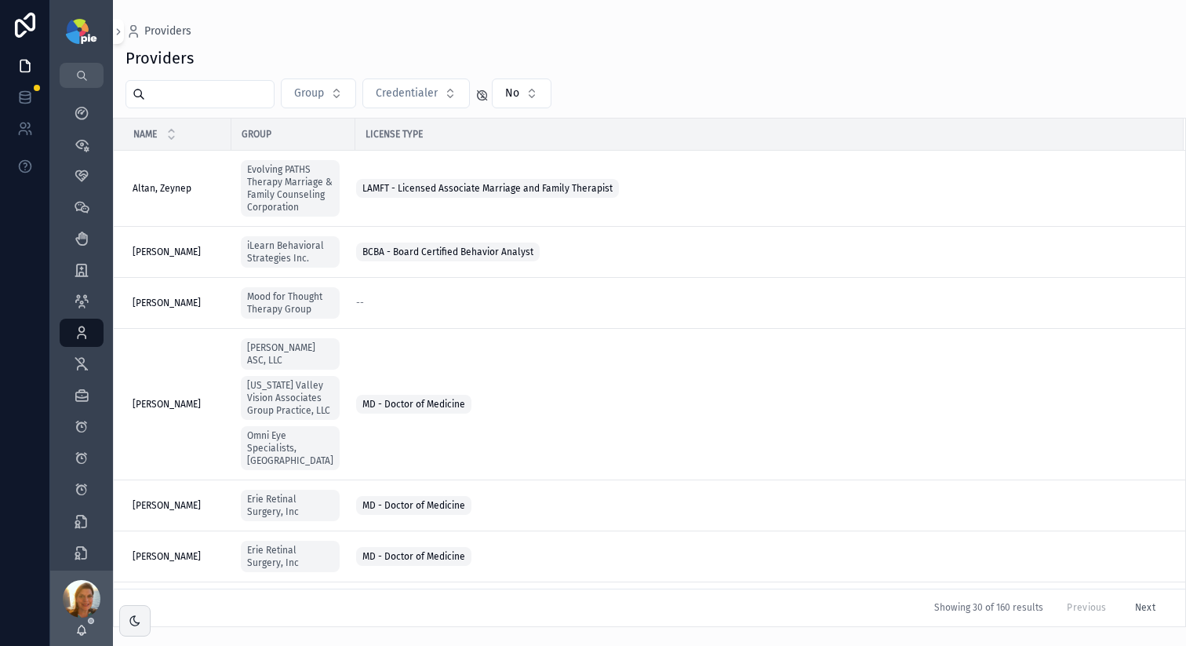
click at [198, 99] on input "scrollable content" at bounding box center [209, 94] width 129 height 22
type input "*"
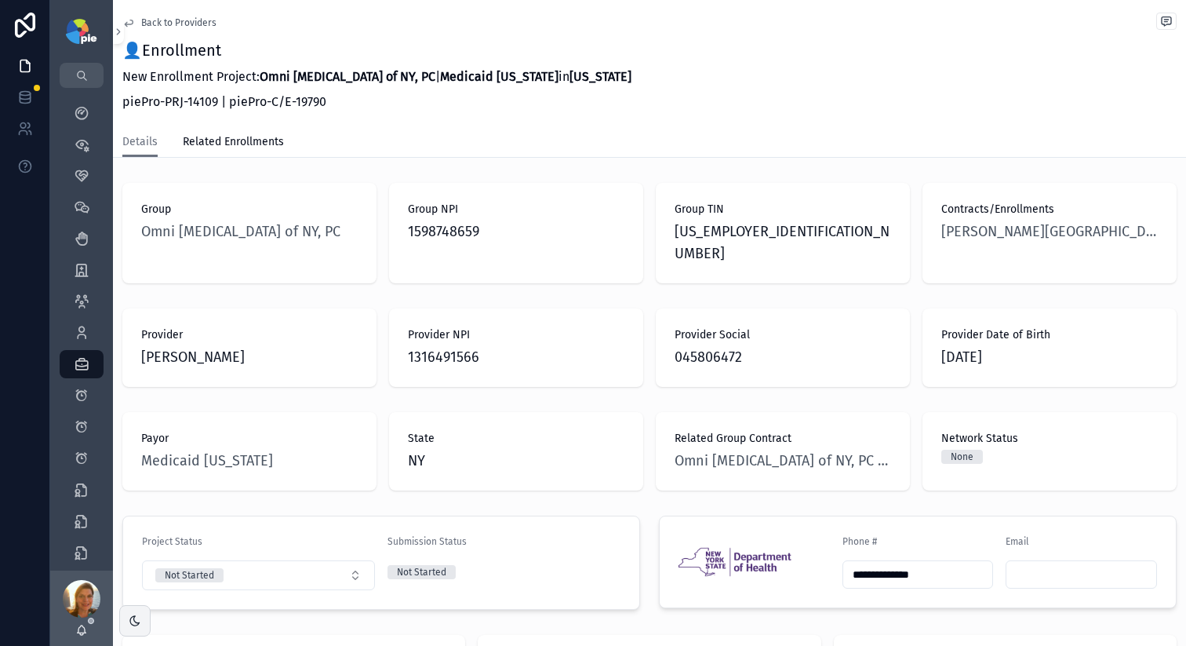
click at [770, 73] on div "👤Enrollment New Enrollment Project: Omni [MEDICAL_DATA] of NY, PC | Medicaid [U…" at bounding box center [649, 78] width 1055 height 78
click at [84, 330] on icon "scrollable content" at bounding box center [82, 333] width 16 height 16
